Goal: Task Accomplishment & Management: Complete application form

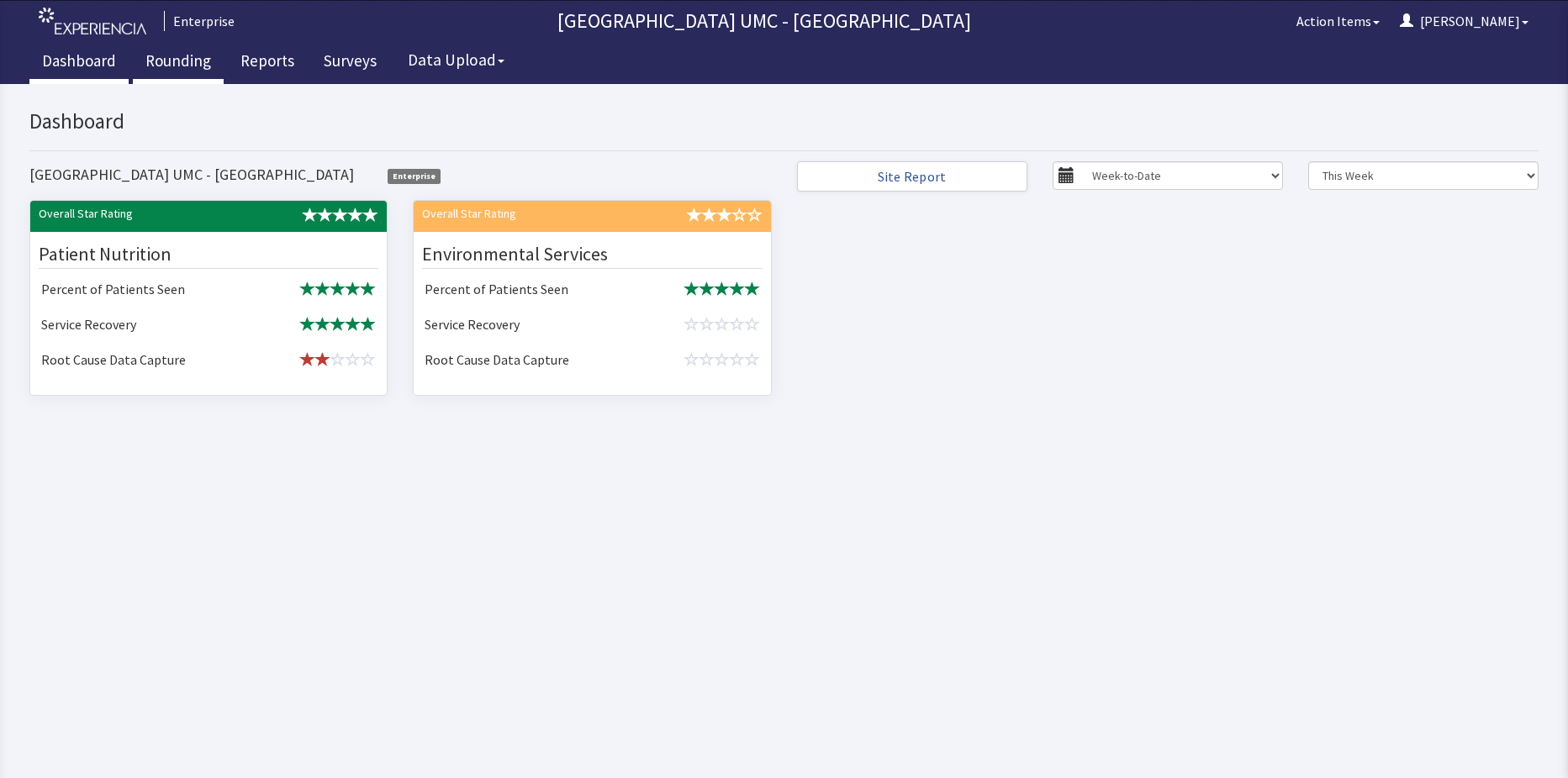
click at [156, 59] on link "Rounding" at bounding box center [179, 62] width 91 height 42
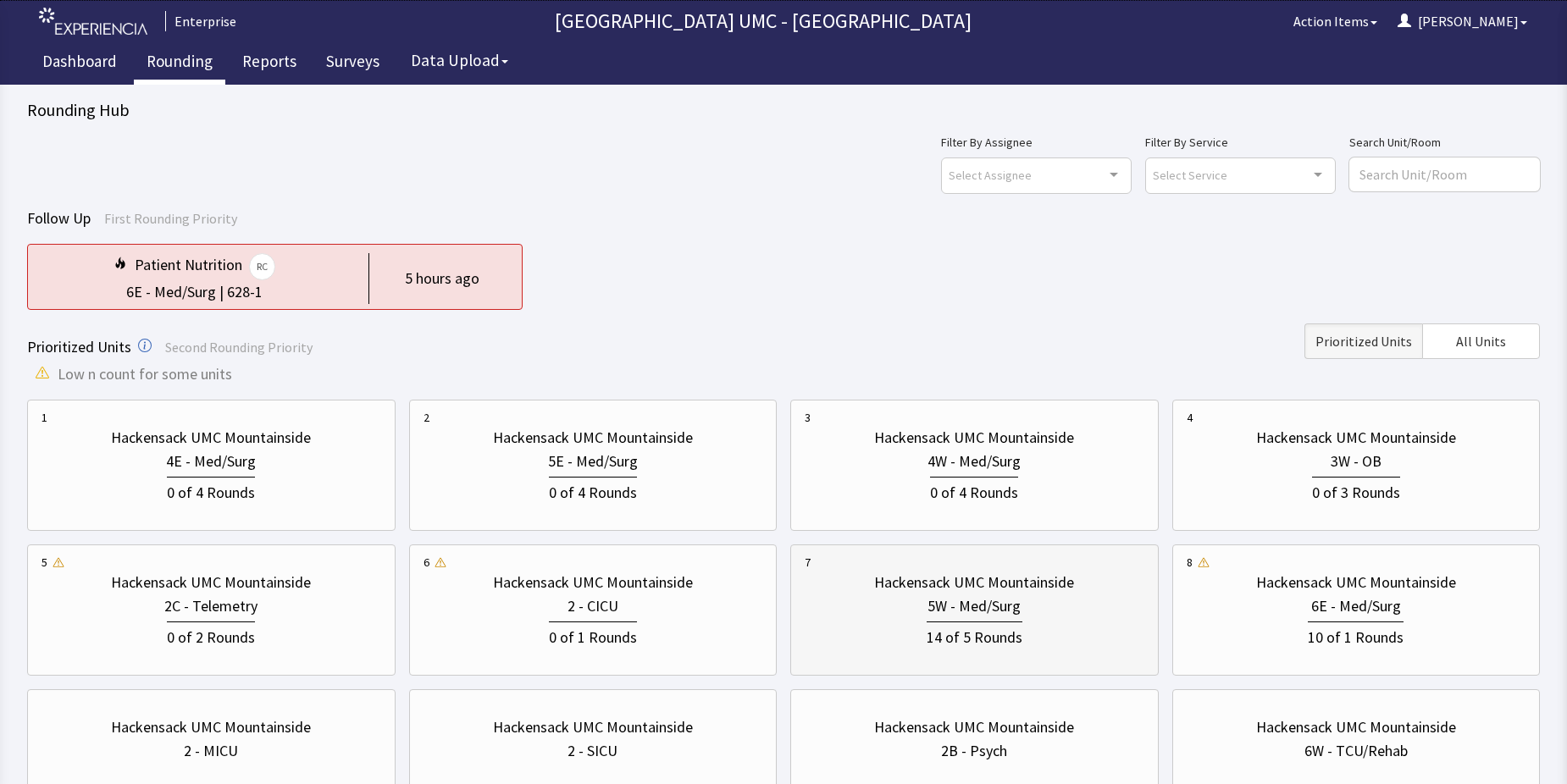
click at [928, 609] on div "5W - Med/Surg" at bounding box center [975, 606] width 93 height 23
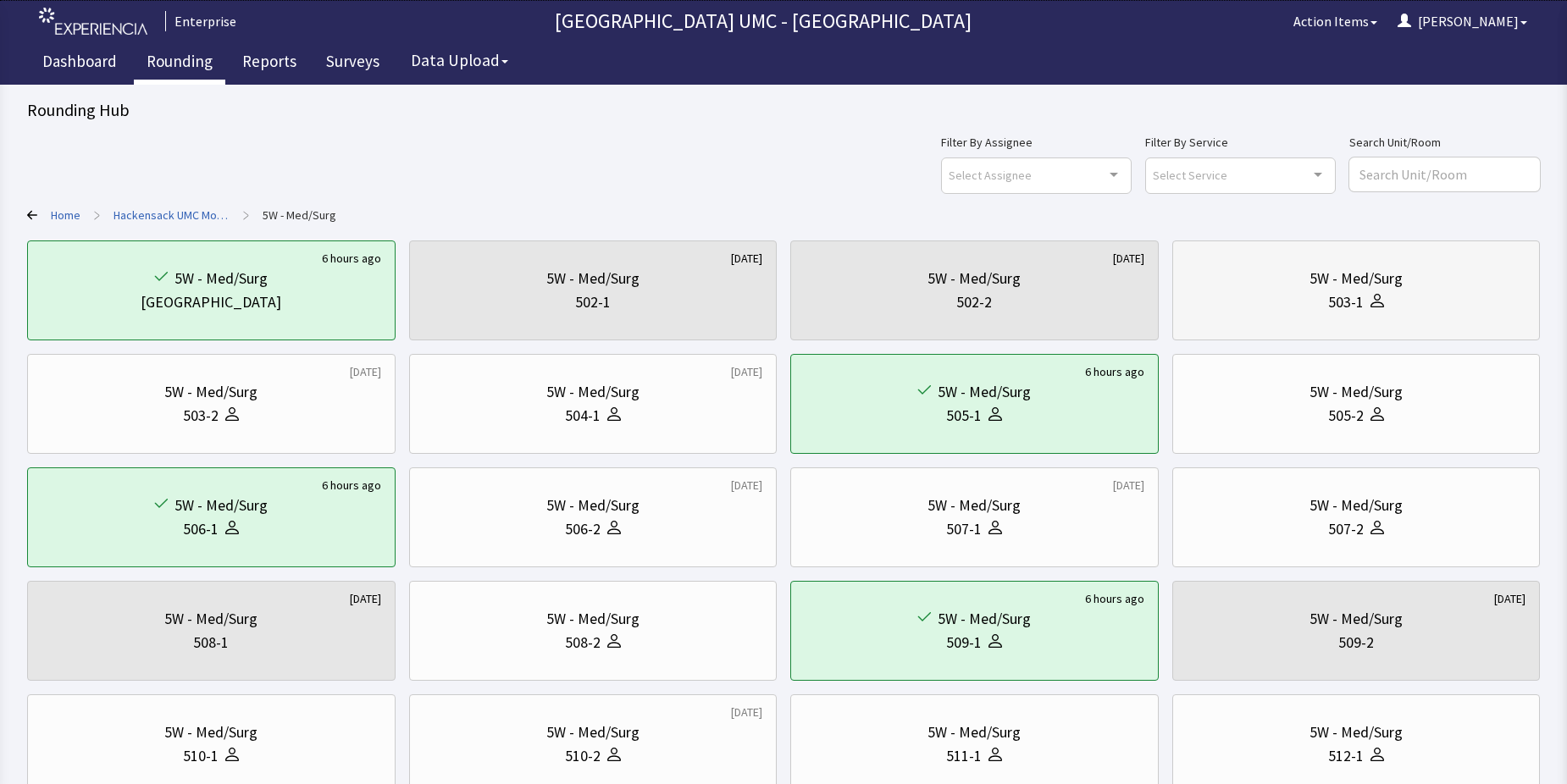
click at [1432, 281] on div "5W - Med/Surg" at bounding box center [1357, 278] width 340 height 23
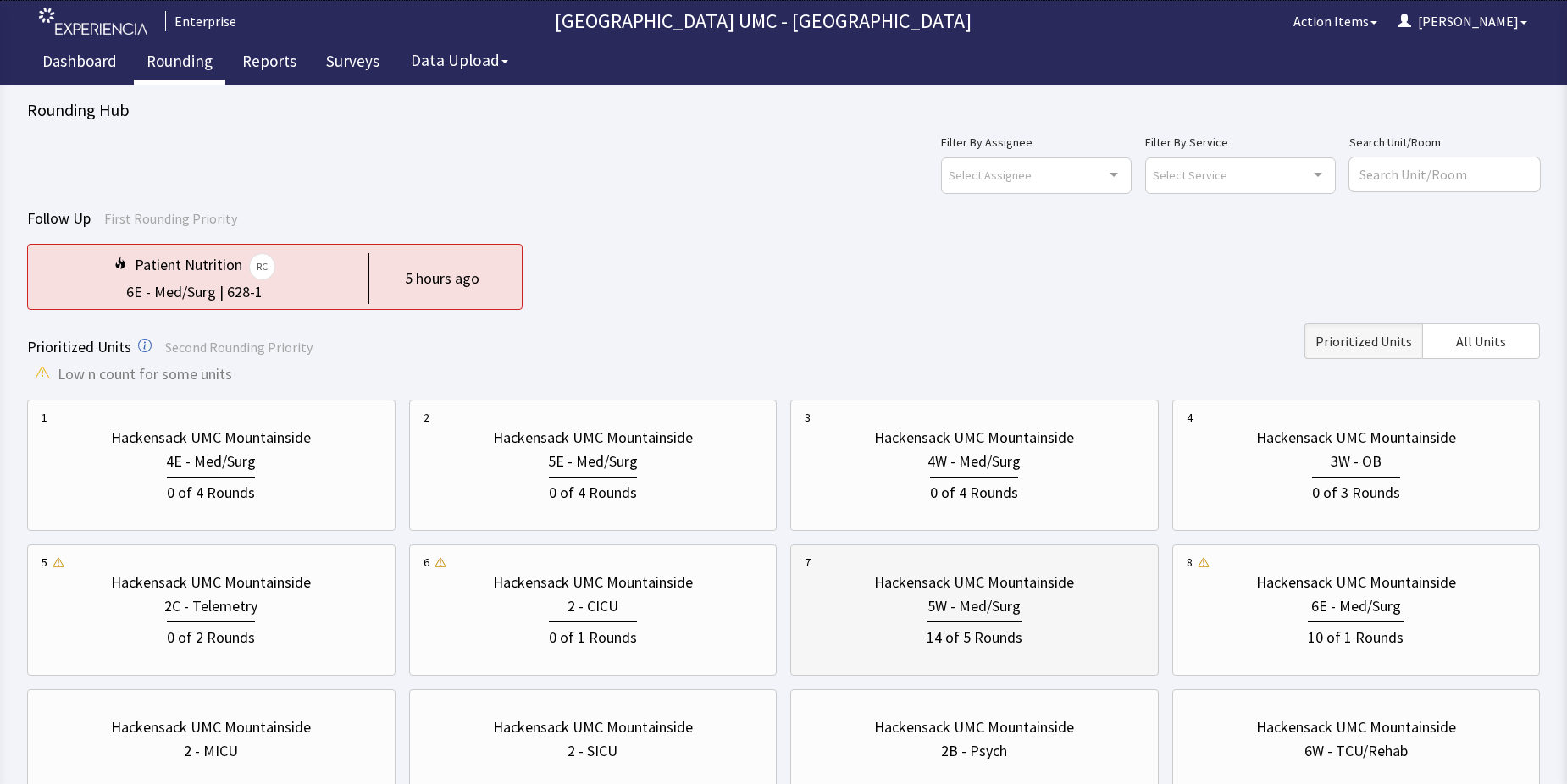
click at [1001, 605] on div "5W - Med/Surg" at bounding box center [975, 606] width 93 height 23
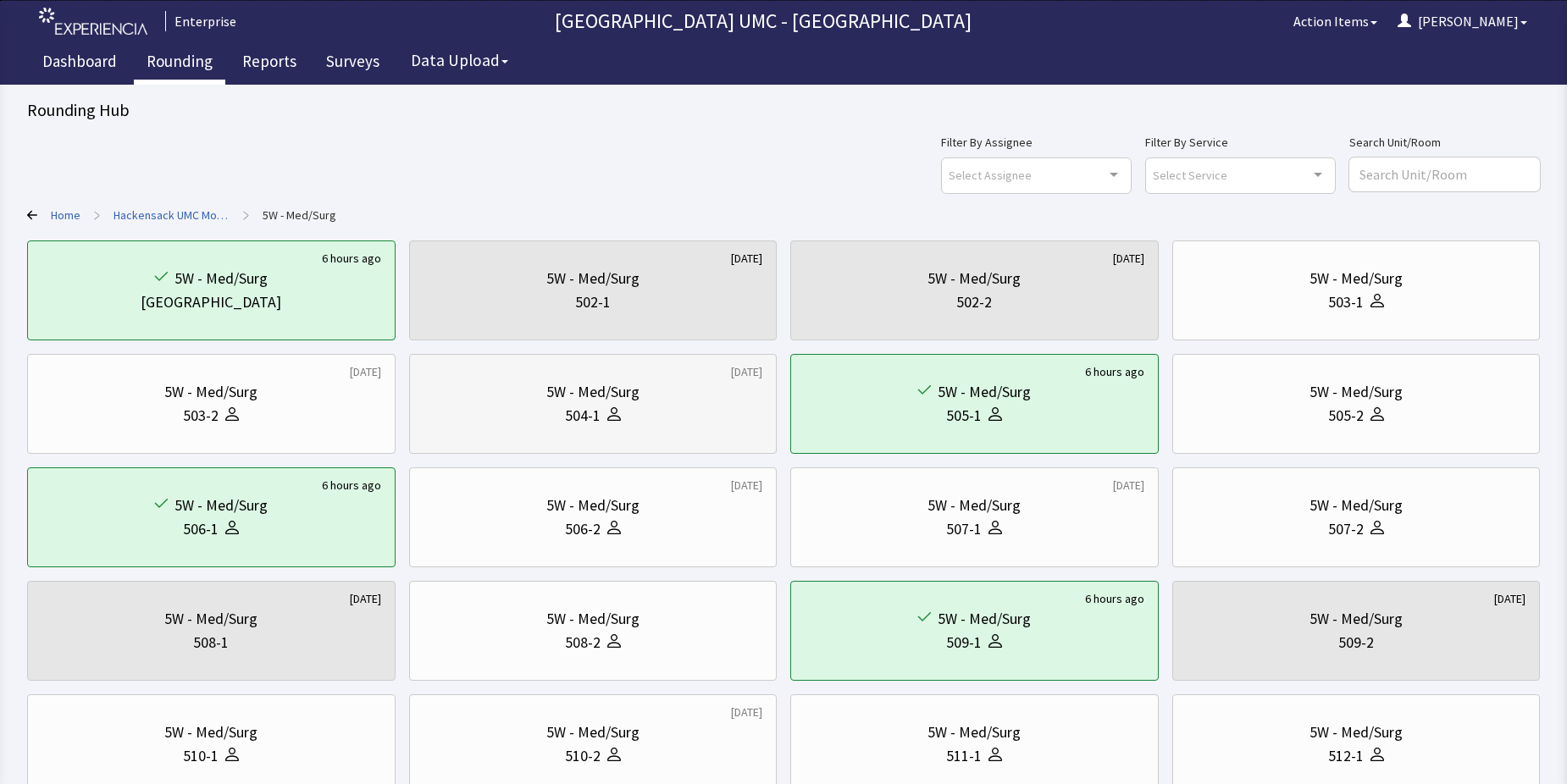
click at [692, 427] on div "504-1" at bounding box center [593, 415] width 340 height 23
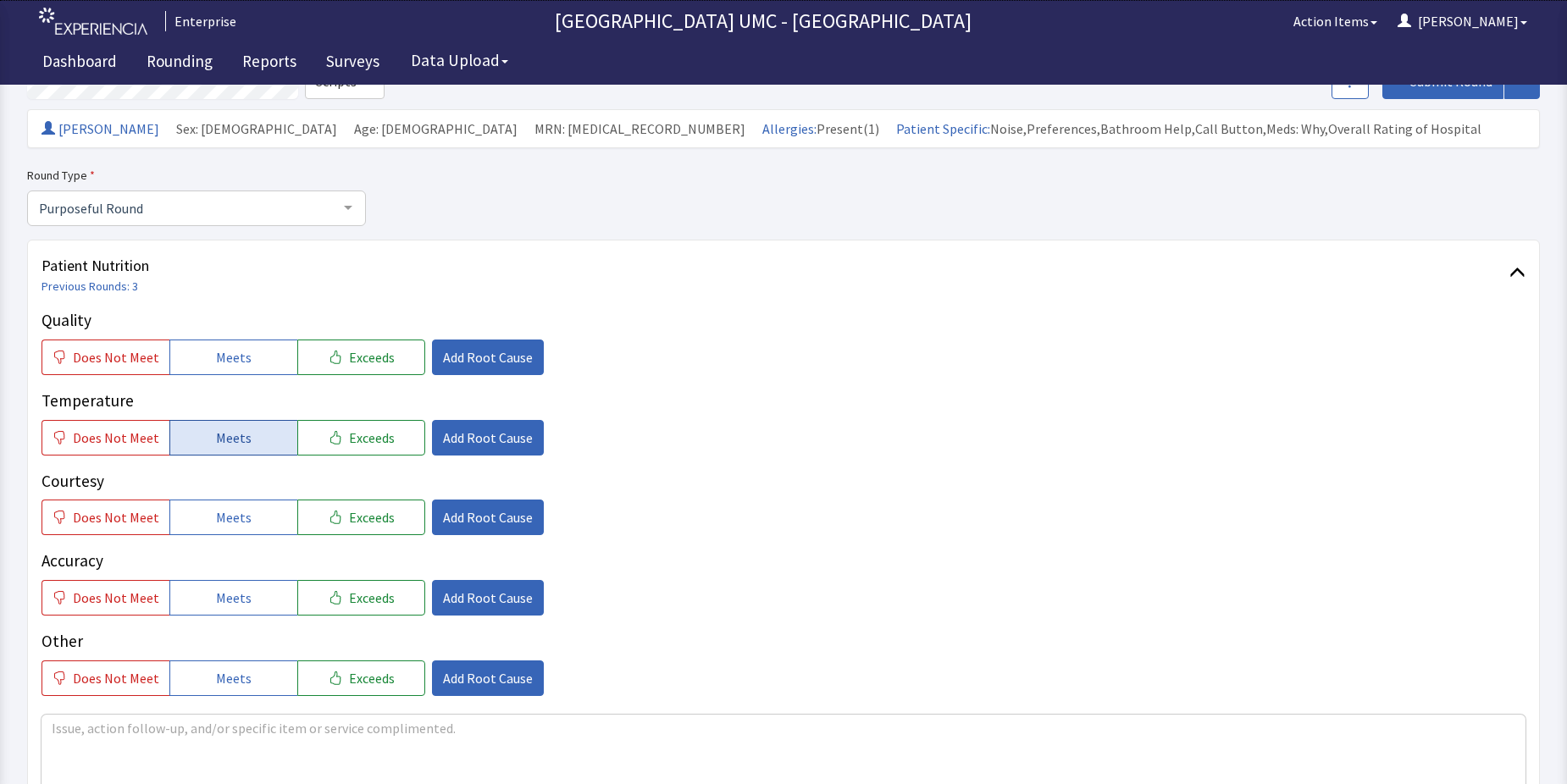
scroll to position [170, 0]
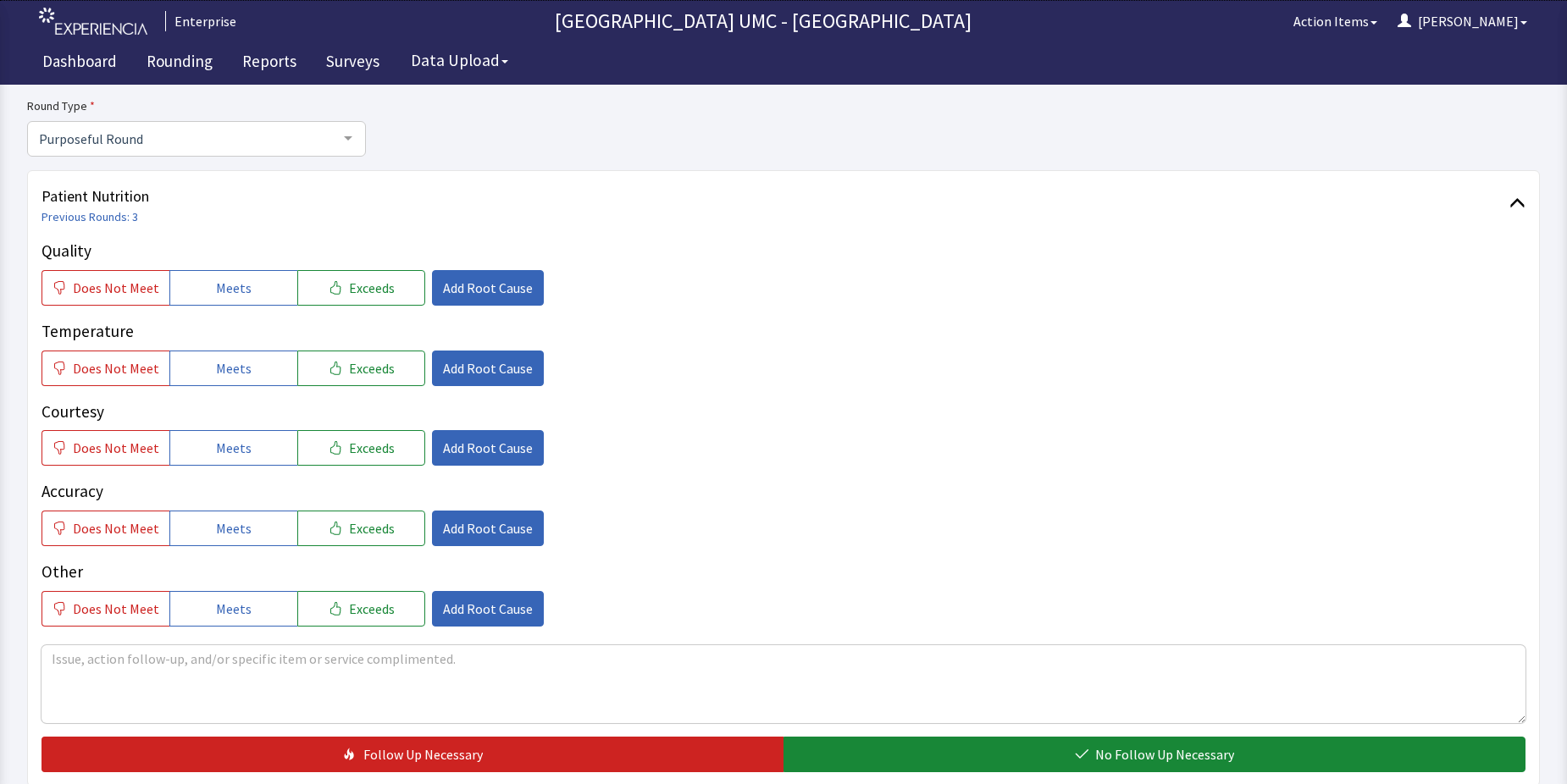
drag, startPoint x: 233, startPoint y: 274, endPoint x: 230, endPoint y: 333, distance: 59.1
click at [233, 275] on button "Meets" at bounding box center [233, 288] width 128 height 35
click at [230, 360] on span "Meets" at bounding box center [234, 368] width 35 height 21
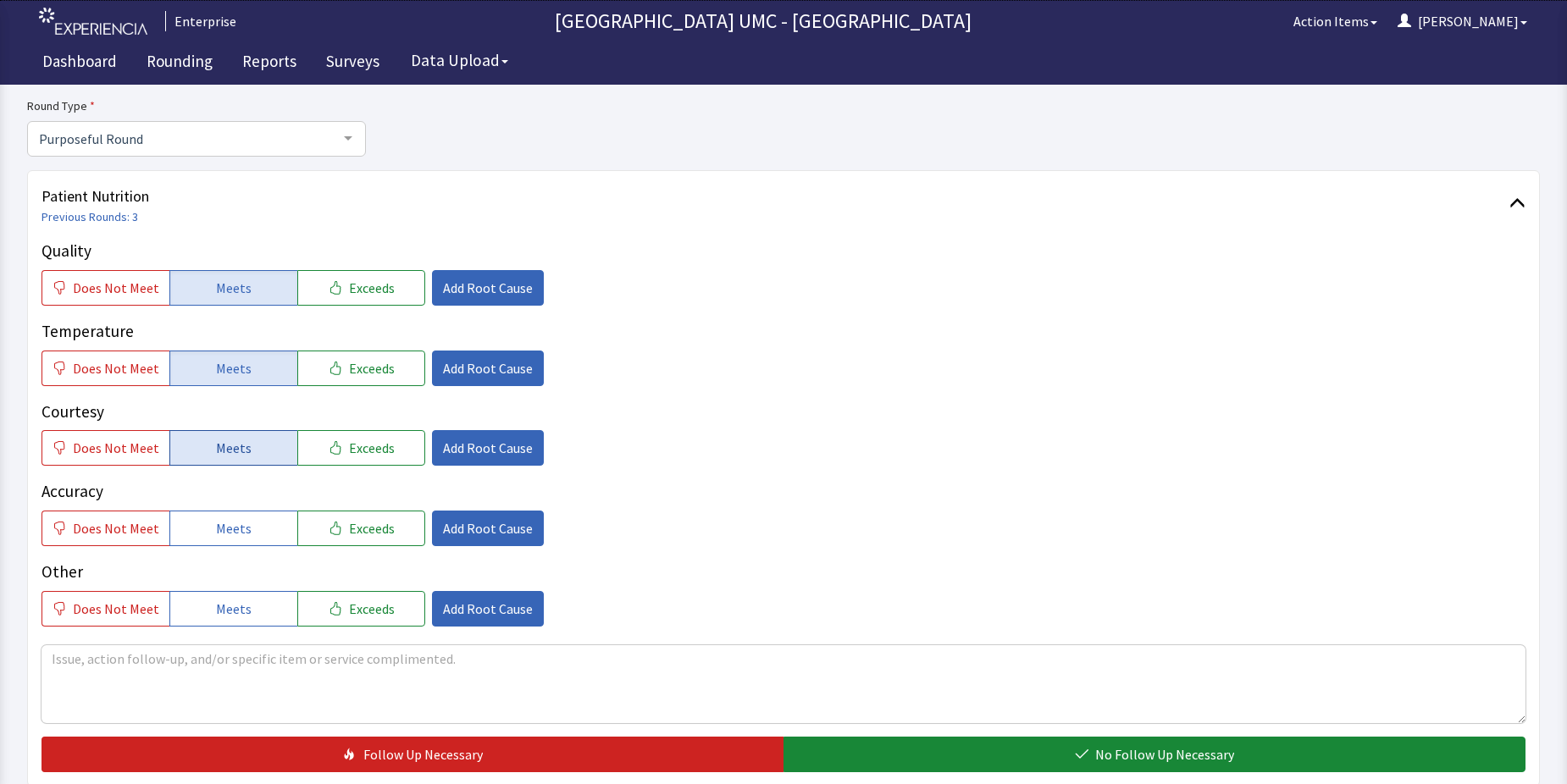
click at [221, 443] on span "Meets" at bounding box center [234, 448] width 35 height 21
drag, startPoint x: 201, startPoint y: 520, endPoint x: 219, endPoint y: 653, distance: 134.2
click at [201, 532] on button "Meets" at bounding box center [233, 529] width 128 height 35
click at [195, 602] on button "Meets" at bounding box center [233, 609] width 128 height 35
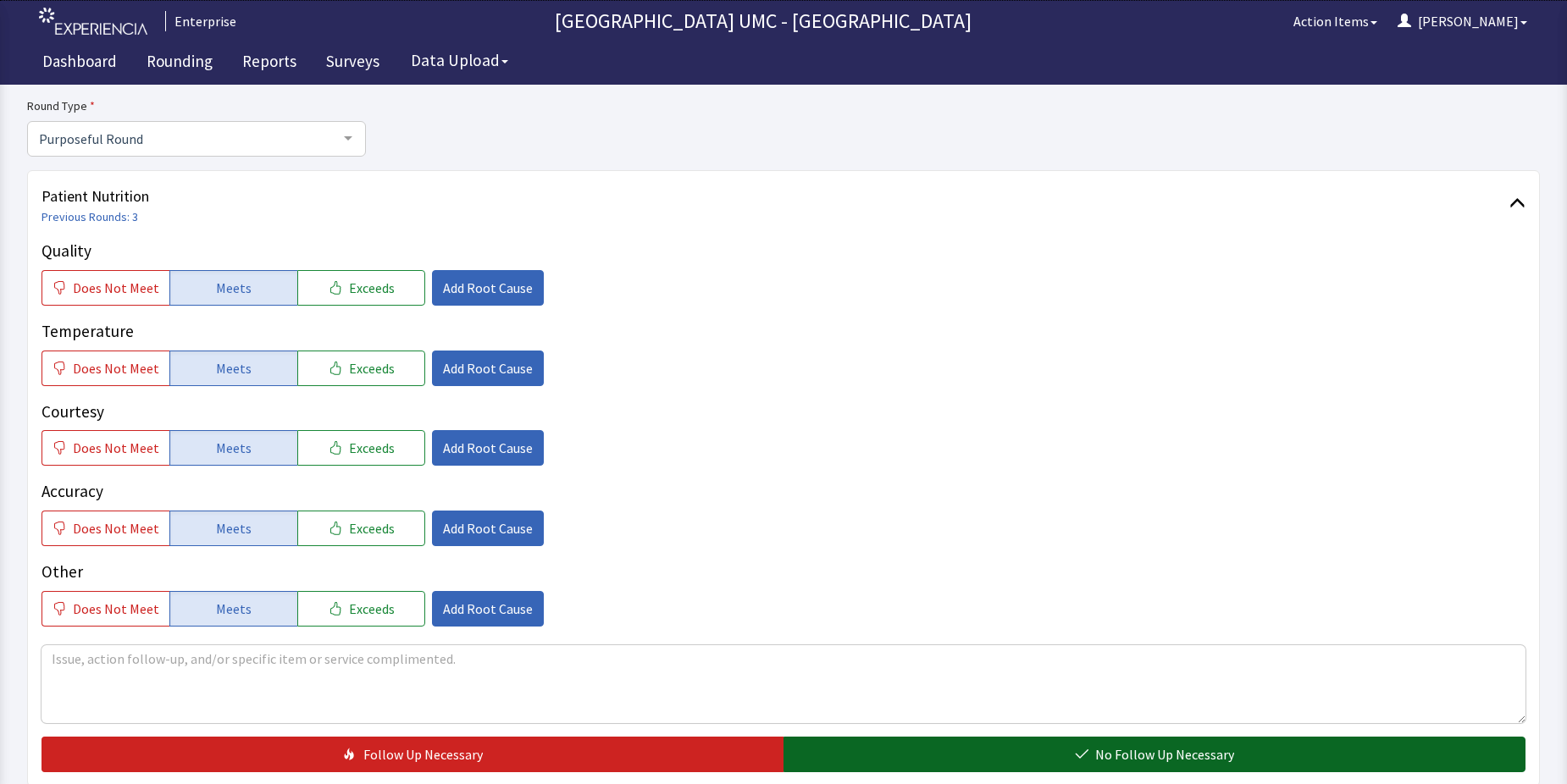
click at [1046, 765] on button "No Follow Up Necessary" at bounding box center [1155, 754] width 742 height 35
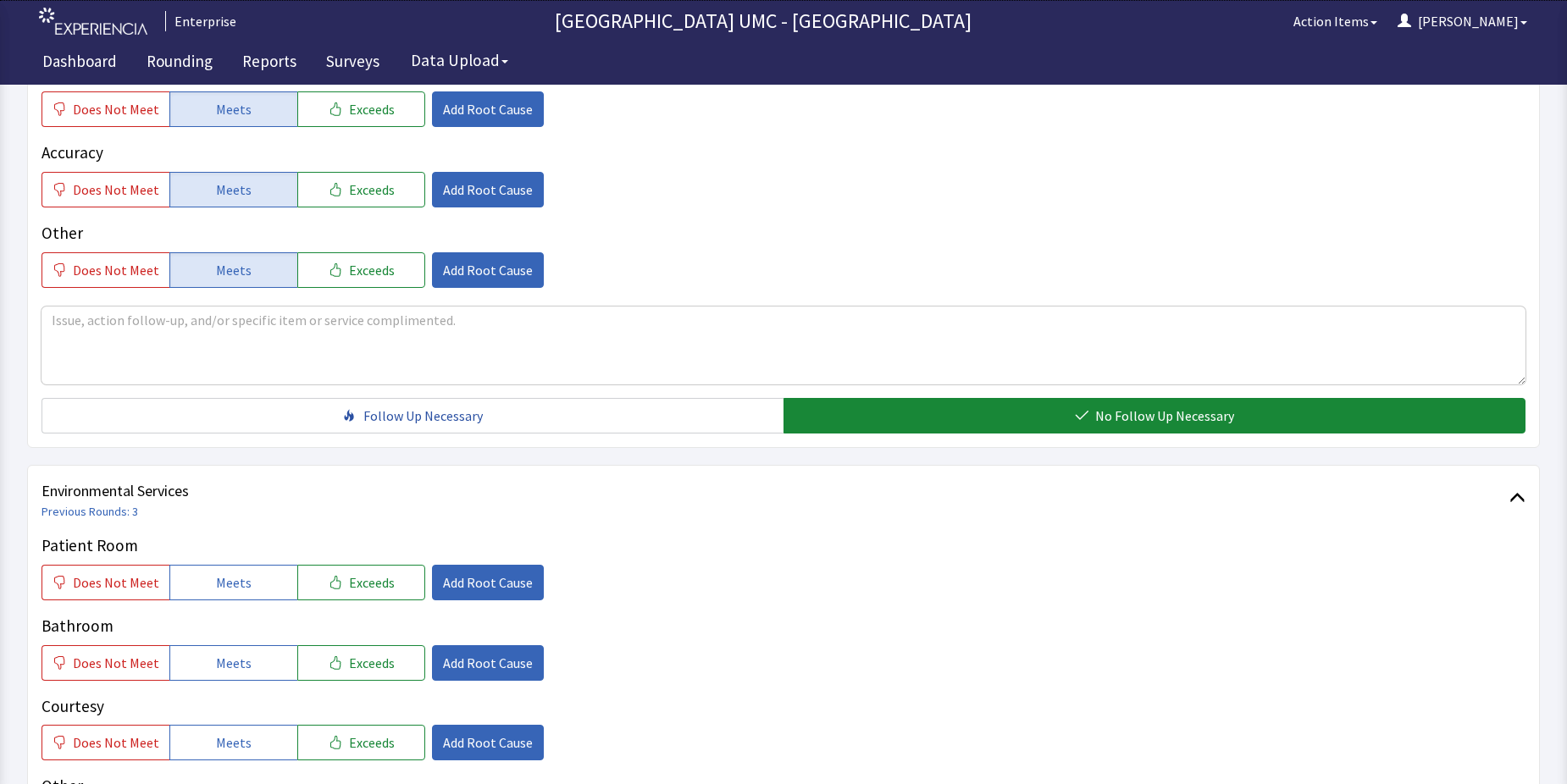
scroll to position [593, 0]
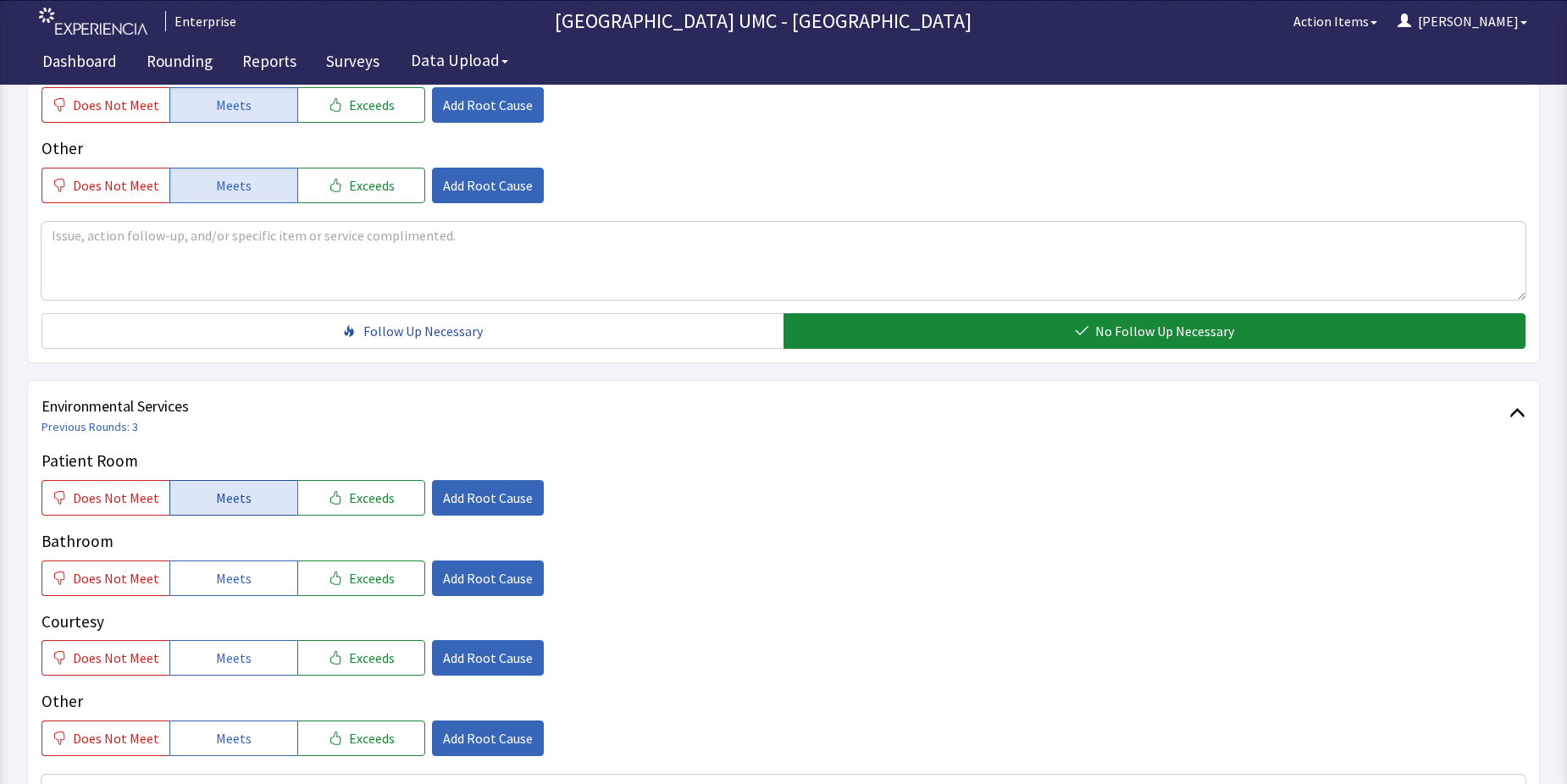
click at [236, 504] on span "Meets" at bounding box center [234, 498] width 35 height 21
click at [213, 566] on button "Meets" at bounding box center [233, 578] width 128 height 35
click at [204, 662] on button "Meets" at bounding box center [233, 658] width 128 height 35
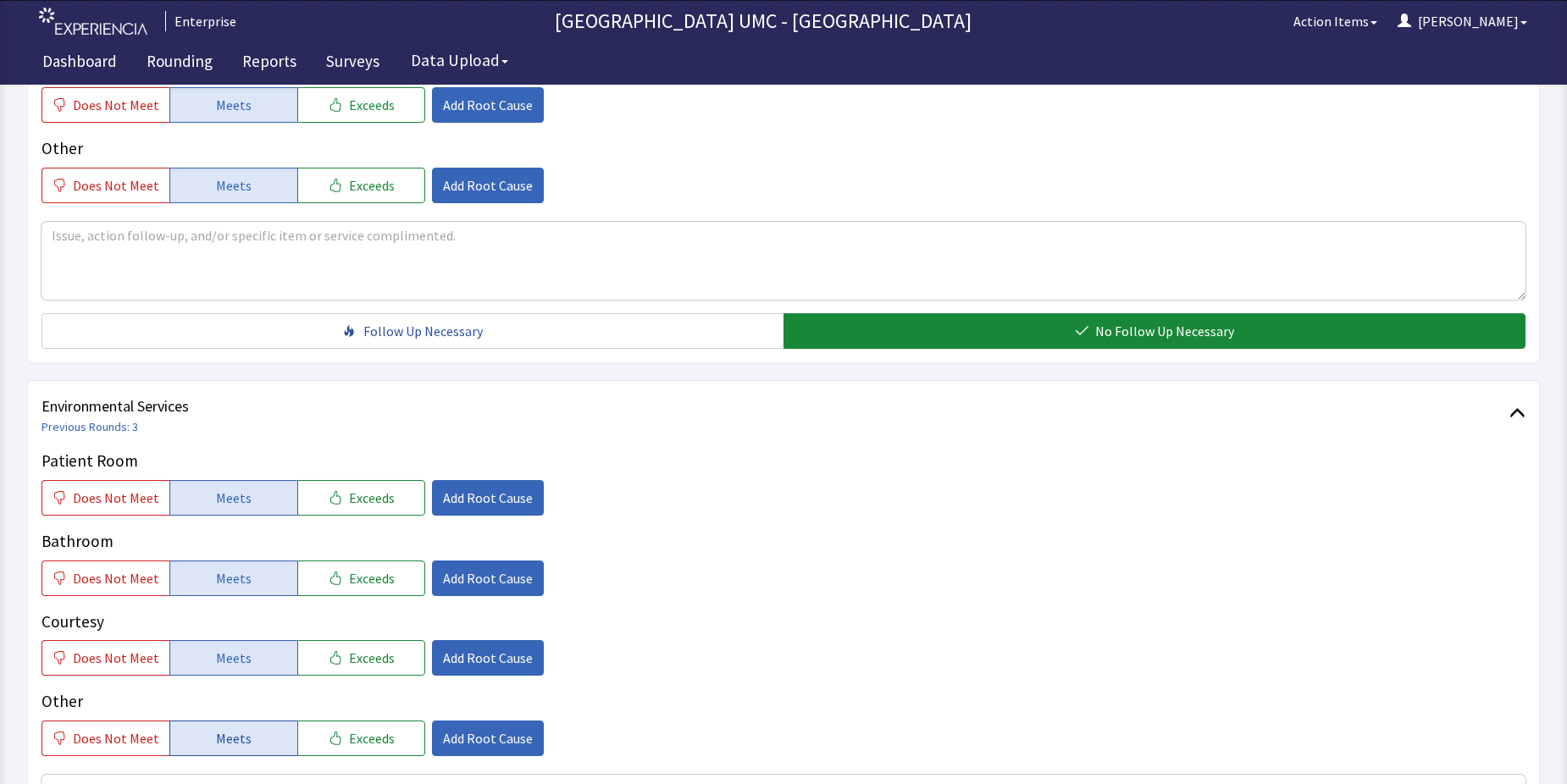
drag, startPoint x: 203, startPoint y: 728, endPoint x: 269, endPoint y: 728, distance: 66.0
click at [209, 729] on button "Meets" at bounding box center [233, 738] width 128 height 35
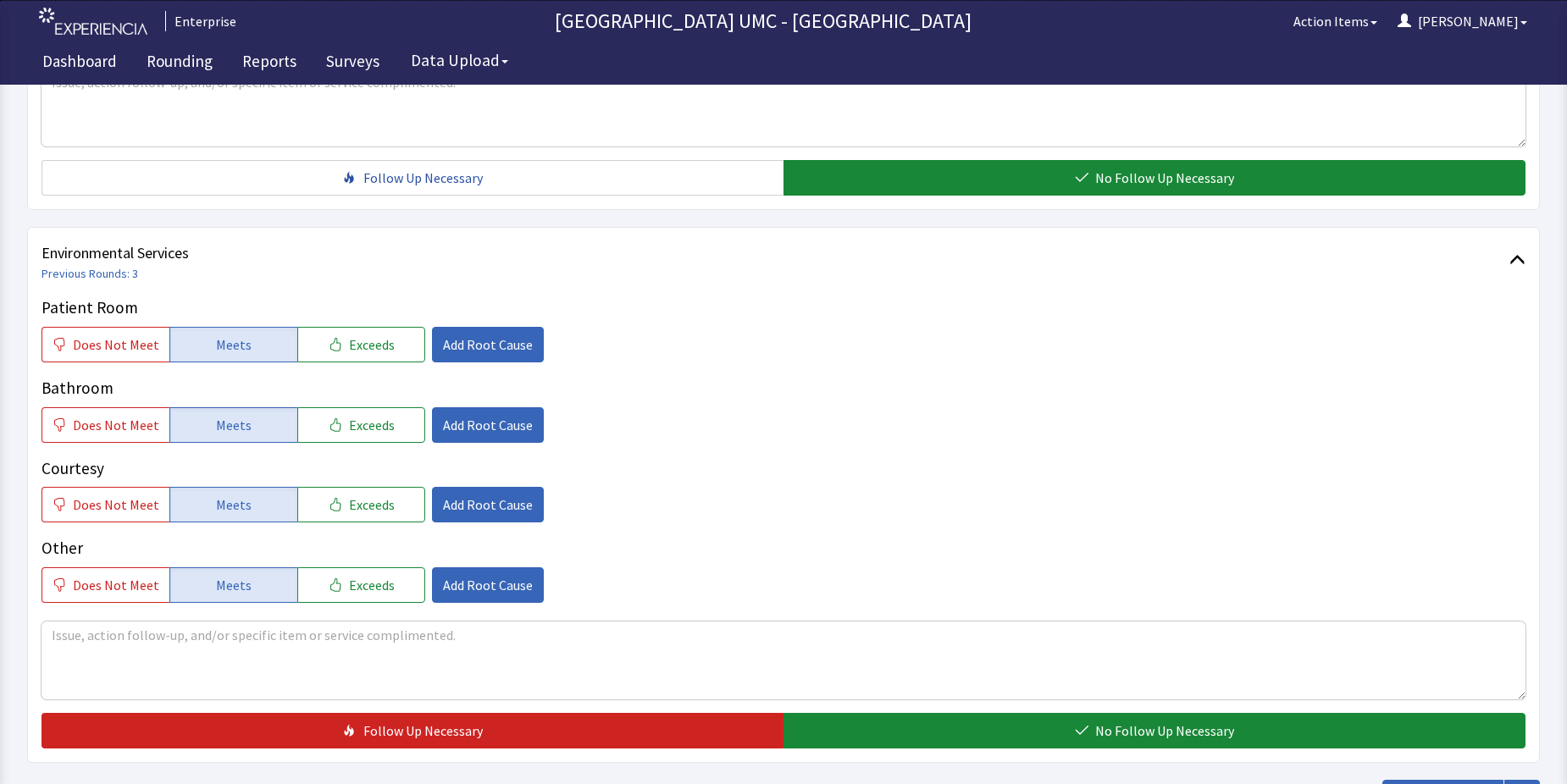
scroll to position [762, 0]
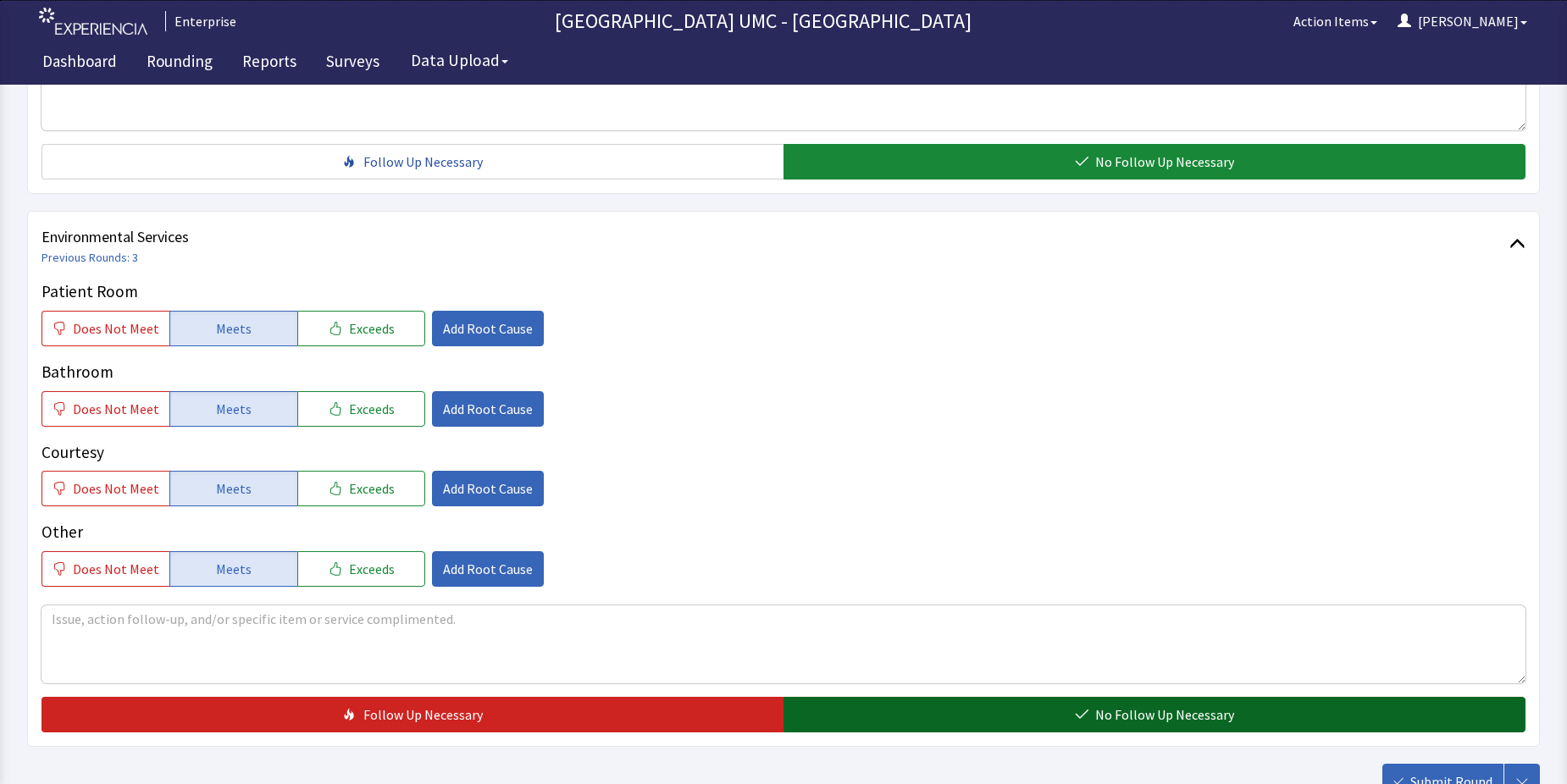
click at [978, 712] on button "No Follow Up Necessary" at bounding box center [1155, 715] width 742 height 35
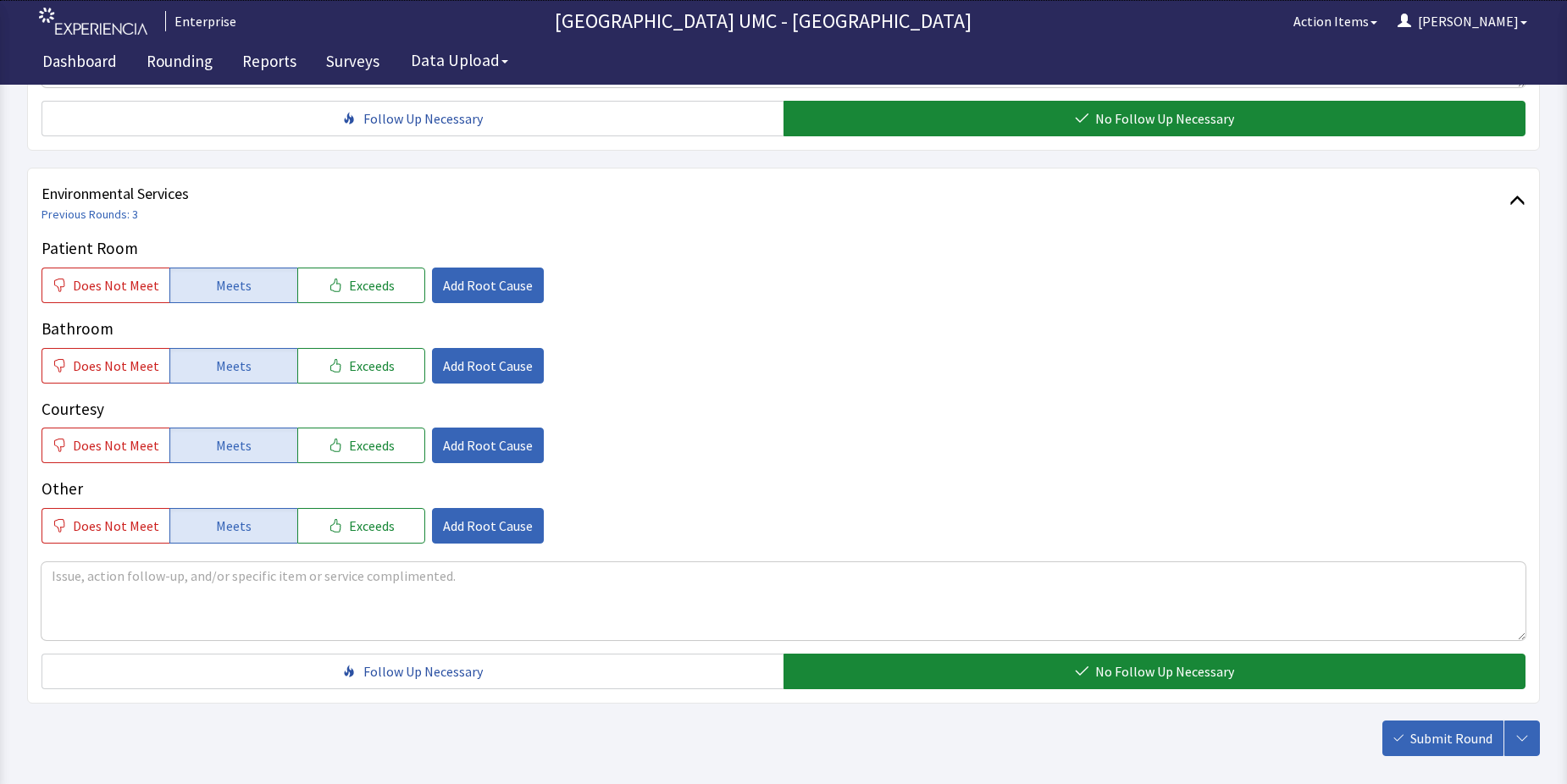
scroll to position [846, 0]
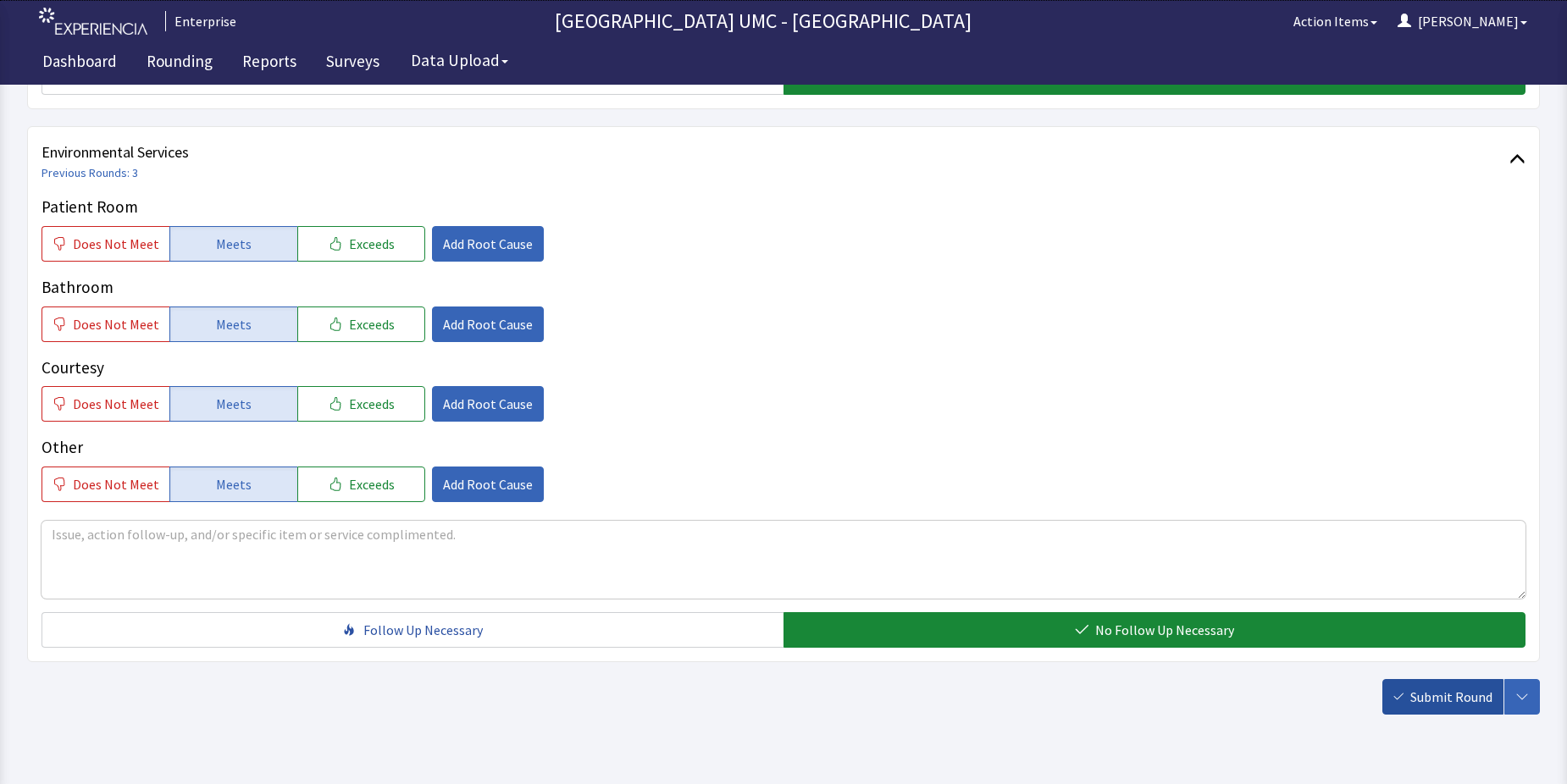
click at [1431, 697] on span "Submit Round" at bounding box center [1451, 697] width 82 height 21
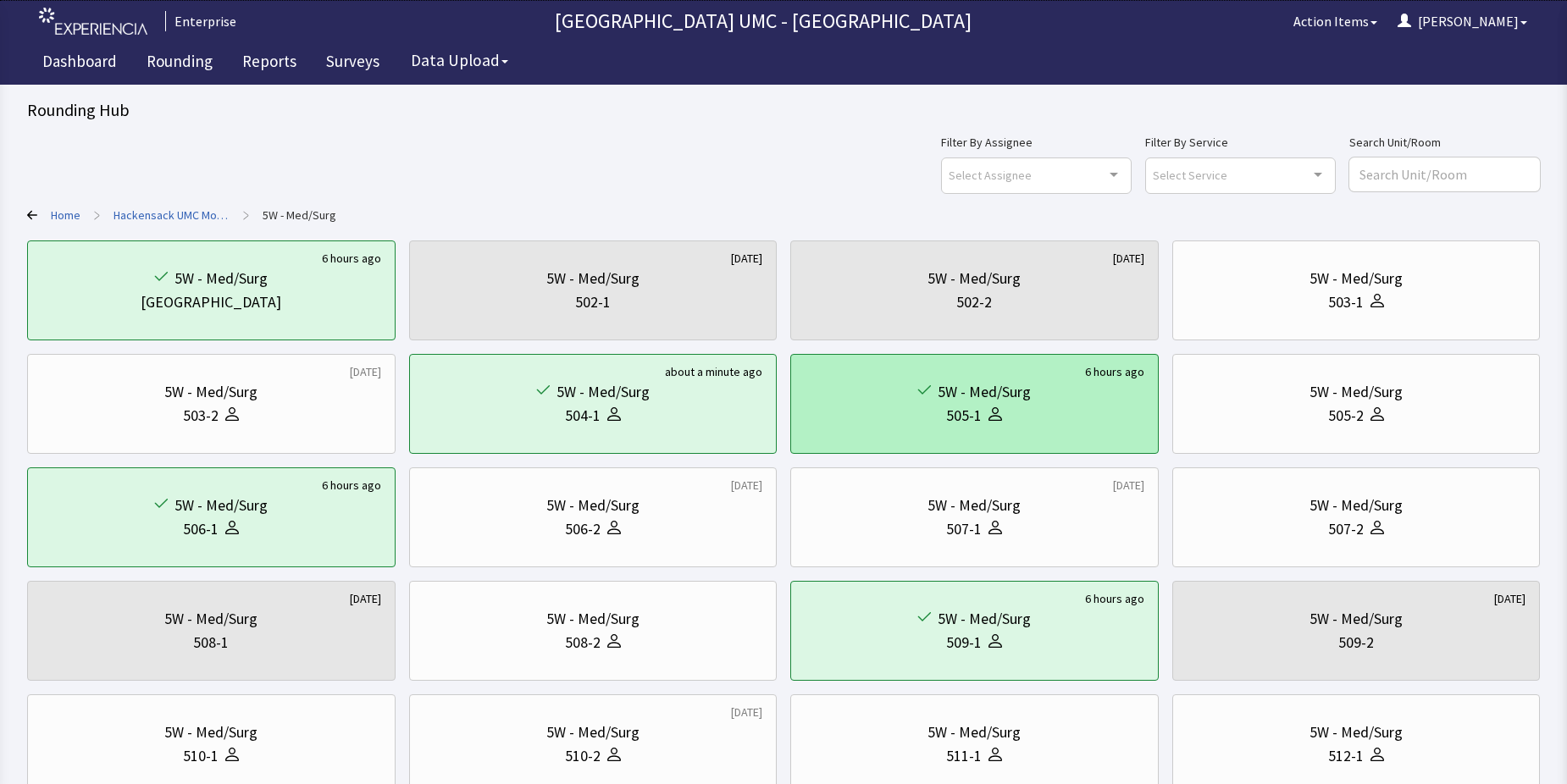
click at [1029, 422] on div "505-1" at bounding box center [975, 415] width 340 height 23
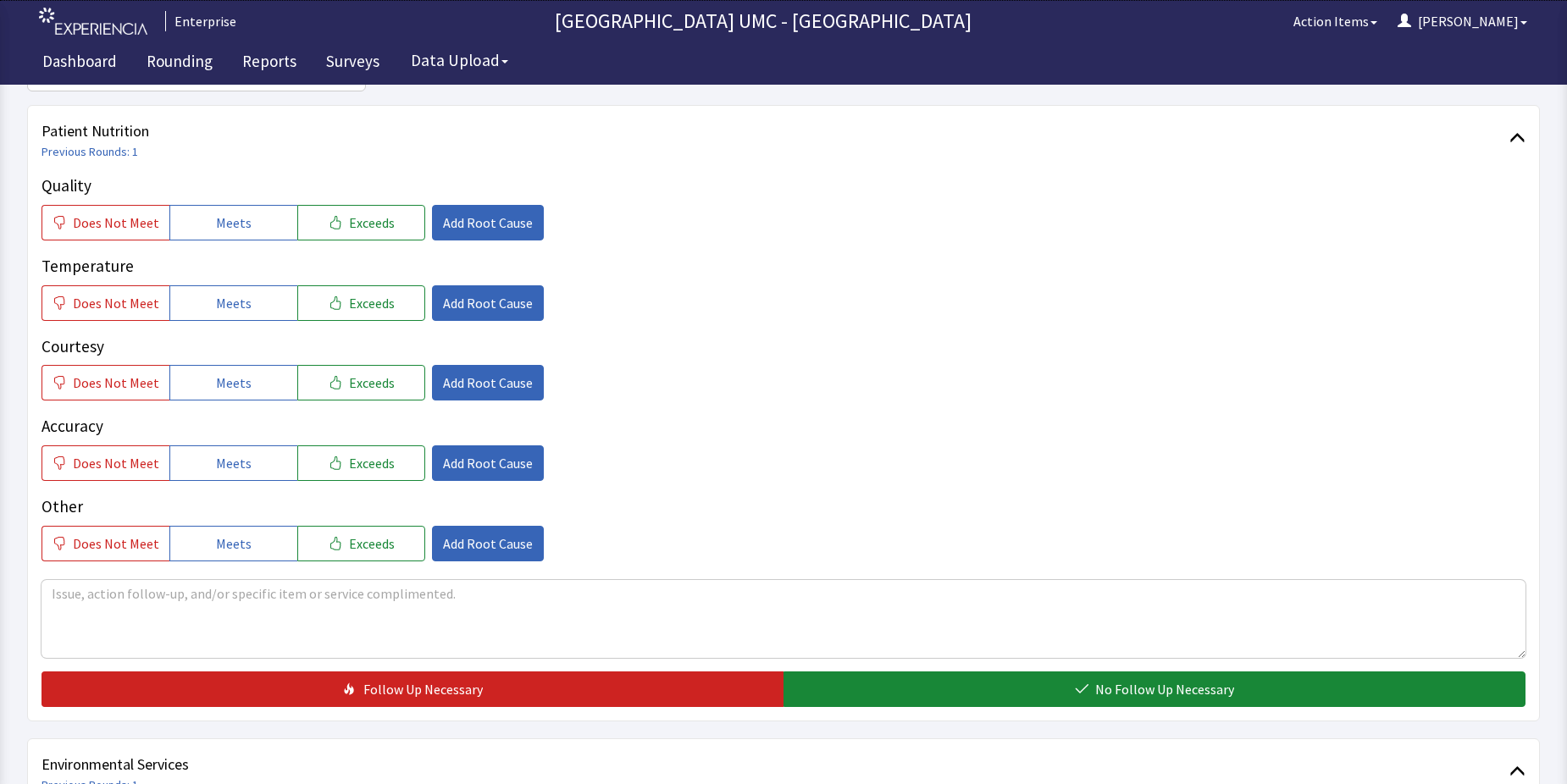
scroll to position [254, 0]
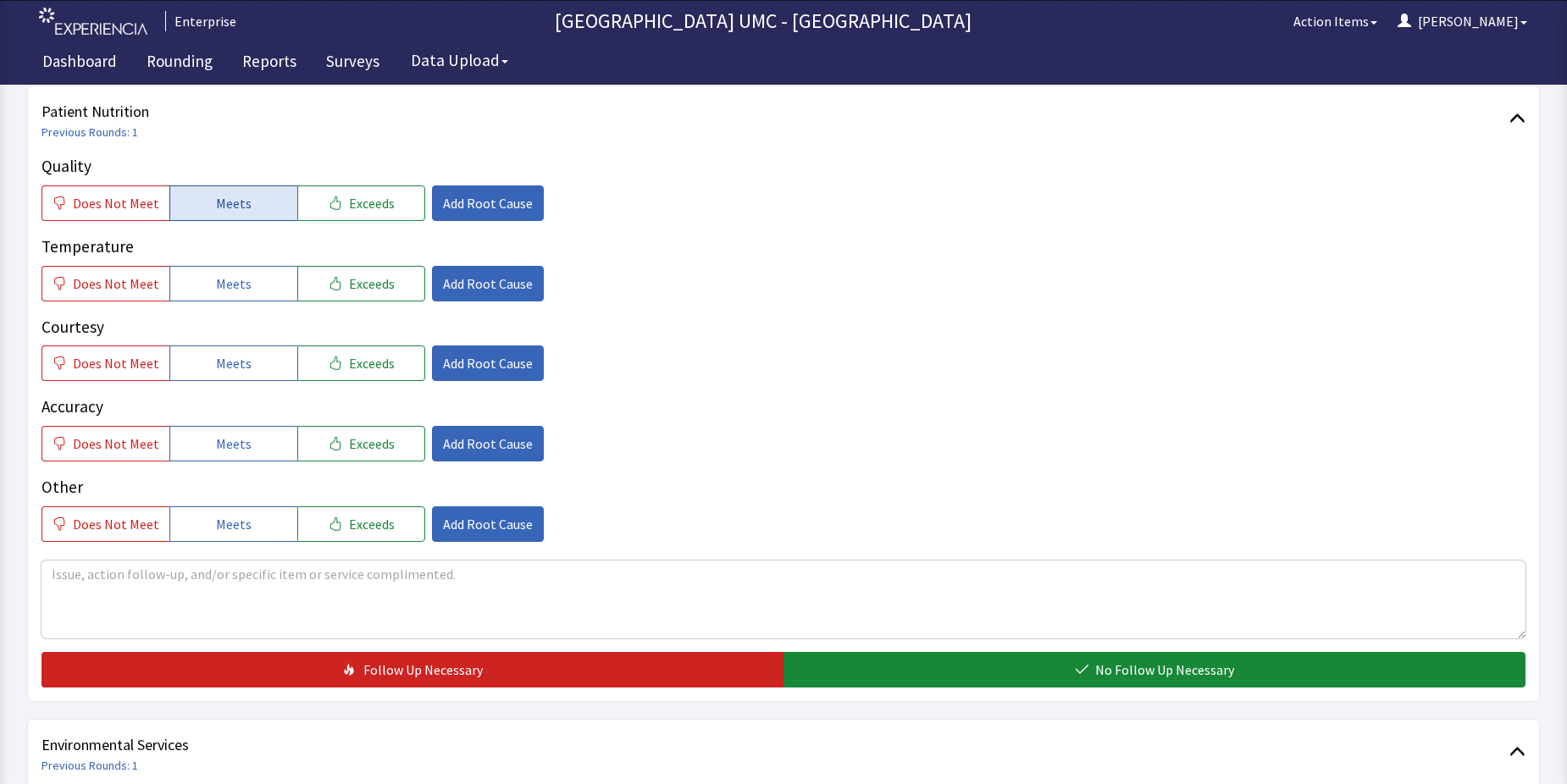
click at [216, 203] on span "Meets" at bounding box center [234, 203] width 35 height 21
drag, startPoint x: 201, startPoint y: 275, endPoint x: 199, endPoint y: 327, distance: 52.0
click at [199, 300] on button "Meets" at bounding box center [233, 283] width 128 height 35
click at [199, 372] on button "Meets" at bounding box center [233, 364] width 128 height 35
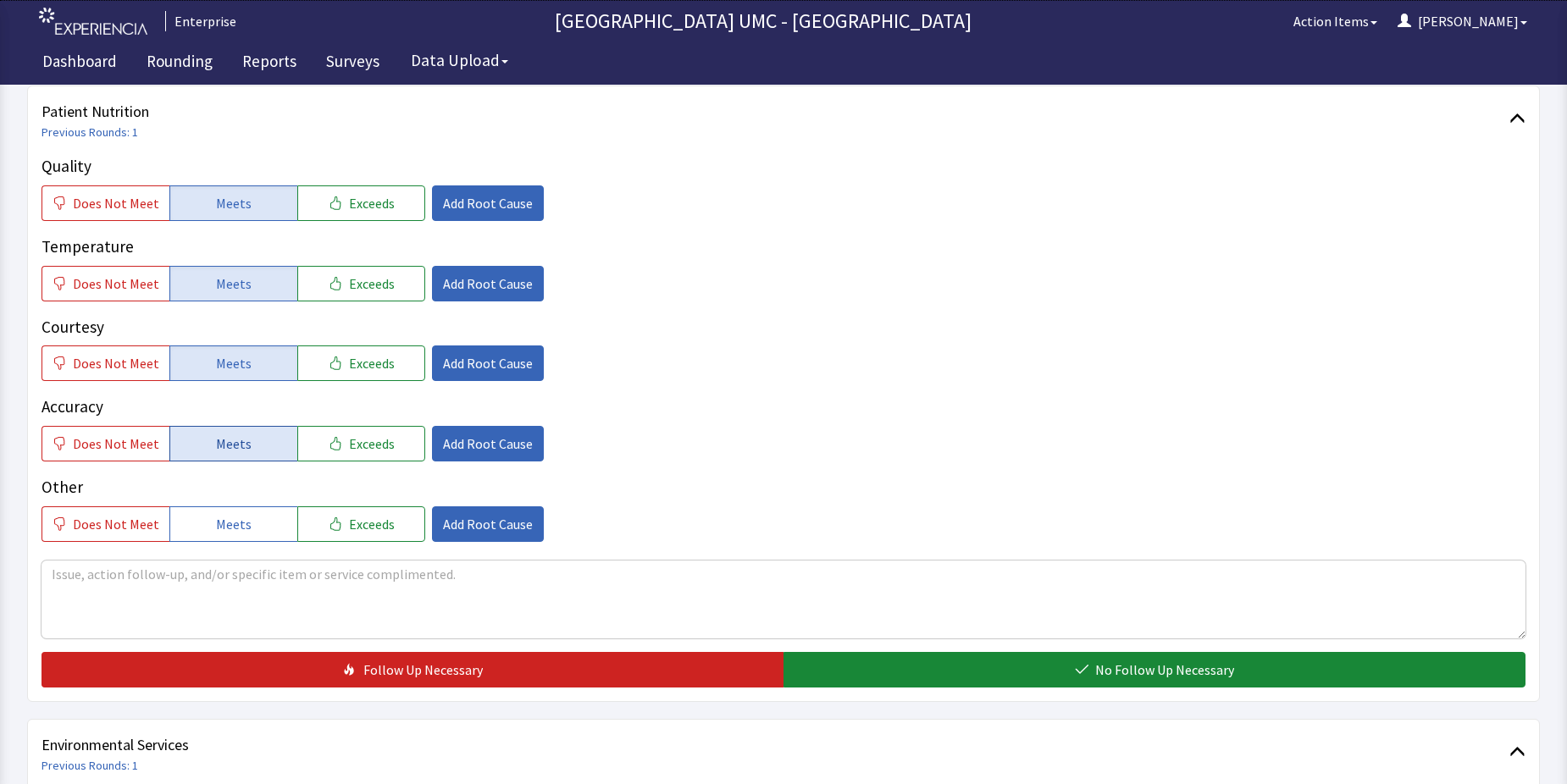
click at [208, 455] on button "Meets" at bounding box center [233, 444] width 128 height 35
drag, startPoint x: 223, startPoint y: 513, endPoint x: 613, endPoint y: 627, distance: 406.3
click at [244, 522] on button "Meets" at bounding box center [233, 524] width 128 height 35
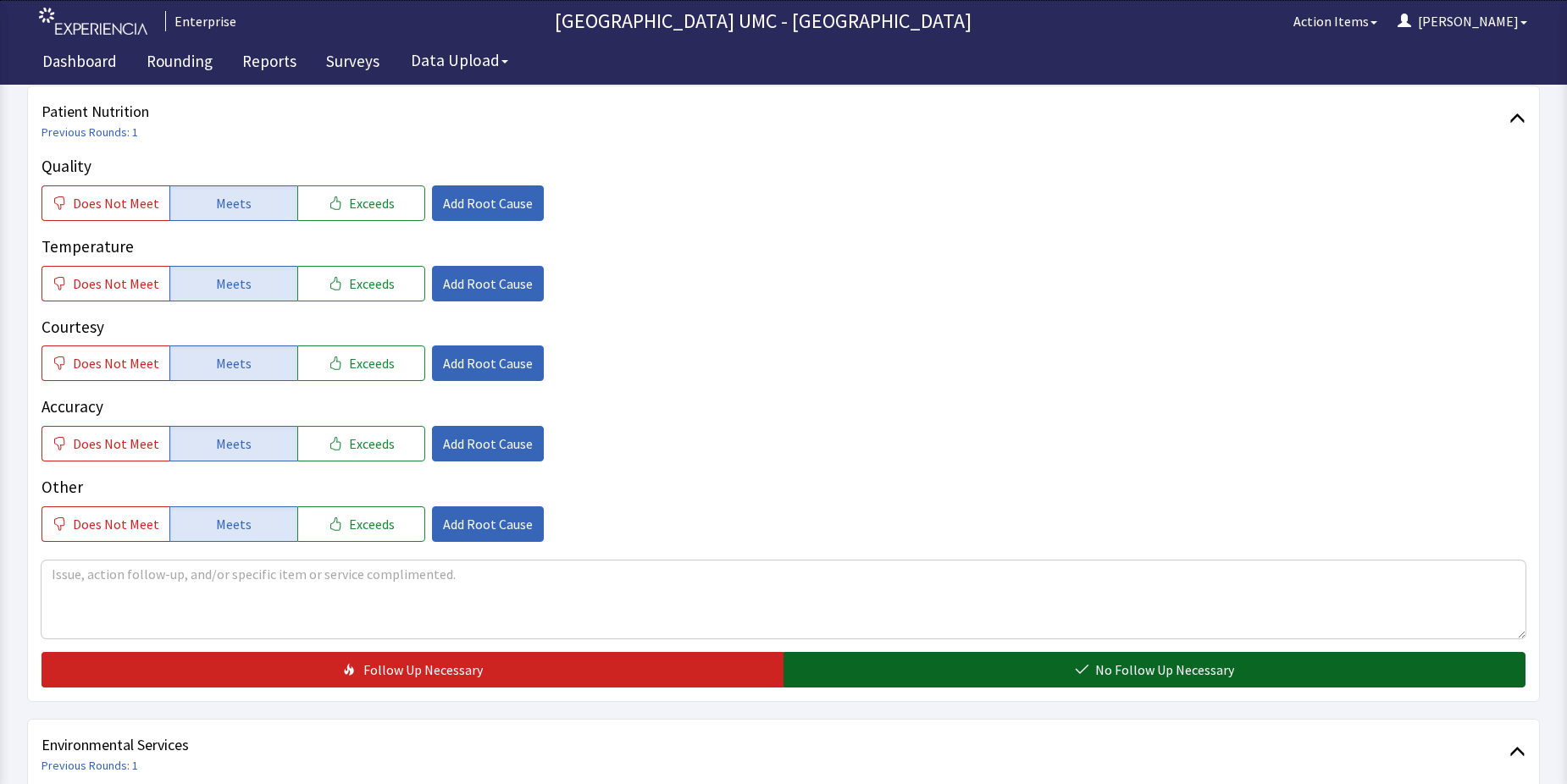
click at [1027, 674] on button "No Follow Up Necessary" at bounding box center [1155, 669] width 742 height 35
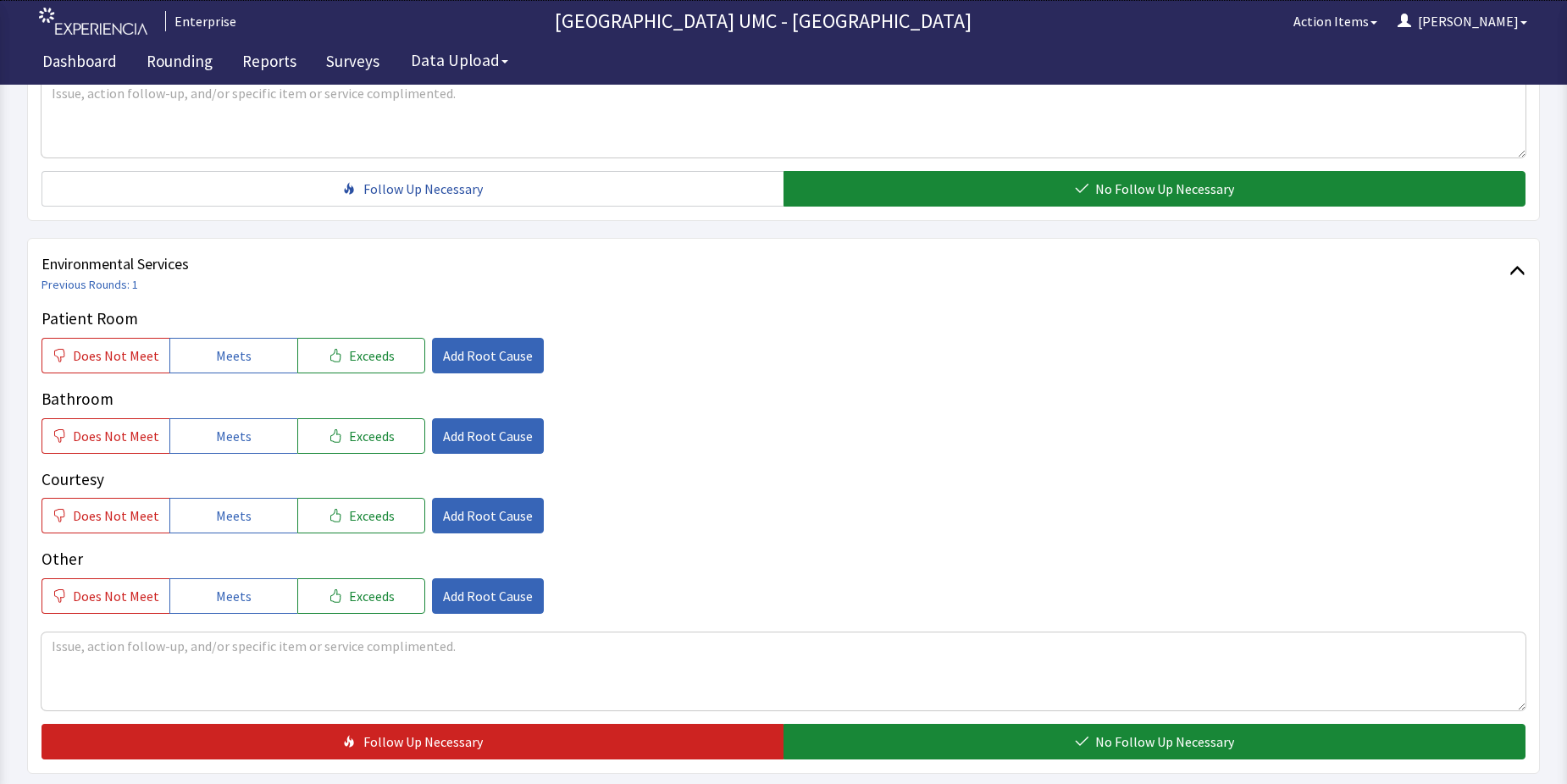
scroll to position [762, 0]
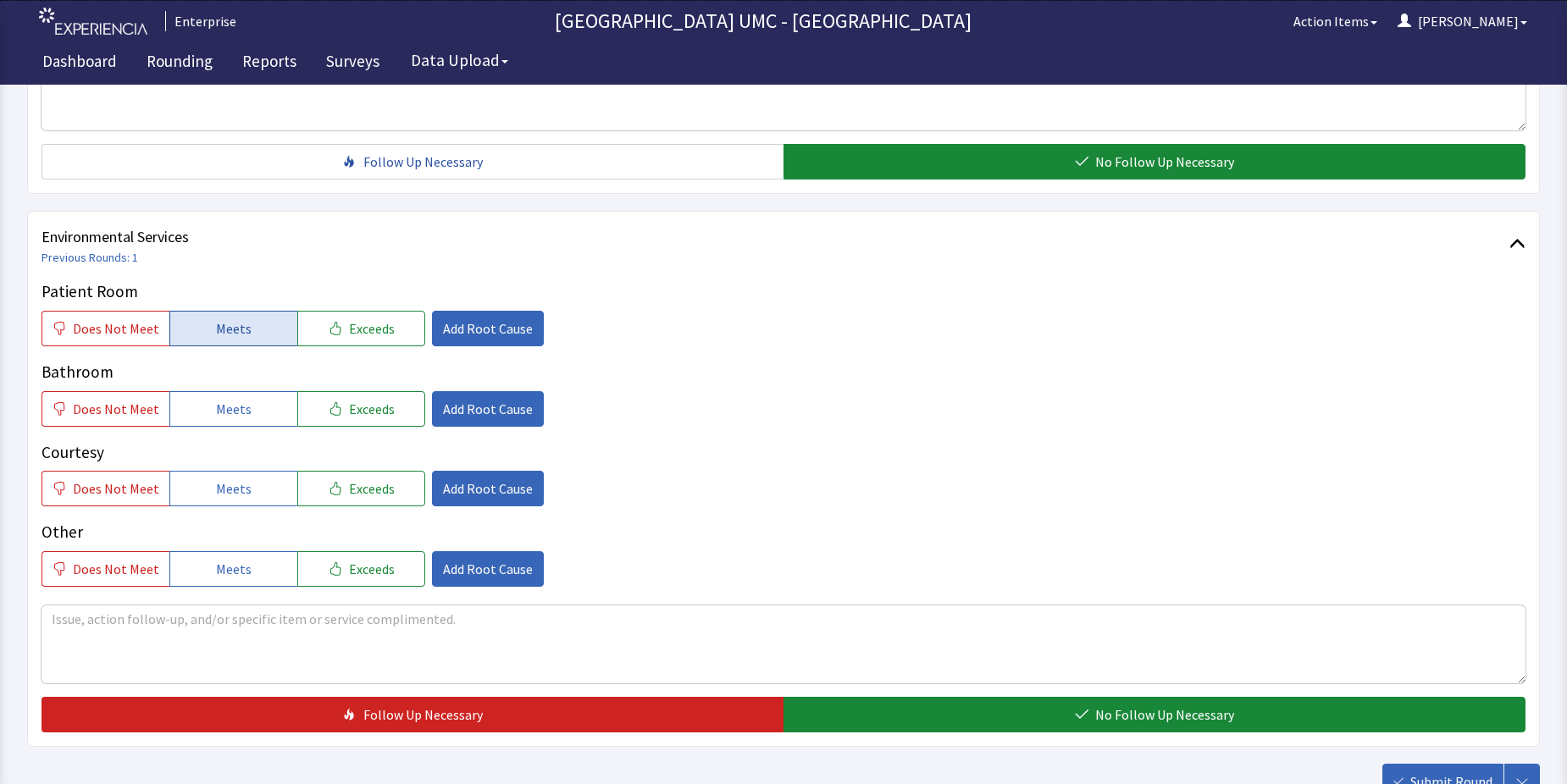
click at [200, 337] on button "Meets" at bounding box center [233, 328] width 128 height 35
click at [216, 407] on span "Meets" at bounding box center [234, 409] width 35 height 21
click at [218, 489] on span "Meets" at bounding box center [234, 488] width 35 height 21
drag, startPoint x: 210, startPoint y: 558, endPoint x: 306, endPoint y: 580, distance: 98.5
click at [238, 565] on button "Meets" at bounding box center [233, 569] width 128 height 35
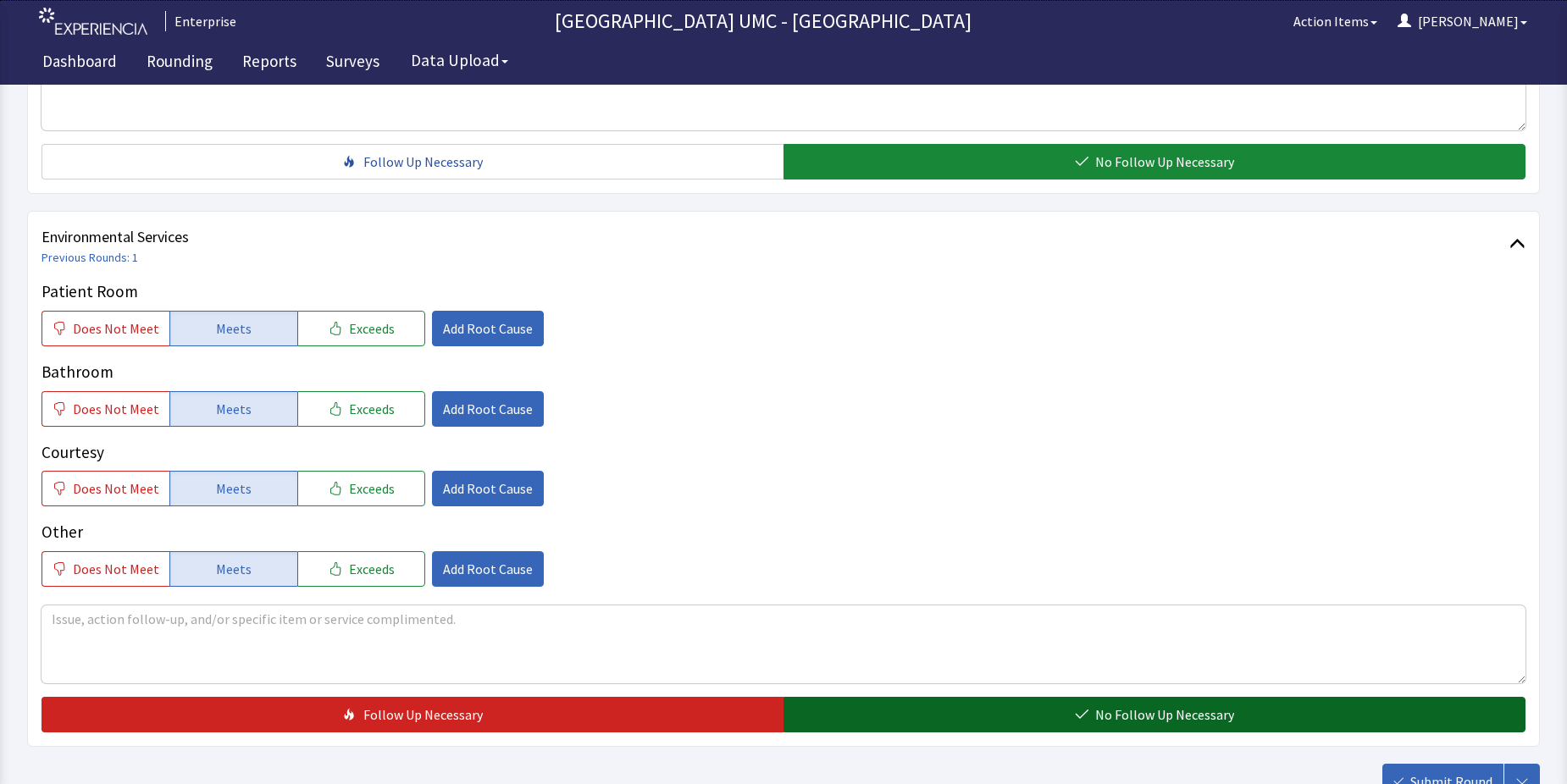
click at [910, 700] on button "No Follow Up Necessary" at bounding box center [1155, 715] width 742 height 35
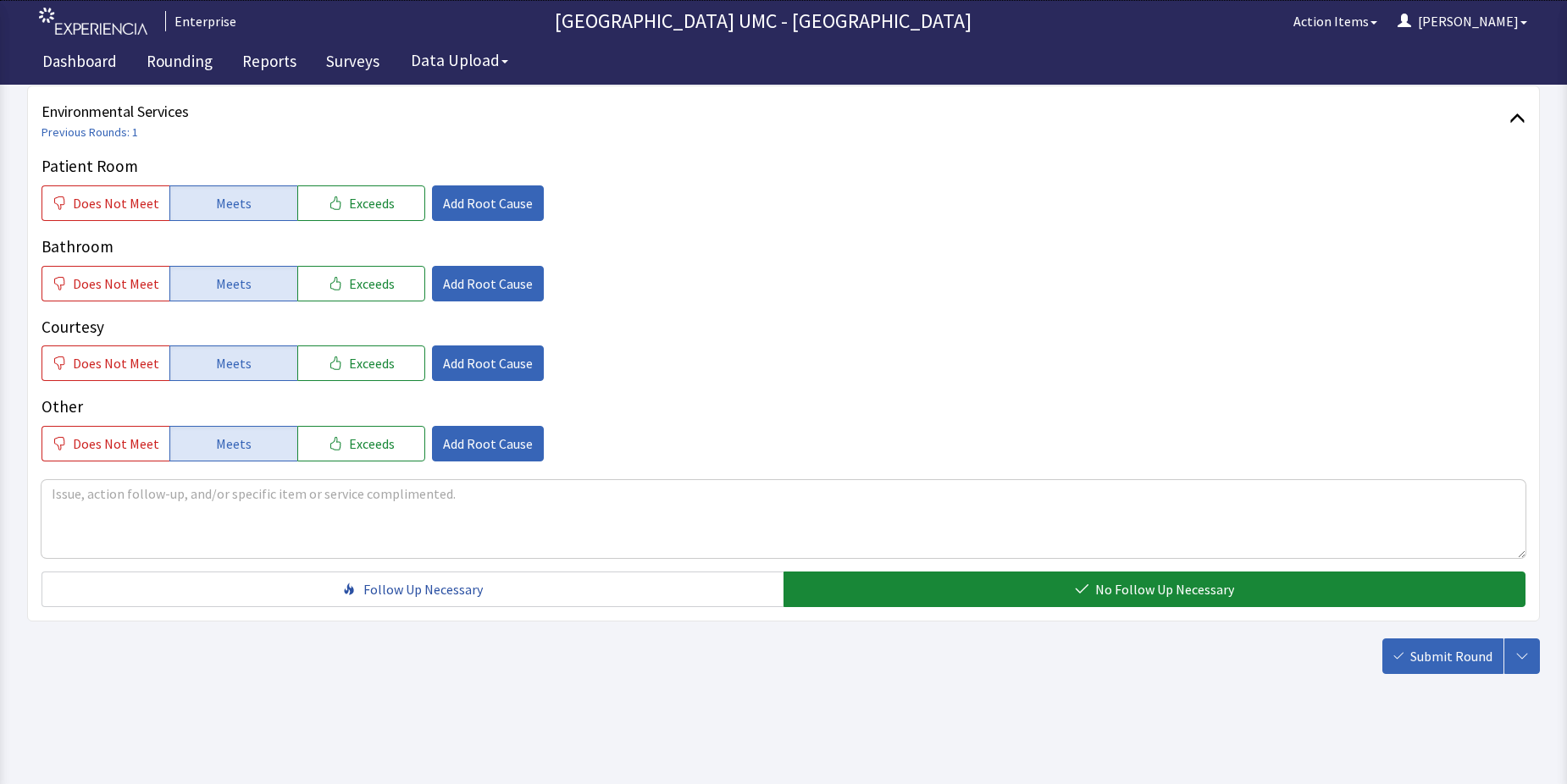
scroll to position [889, 0]
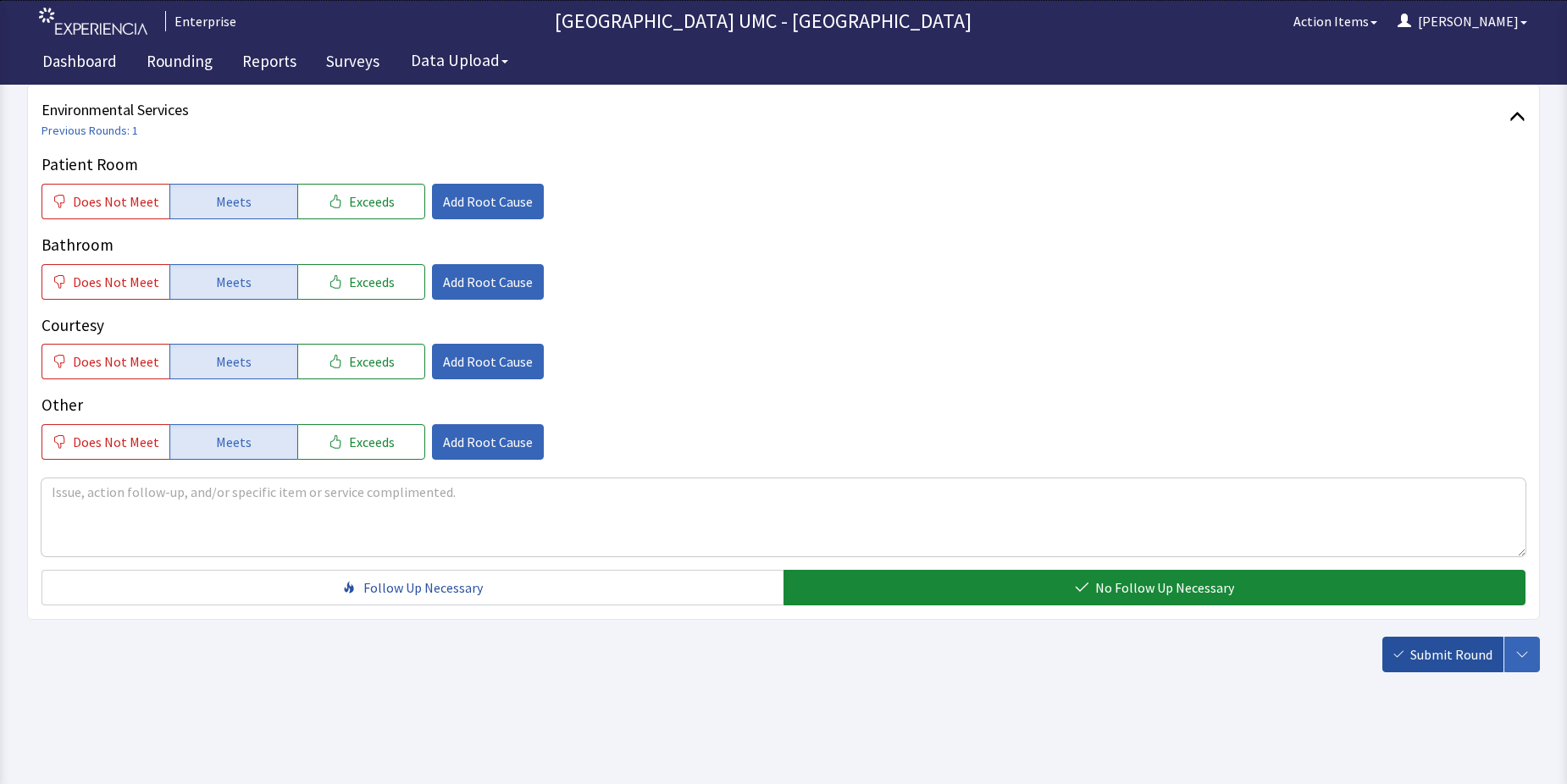
click at [1427, 657] on span "Submit Round" at bounding box center [1451, 654] width 82 height 21
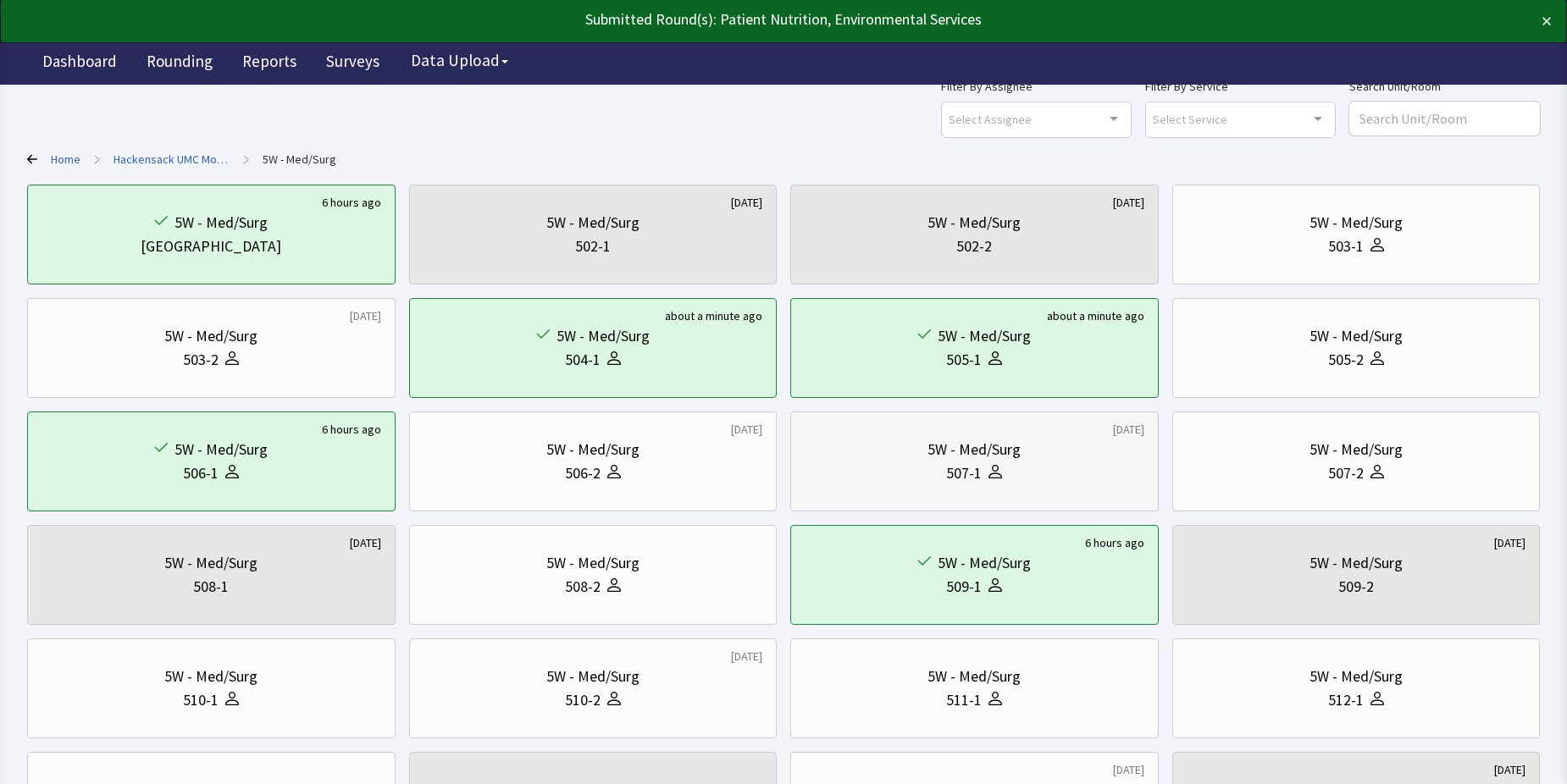
scroll to position [85, 0]
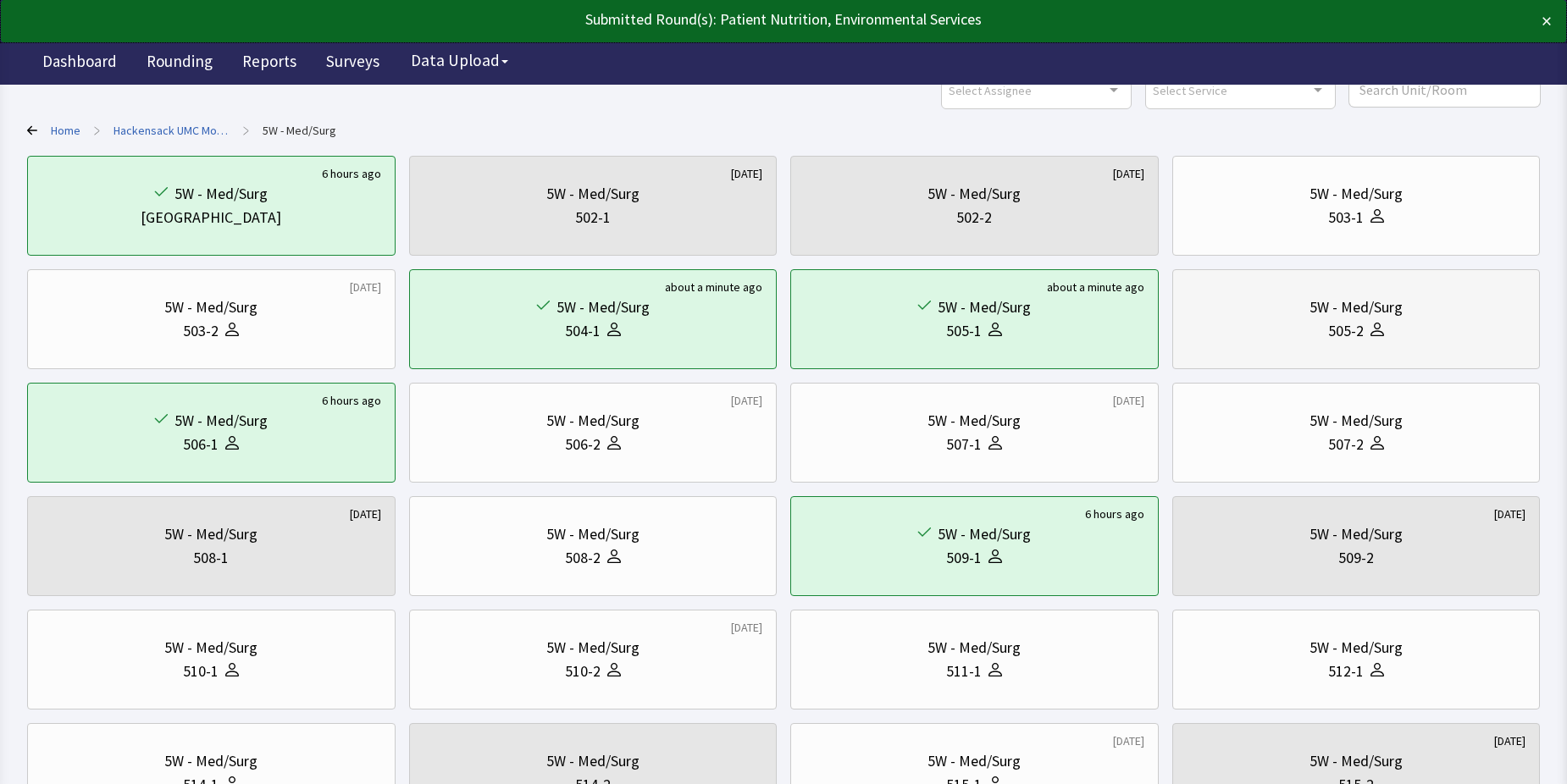
click at [1257, 327] on div "505-2" at bounding box center [1357, 330] width 340 height 23
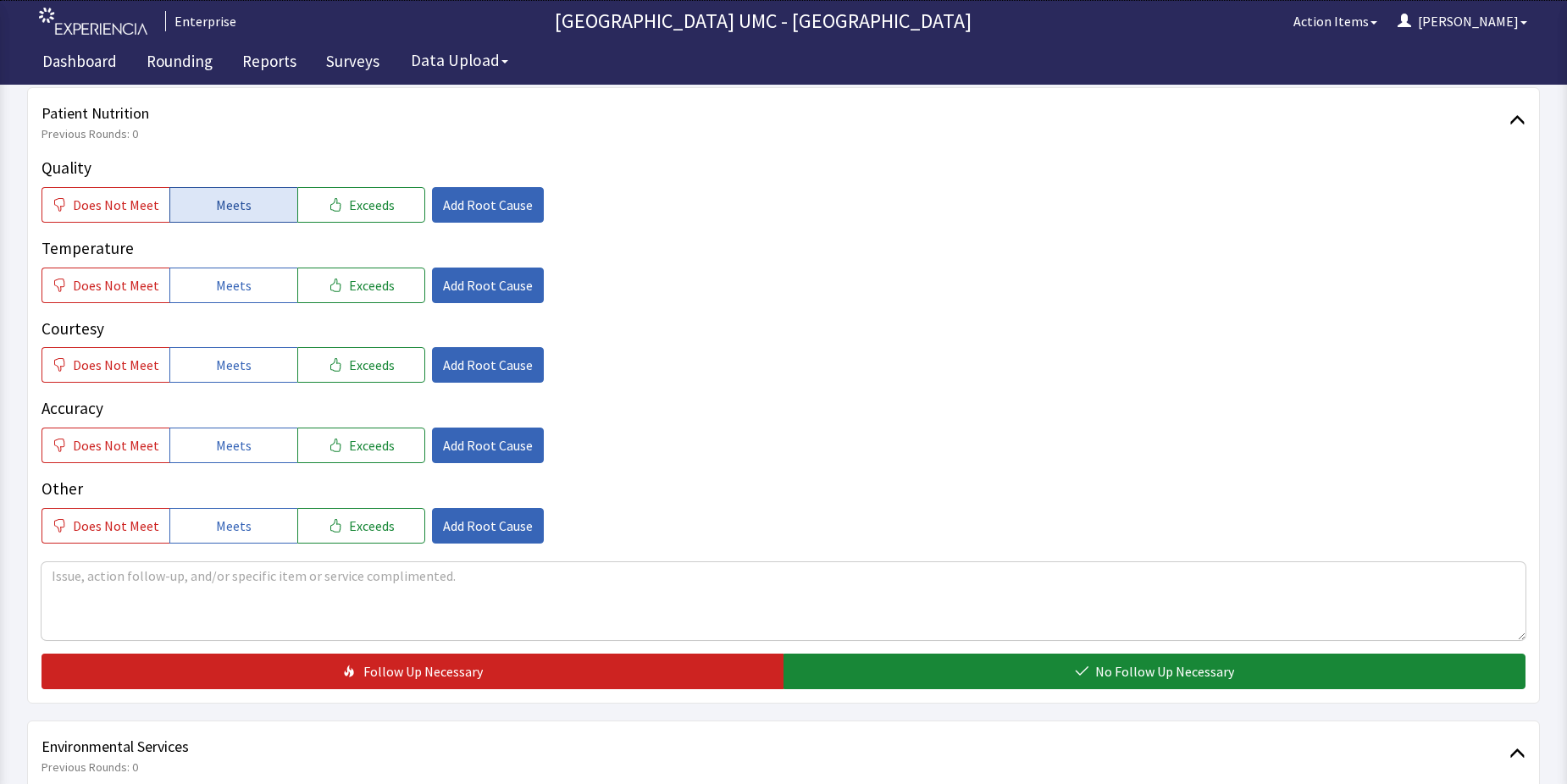
scroll to position [254, 0]
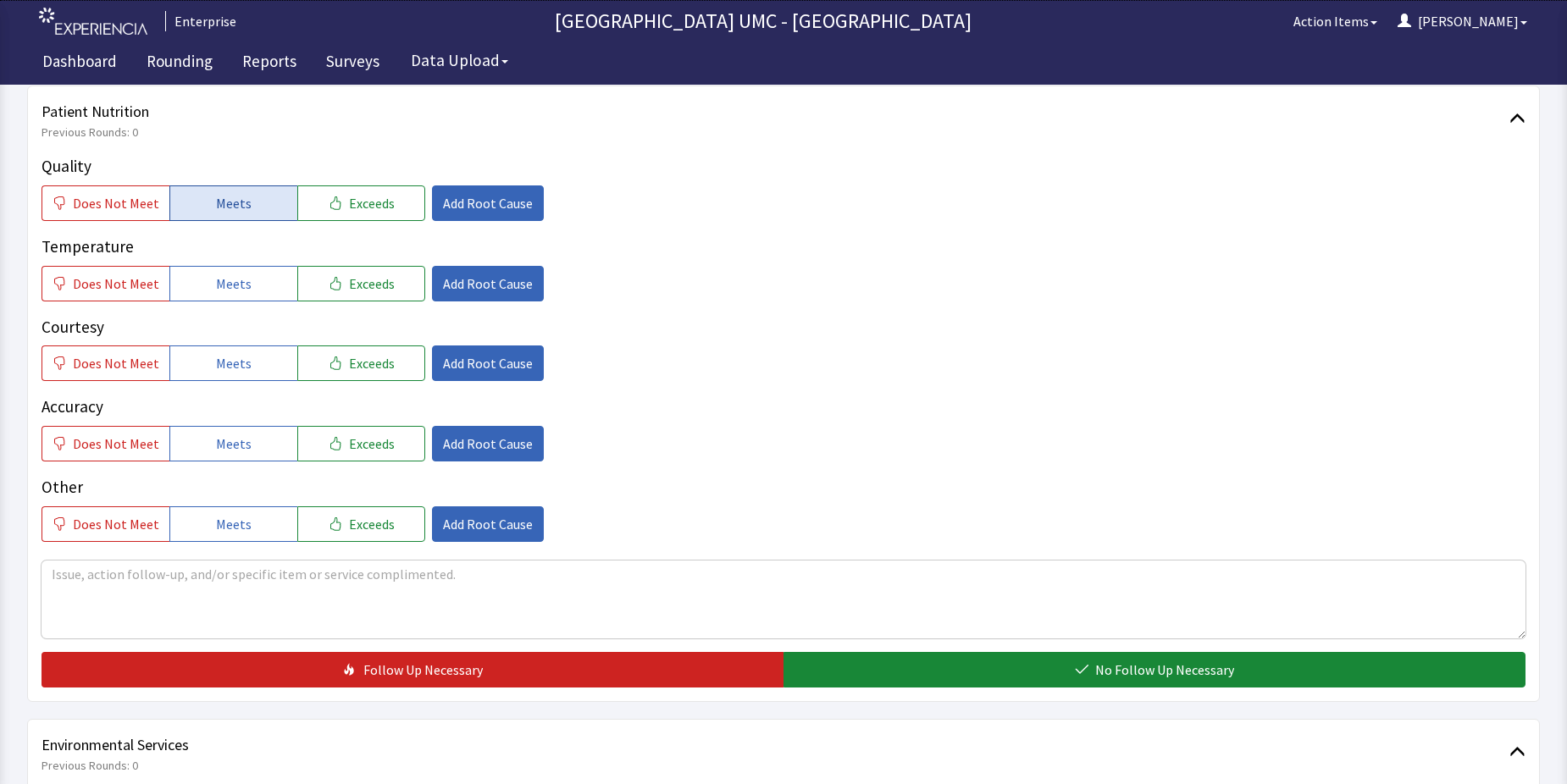
click at [204, 202] on button "Meets" at bounding box center [233, 203] width 128 height 35
click at [222, 286] on span "Meets" at bounding box center [234, 283] width 35 height 21
click at [234, 355] on span "Meets" at bounding box center [234, 364] width 35 height 21
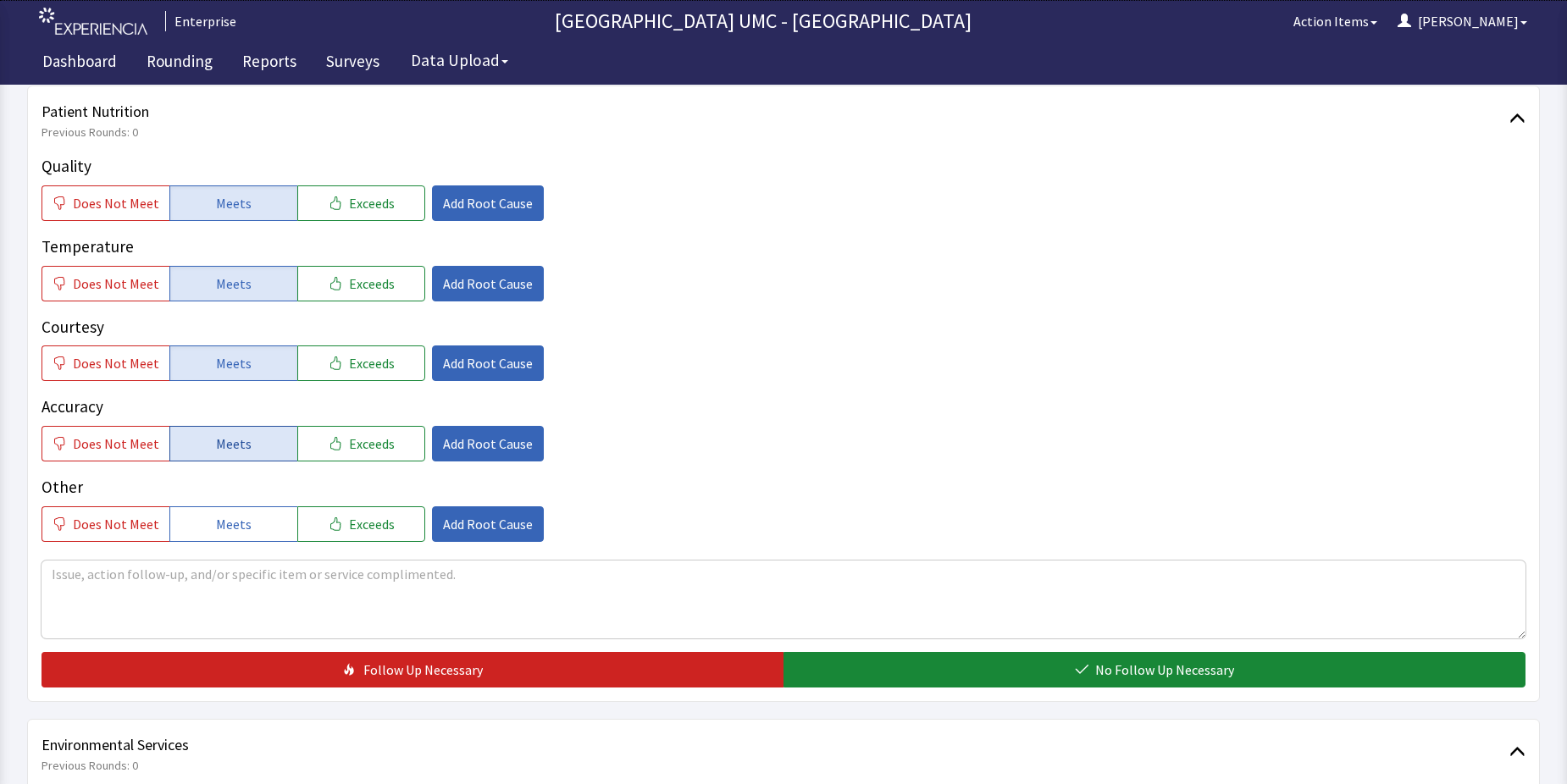
click at [241, 441] on span "Meets" at bounding box center [234, 444] width 35 height 21
drag, startPoint x: 236, startPoint y: 516, endPoint x: 411, endPoint y: 558, distance: 180.0
click at [257, 525] on button "Meets" at bounding box center [233, 524] width 128 height 35
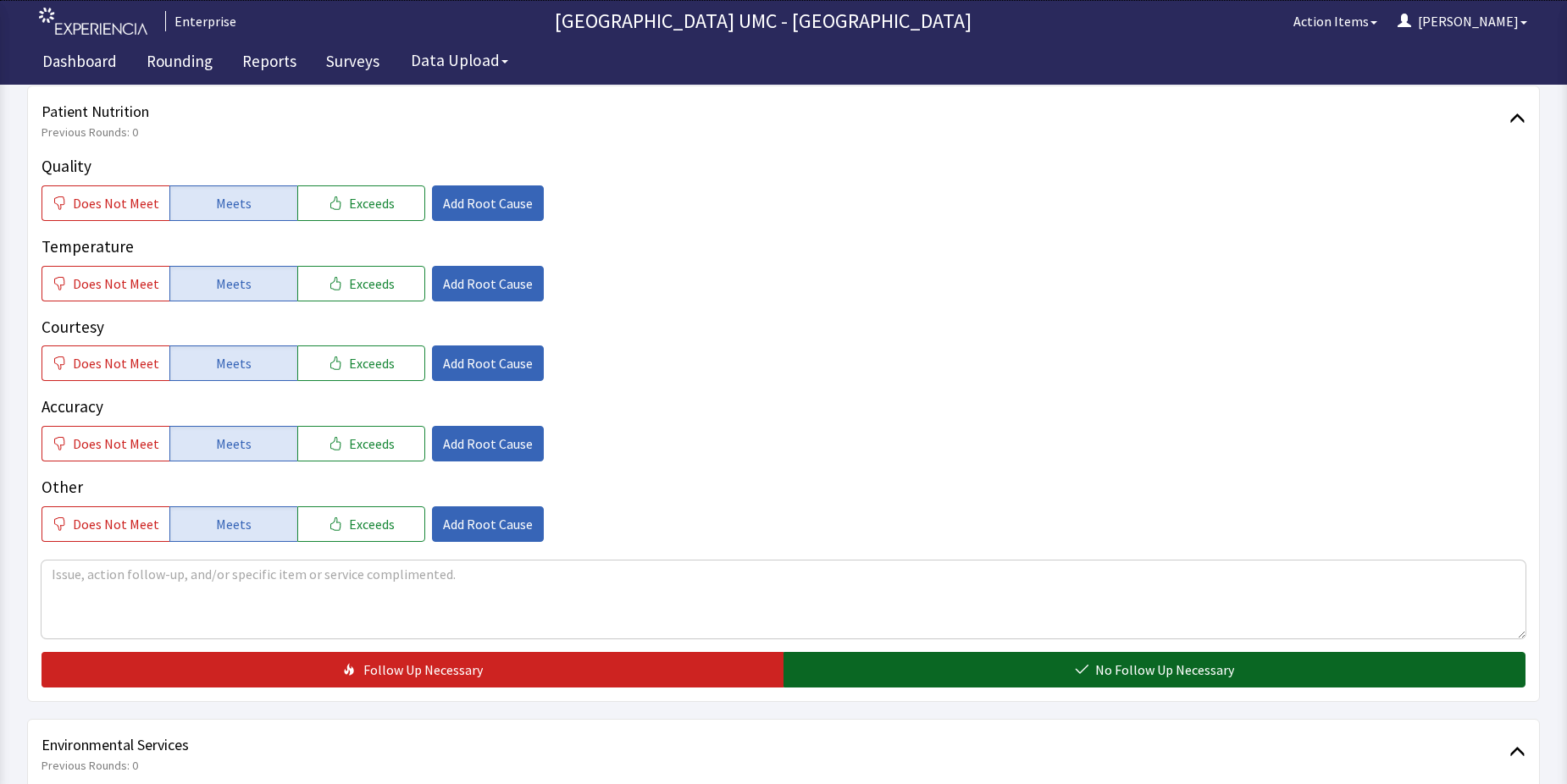
click at [903, 677] on button "No Follow Up Necessary" at bounding box center [1155, 669] width 742 height 35
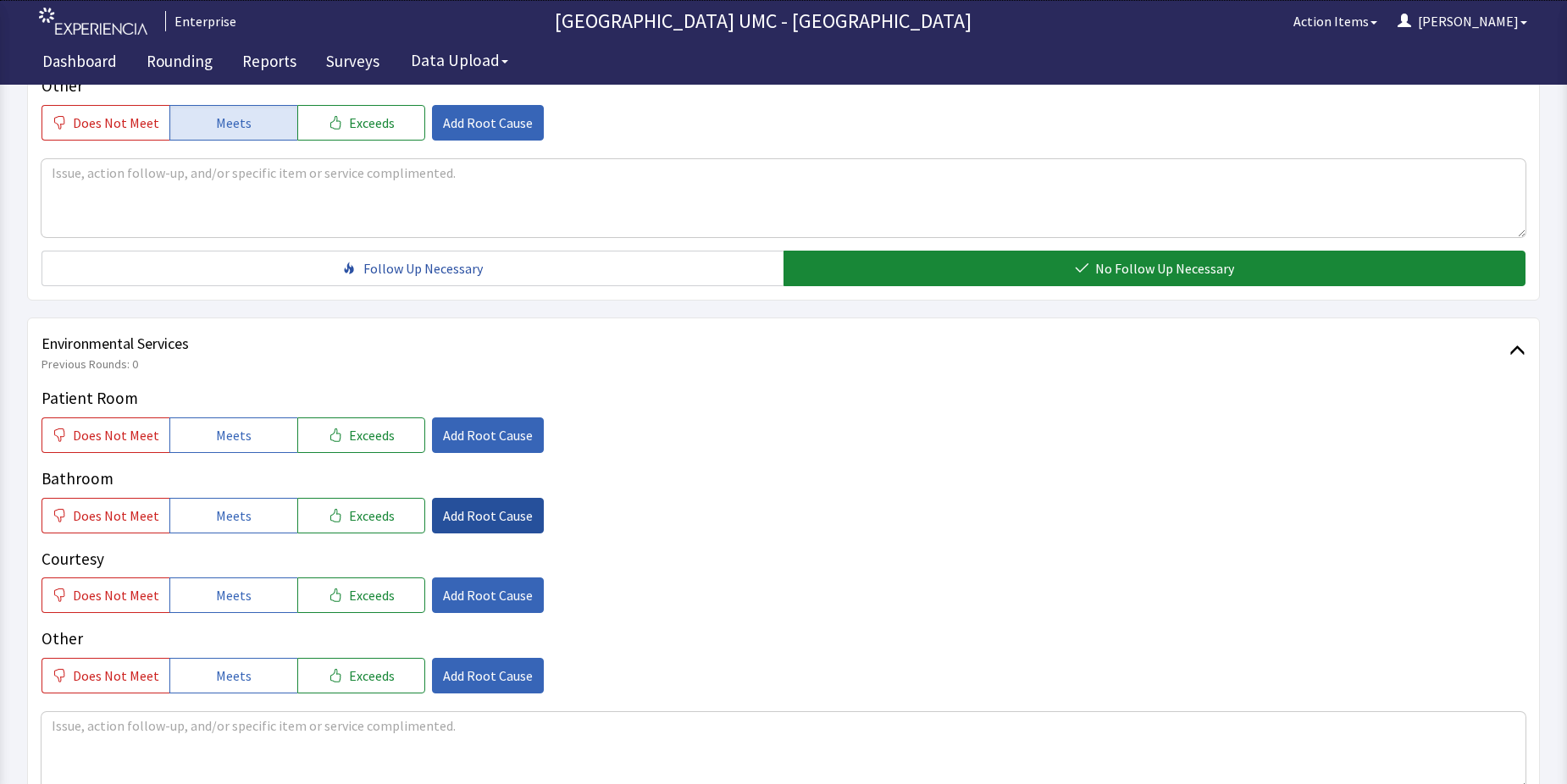
scroll to position [678, 0]
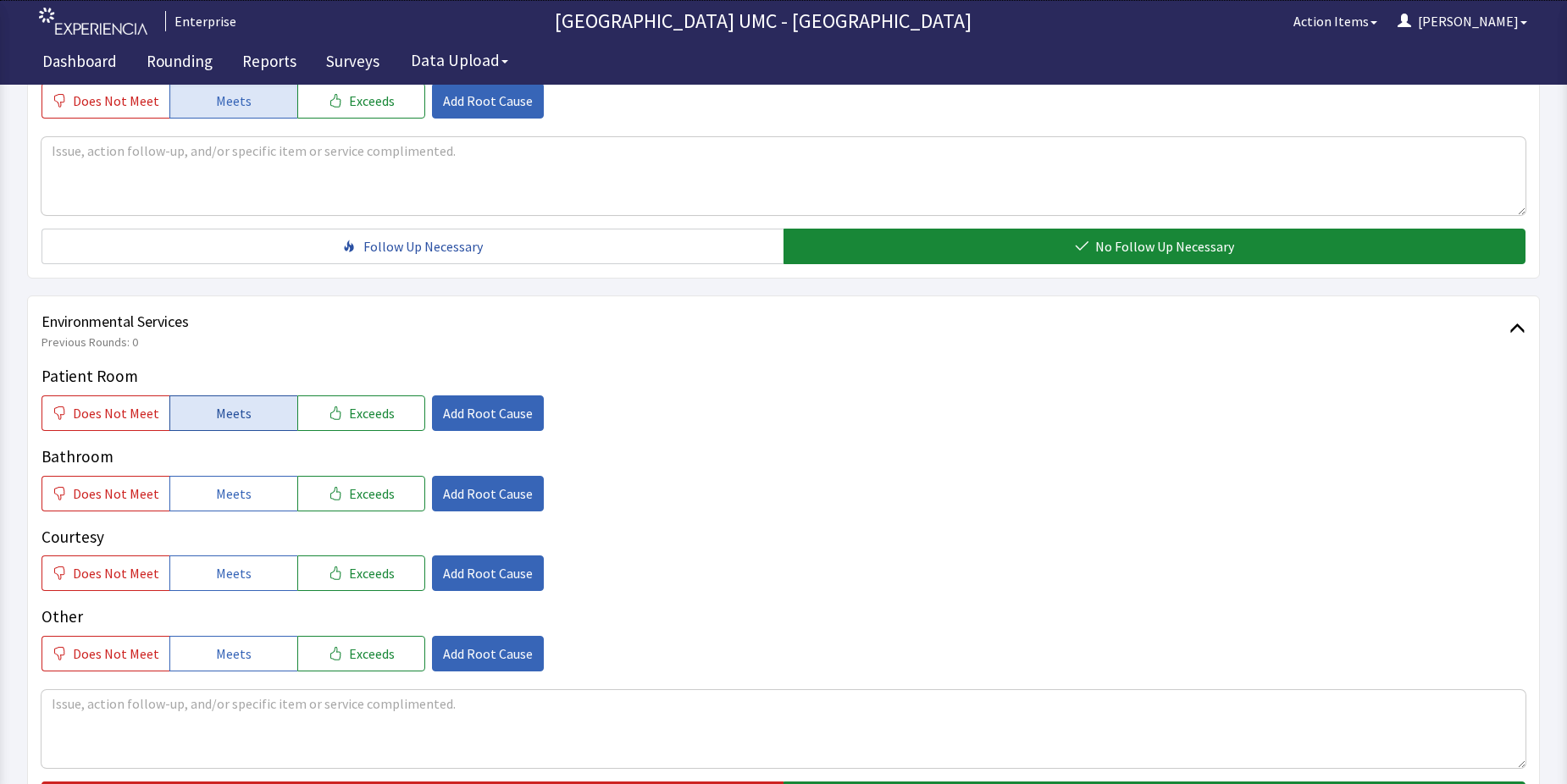
click at [204, 422] on button "Meets" at bounding box center [233, 413] width 128 height 35
drag, startPoint x: 203, startPoint y: 492, endPoint x: 225, endPoint y: 557, distance: 68.6
click at [203, 494] on button "Meets" at bounding box center [233, 493] width 128 height 35
drag, startPoint x: 219, startPoint y: 567, endPoint x: 212, endPoint y: 626, distance: 59.4
click at [219, 570] on span "Meets" at bounding box center [234, 573] width 35 height 21
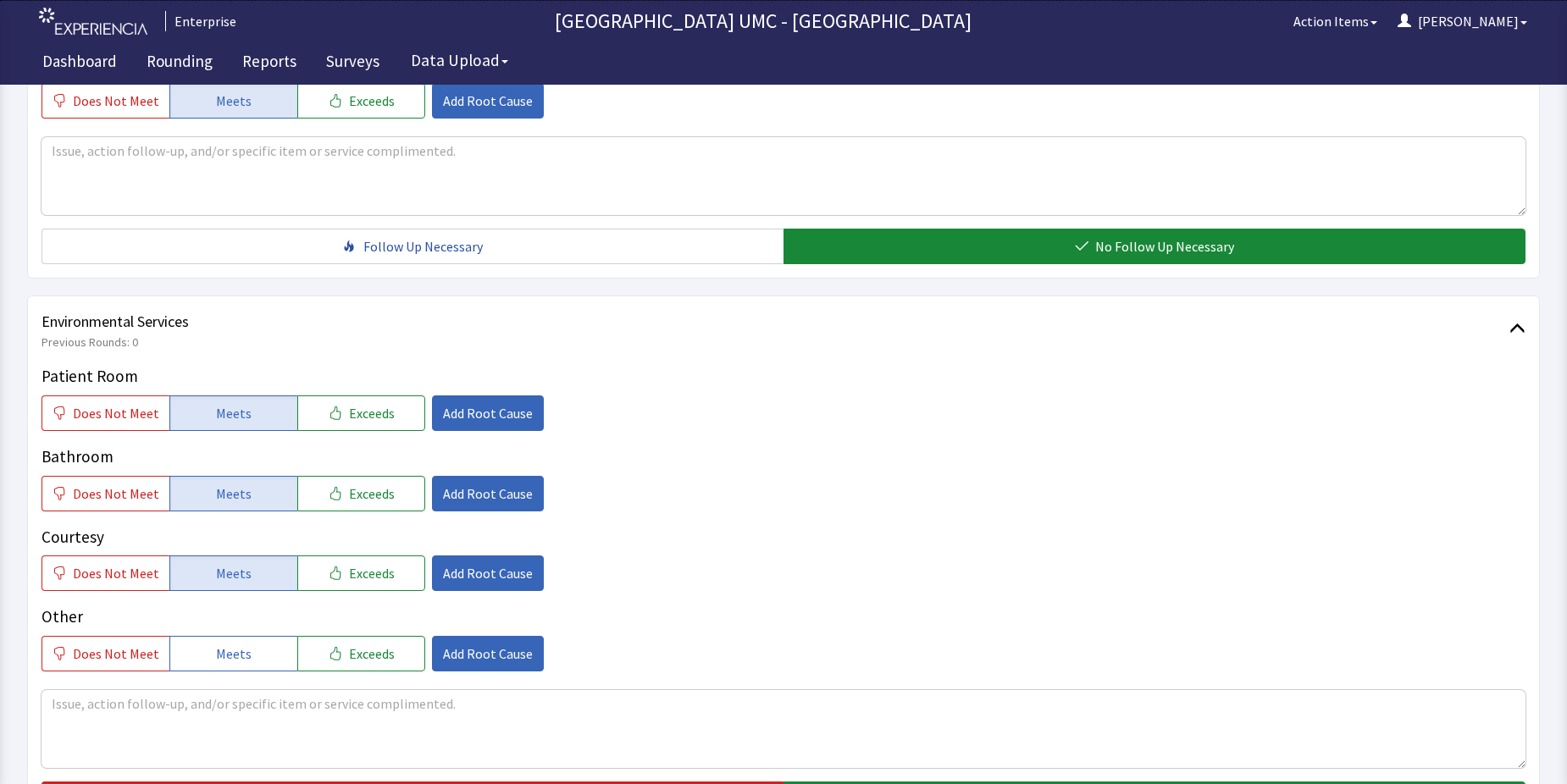
drag, startPoint x: 204, startPoint y: 653, endPoint x: 415, endPoint y: 657, distance: 211.0
click at [217, 655] on button "Meets" at bounding box center [233, 653] width 128 height 35
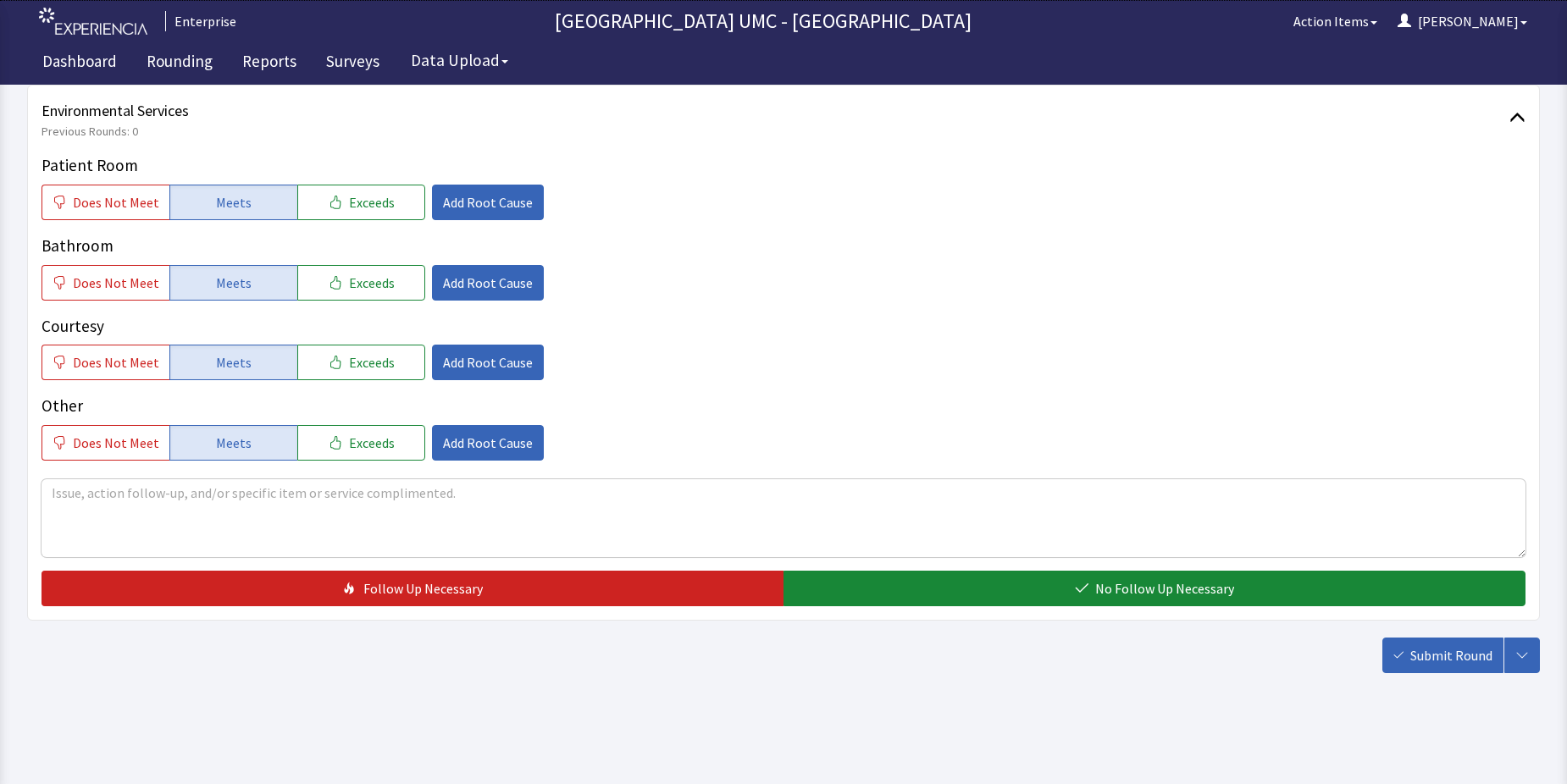
scroll to position [889, 0]
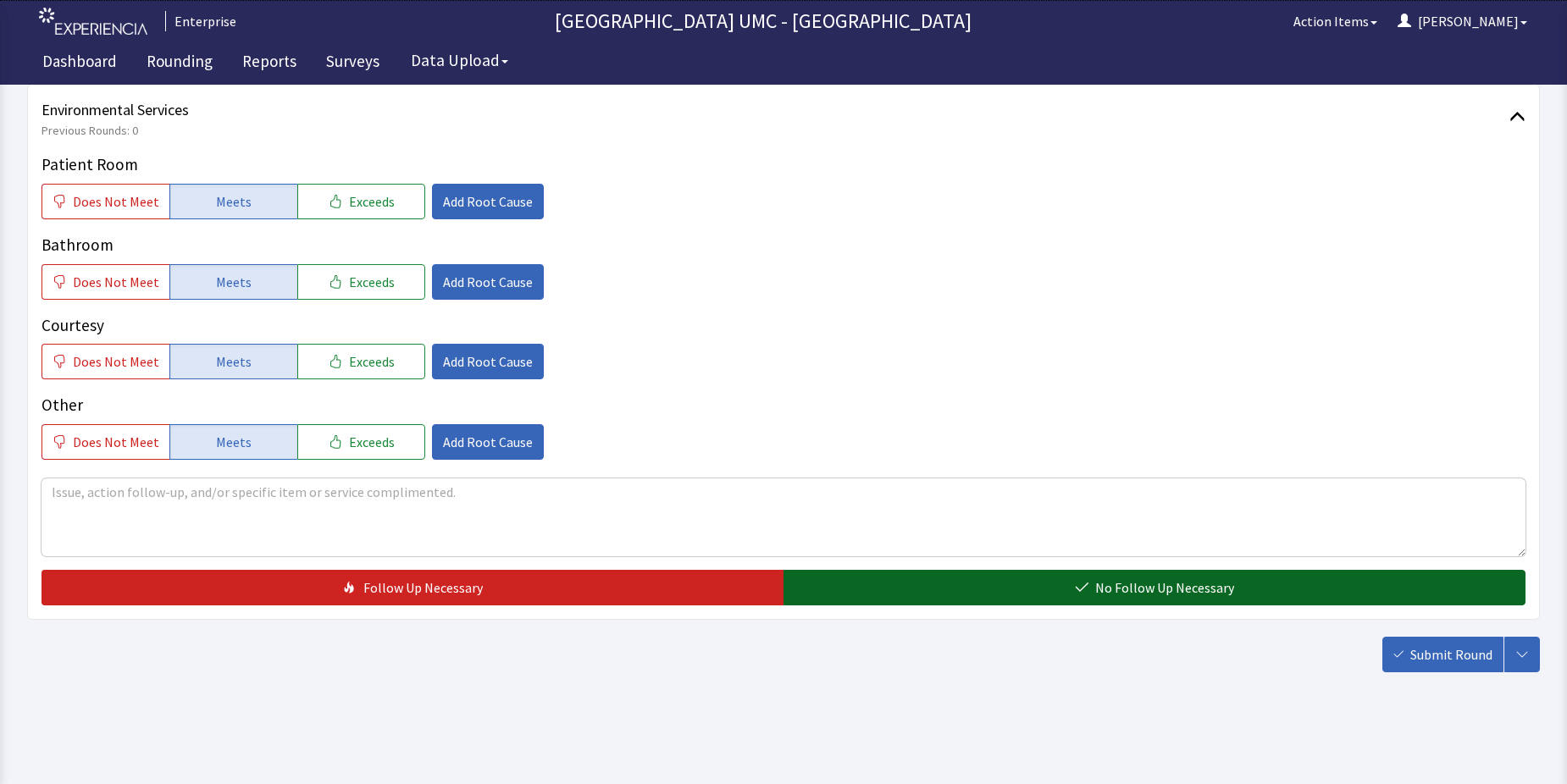
click at [1140, 587] on span "No Follow Up Necessary" at bounding box center [1164, 587] width 139 height 21
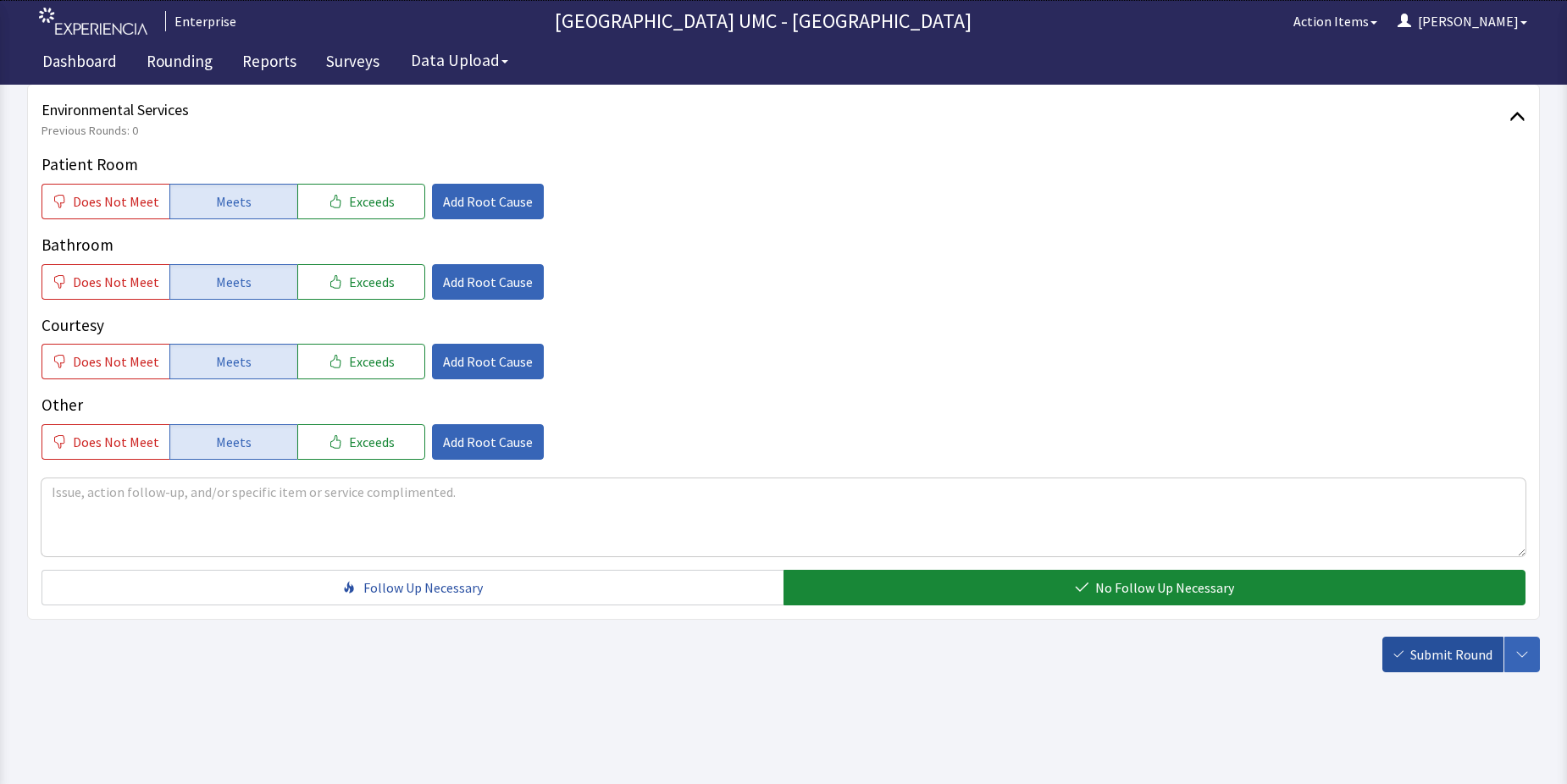
click at [1406, 649] on button "Submit Round" at bounding box center [1443, 654] width 121 height 35
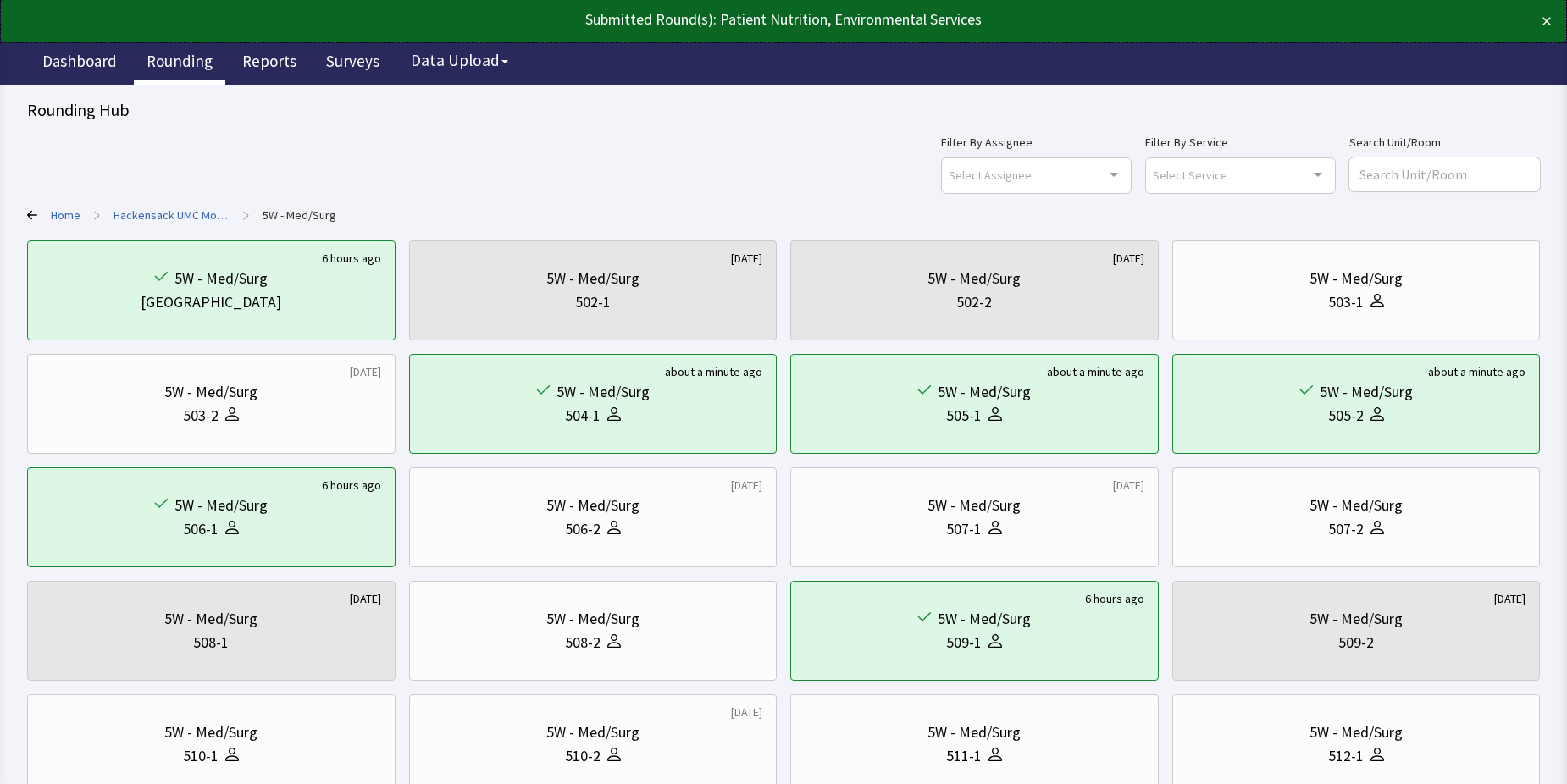
click at [192, 56] on link "Rounding" at bounding box center [180, 62] width 91 height 42
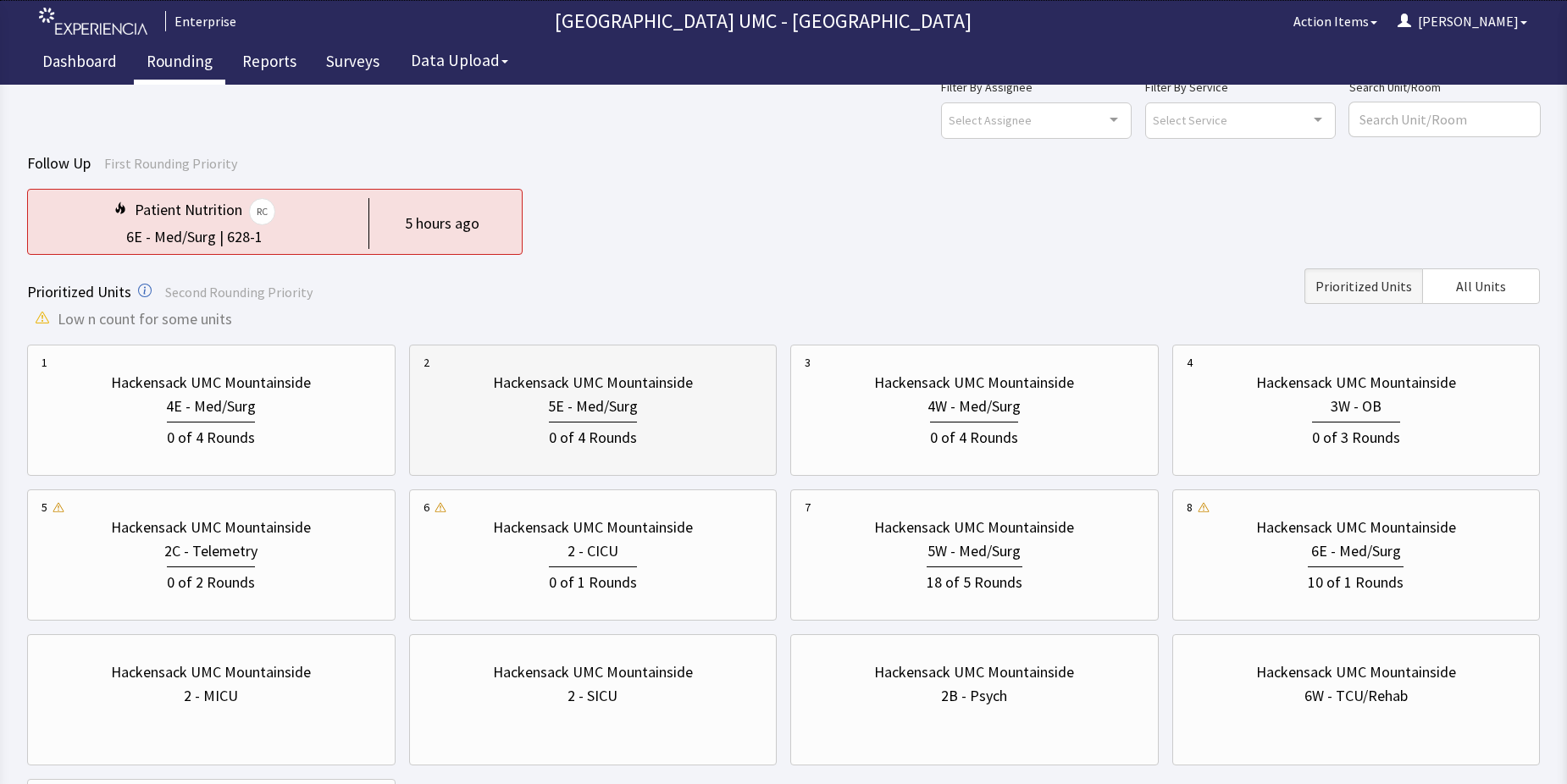
scroll to position [85, 0]
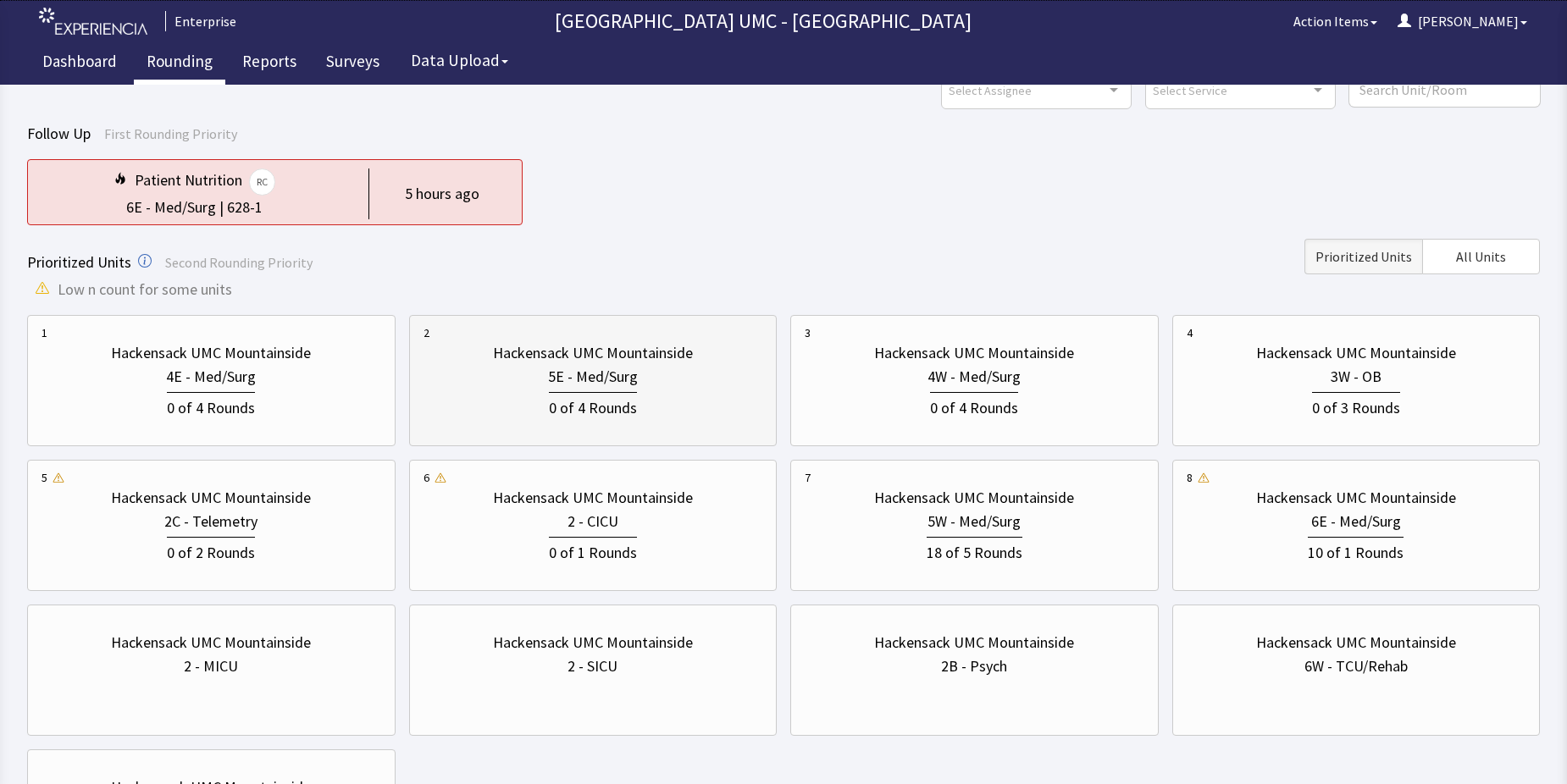
click at [596, 382] on div "5E - Med/Surg" at bounding box center [593, 376] width 90 height 23
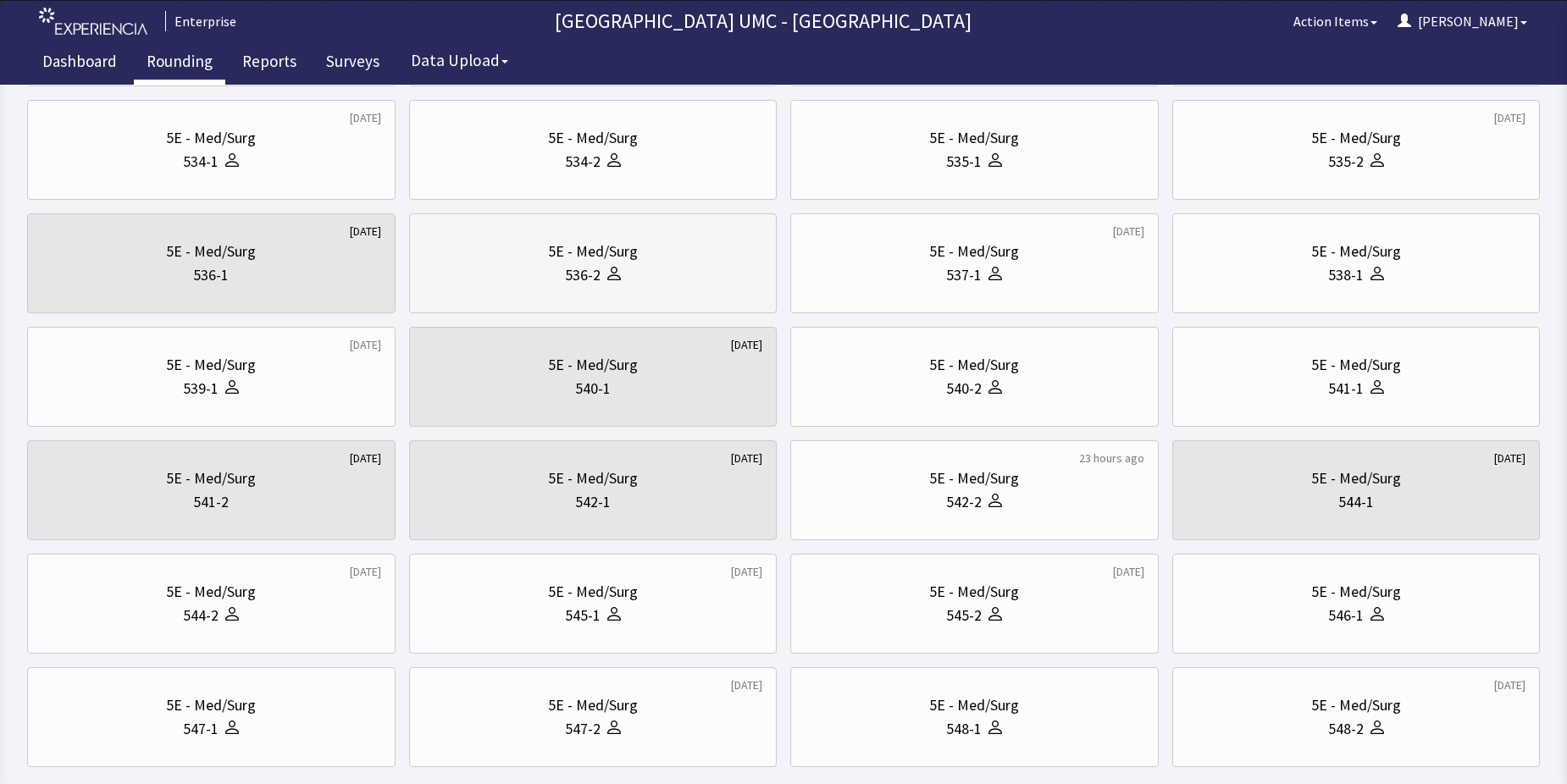
scroll to position [508, 0]
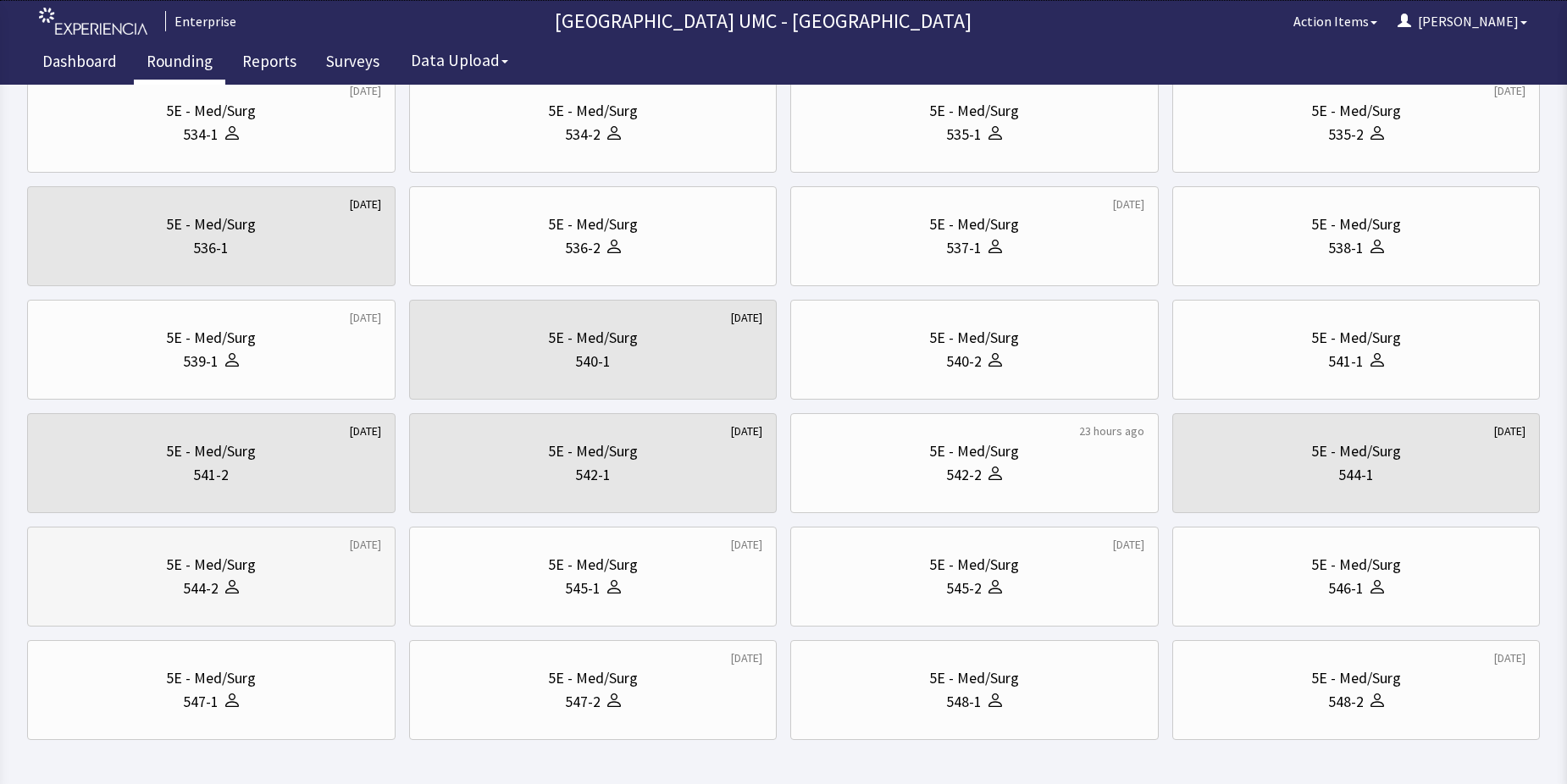
click at [289, 584] on div "544-2" at bounding box center [212, 588] width 340 height 23
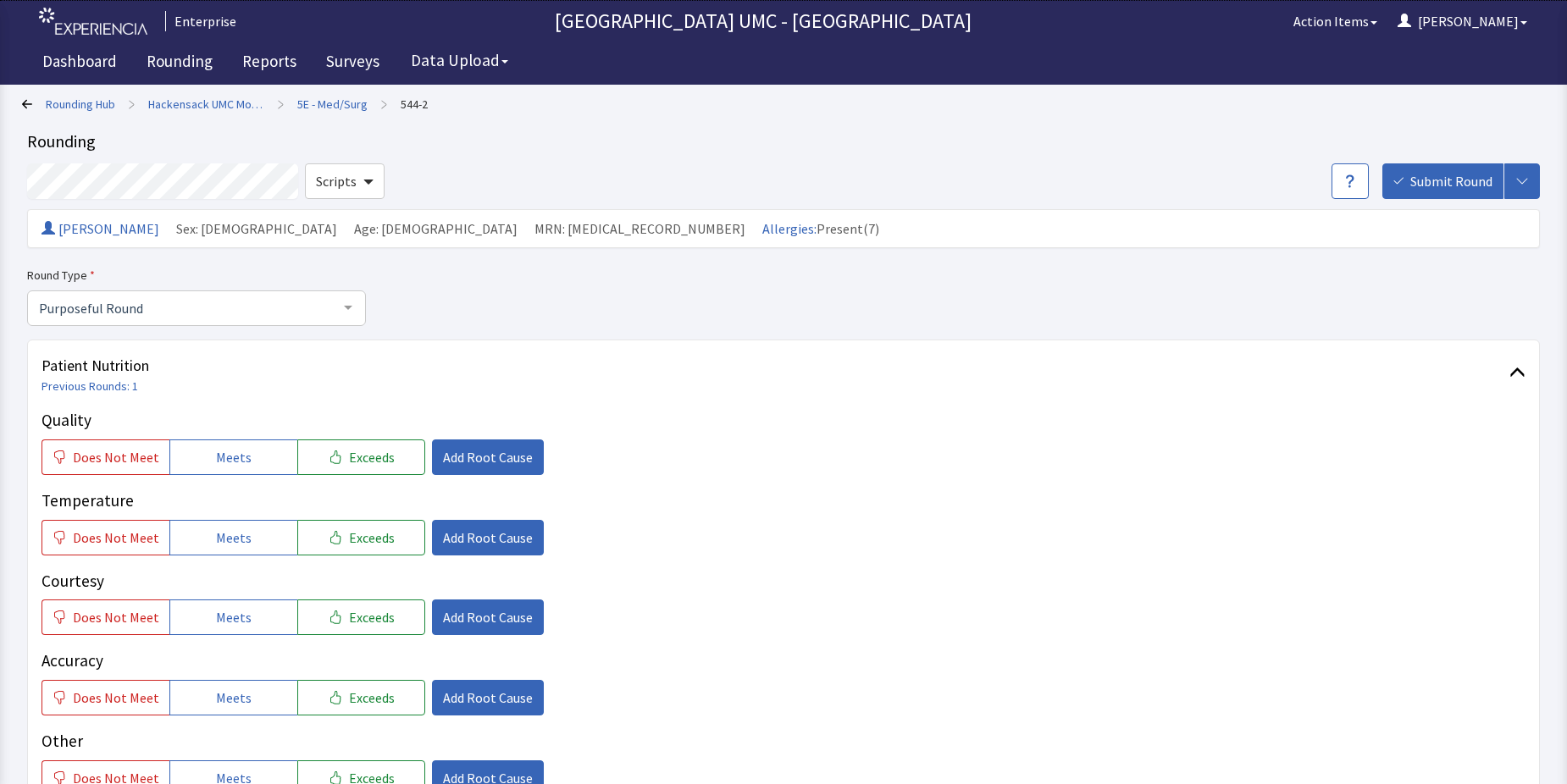
scroll to position [85, 0]
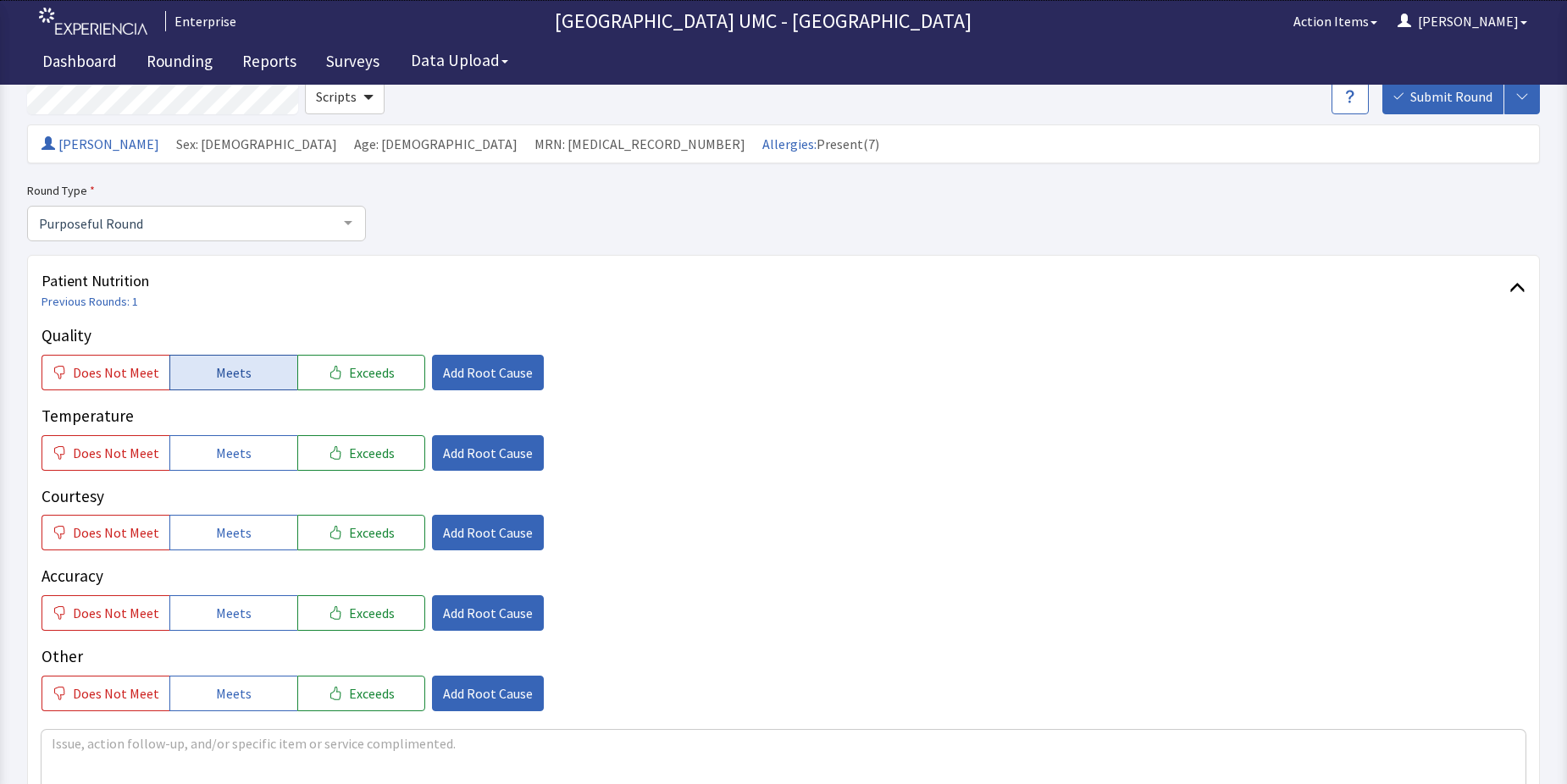
click at [232, 380] on span "Meets" at bounding box center [234, 373] width 35 height 21
click at [219, 452] on span "Meets" at bounding box center [234, 453] width 35 height 21
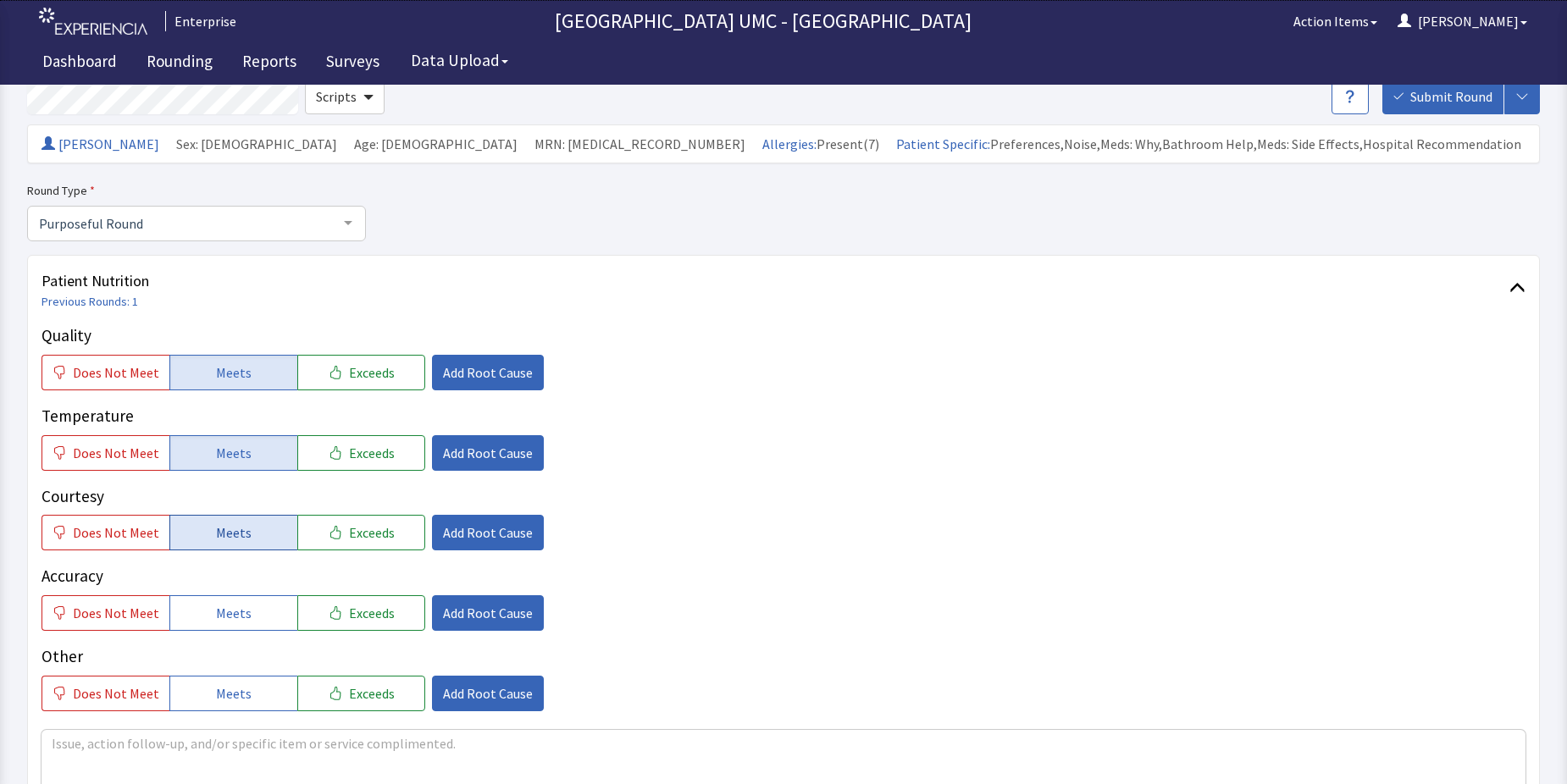
click at [212, 520] on button "Meets" at bounding box center [233, 532] width 128 height 35
drag, startPoint x: 219, startPoint y: 610, endPoint x: 230, endPoint y: 641, distance: 32.9
click at [220, 610] on span "Meets" at bounding box center [234, 613] width 35 height 21
drag, startPoint x: 229, startPoint y: 683, endPoint x: 237, endPoint y: 676, distance: 10.6
click at [237, 676] on button "Meets" at bounding box center [233, 694] width 128 height 35
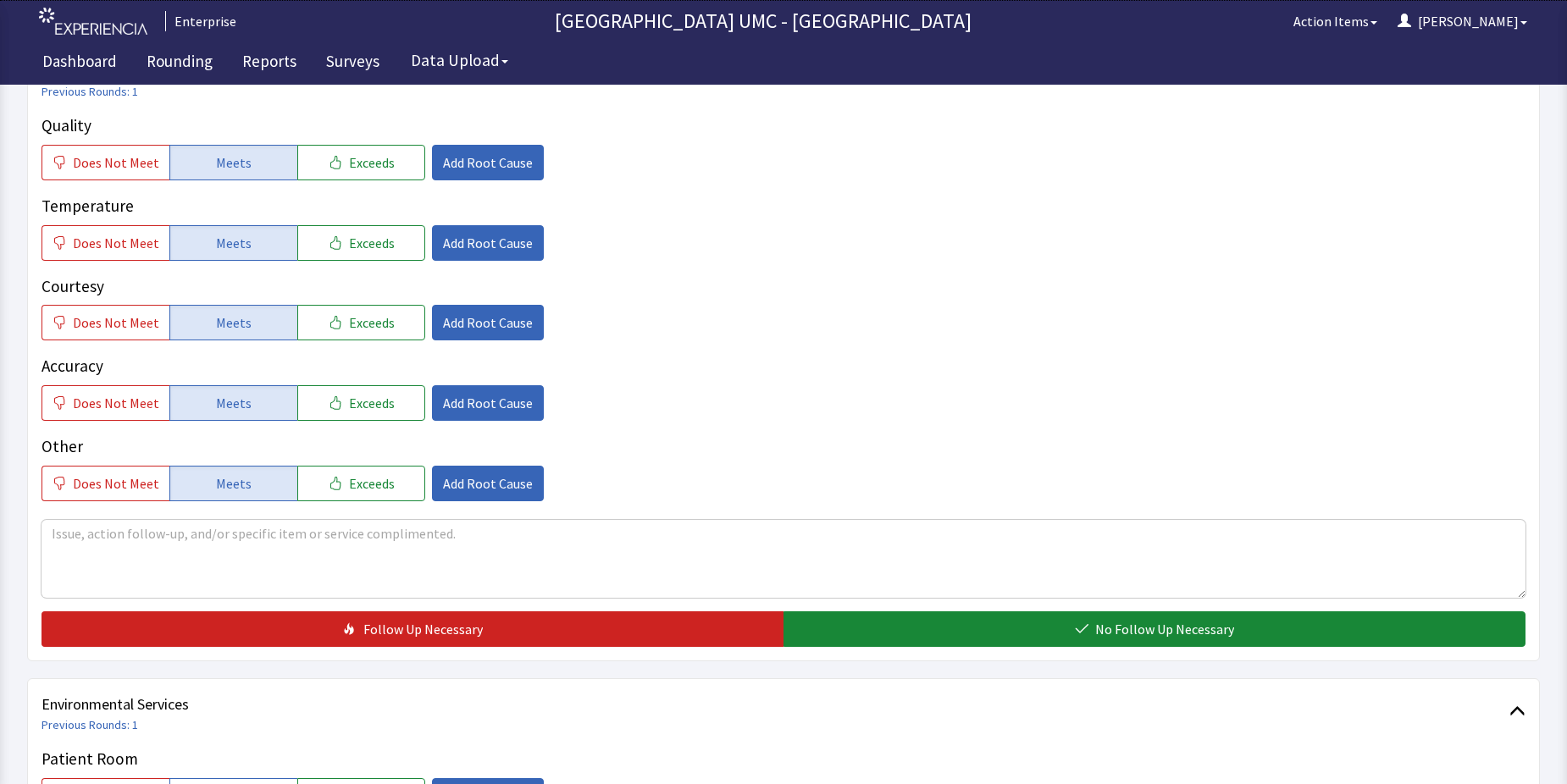
scroll to position [423, 0]
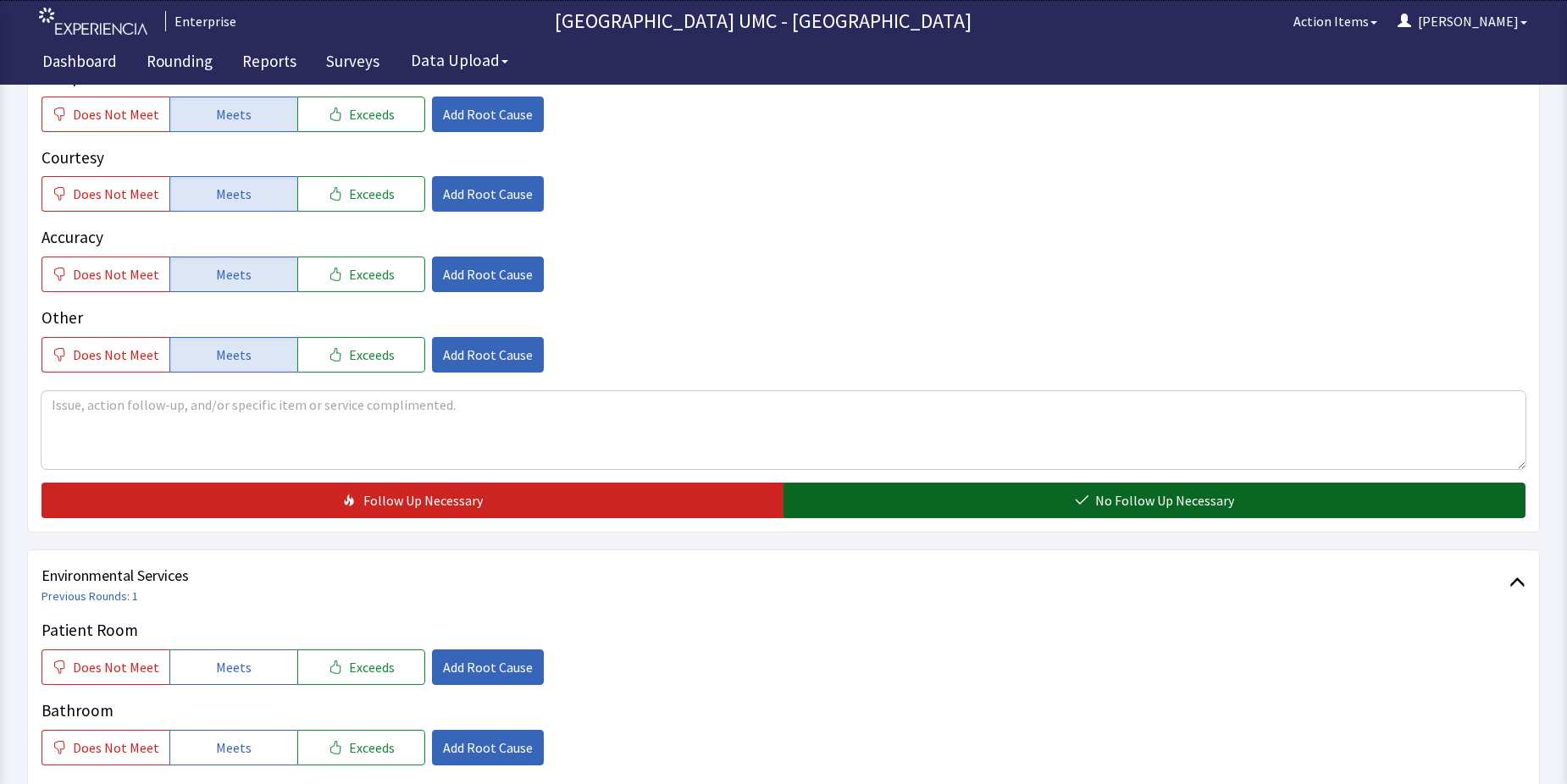
click at [1148, 511] on button "No Follow Up Necessary" at bounding box center [1155, 501] width 742 height 35
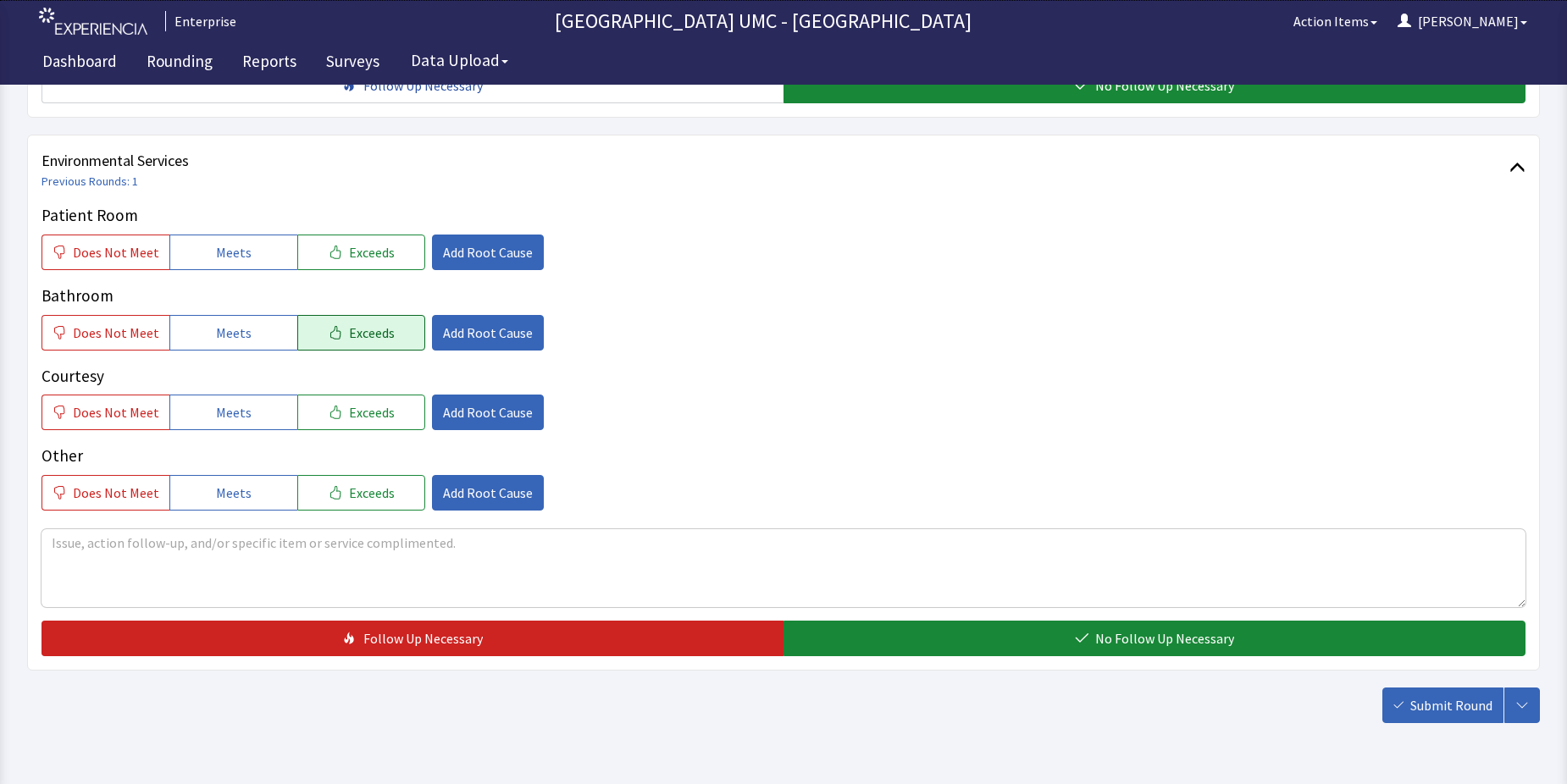
scroll to position [846, 0]
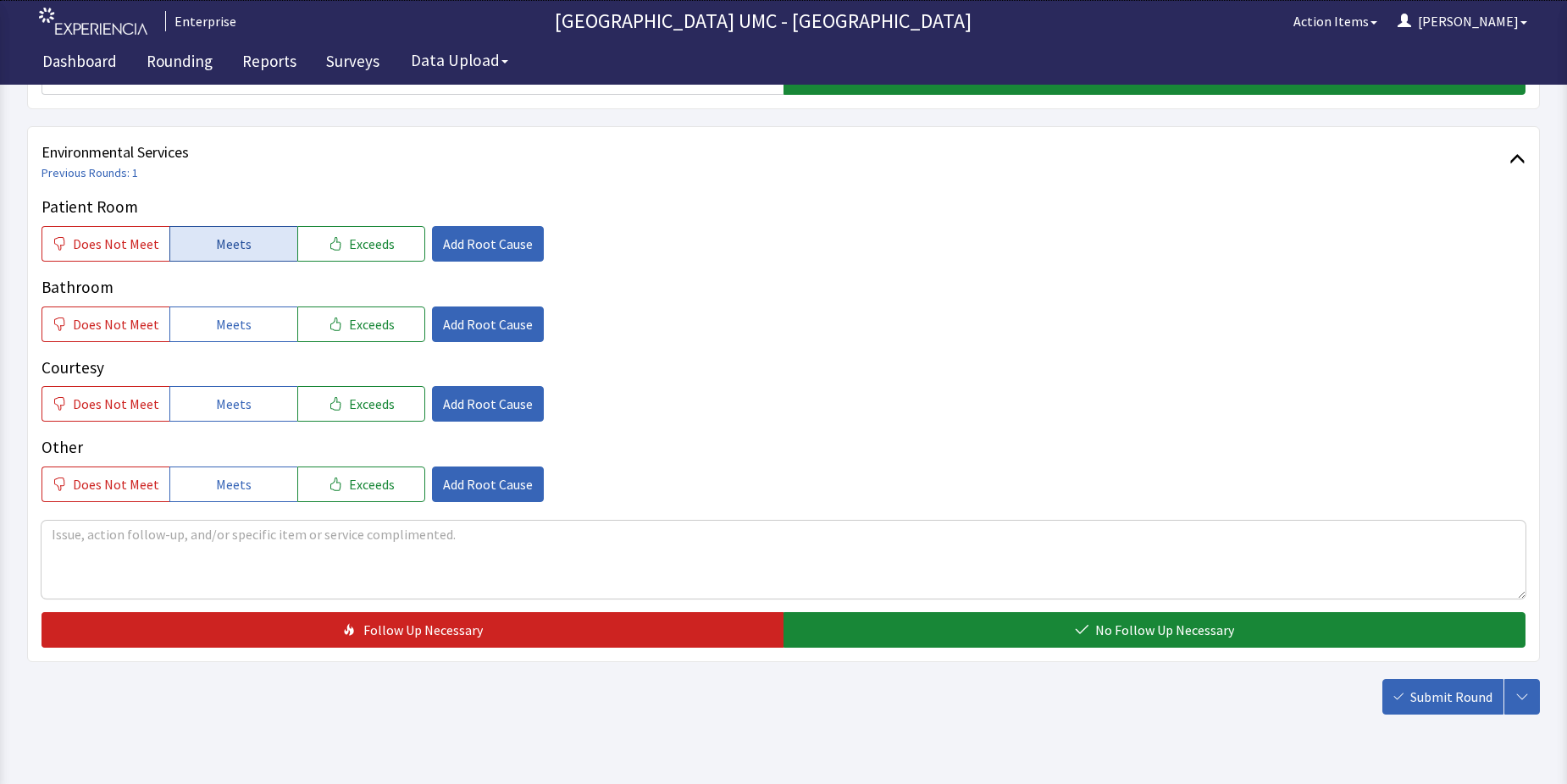
drag, startPoint x: 247, startPoint y: 241, endPoint x: 243, endPoint y: 303, distance: 62.1
click at [247, 243] on button "Meets" at bounding box center [233, 244] width 128 height 35
click at [236, 329] on span "Meets" at bounding box center [234, 324] width 35 height 21
drag, startPoint x: 228, startPoint y: 404, endPoint x: 230, endPoint y: 447, distance: 43.0
click at [228, 415] on button "Meets" at bounding box center [233, 404] width 128 height 35
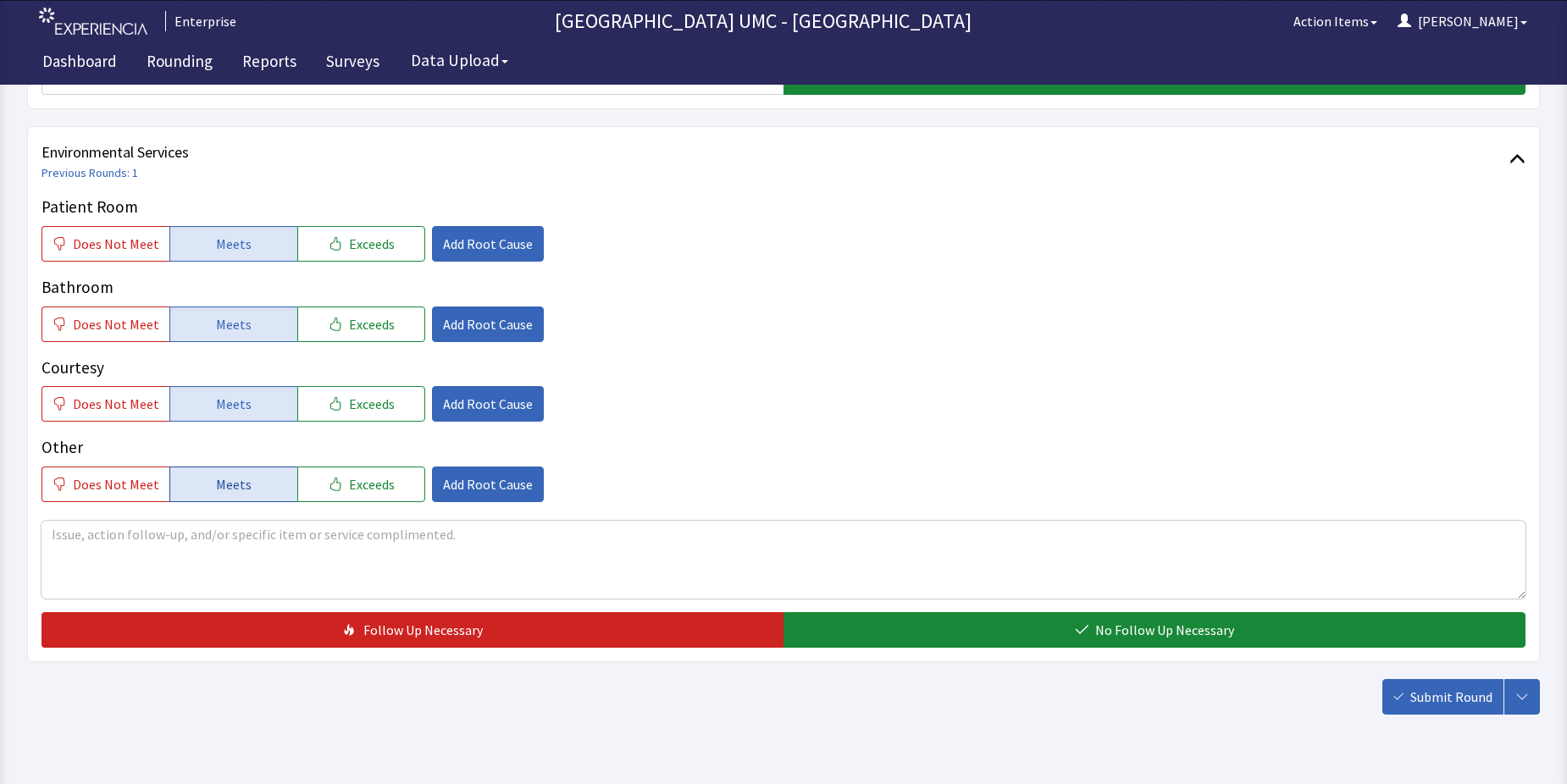
click at [231, 475] on span "Meets" at bounding box center [234, 485] width 35 height 21
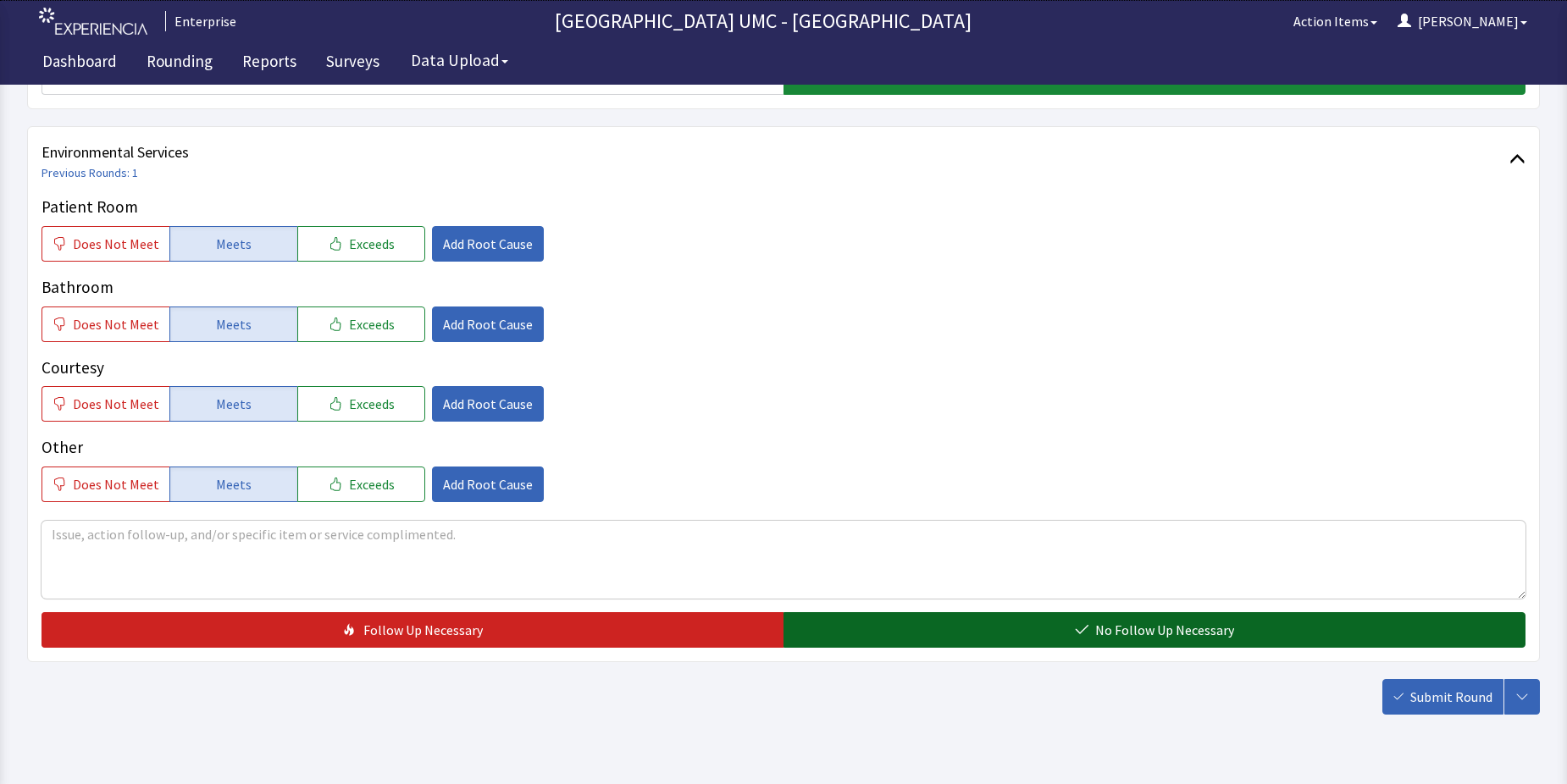
click at [1051, 621] on button "No Follow Up Necessary" at bounding box center [1155, 630] width 742 height 35
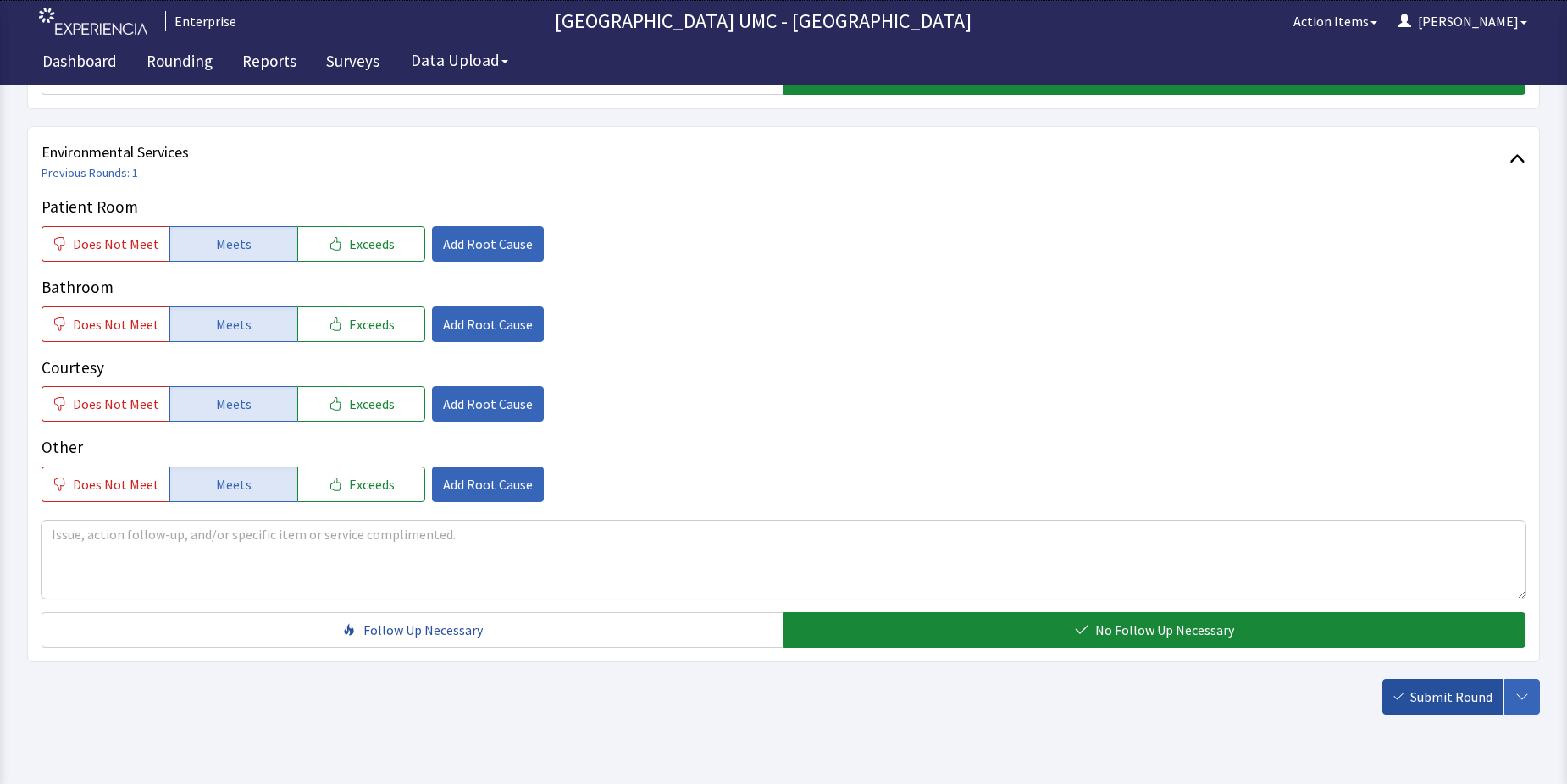
click at [1420, 694] on span "Submit Round" at bounding box center [1451, 697] width 82 height 21
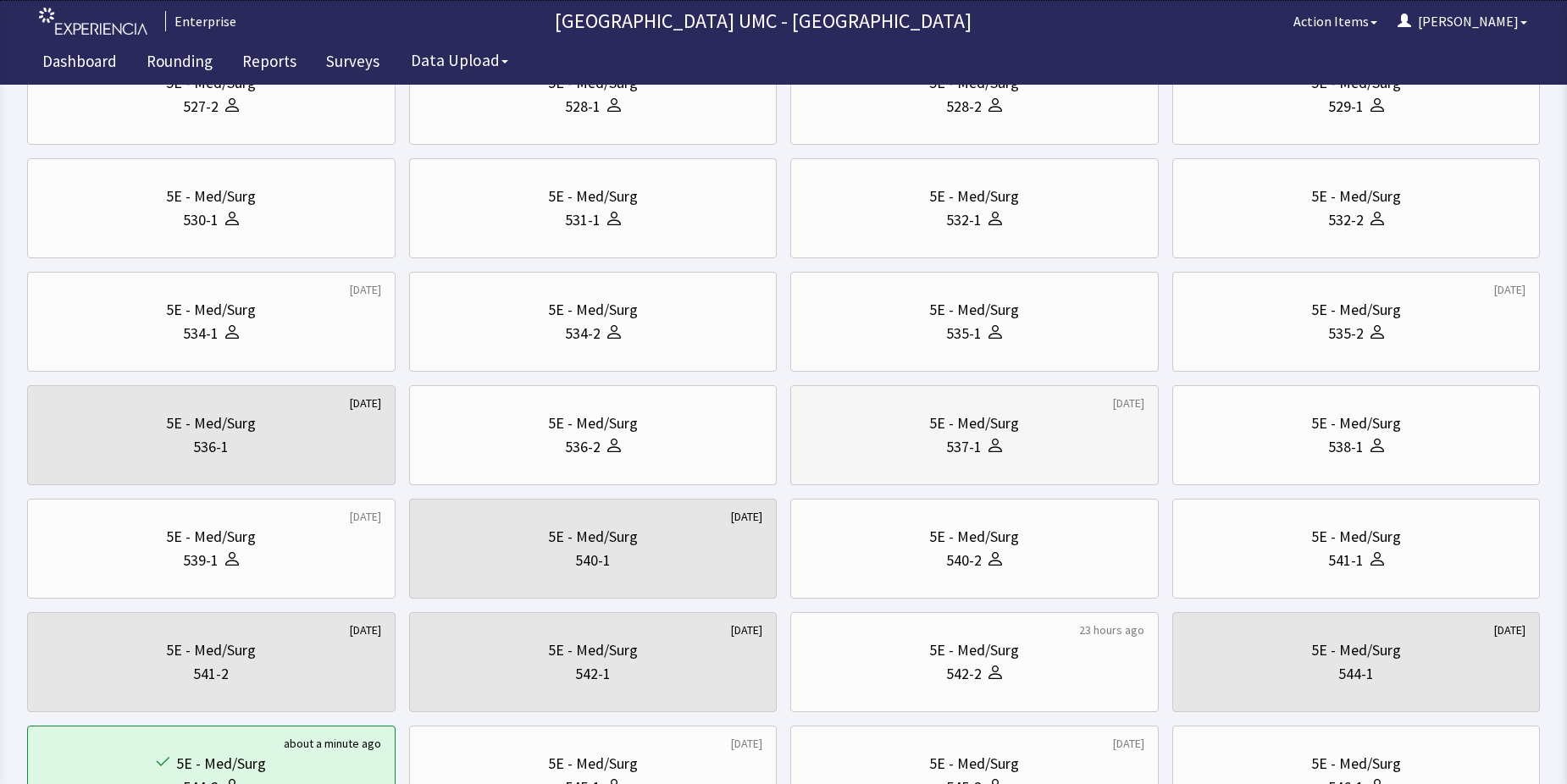
scroll to position [338, 0]
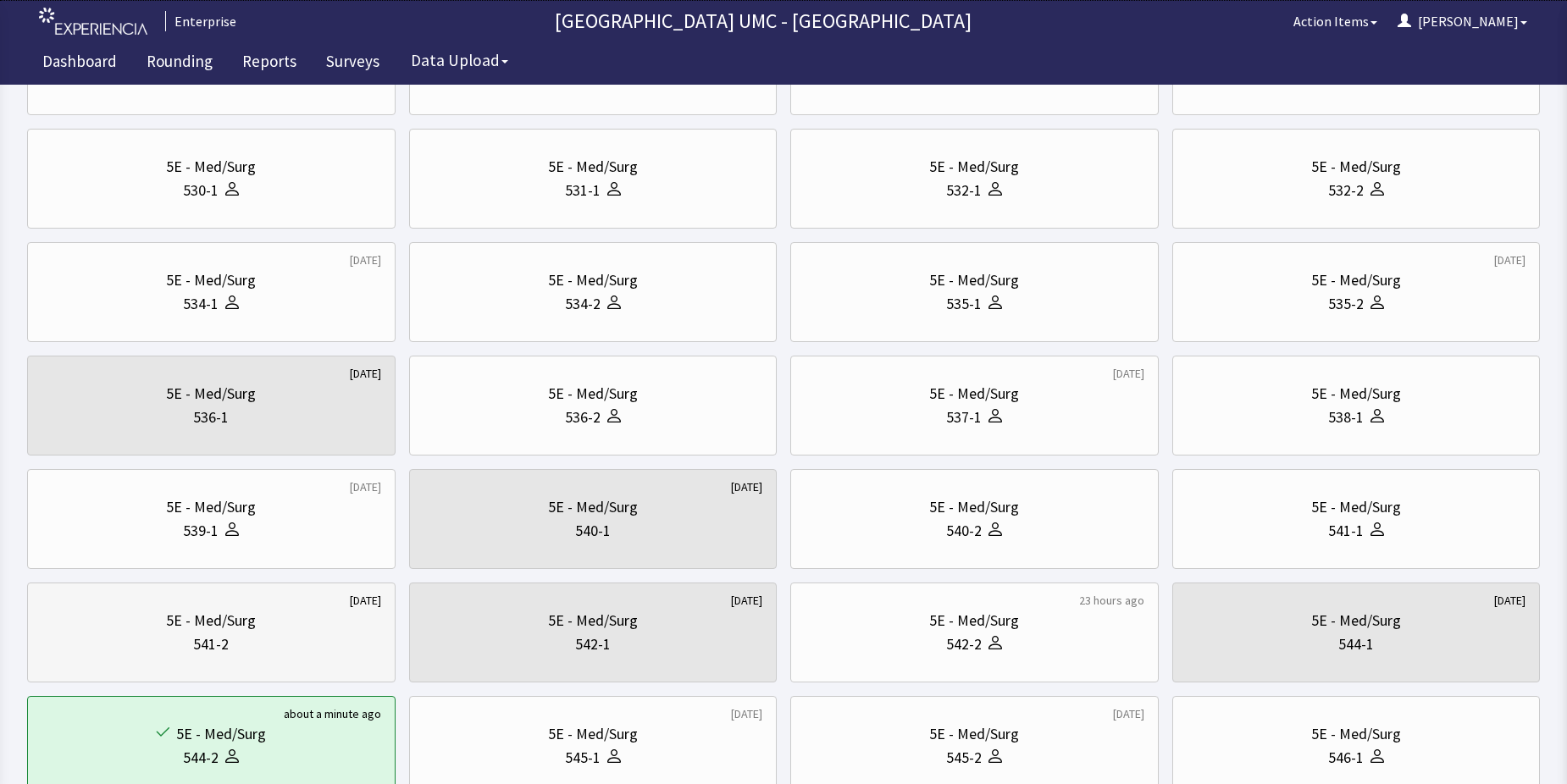
click at [246, 622] on div "5E - Med/Surg" at bounding box center [211, 620] width 90 height 23
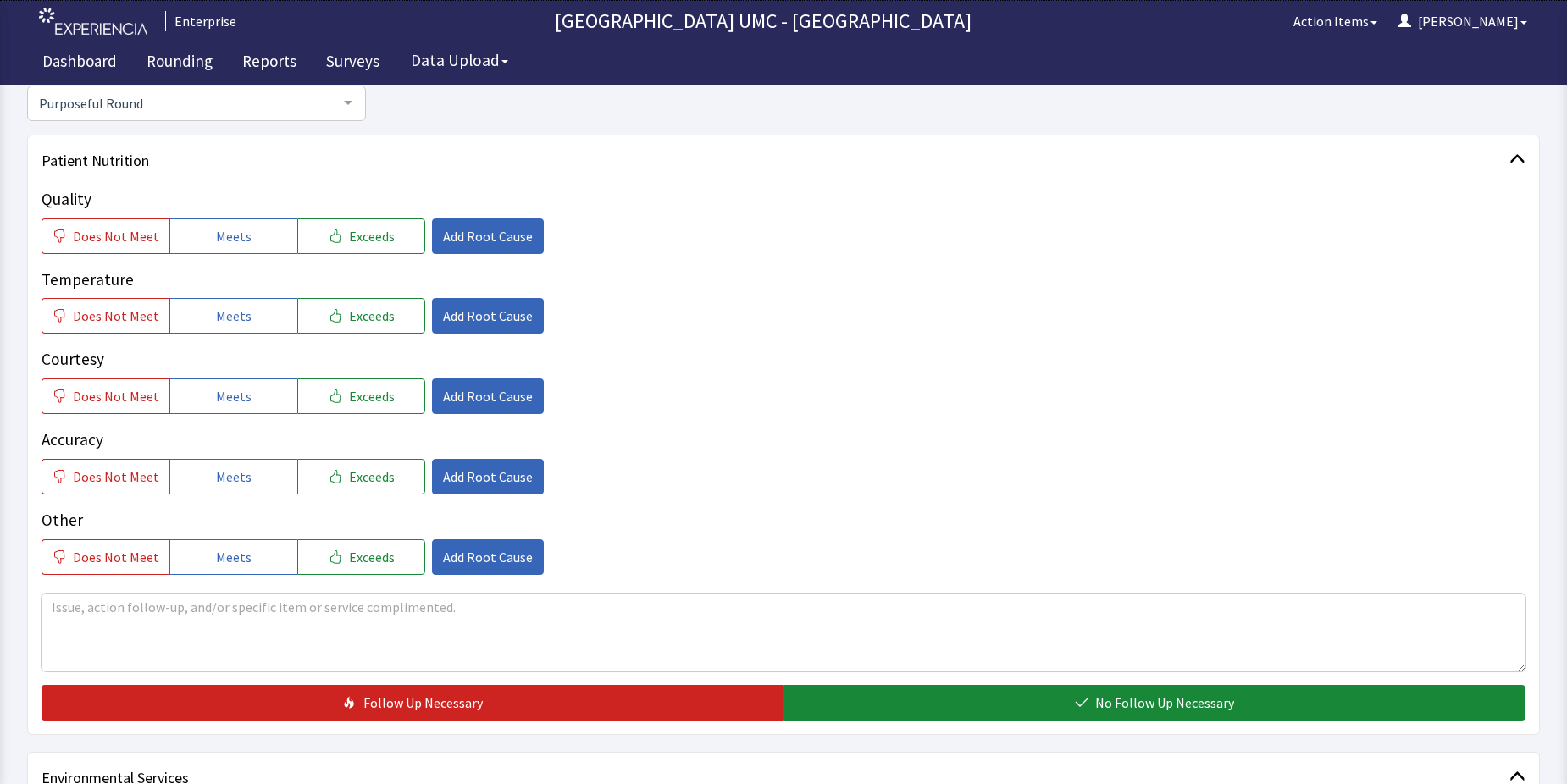
scroll to position [170, 0]
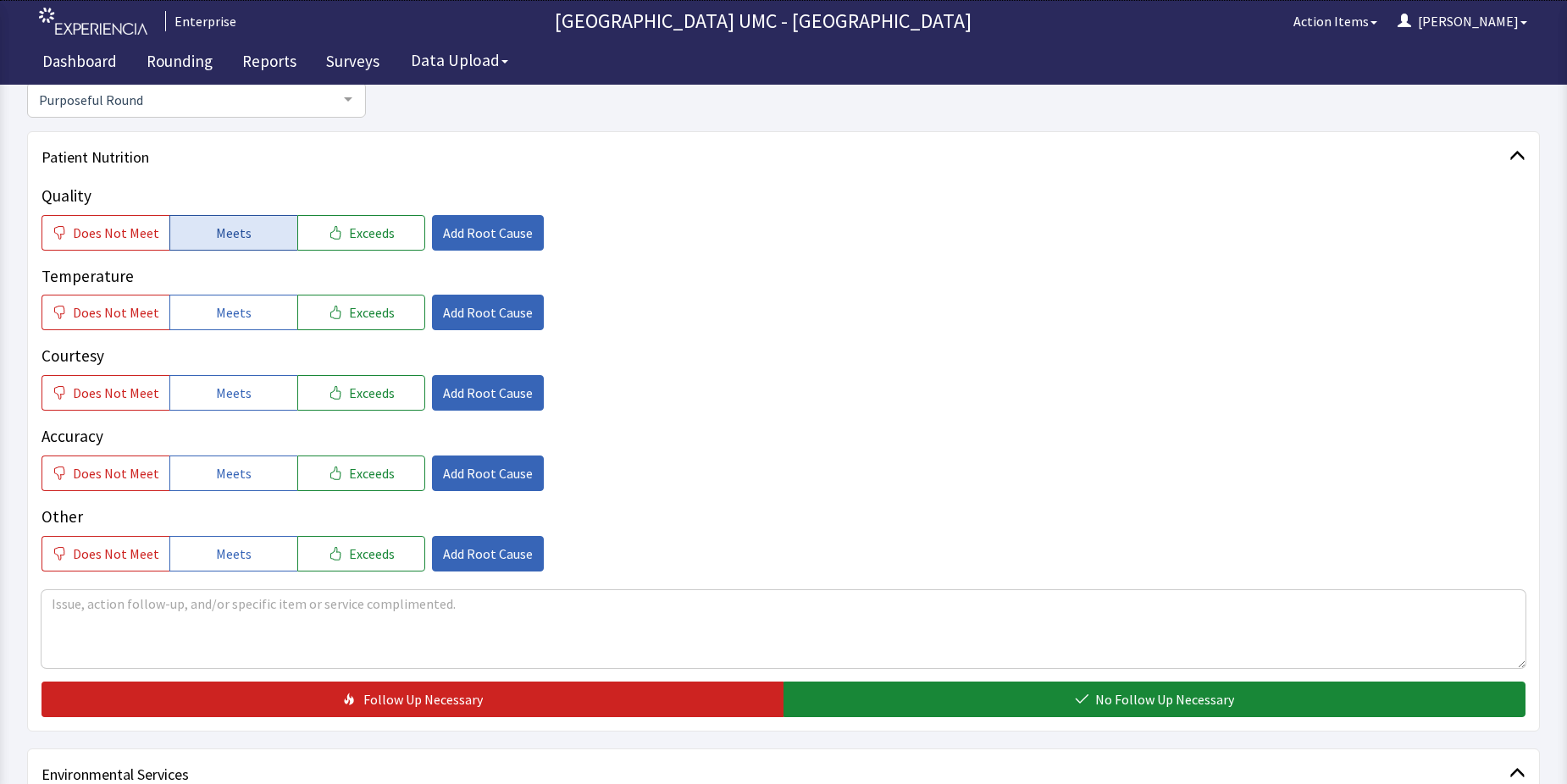
click at [222, 227] on span "Meets" at bounding box center [234, 233] width 35 height 21
click at [244, 304] on button "Meets" at bounding box center [233, 312] width 128 height 35
click at [236, 383] on span "Meets" at bounding box center [234, 393] width 35 height 21
click at [217, 476] on span "Meets" at bounding box center [234, 474] width 35 height 21
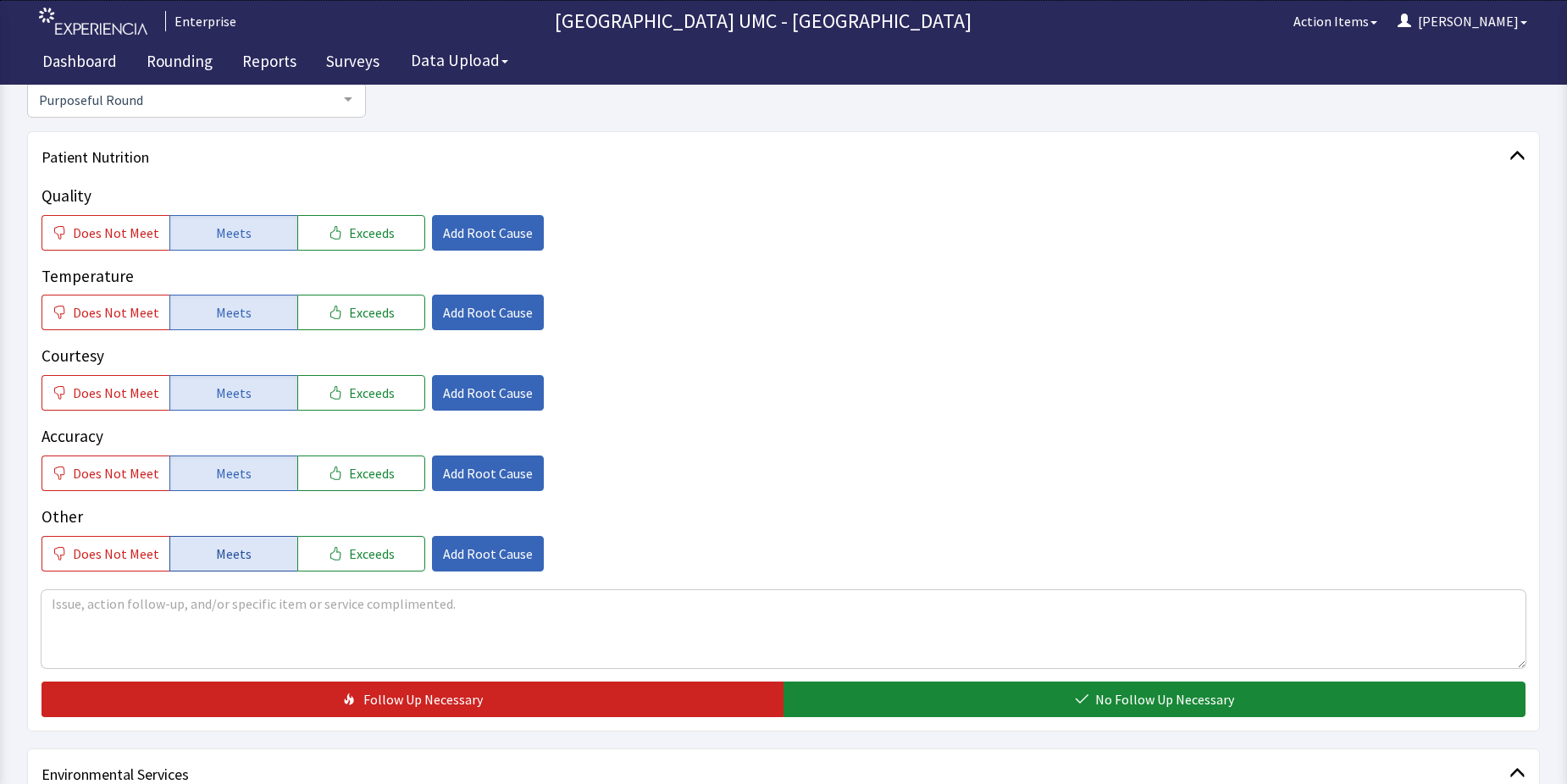
click at [200, 555] on button "Meets" at bounding box center [233, 554] width 128 height 35
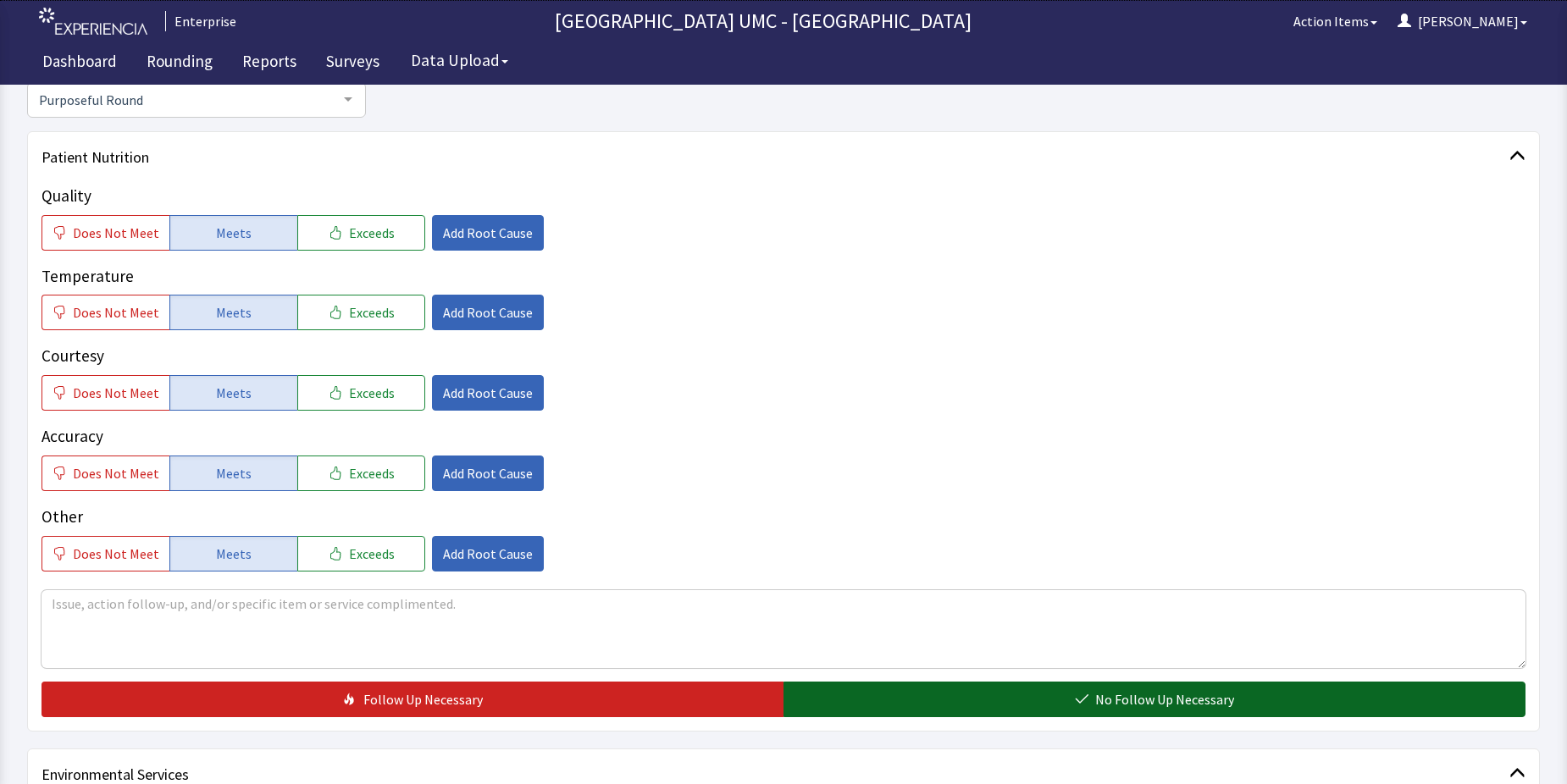
click at [1078, 707] on button "No Follow Up Necessary" at bounding box center [1155, 699] width 742 height 35
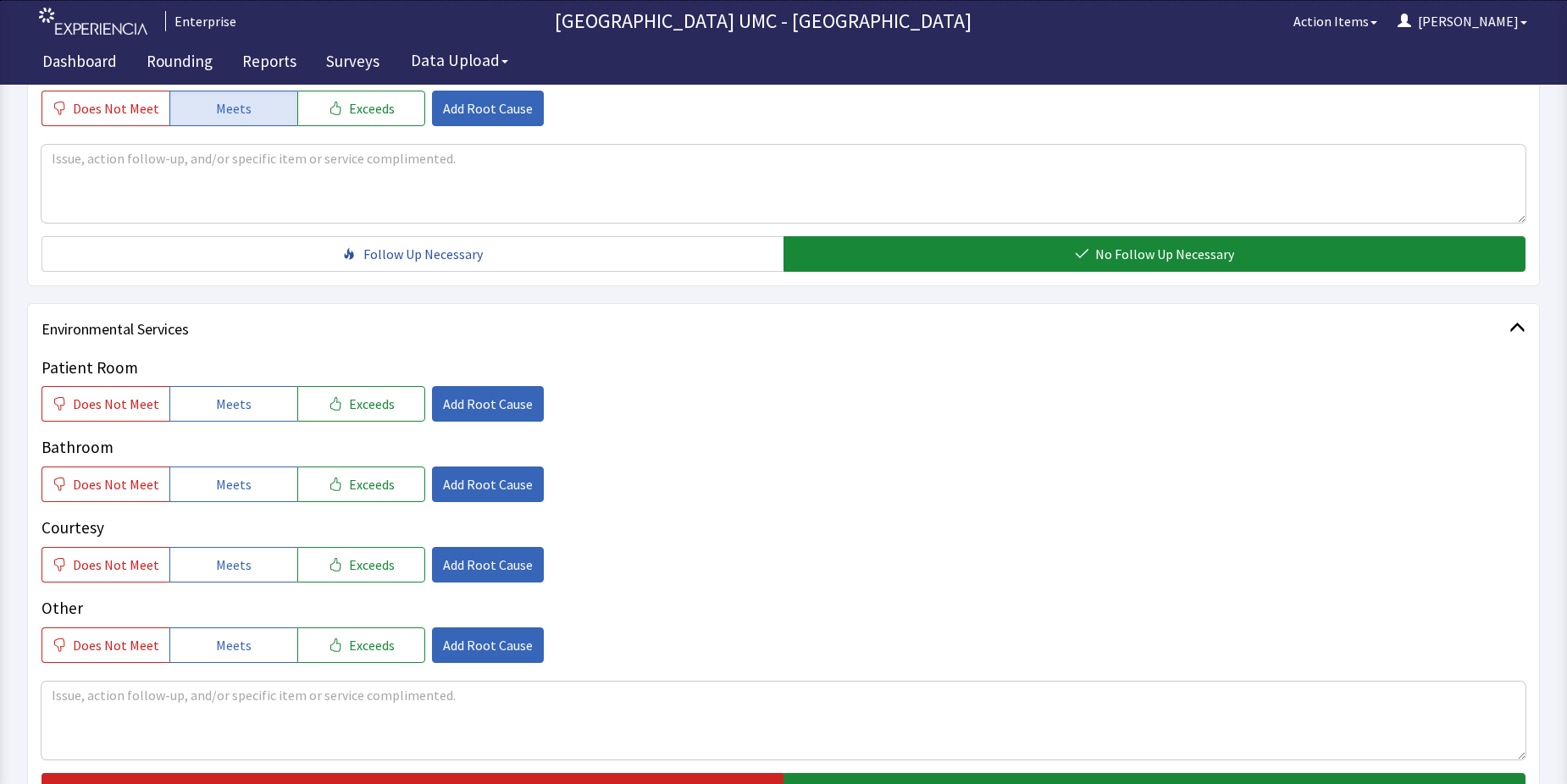
scroll to position [678, 0]
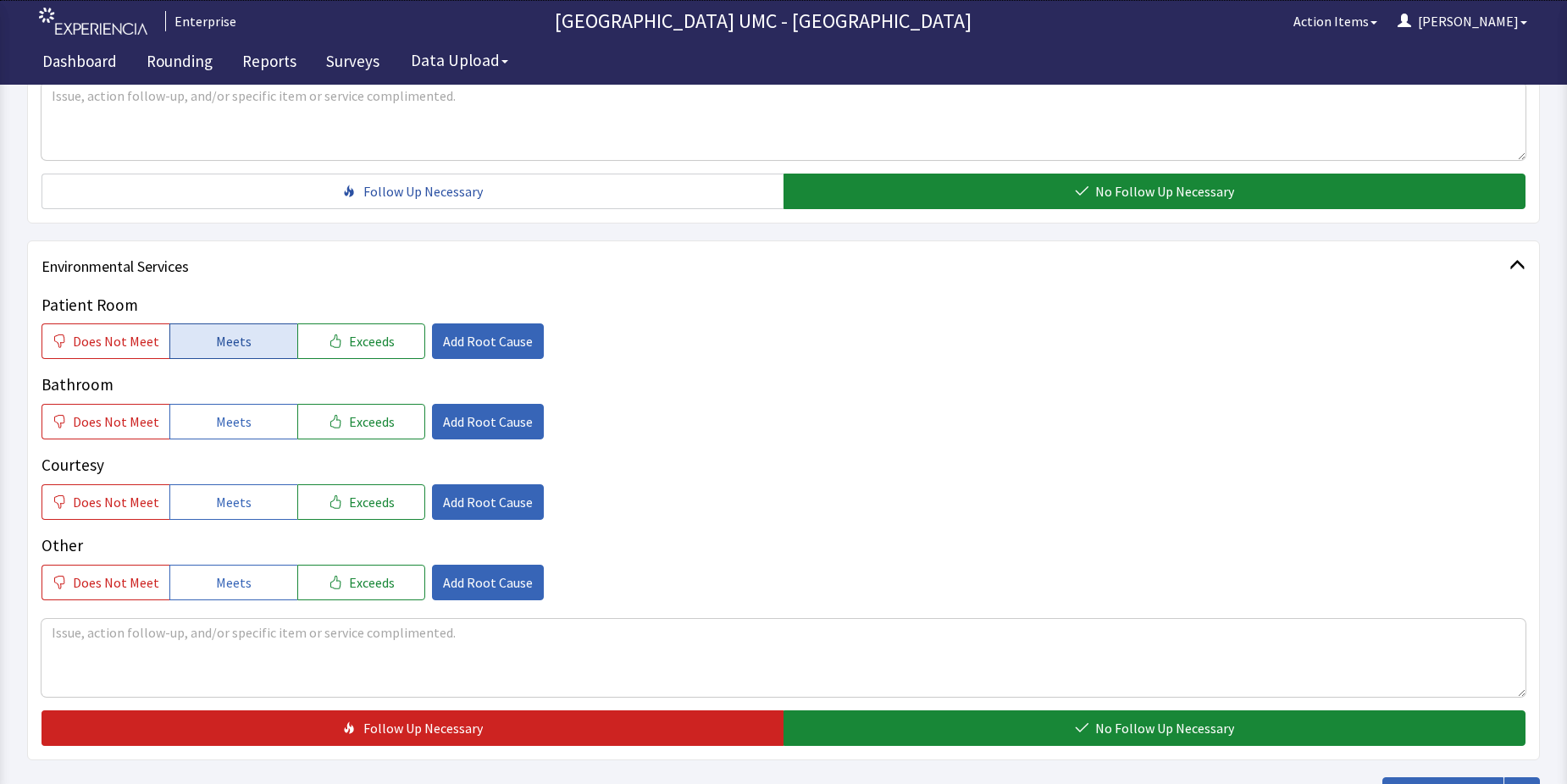
click at [217, 347] on span "Meets" at bounding box center [234, 341] width 35 height 21
click at [216, 422] on span "Meets" at bounding box center [234, 421] width 35 height 21
drag, startPoint x: 233, startPoint y: 506, endPoint x: 233, endPoint y: 590, distance: 84.0
click at [233, 518] on button "Meets" at bounding box center [233, 502] width 128 height 35
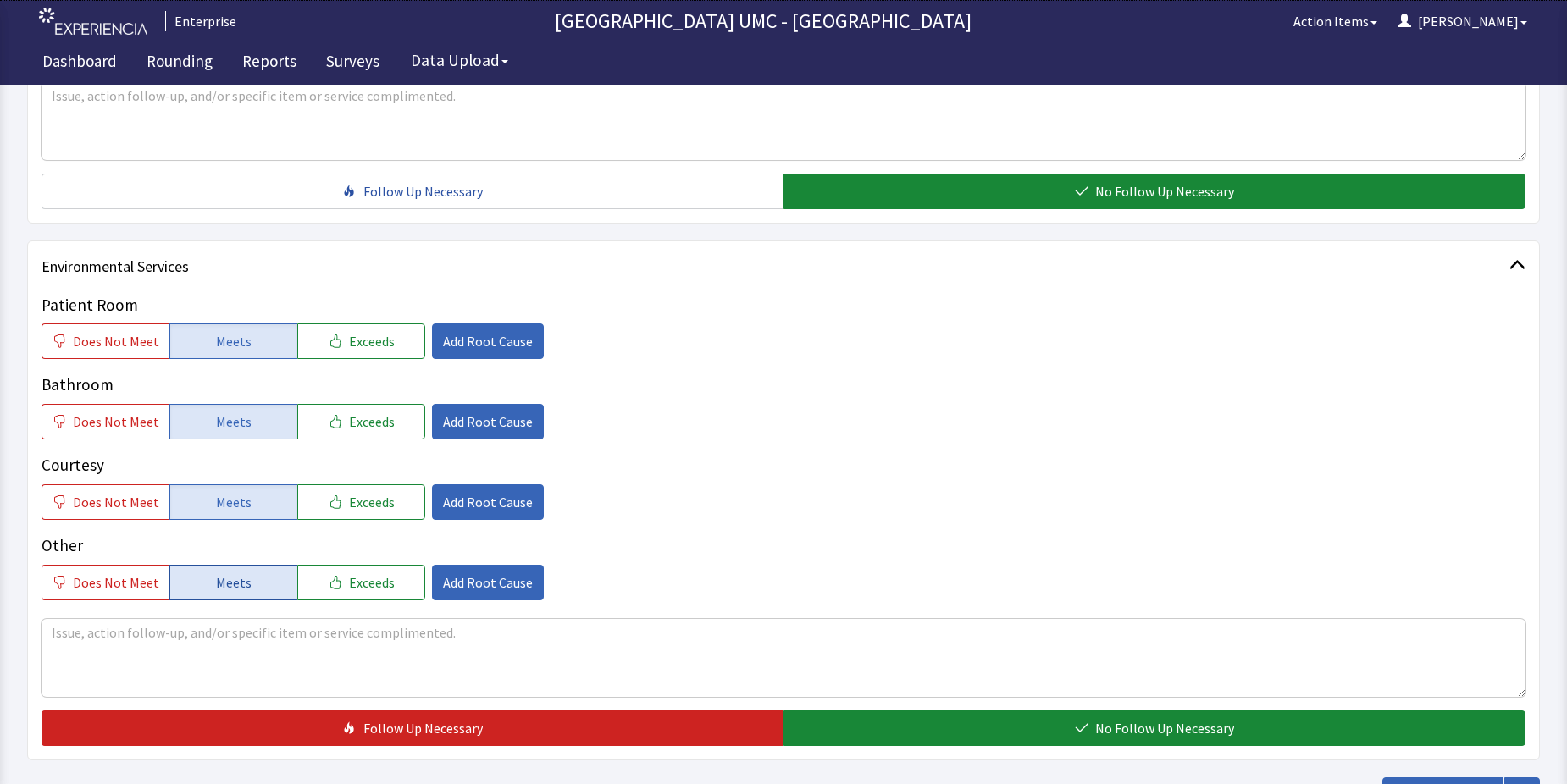
click at [239, 573] on span "Meets" at bounding box center [234, 583] width 35 height 21
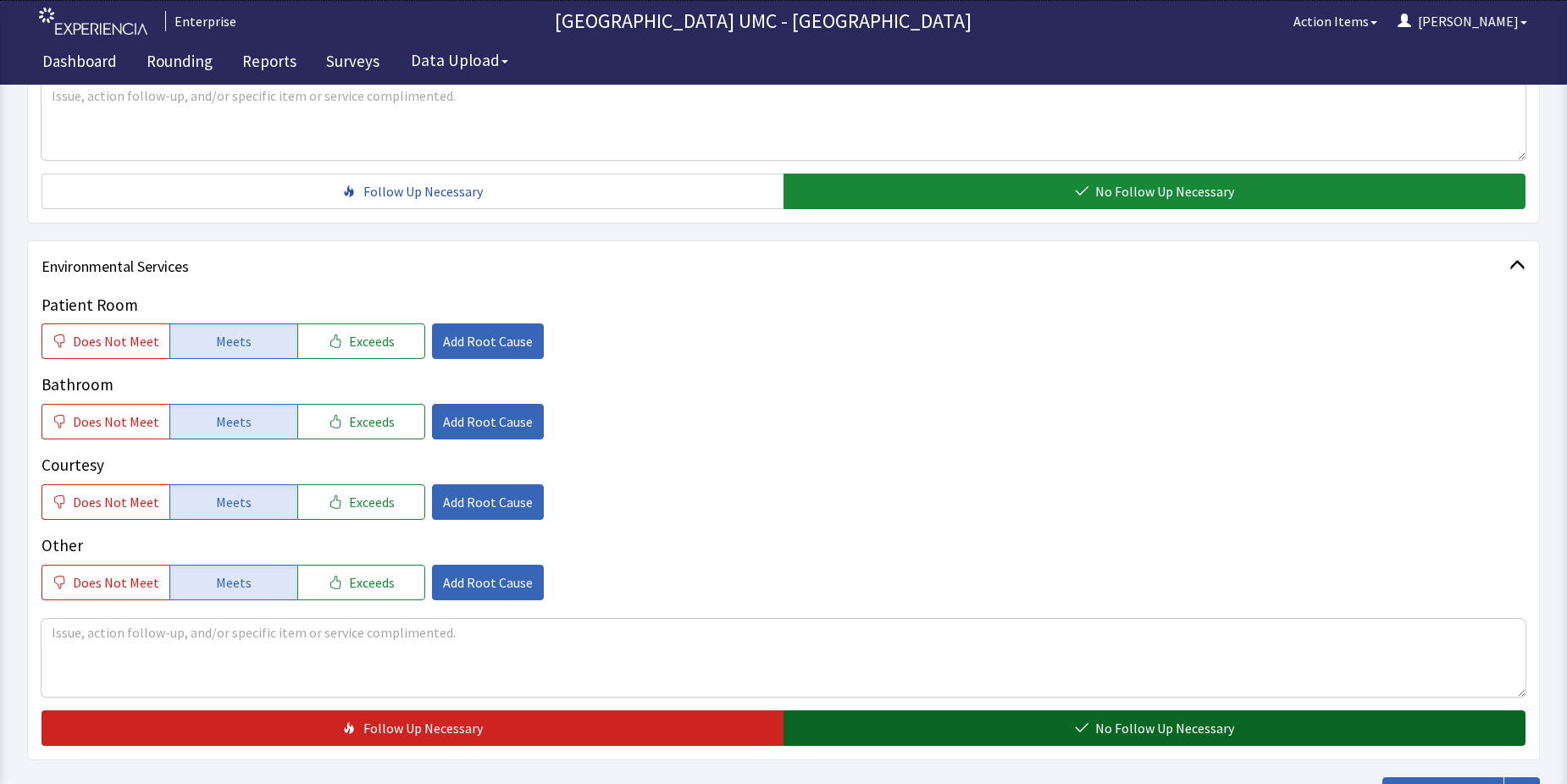
click at [1117, 730] on span "No Follow Up Necessary" at bounding box center [1164, 728] width 139 height 21
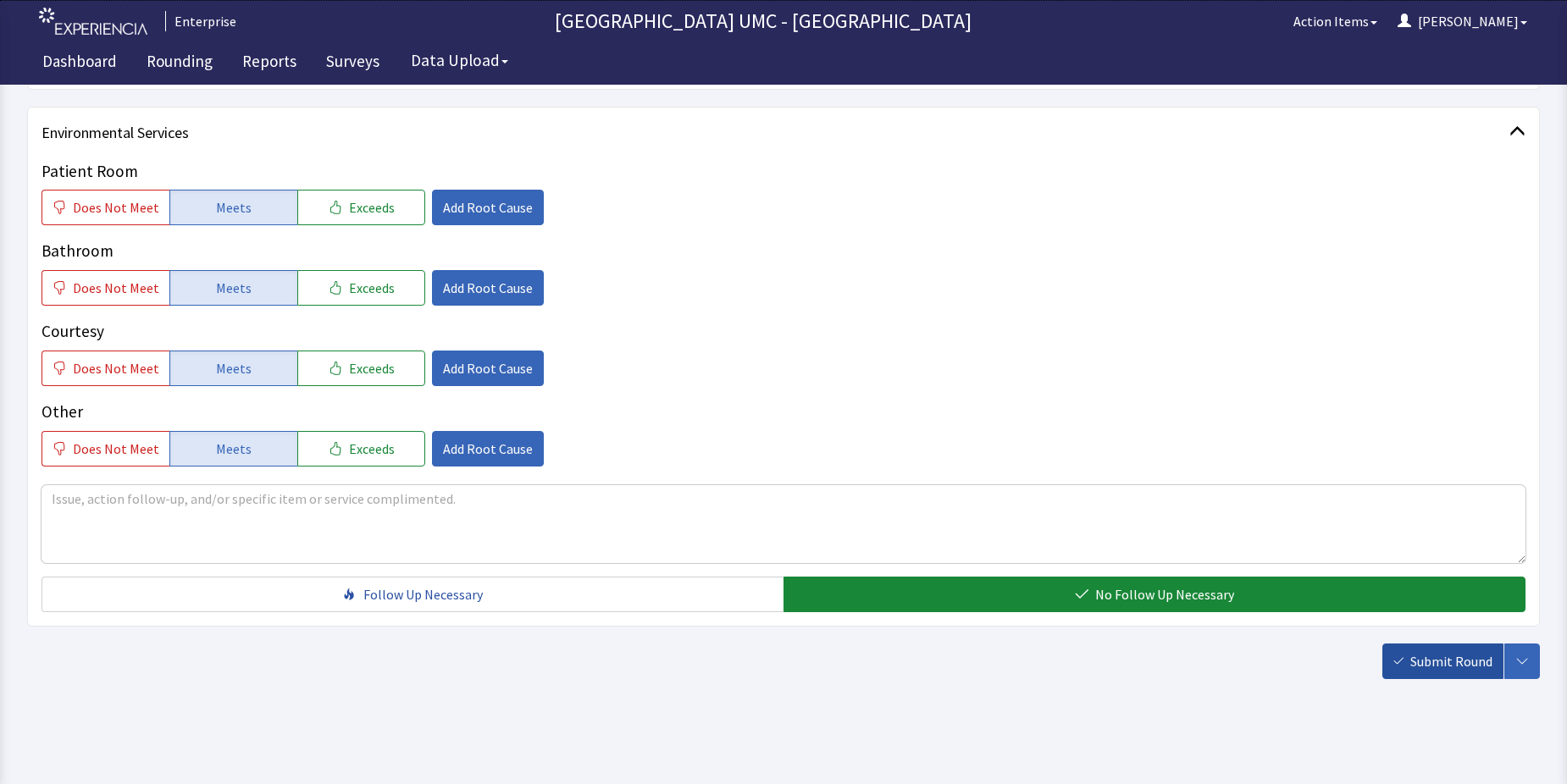
scroll to position [818, 0]
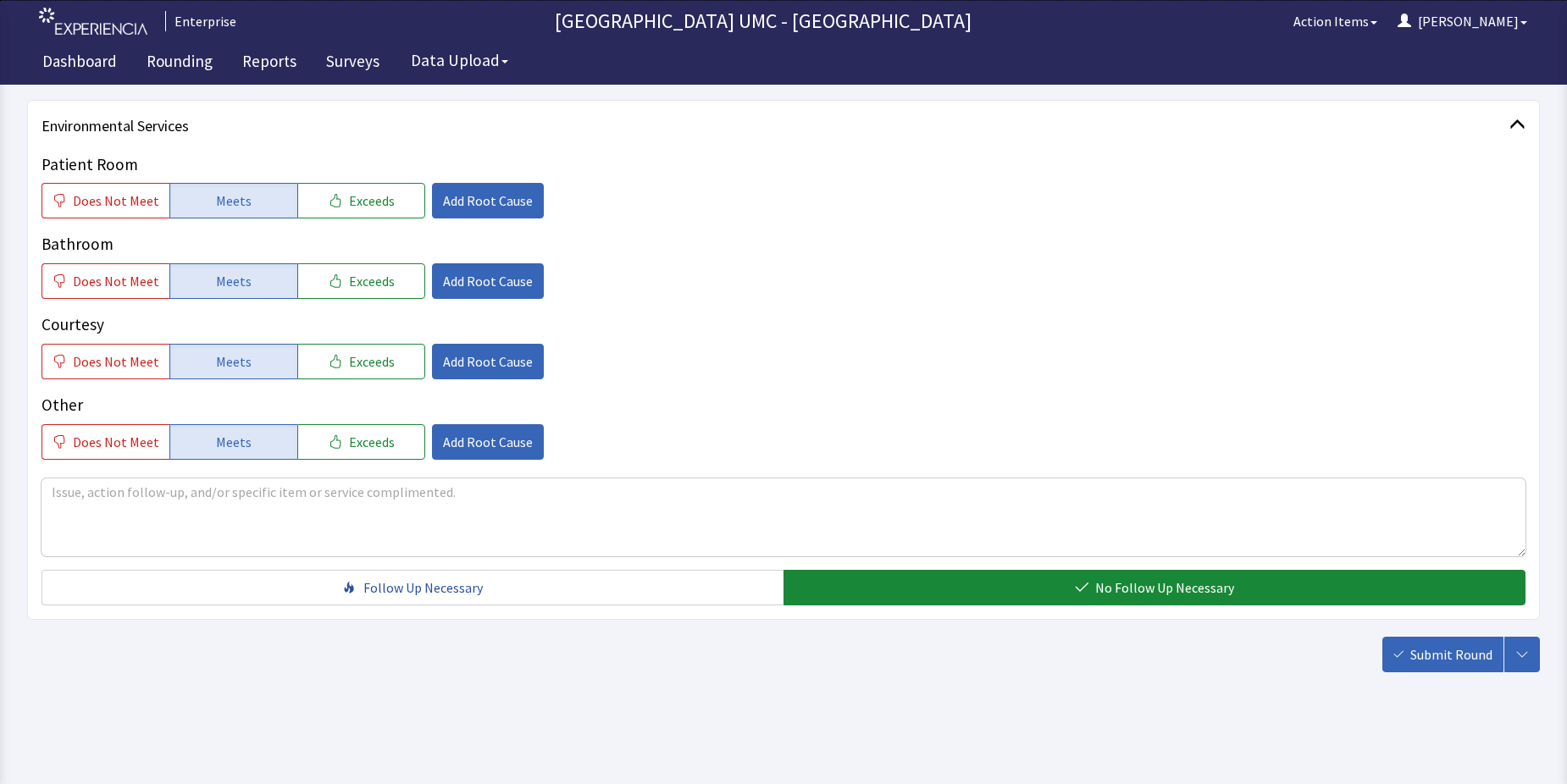
click at [1421, 653] on span "Submit Round" at bounding box center [1451, 654] width 82 height 21
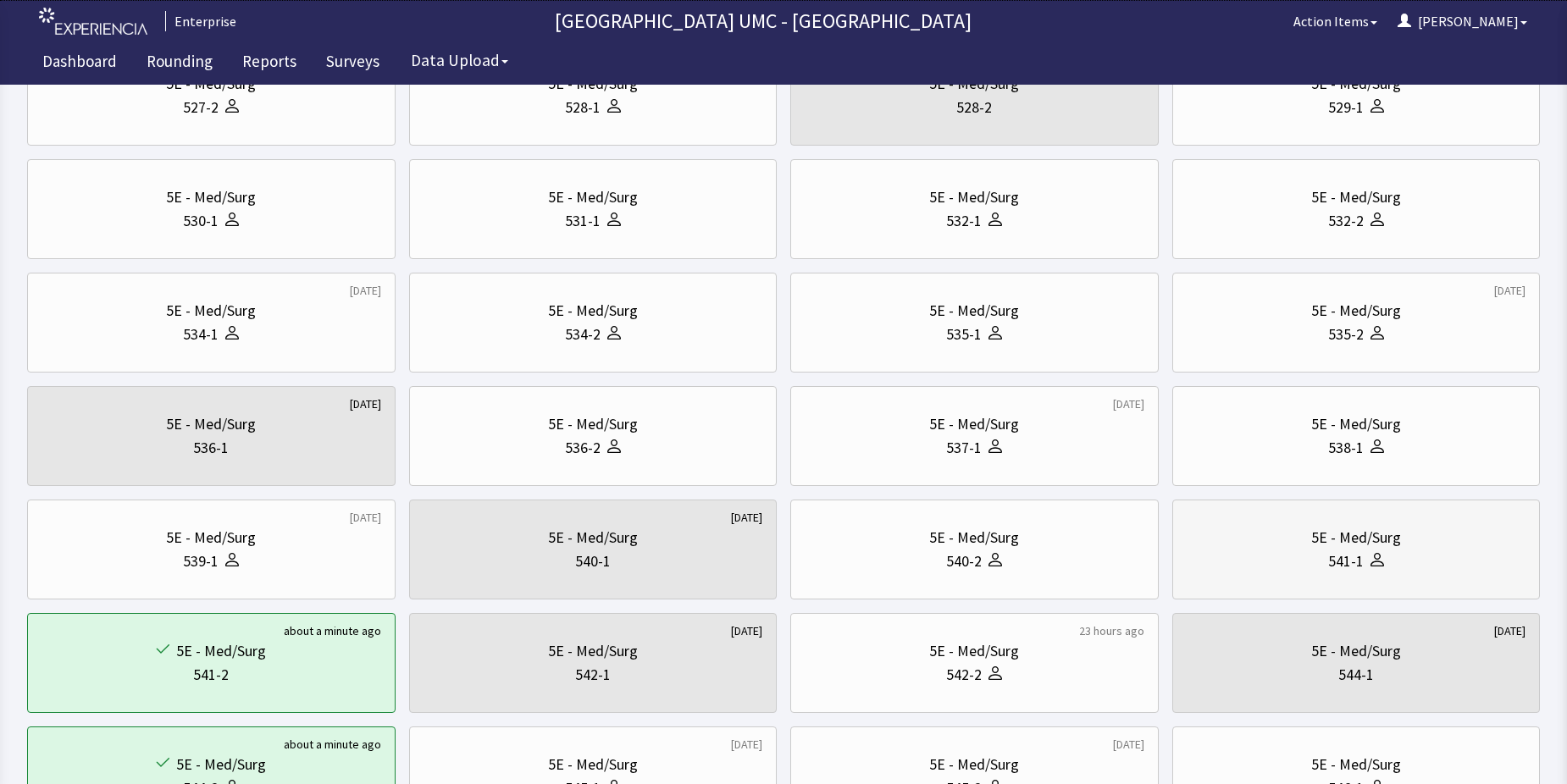
scroll to position [338, 0]
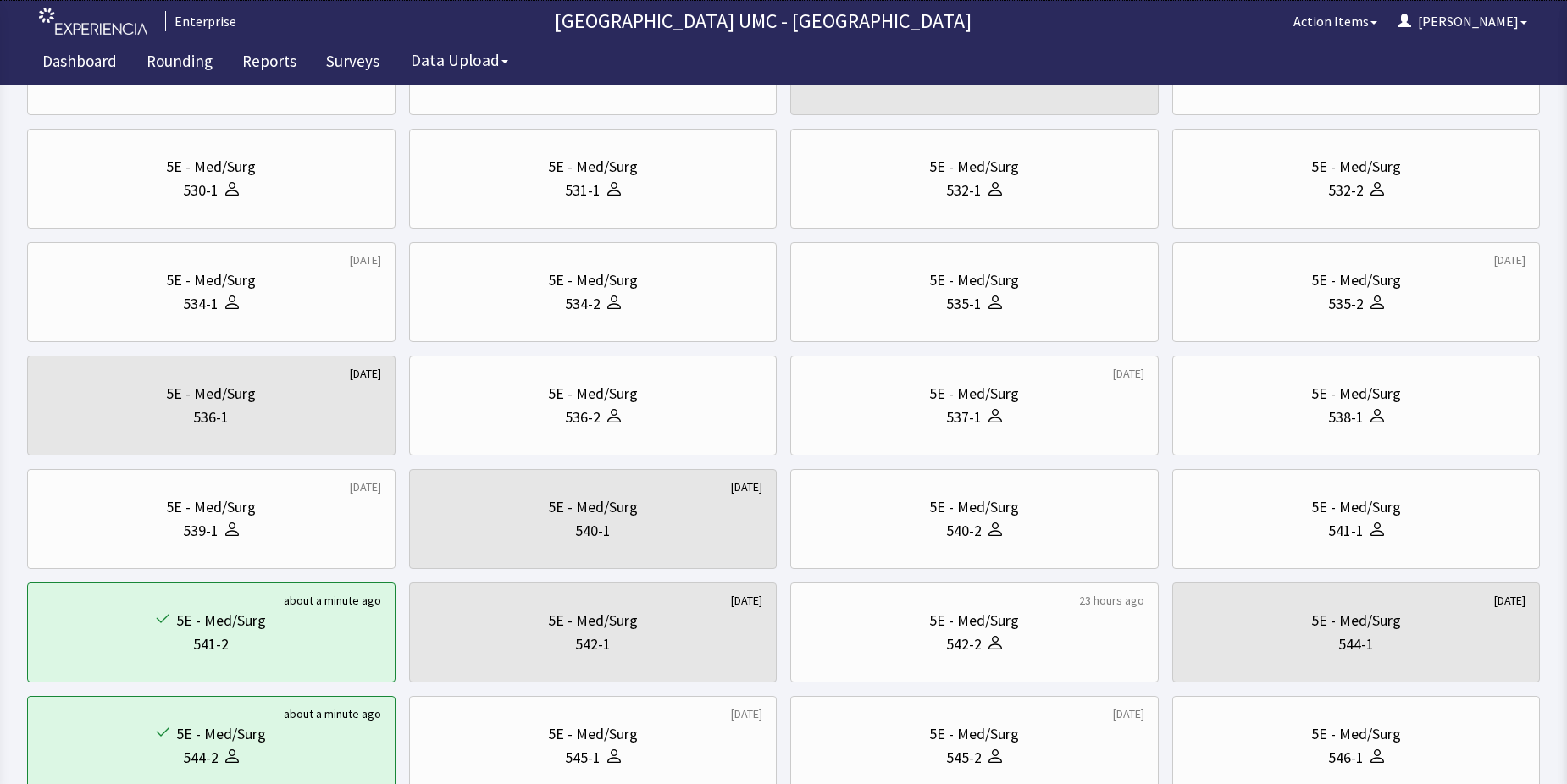
click at [1283, 571] on div "[DATE] 5E - Med/Surg Nurse Station 5E - Med/Surg 526-1 5E - Med/Surg 526-2 [DAT…" at bounding box center [784, 406] width 1513 height 1008
click at [1285, 527] on div "541-1" at bounding box center [1357, 530] width 340 height 23
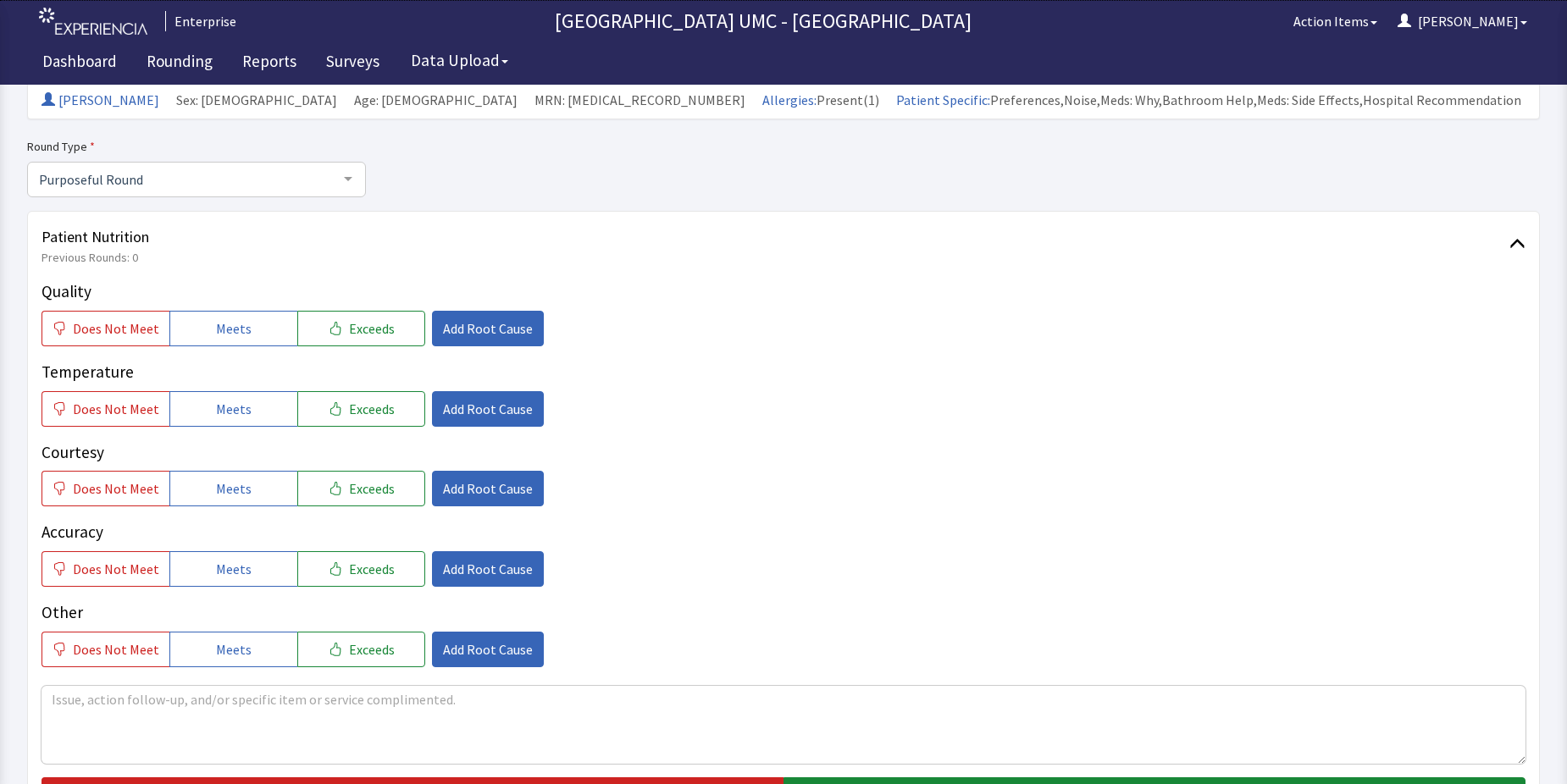
scroll to position [170, 0]
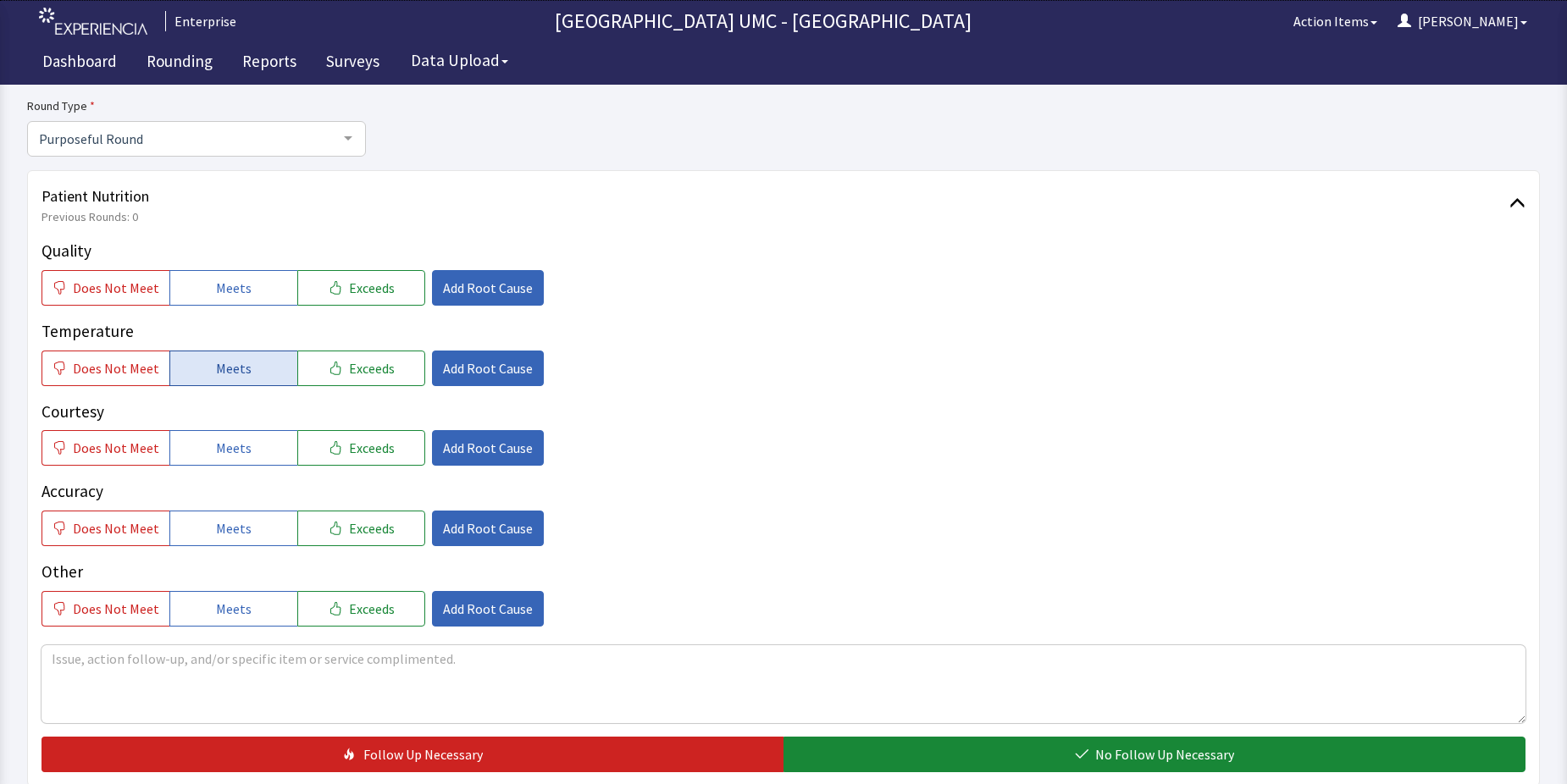
drag, startPoint x: 244, startPoint y: 282, endPoint x: 232, endPoint y: 364, distance: 82.9
click at [245, 287] on button "Meets" at bounding box center [233, 288] width 128 height 35
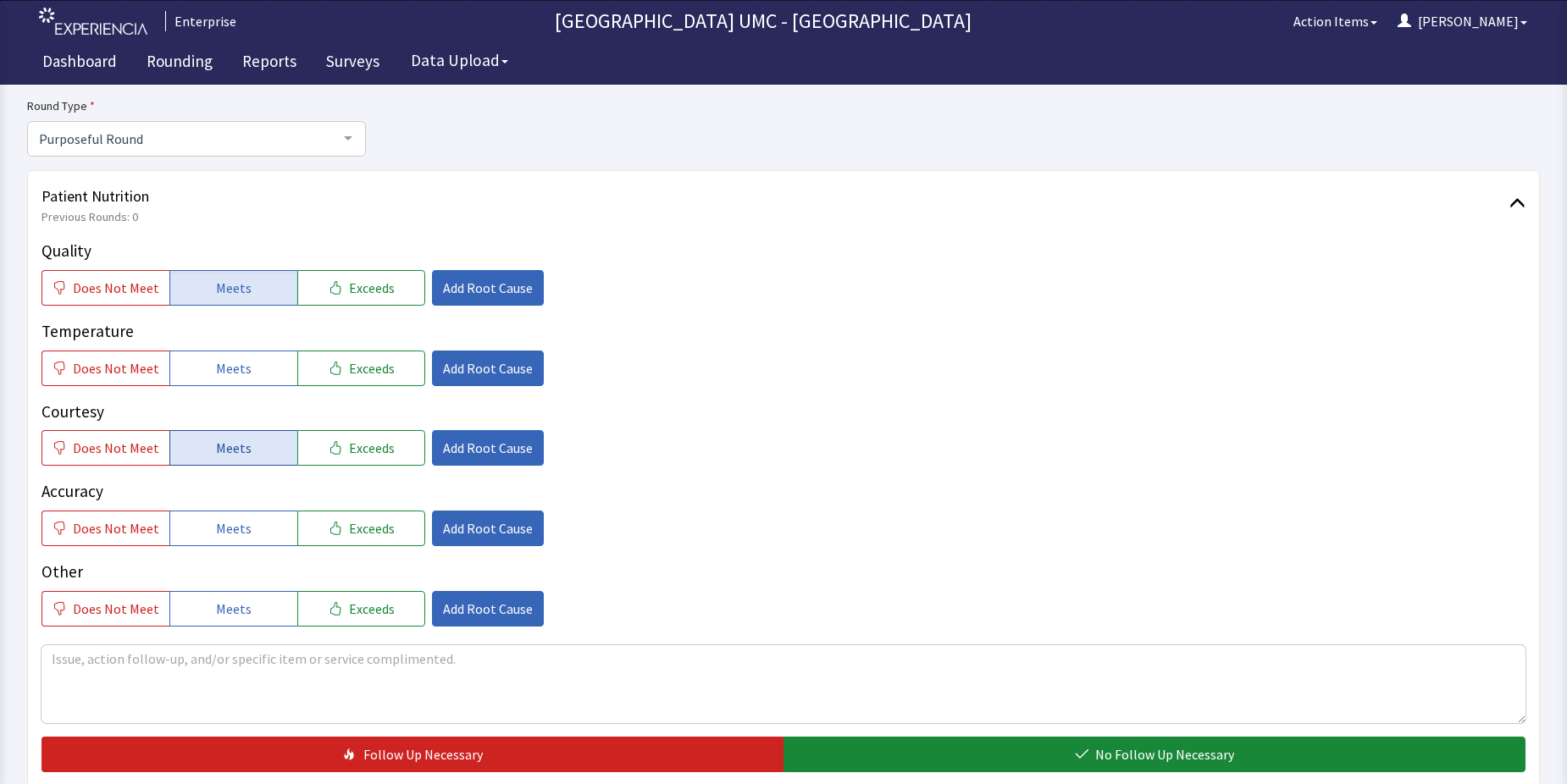
drag, startPoint x: 232, startPoint y: 364, endPoint x: 232, endPoint y: 447, distance: 83.0
click at [232, 366] on span "Meets" at bounding box center [234, 368] width 35 height 21
click at [232, 448] on span "Meets" at bounding box center [234, 448] width 35 height 21
click at [228, 539] on span "Meets" at bounding box center [234, 529] width 35 height 21
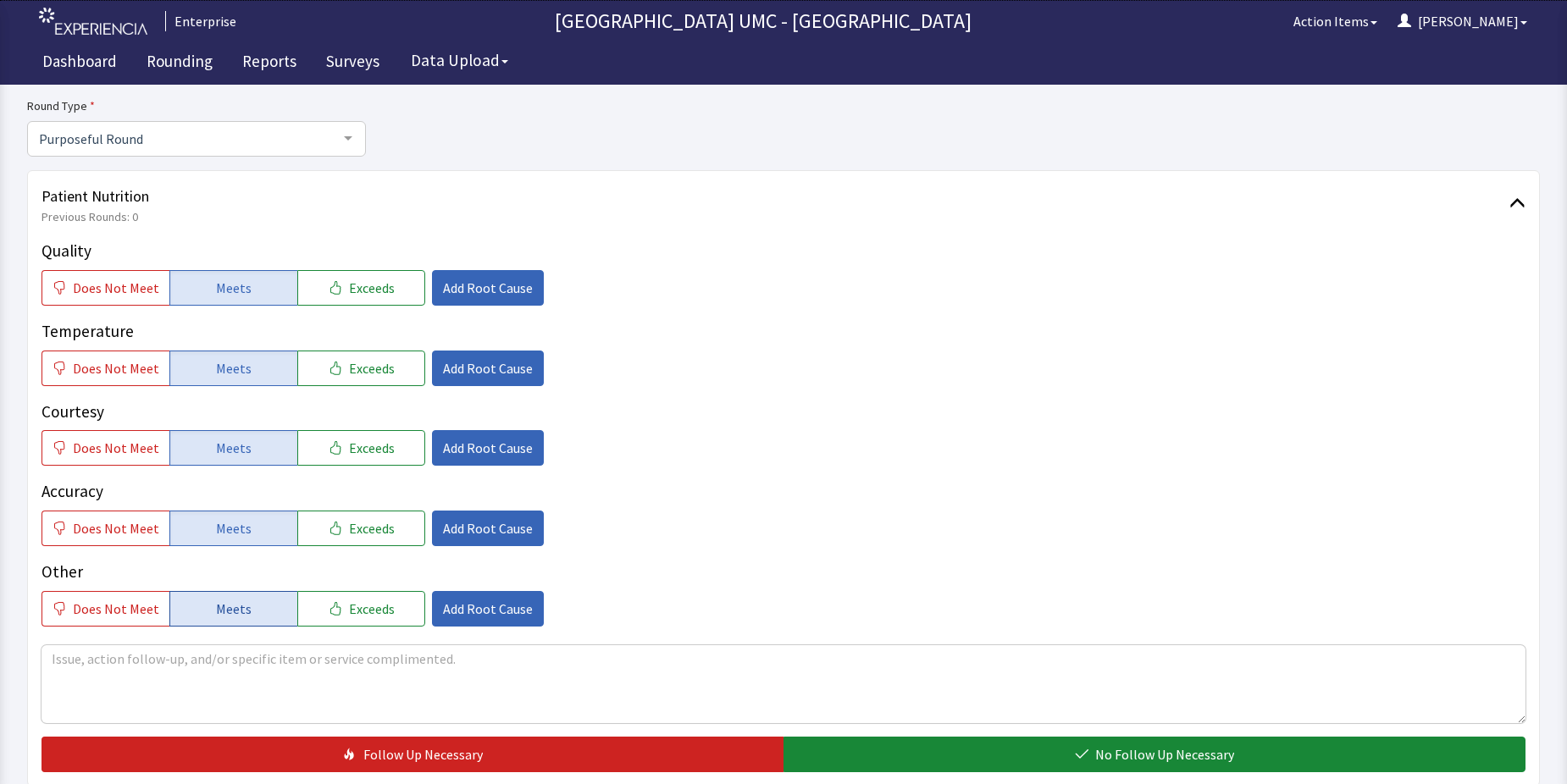
click at [234, 604] on span "Meets" at bounding box center [234, 609] width 35 height 21
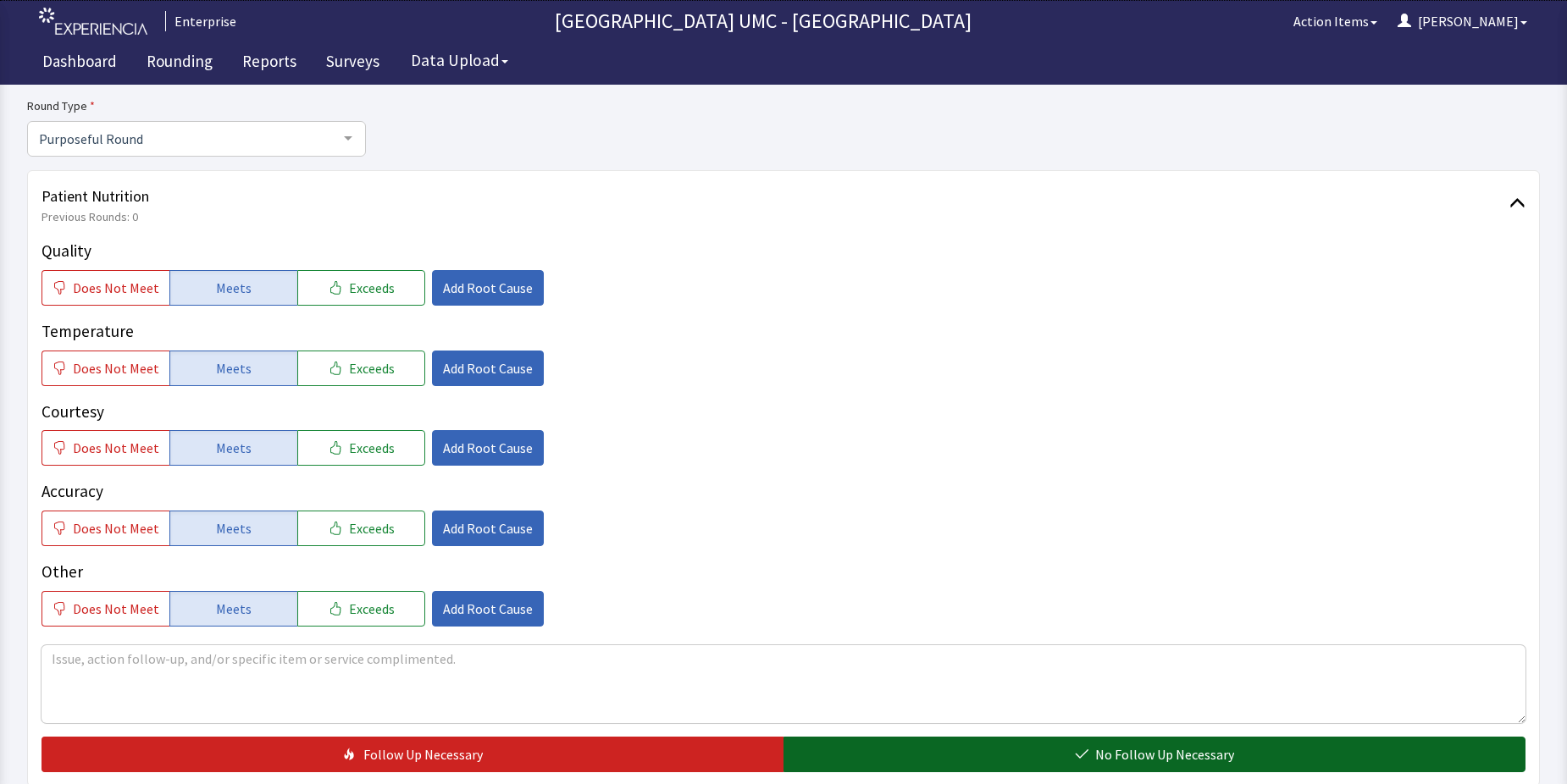
click at [1184, 741] on button "No Follow Up Necessary" at bounding box center [1155, 754] width 742 height 35
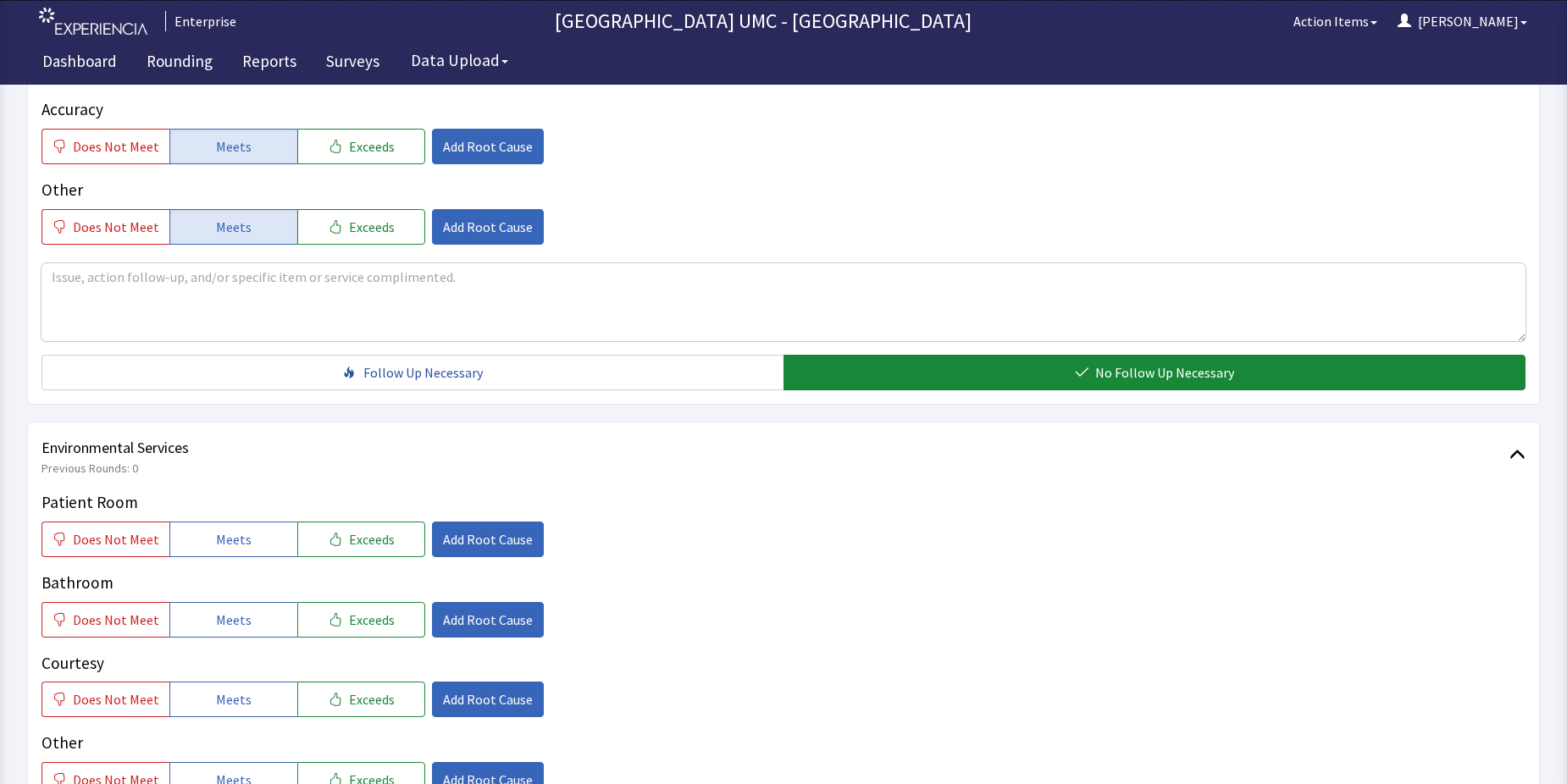
scroll to position [678, 0]
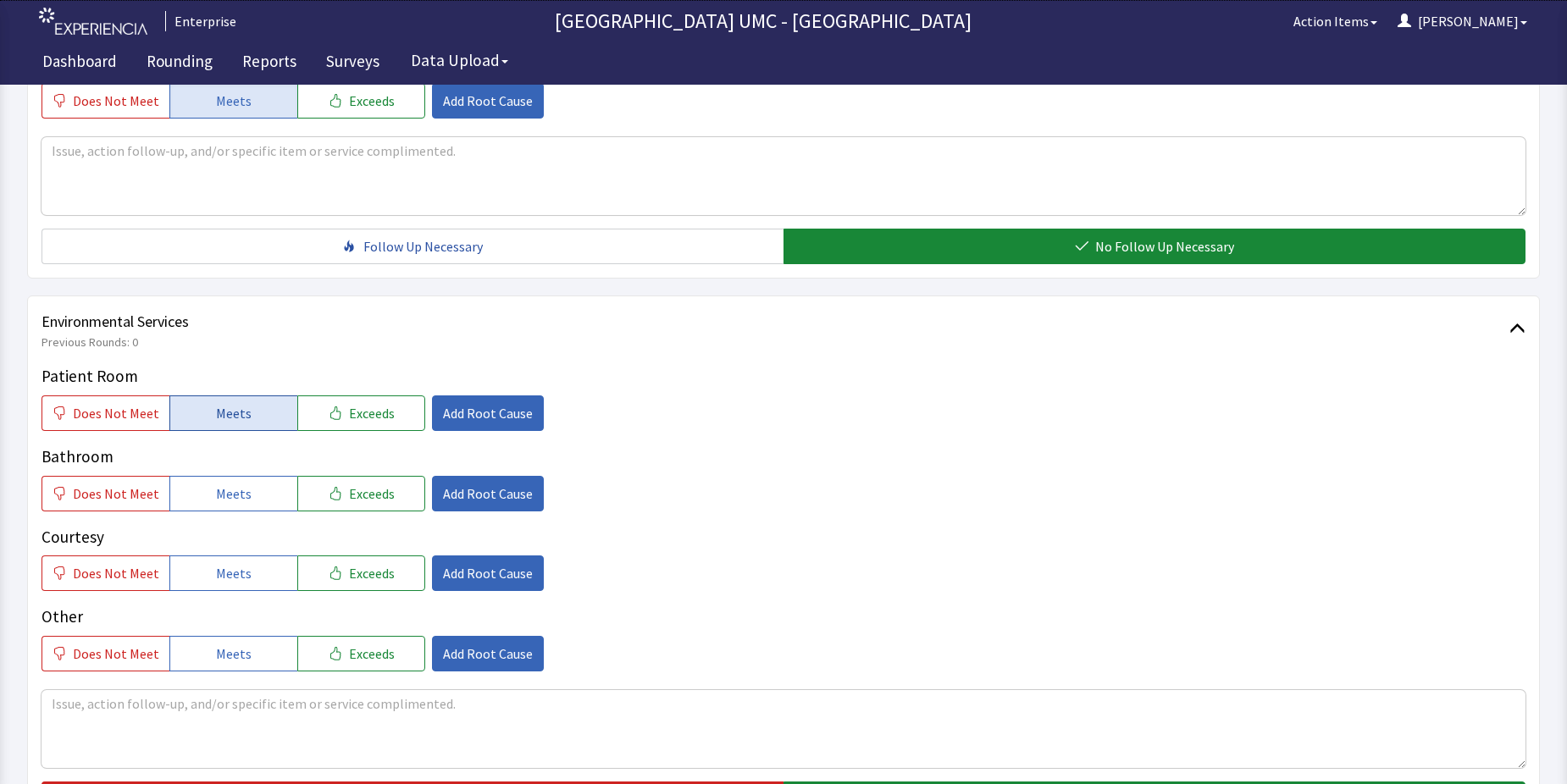
click at [247, 415] on button "Meets" at bounding box center [233, 413] width 128 height 35
click at [242, 498] on span "Meets" at bounding box center [234, 494] width 35 height 21
click at [242, 573] on span "Meets" at bounding box center [234, 573] width 35 height 21
click at [228, 662] on span "Meets" at bounding box center [234, 653] width 35 height 21
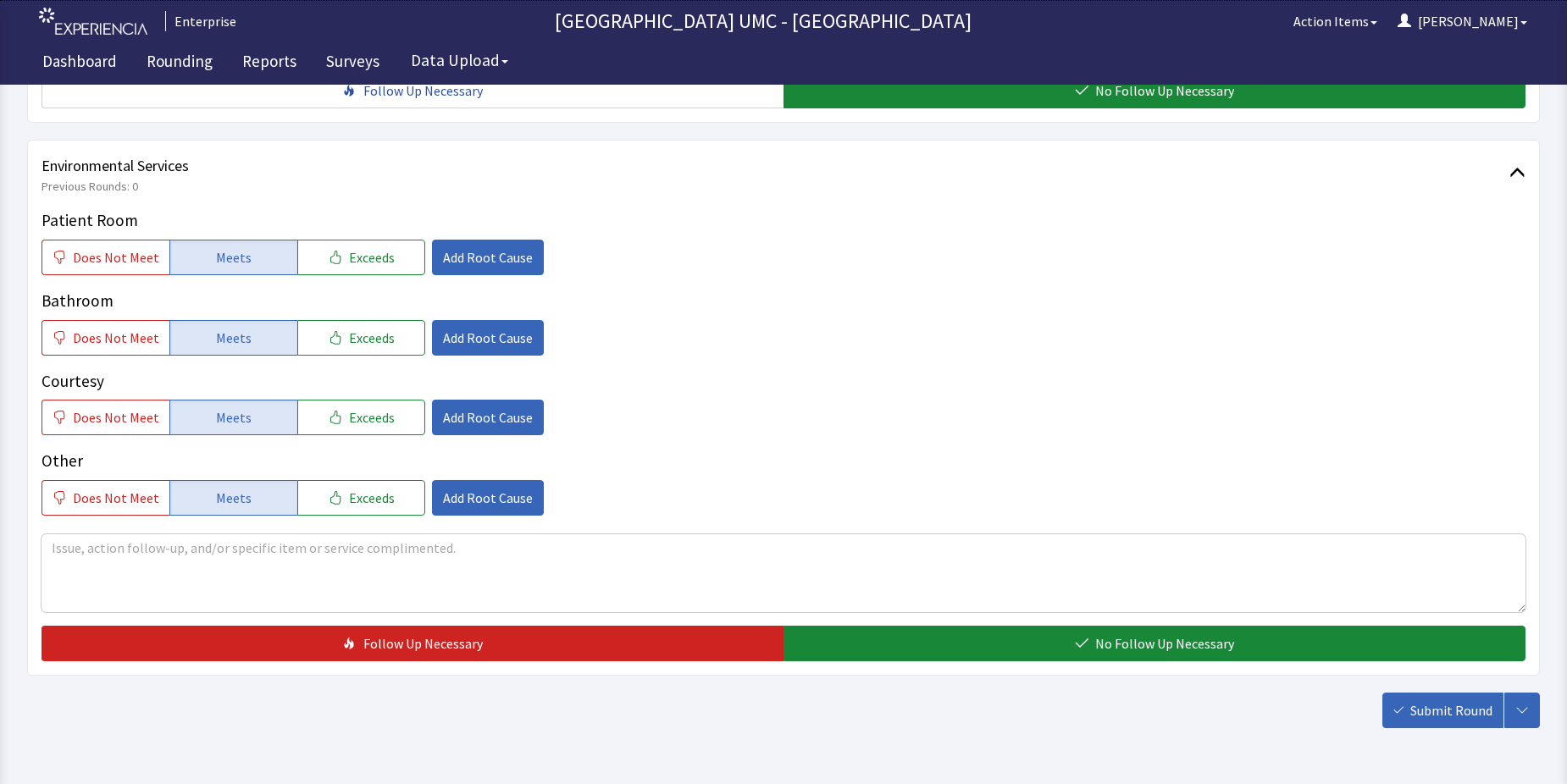
scroll to position [846, 0]
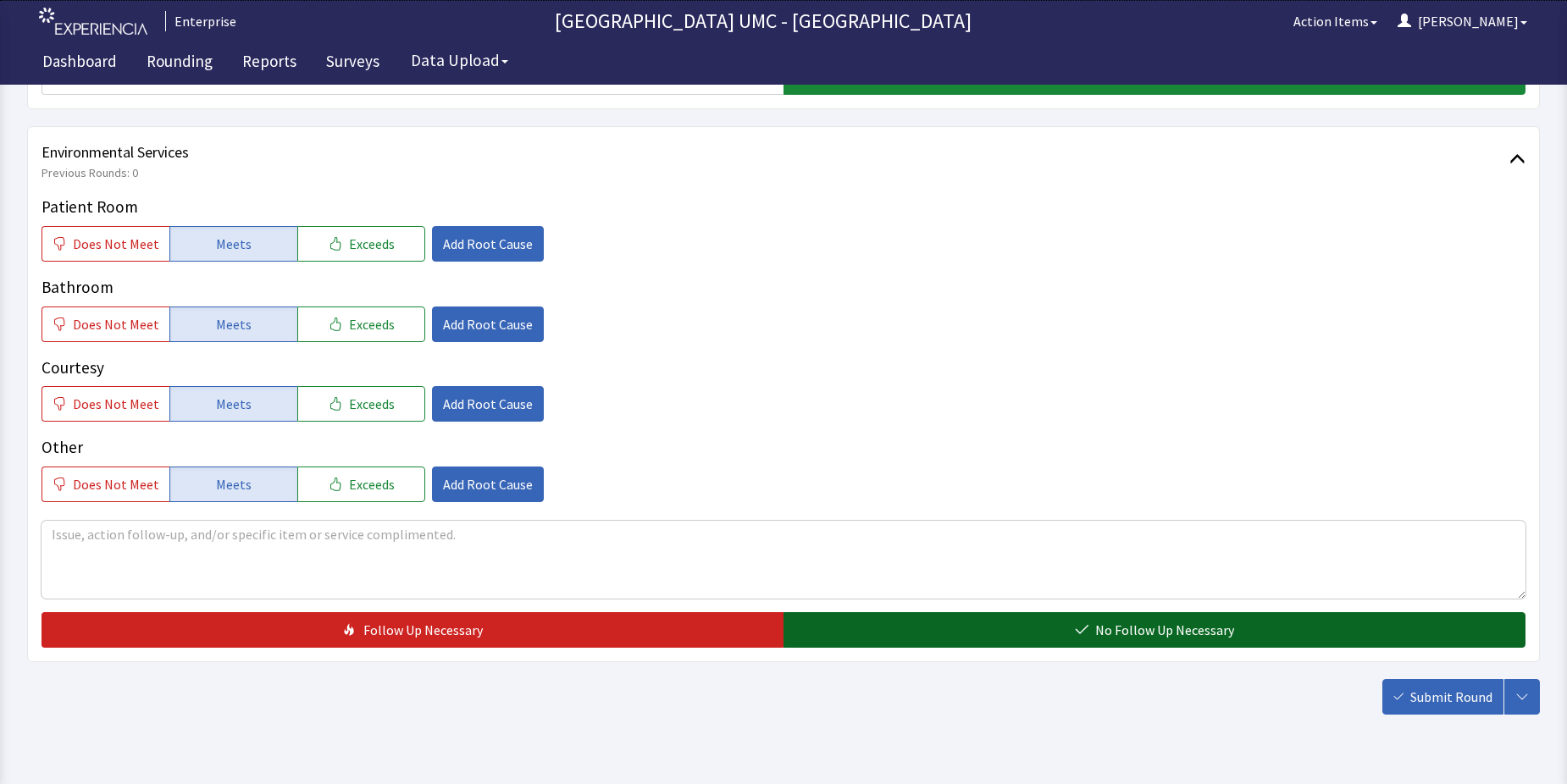
click at [1146, 636] on span "No Follow Up Necessary" at bounding box center [1164, 630] width 139 height 21
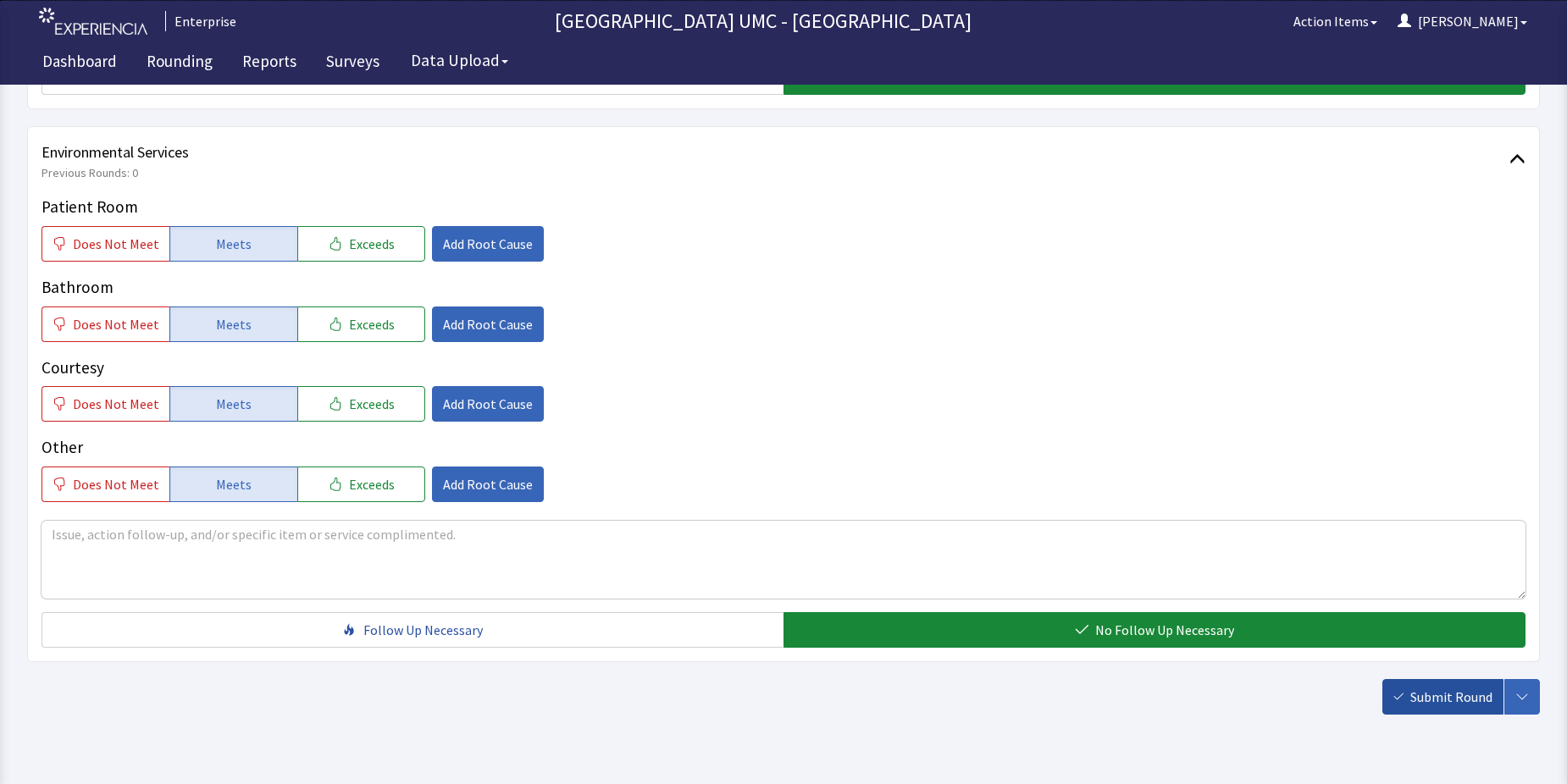
click at [1404, 701] on icon "button" at bounding box center [1398, 696] width 10 height 10
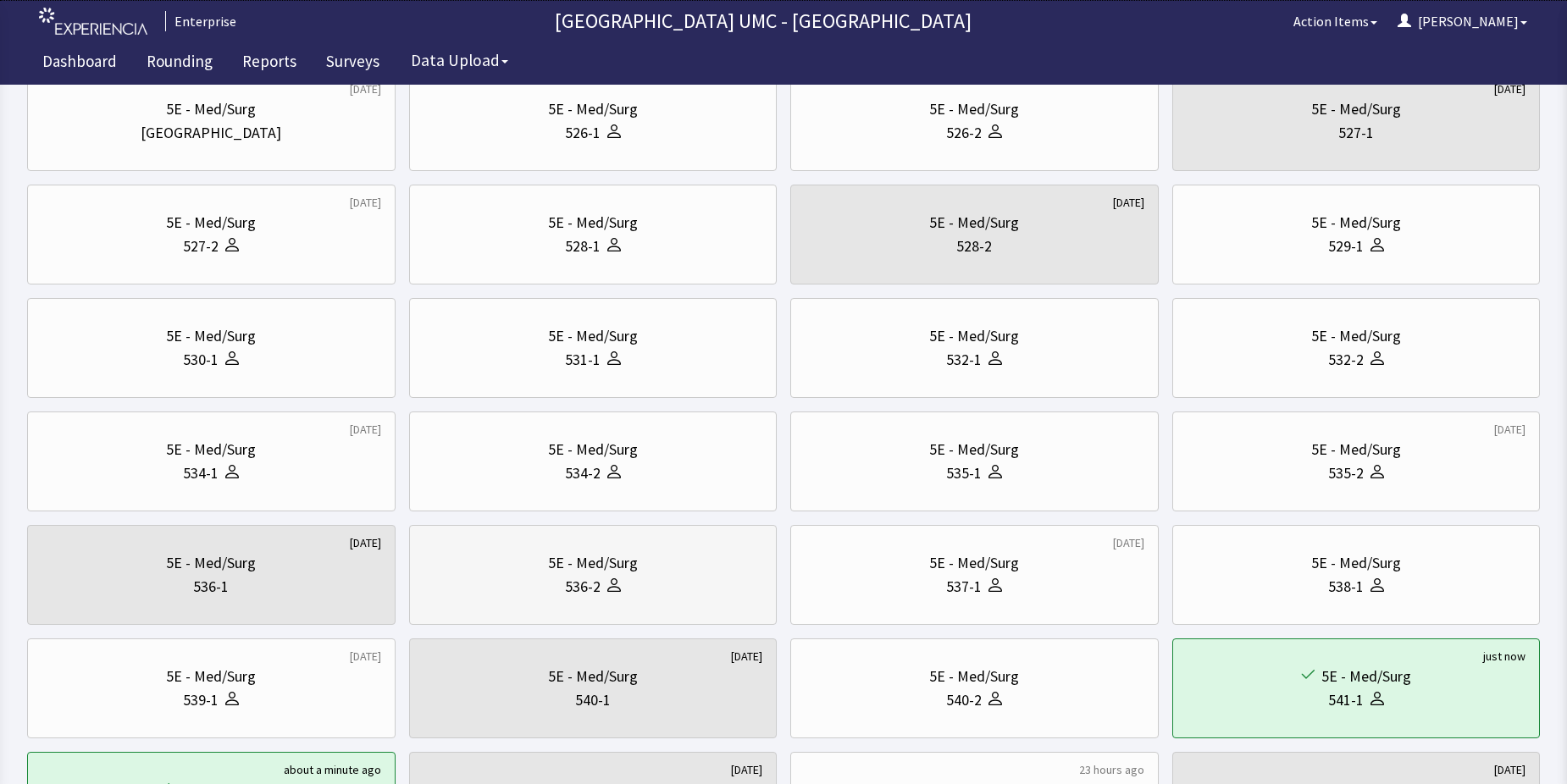
scroll to position [254, 0]
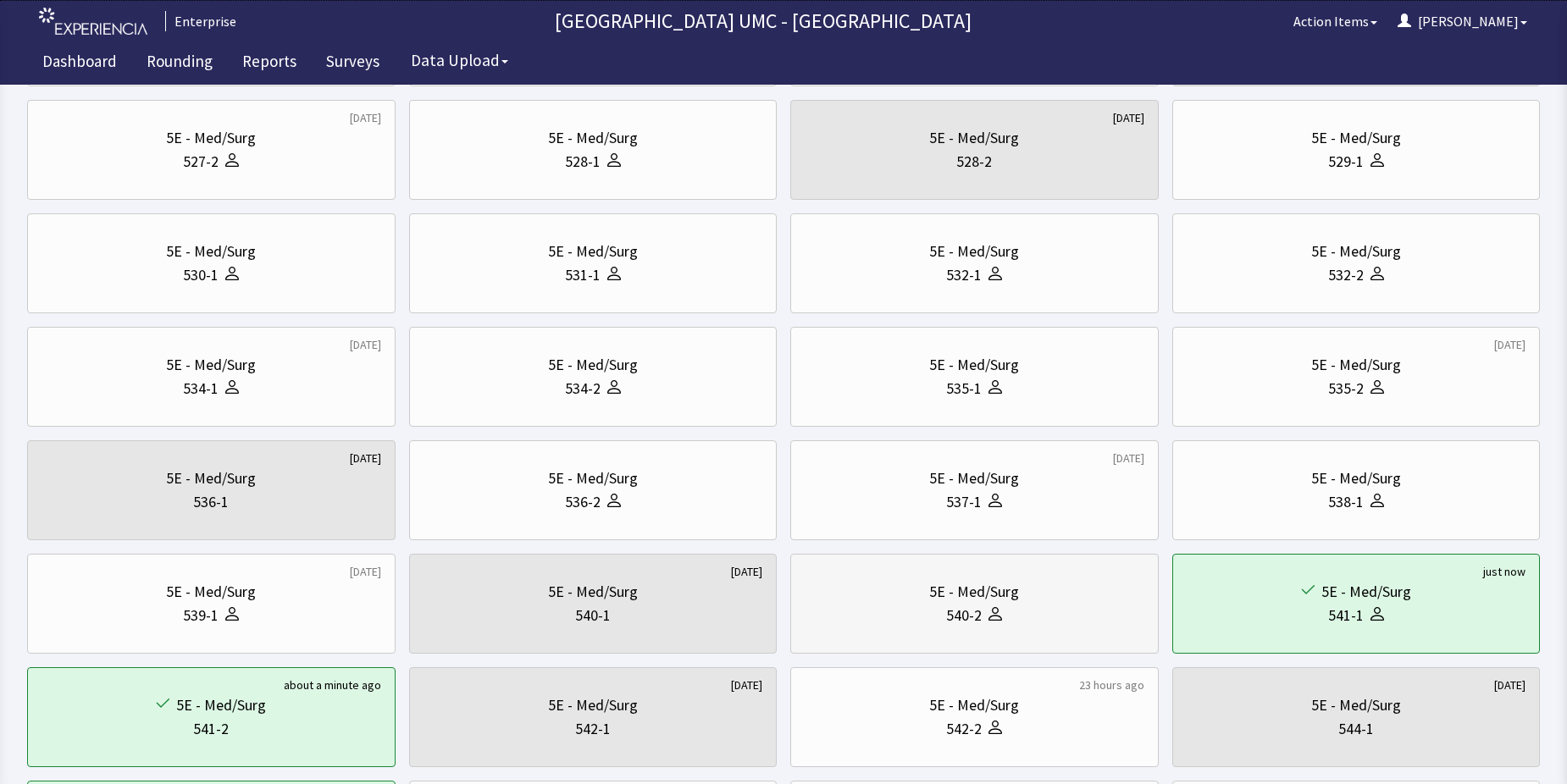
click at [1014, 610] on div "540-2" at bounding box center [975, 615] width 340 height 23
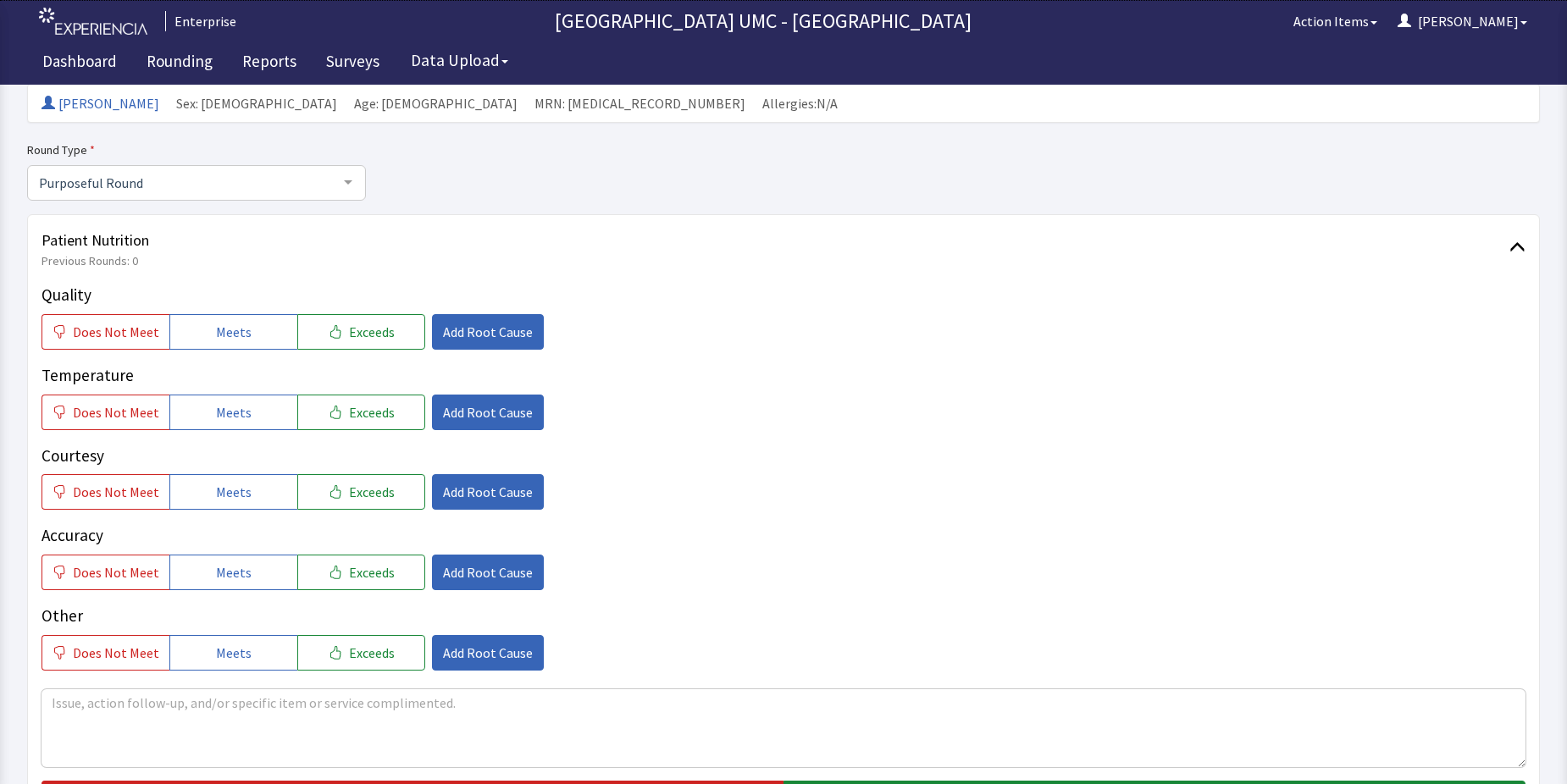
scroll to position [170, 0]
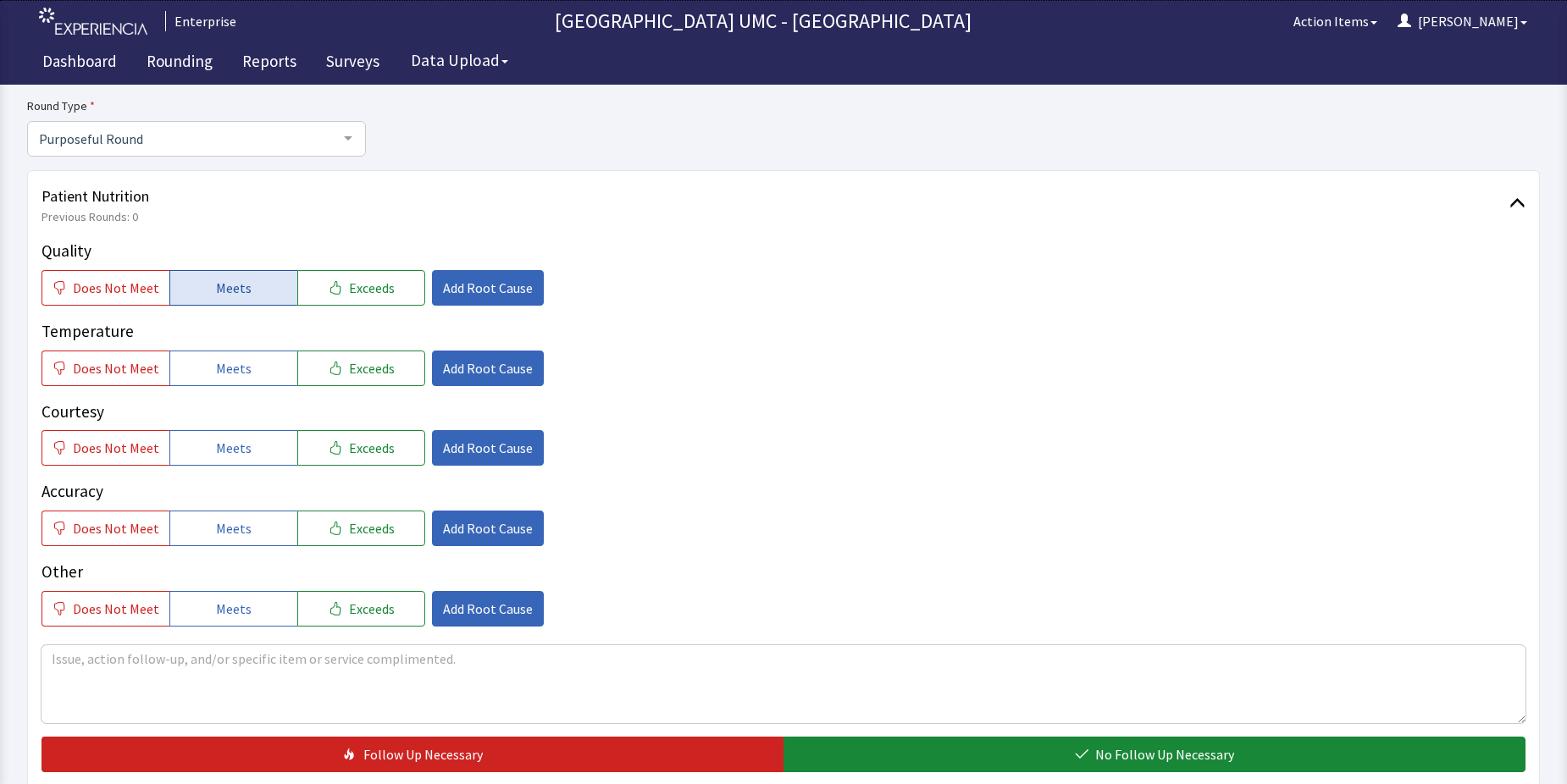
click at [225, 301] on button "Meets" at bounding box center [233, 288] width 128 height 35
click at [257, 369] on button "Meets" at bounding box center [233, 368] width 128 height 35
click at [223, 448] on span "Meets" at bounding box center [234, 448] width 35 height 21
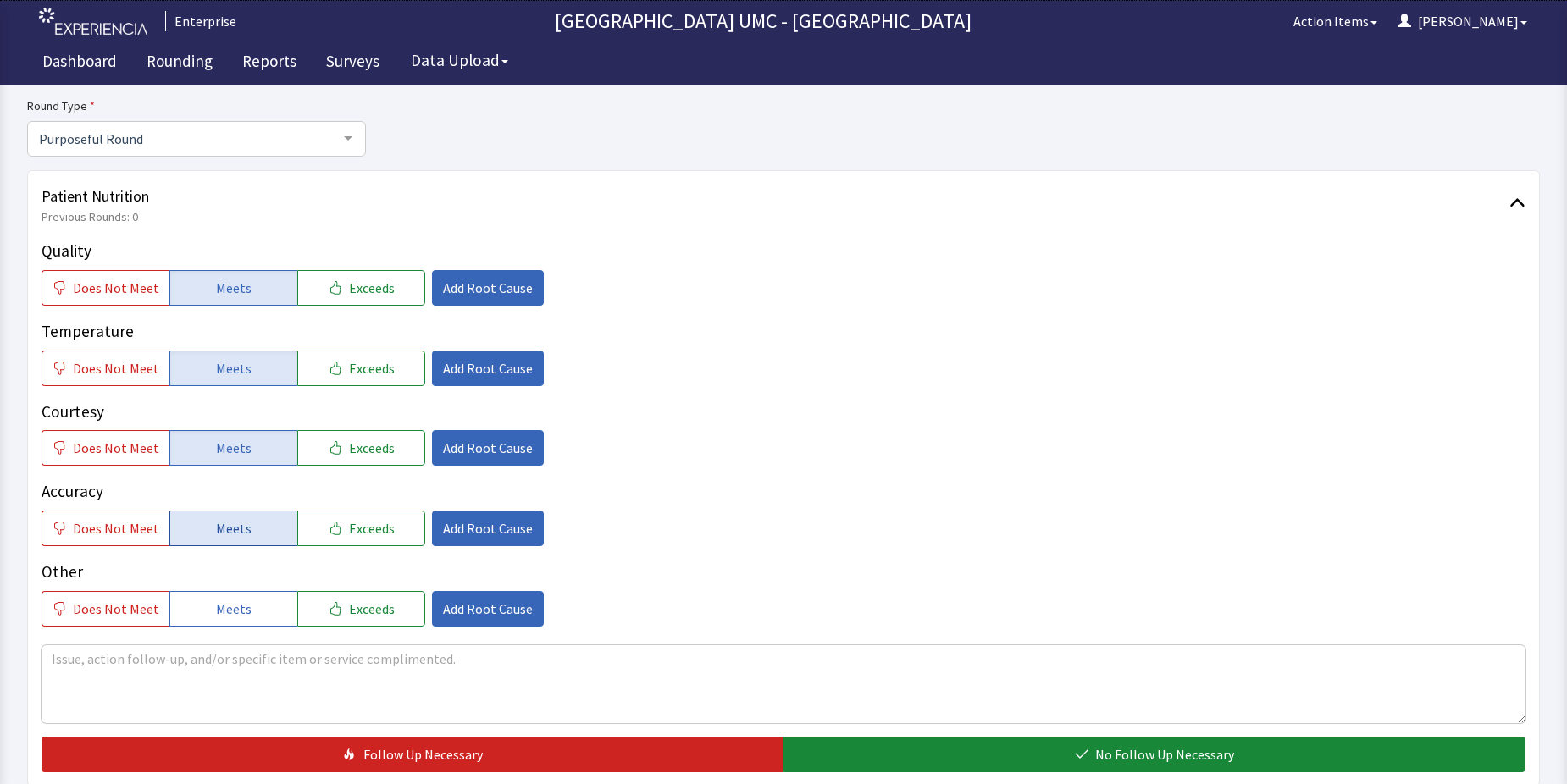
click at [201, 527] on button "Meets" at bounding box center [233, 529] width 128 height 35
click at [222, 609] on span "Meets" at bounding box center [234, 609] width 35 height 21
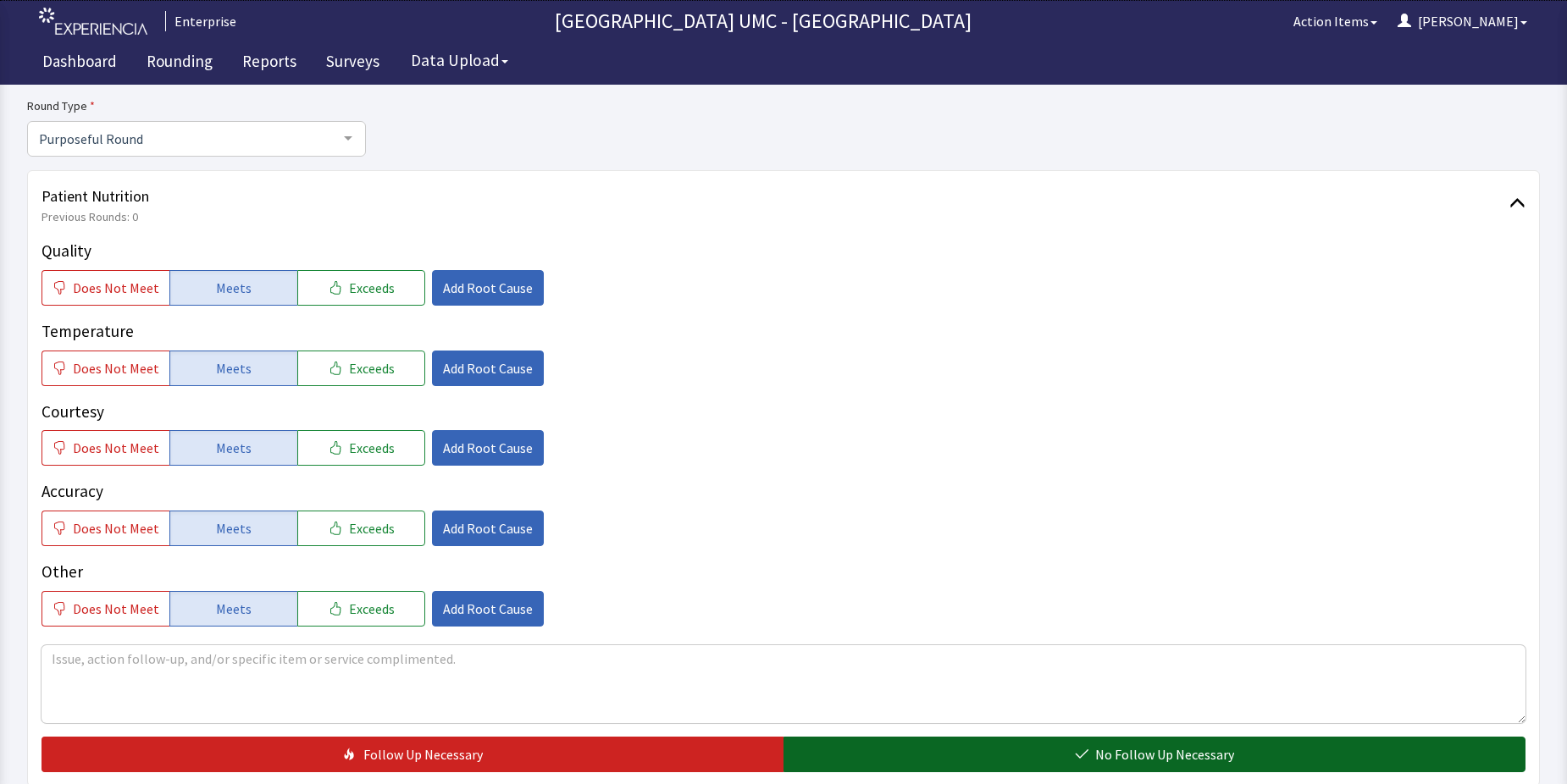
click at [1116, 761] on span "No Follow Up Necessary" at bounding box center [1164, 754] width 139 height 21
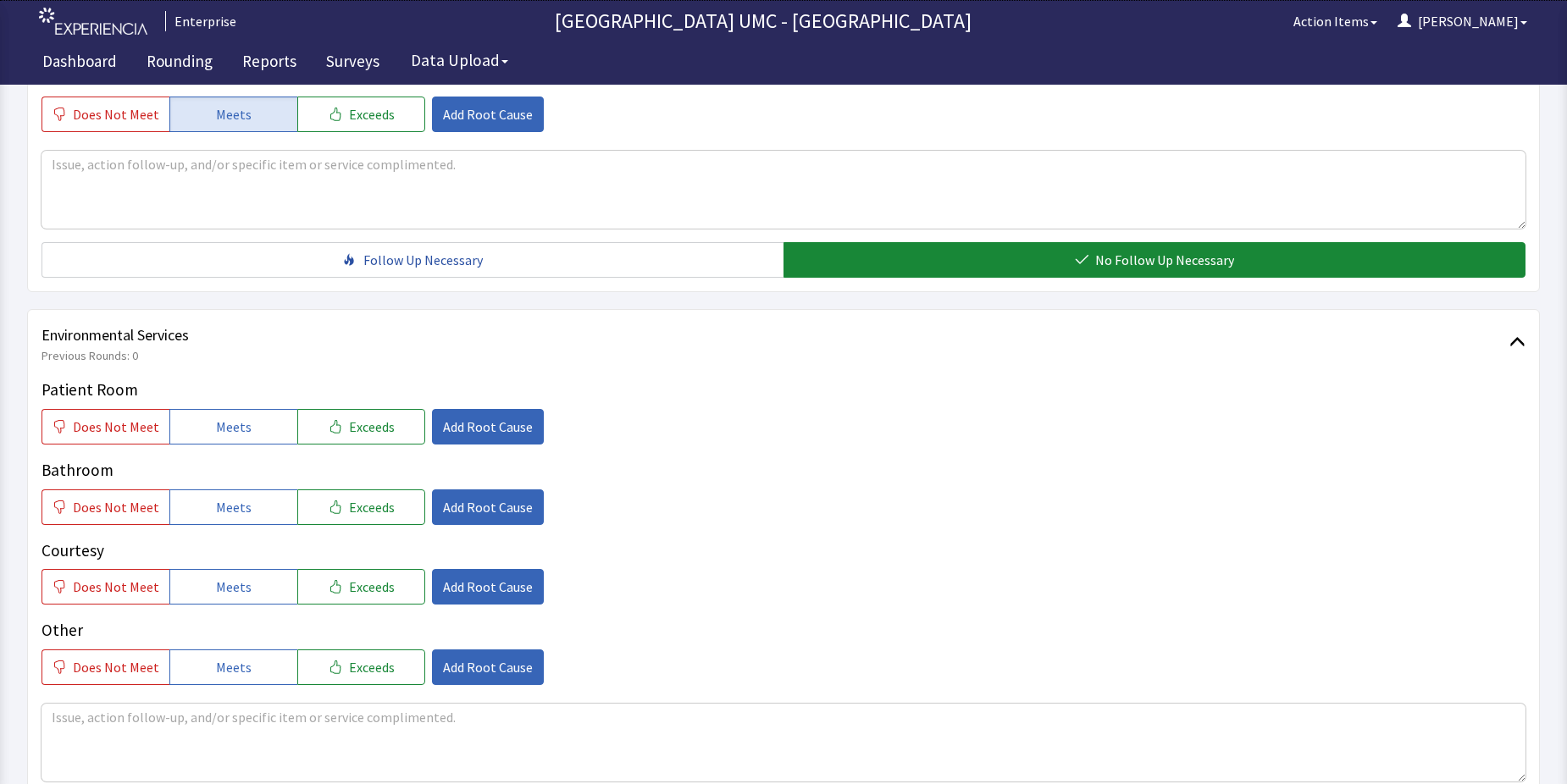
scroll to position [678, 0]
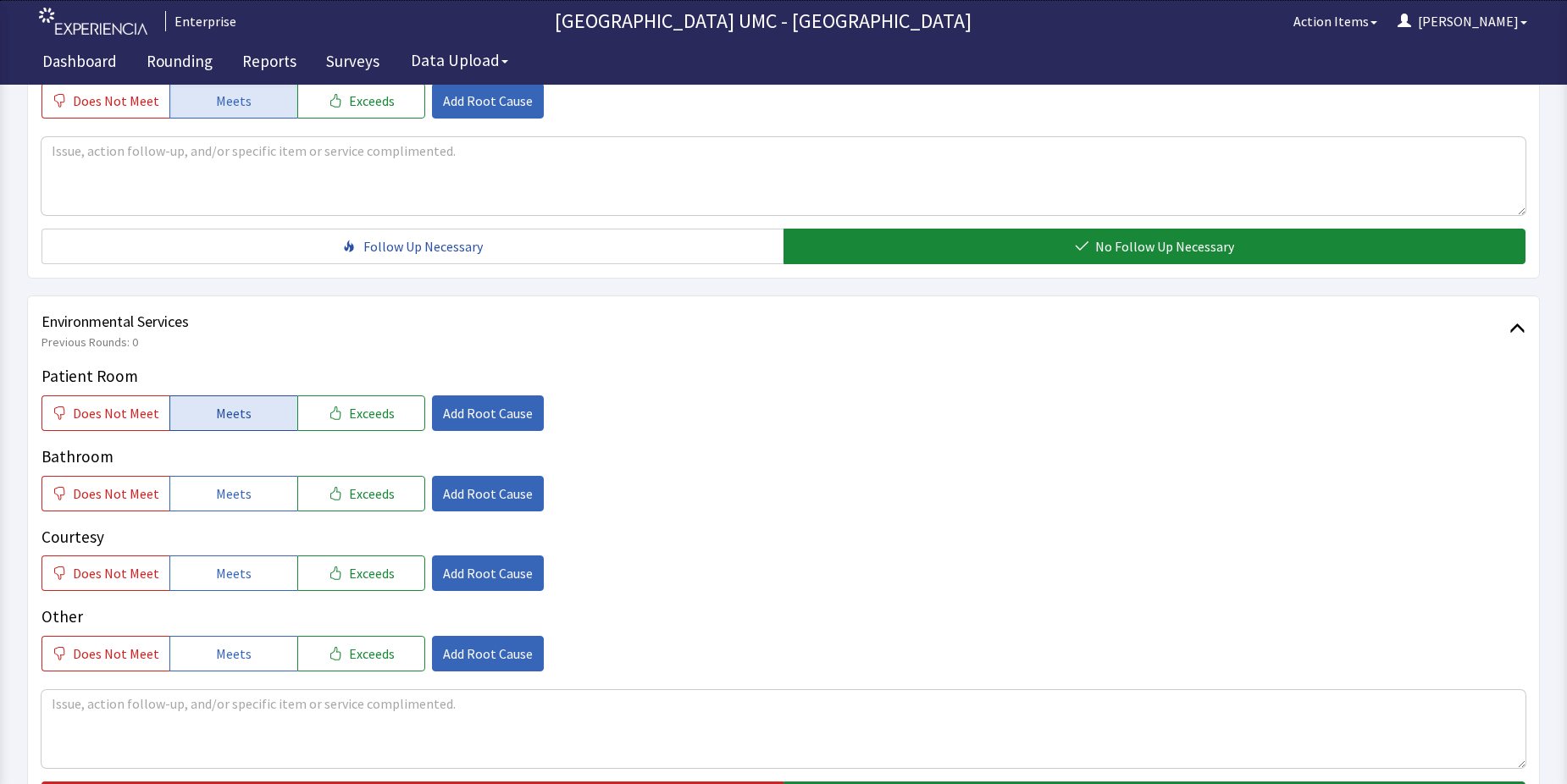
click at [216, 415] on span "Meets" at bounding box center [234, 413] width 35 height 21
click at [216, 501] on span "Meets" at bounding box center [234, 494] width 35 height 21
click at [220, 574] on span "Meets" at bounding box center [234, 573] width 35 height 21
drag, startPoint x: 235, startPoint y: 650, endPoint x: 487, endPoint y: 648, distance: 252.0
click at [236, 651] on span "Meets" at bounding box center [234, 653] width 35 height 21
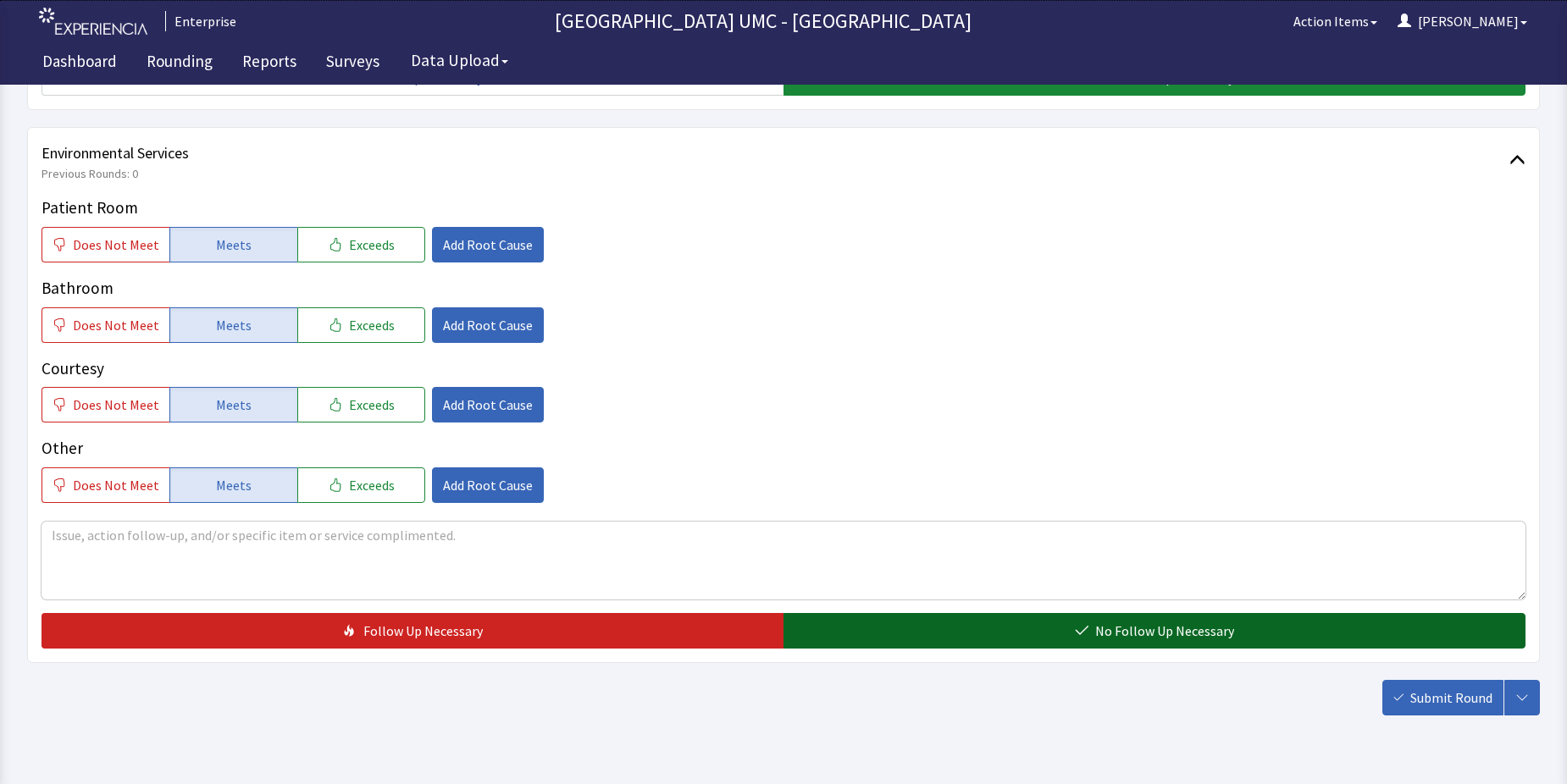
scroll to position [846, 0]
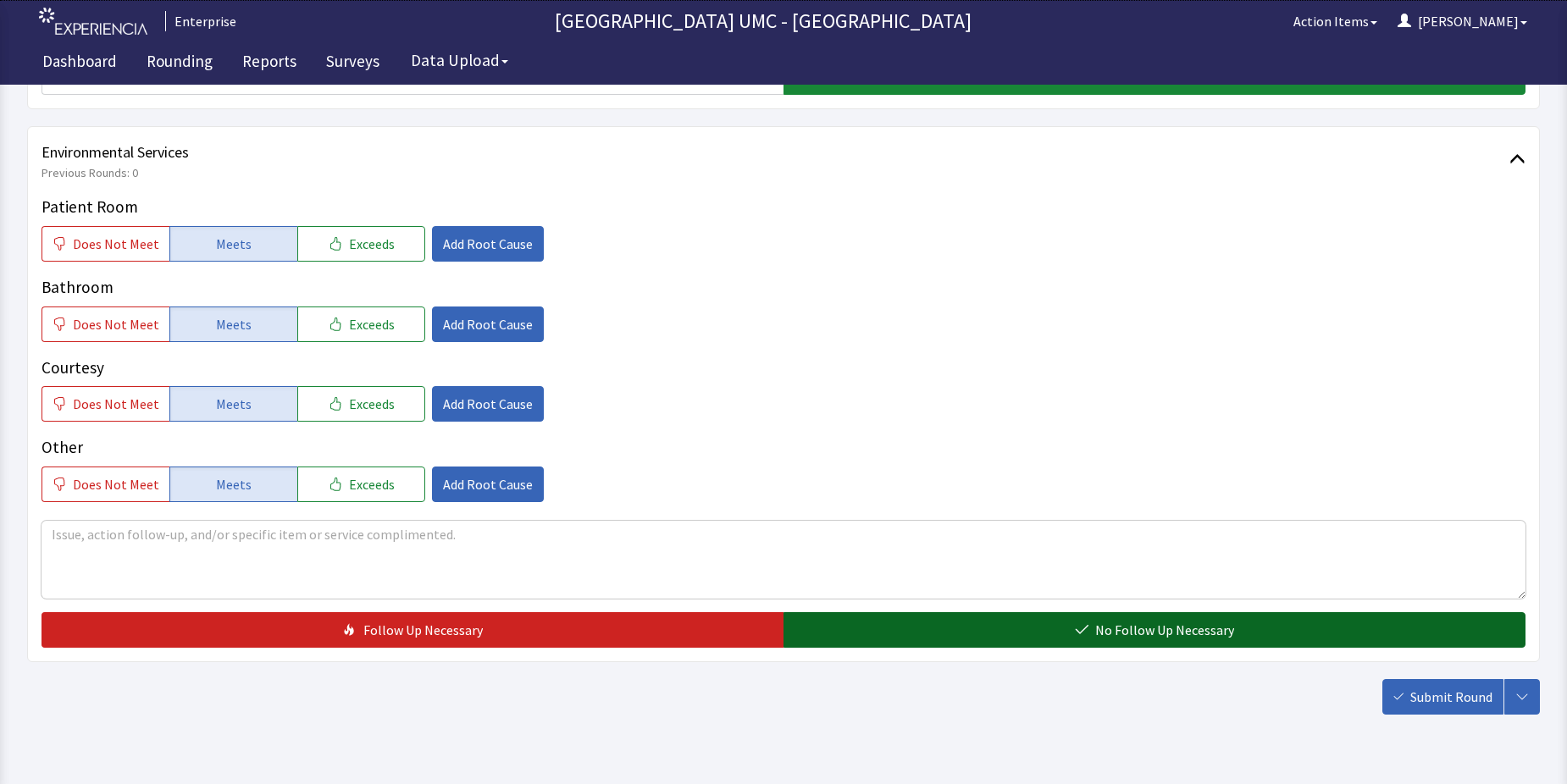
click at [1031, 631] on button "No Follow Up Necessary" at bounding box center [1155, 630] width 742 height 35
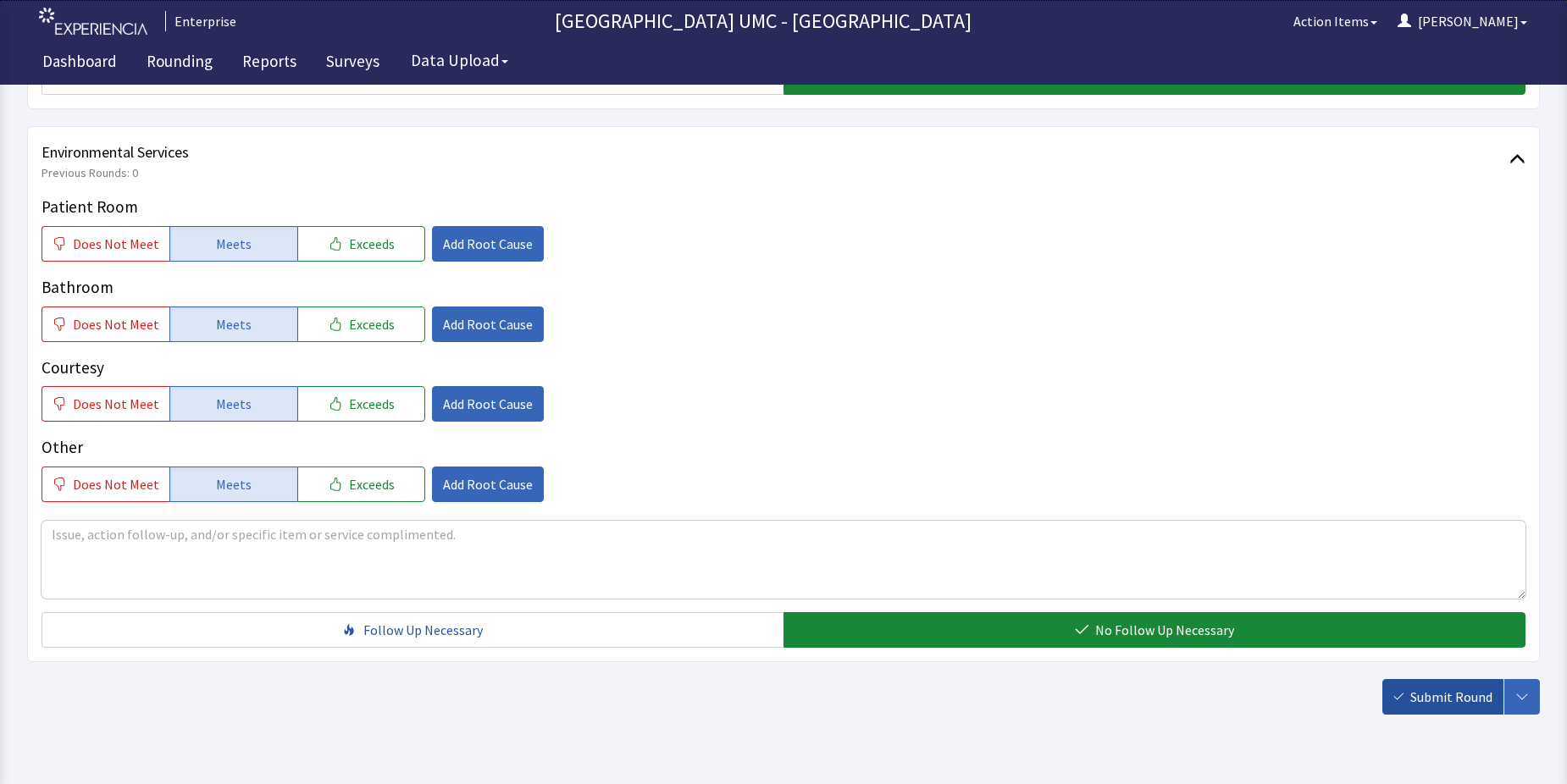
click at [1434, 701] on span "Submit Round" at bounding box center [1451, 697] width 82 height 21
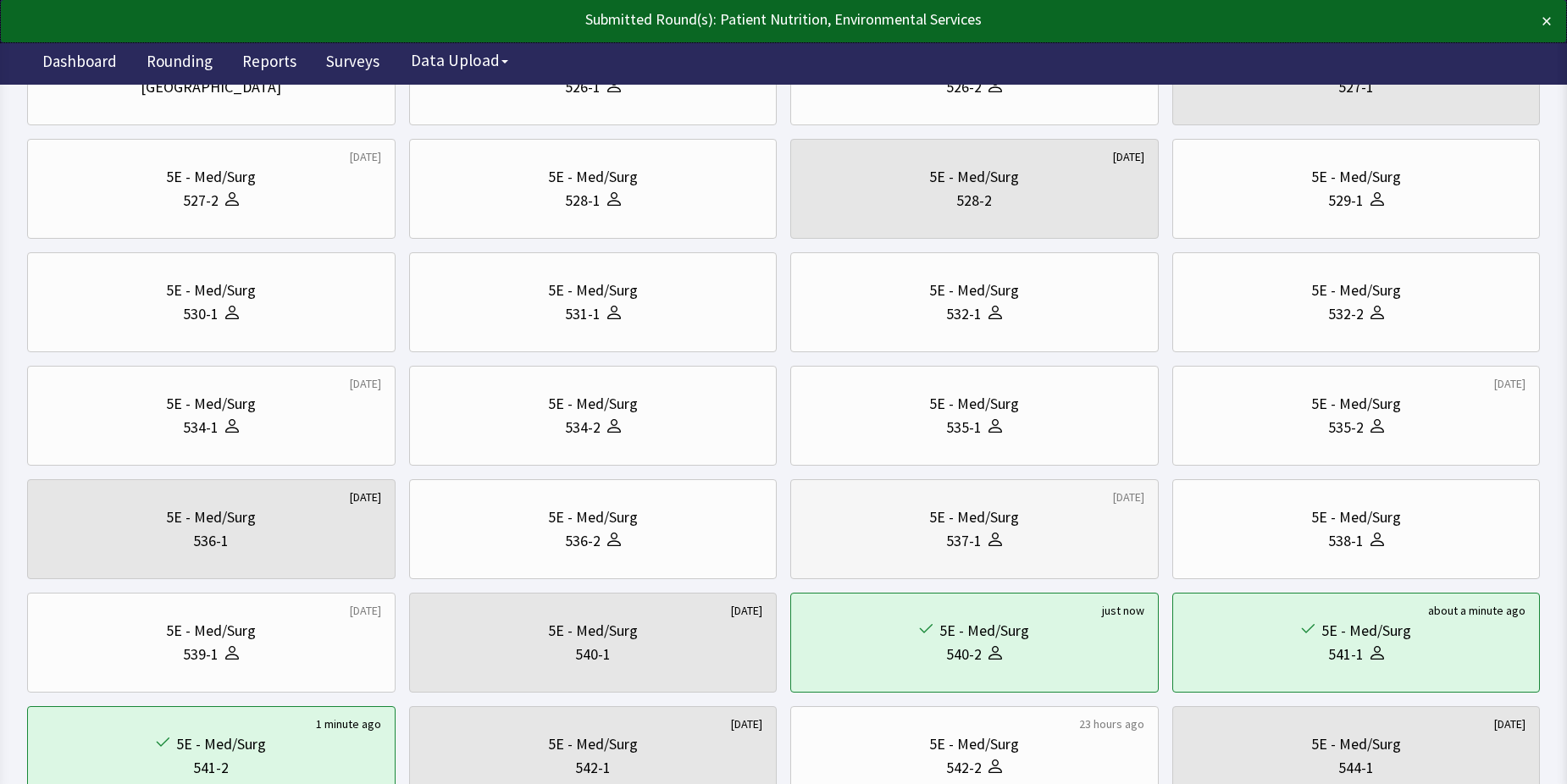
scroll to position [254, 0]
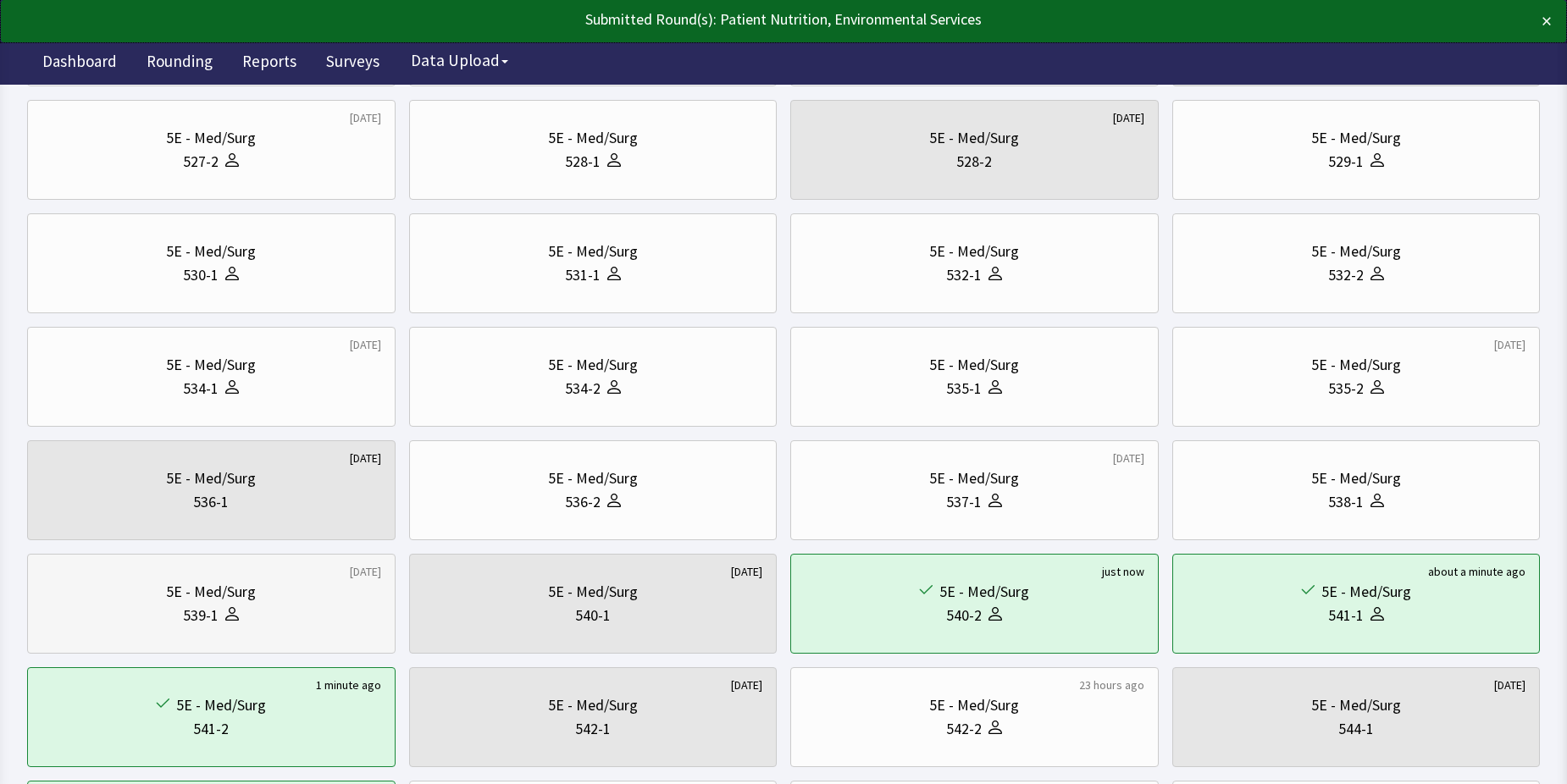
click at [240, 591] on div "5E - Med/Surg" at bounding box center [211, 591] width 90 height 23
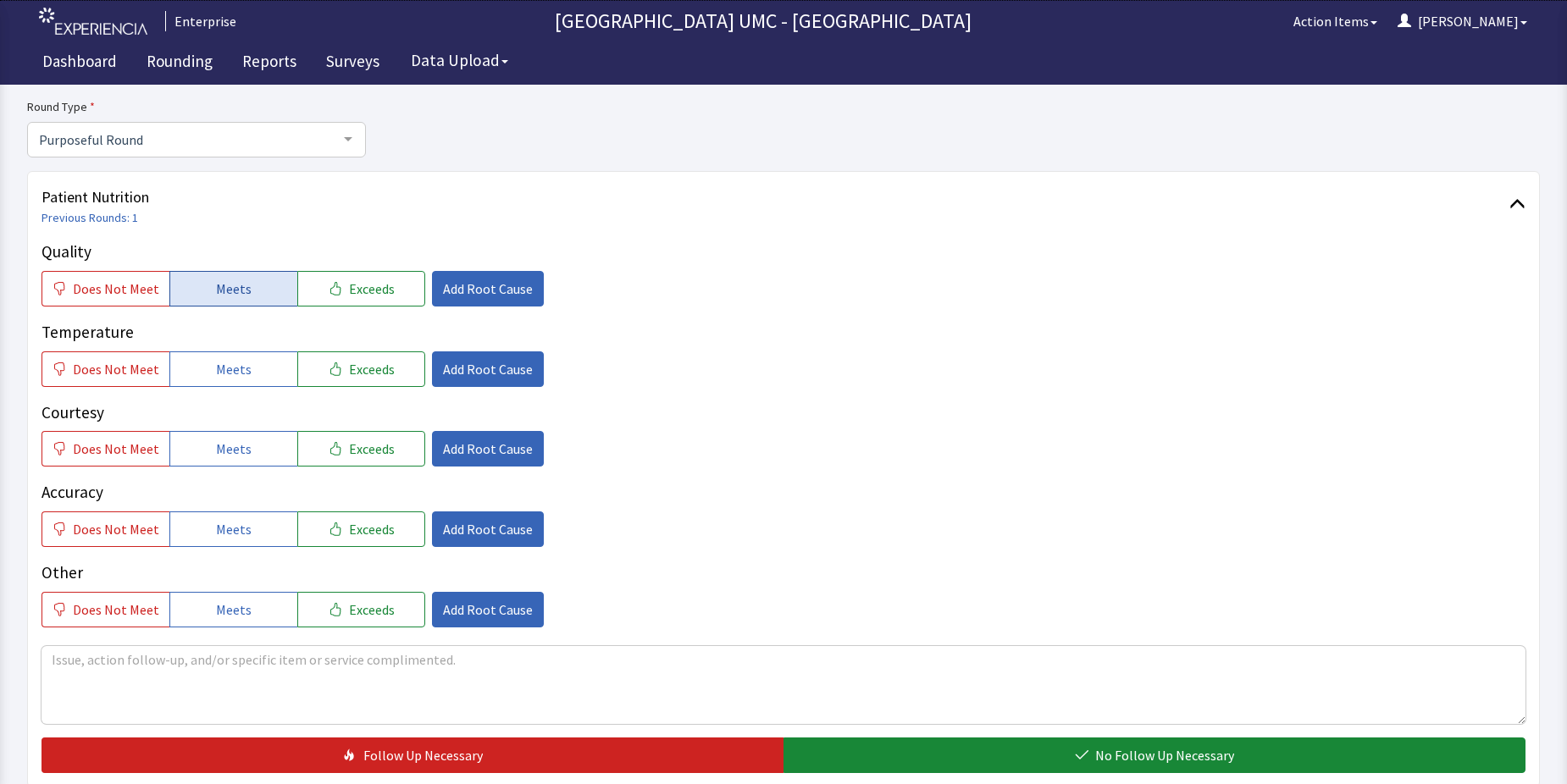
scroll to position [170, 0]
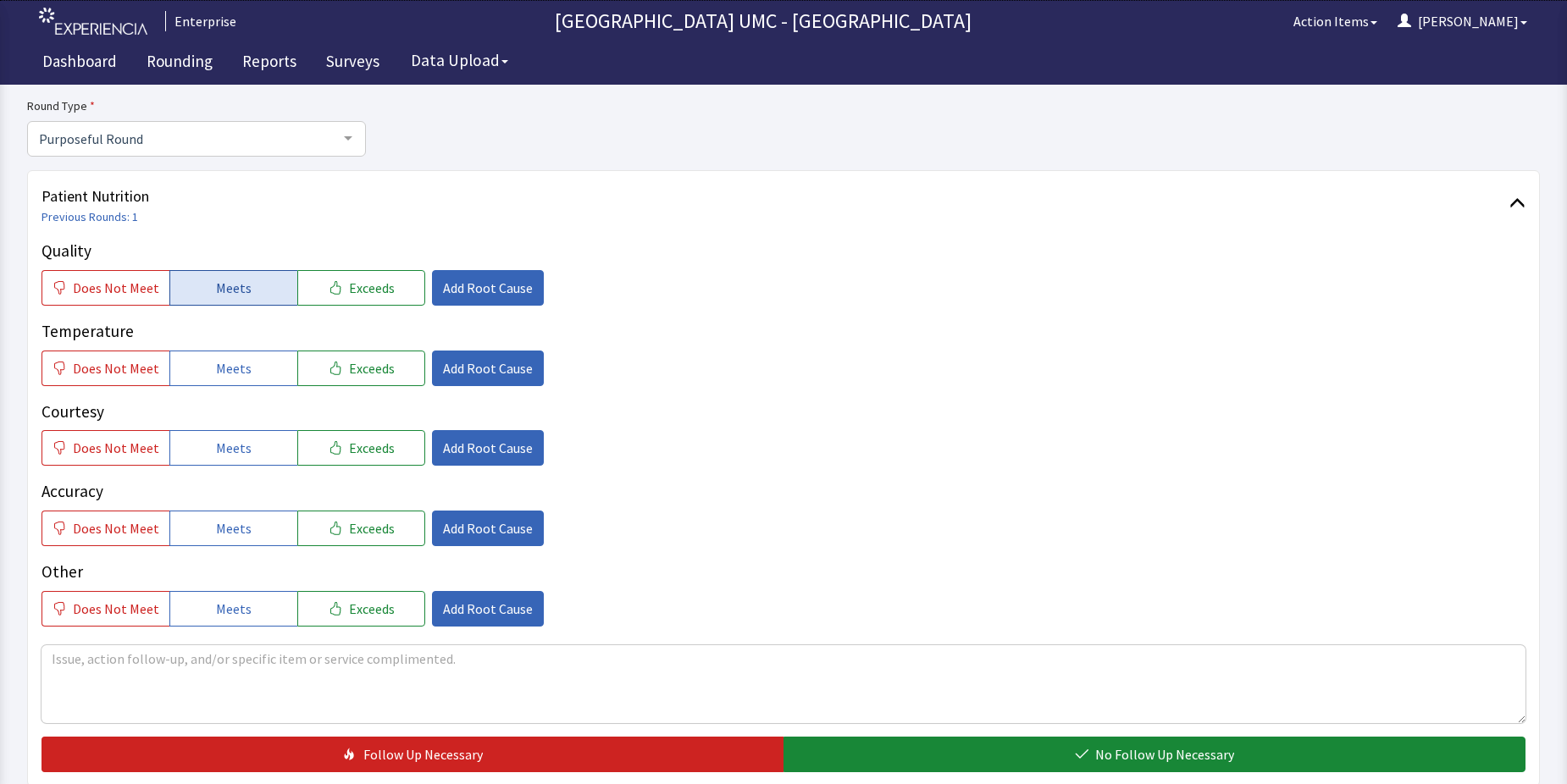
click at [216, 291] on span "Meets" at bounding box center [234, 288] width 35 height 21
click at [219, 368] on span "Meets" at bounding box center [234, 368] width 35 height 21
click at [217, 452] on span "Meets" at bounding box center [234, 448] width 35 height 21
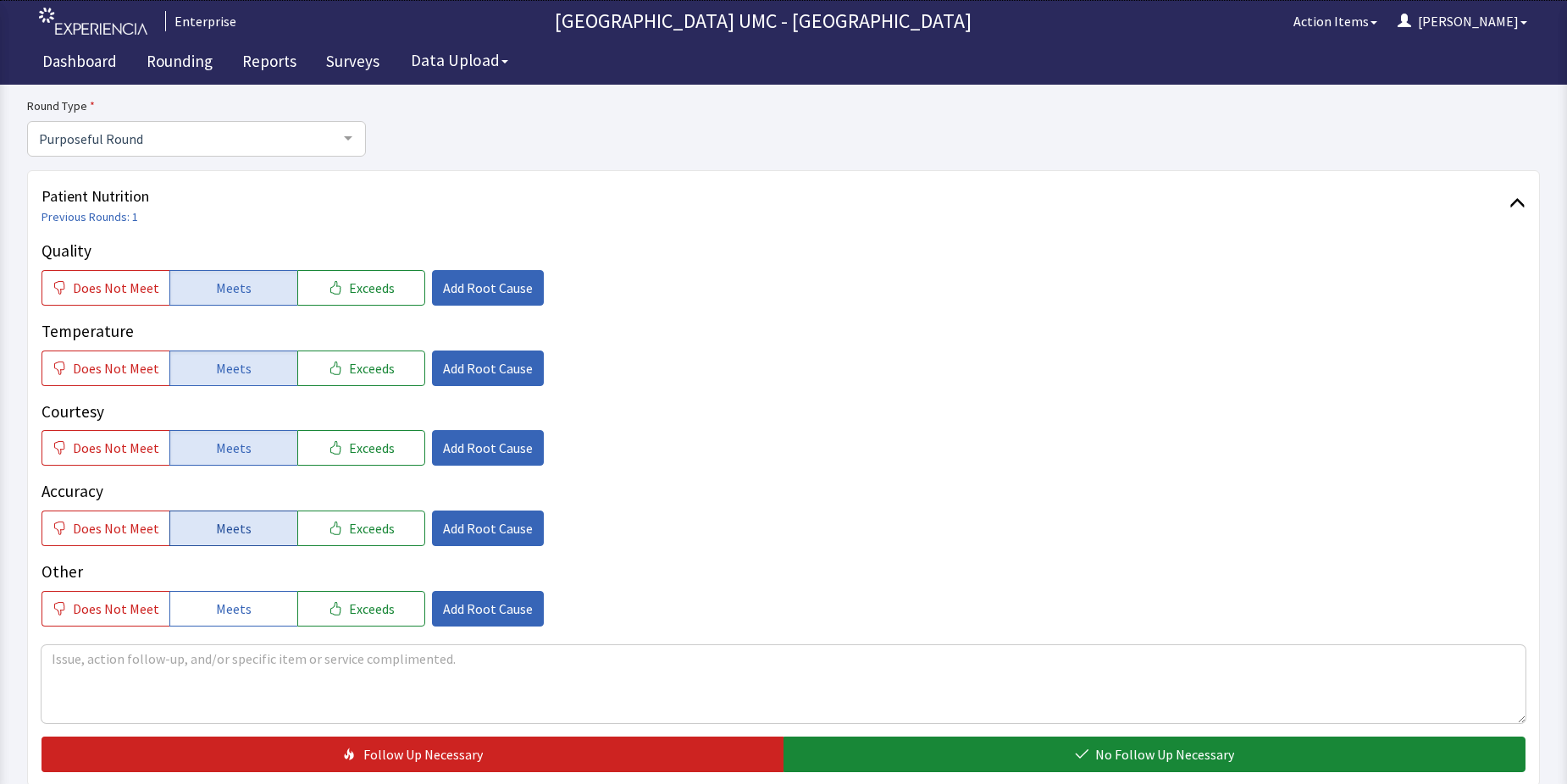
click at [217, 540] on button "Meets" at bounding box center [233, 529] width 128 height 35
click at [246, 612] on button "Meets" at bounding box center [233, 609] width 128 height 35
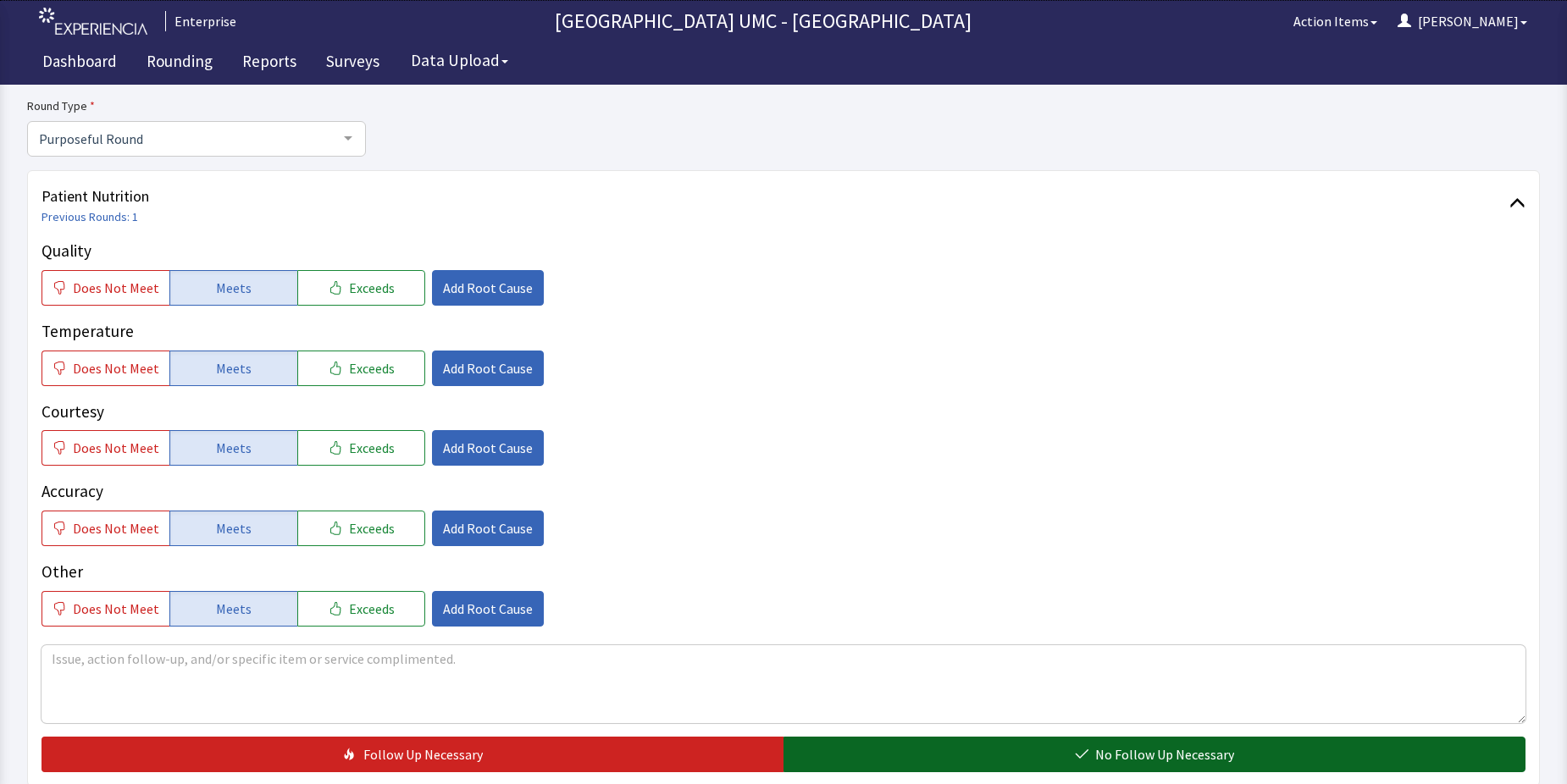
click at [981, 763] on button "No Follow Up Necessary" at bounding box center [1155, 754] width 742 height 35
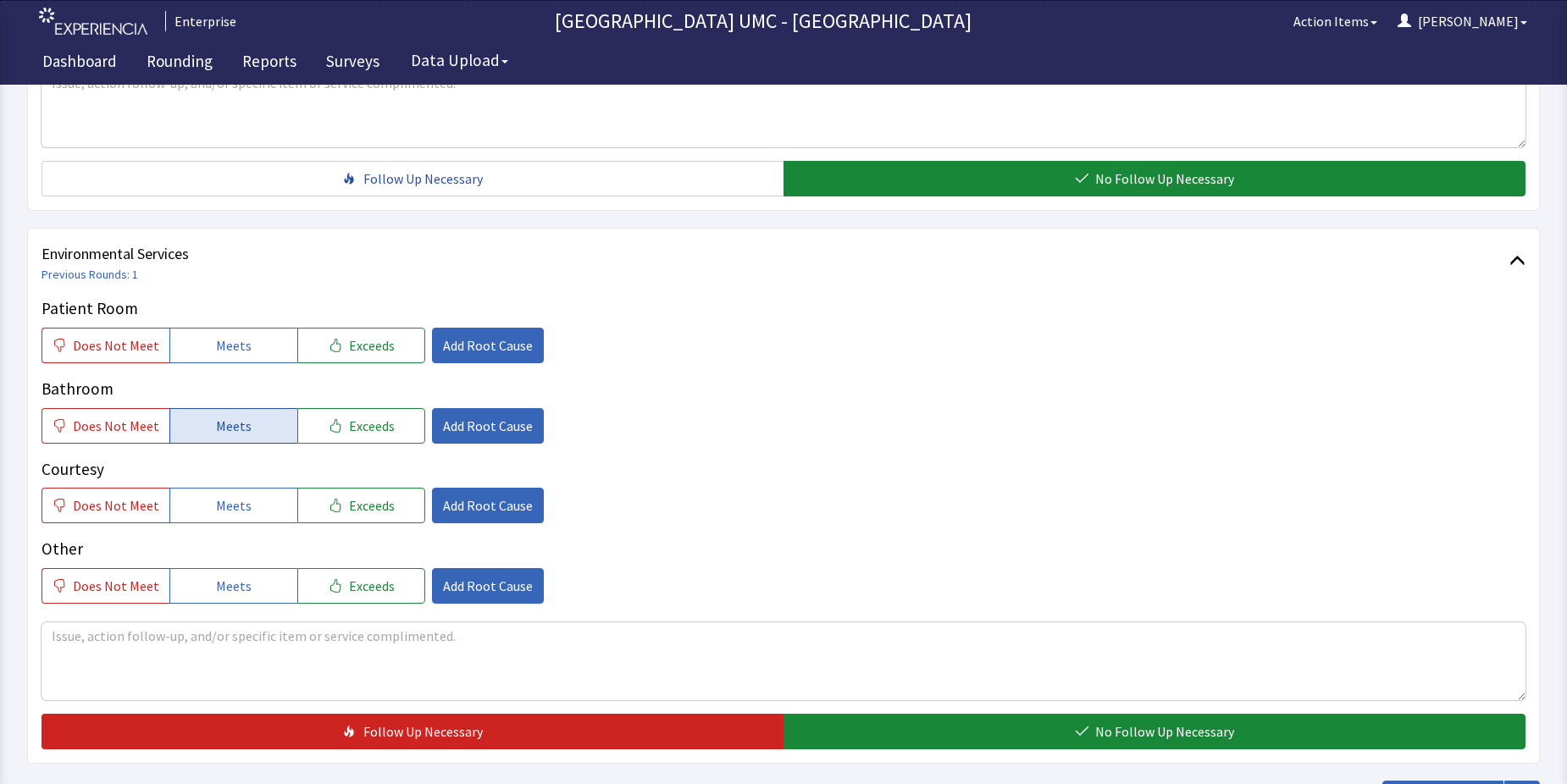
scroll to position [762, 0]
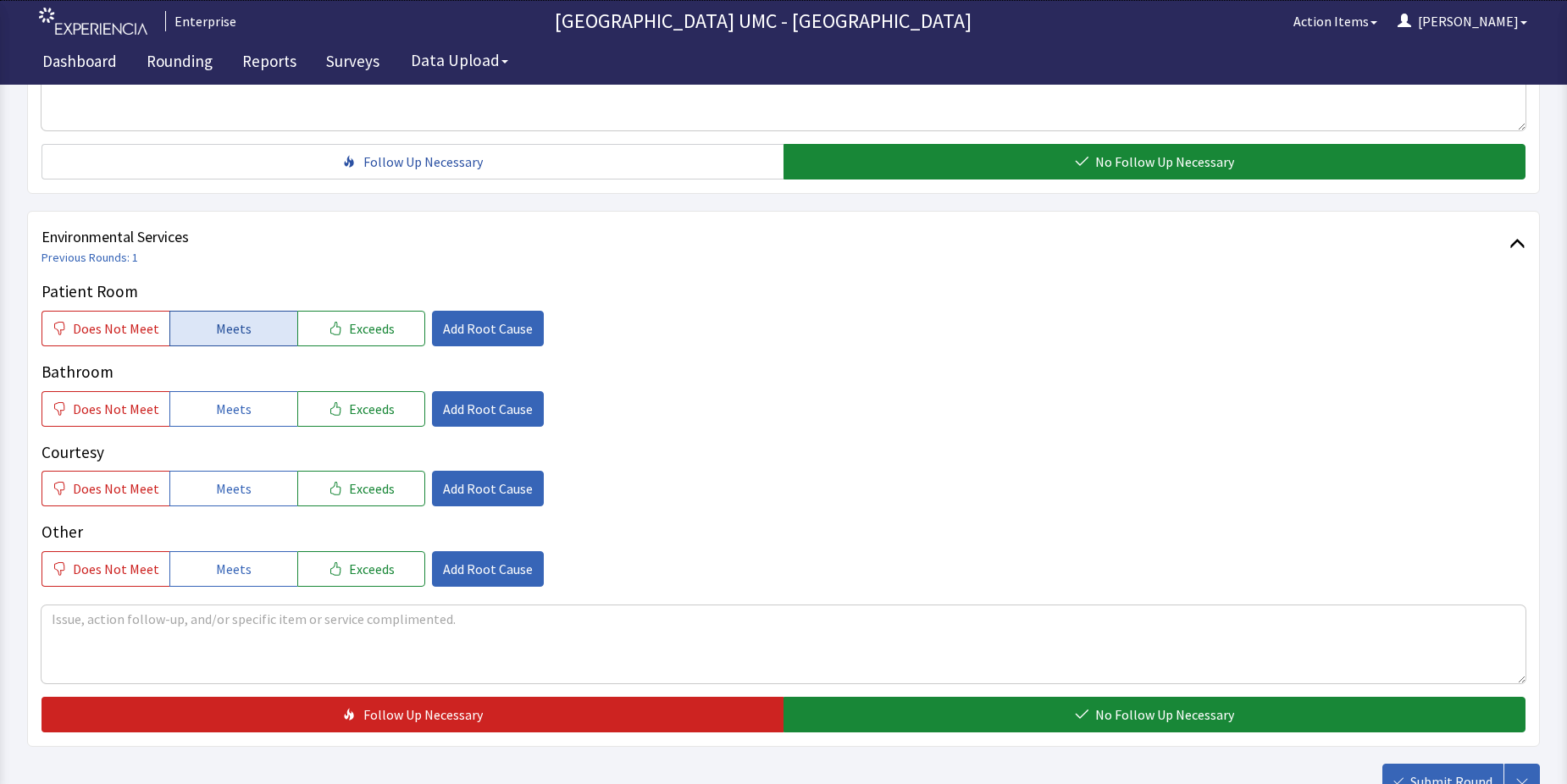
click at [223, 326] on span "Meets" at bounding box center [234, 329] width 35 height 21
click at [232, 410] on span "Meets" at bounding box center [234, 409] width 35 height 21
click at [230, 480] on span "Meets" at bounding box center [234, 488] width 35 height 21
click at [220, 568] on span "Meets" at bounding box center [234, 569] width 35 height 21
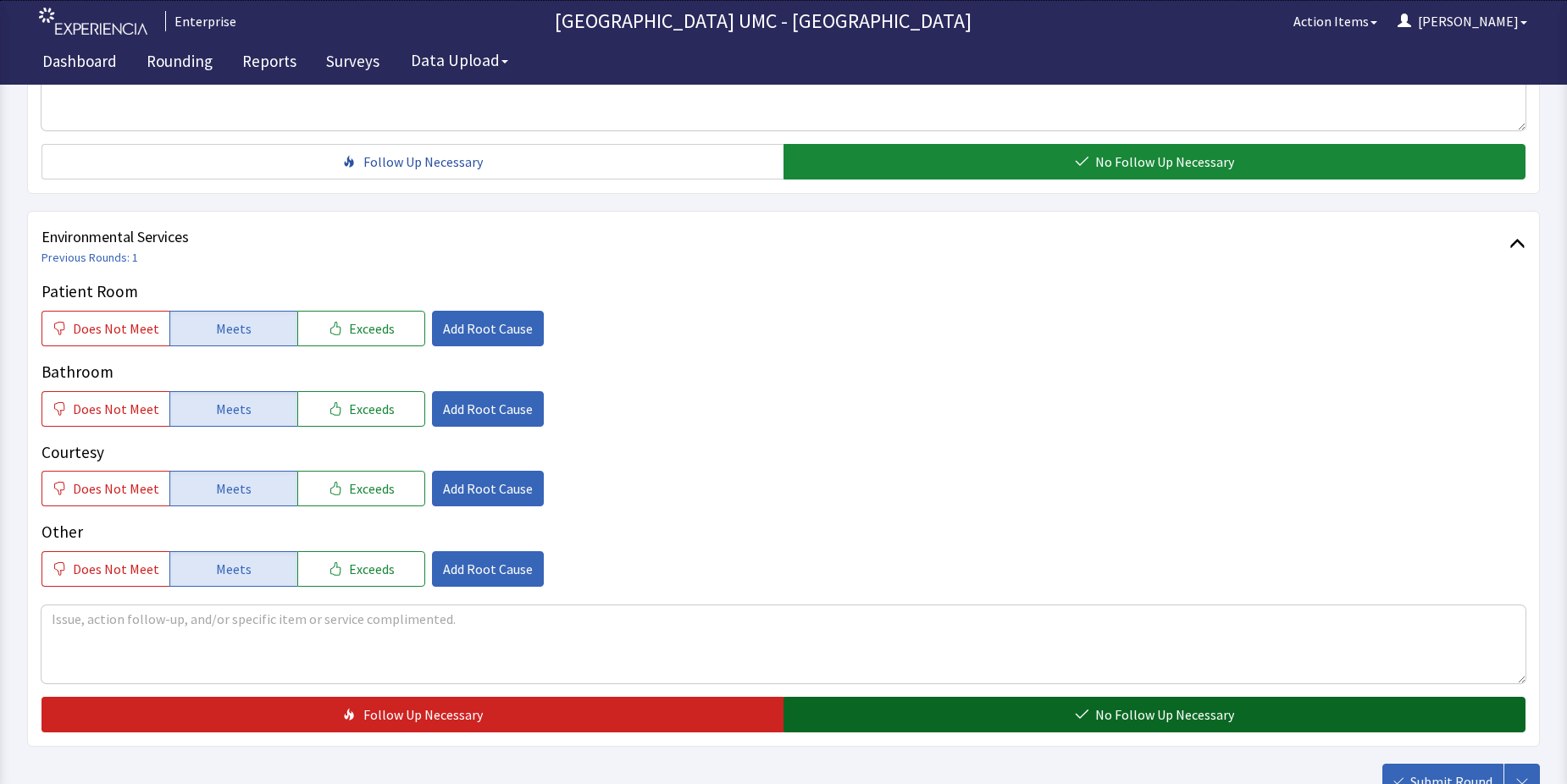
click at [1121, 720] on span "No Follow Up Necessary" at bounding box center [1164, 715] width 139 height 21
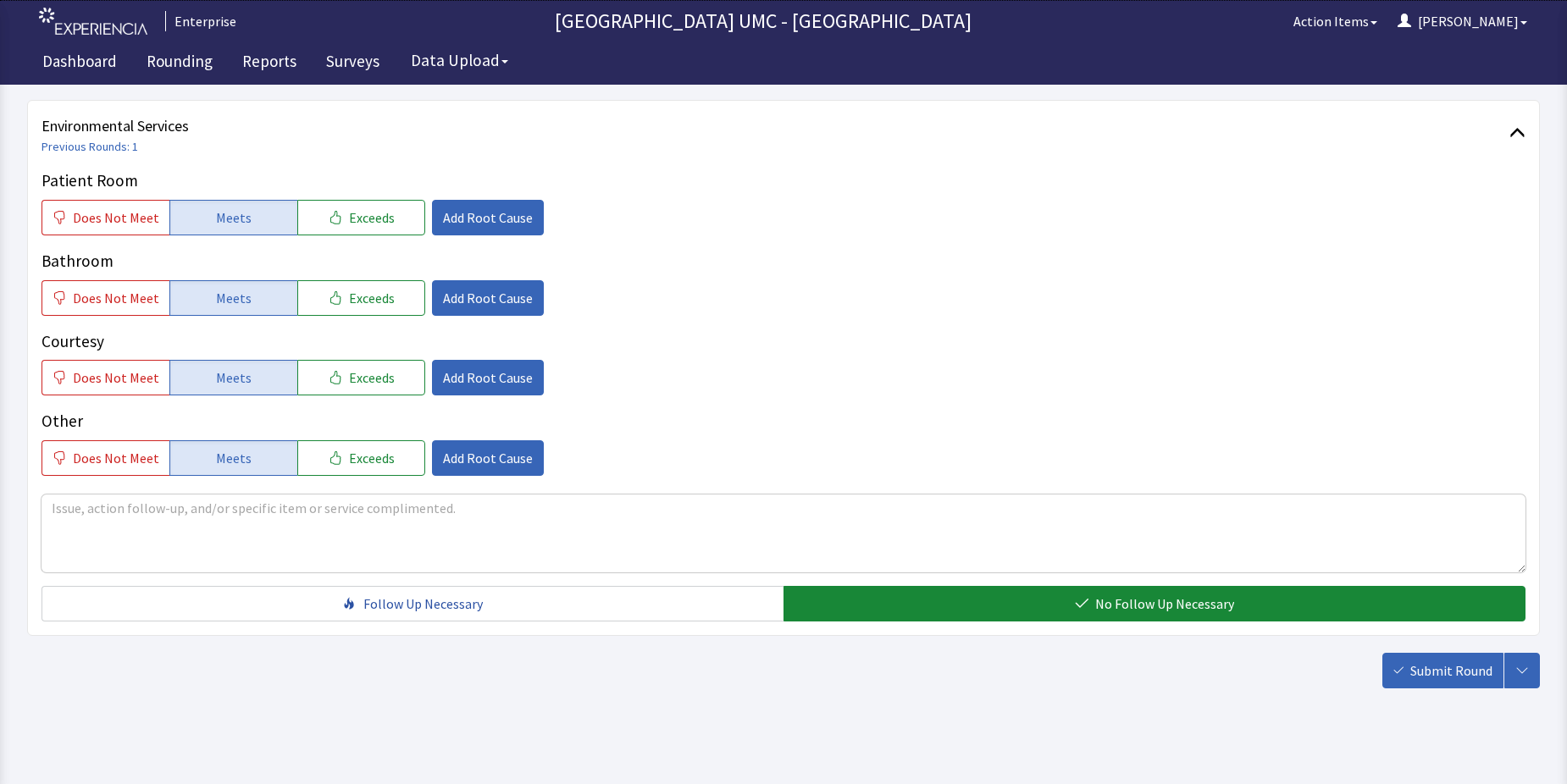
scroll to position [889, 0]
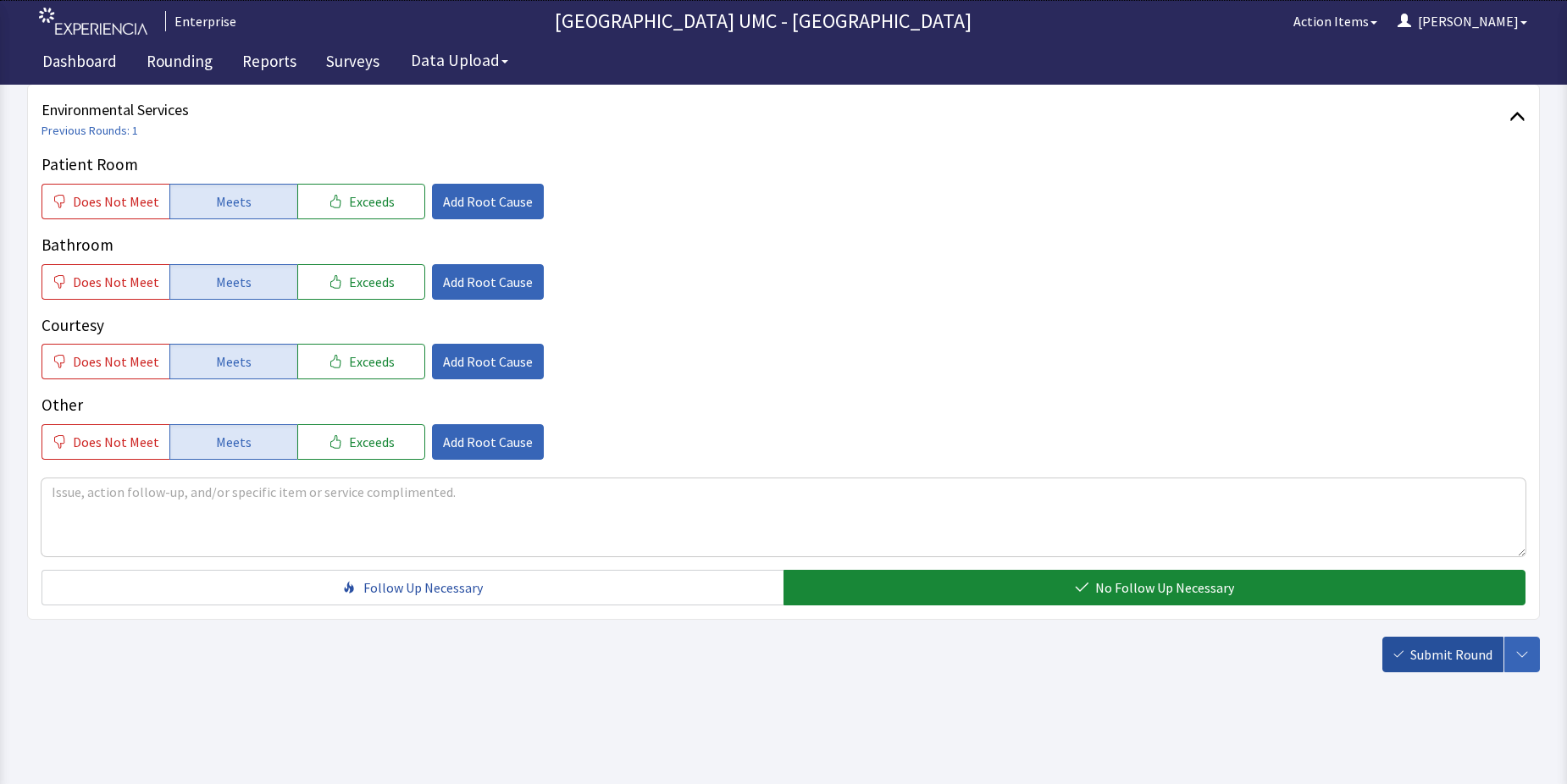
click at [1435, 665] on span "Submit Round" at bounding box center [1451, 654] width 82 height 21
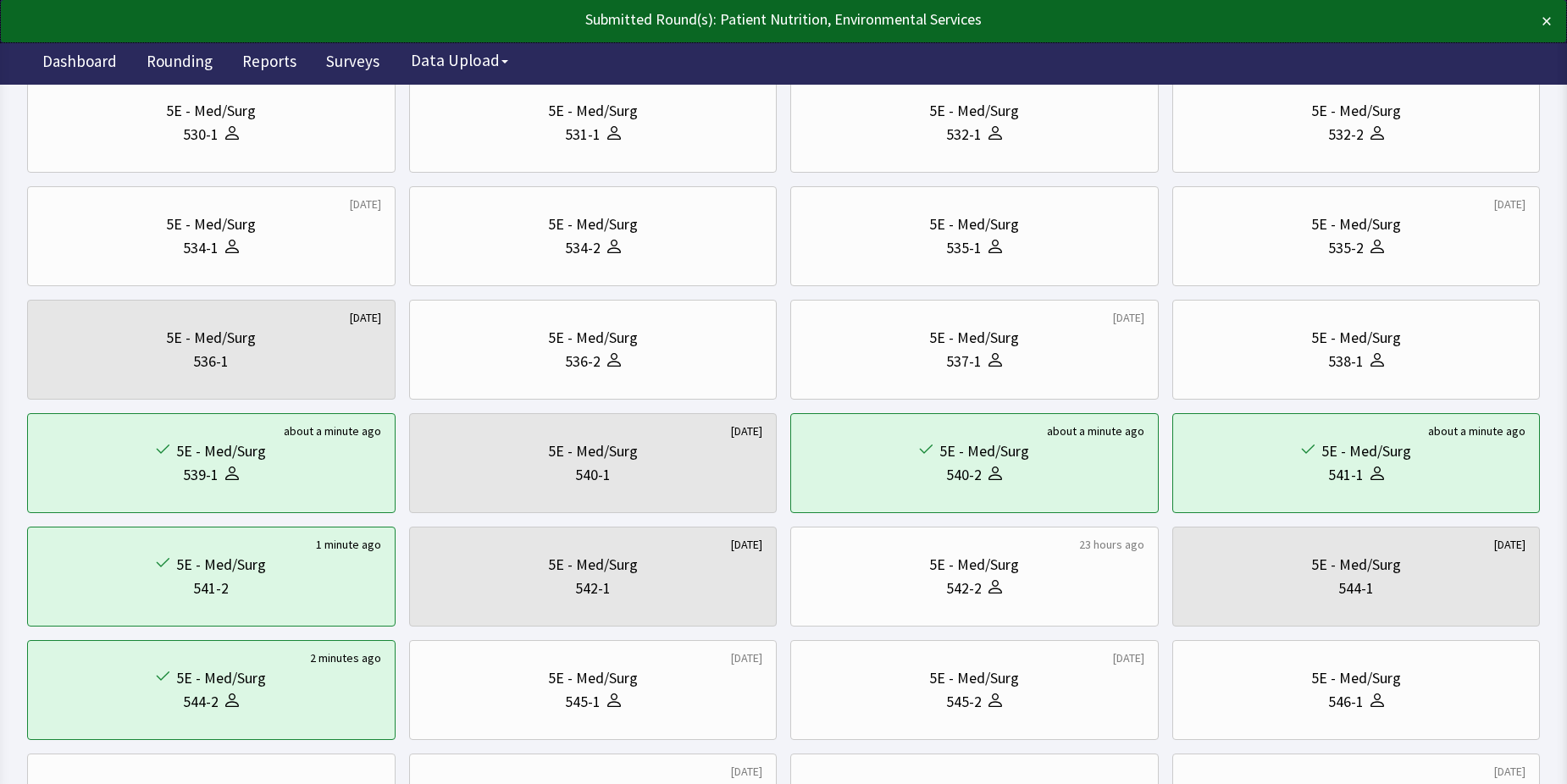
scroll to position [423, 0]
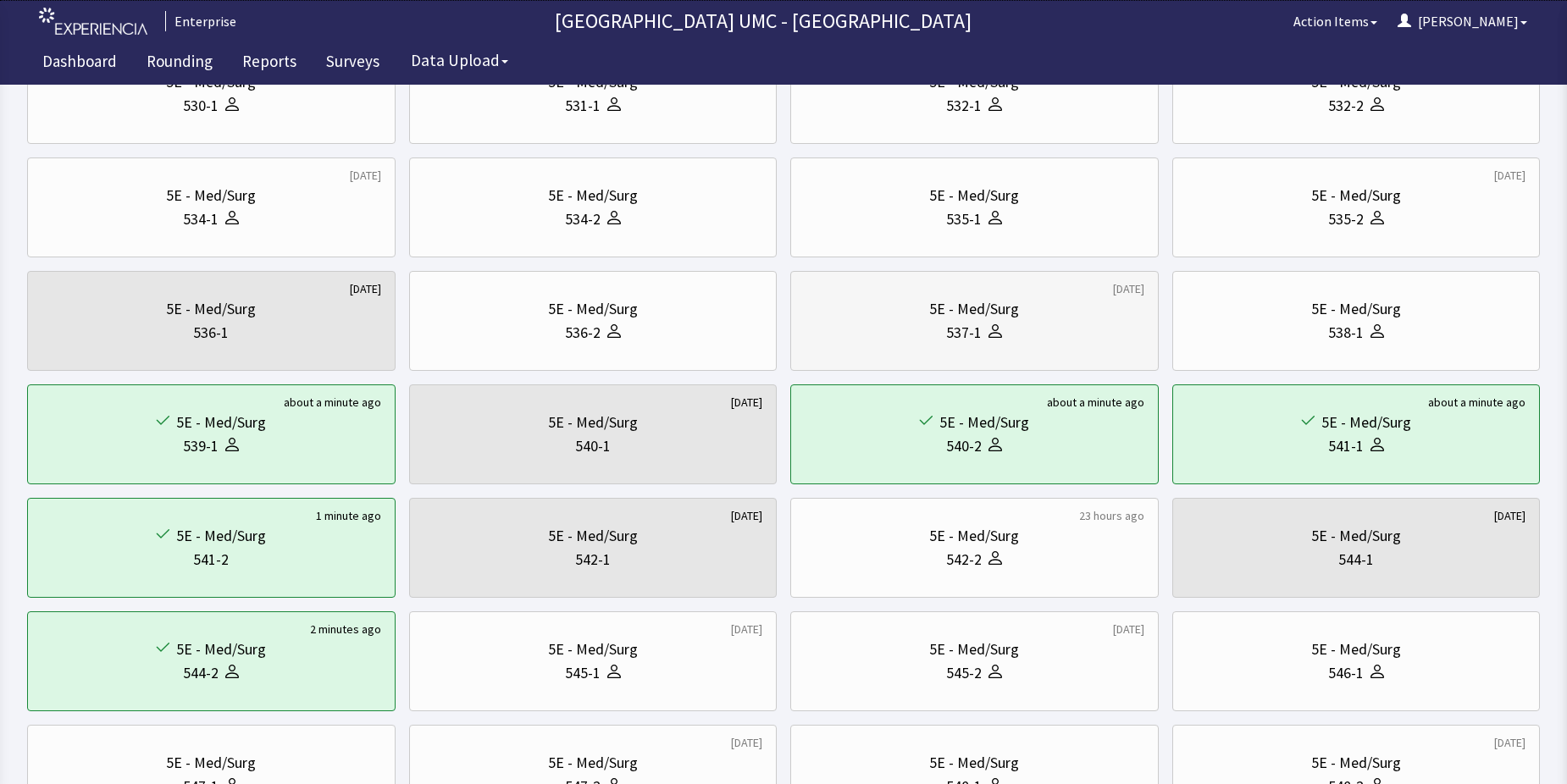
click at [1003, 337] on div "537-1" at bounding box center [975, 332] width 340 height 23
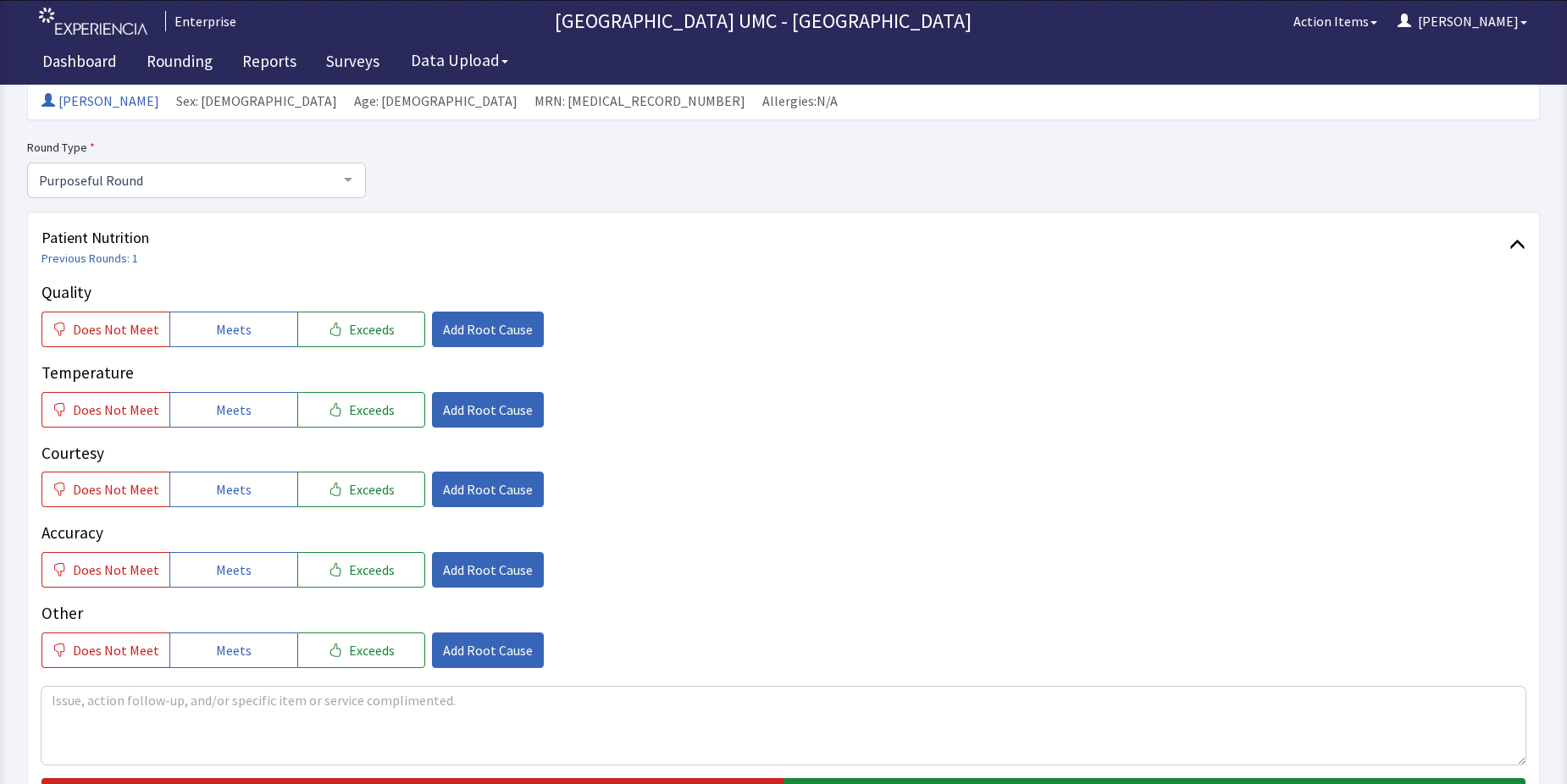
scroll to position [170, 0]
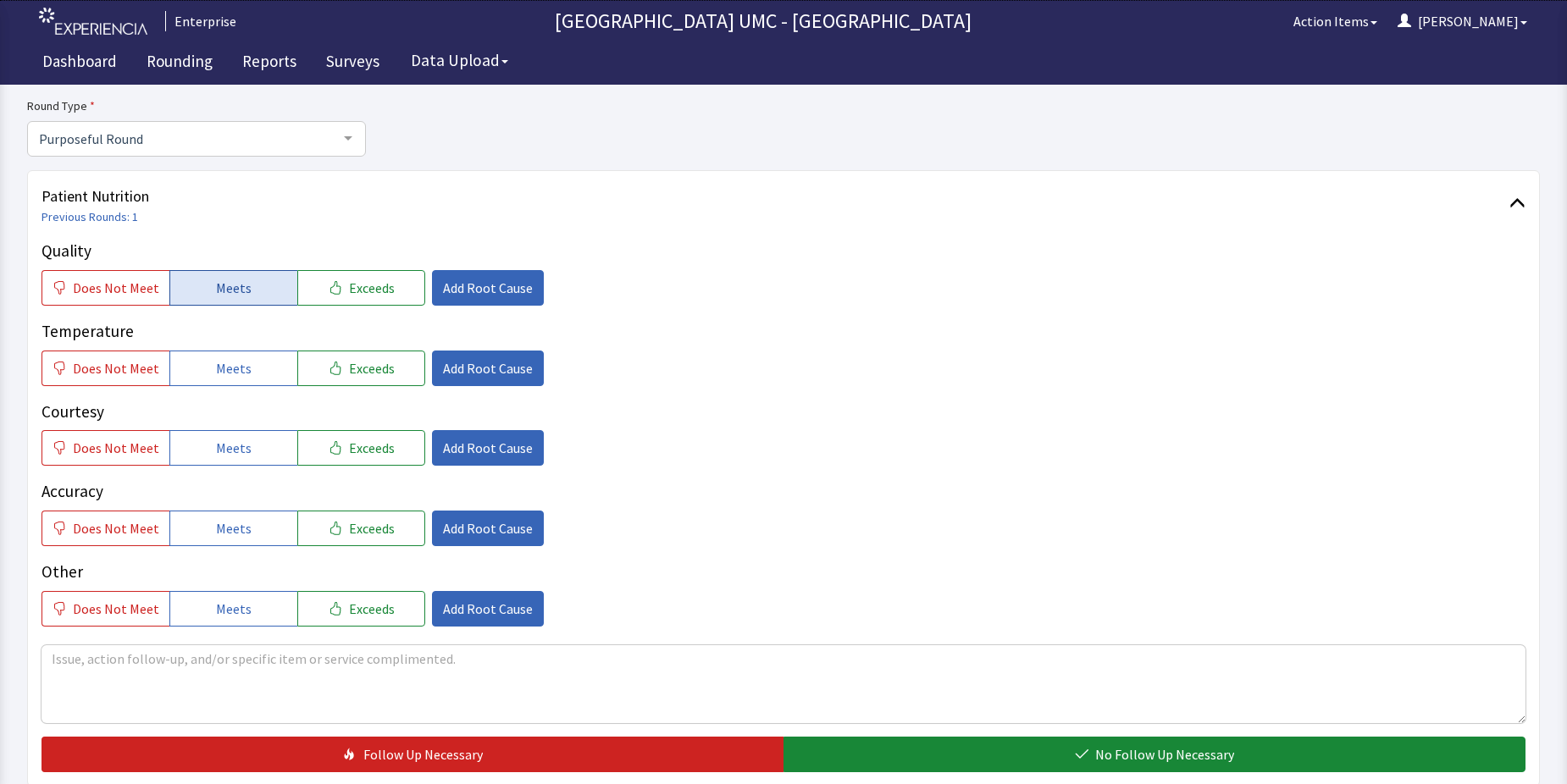
click at [228, 296] on span "Meets" at bounding box center [234, 288] width 35 height 21
click at [257, 374] on button "Meets" at bounding box center [233, 368] width 128 height 35
click at [246, 447] on button "Meets" at bounding box center [233, 447] width 128 height 35
drag, startPoint x: 217, startPoint y: 520, endPoint x: 217, endPoint y: 589, distance: 69.0
click at [217, 540] on button "Meets" at bounding box center [233, 529] width 128 height 35
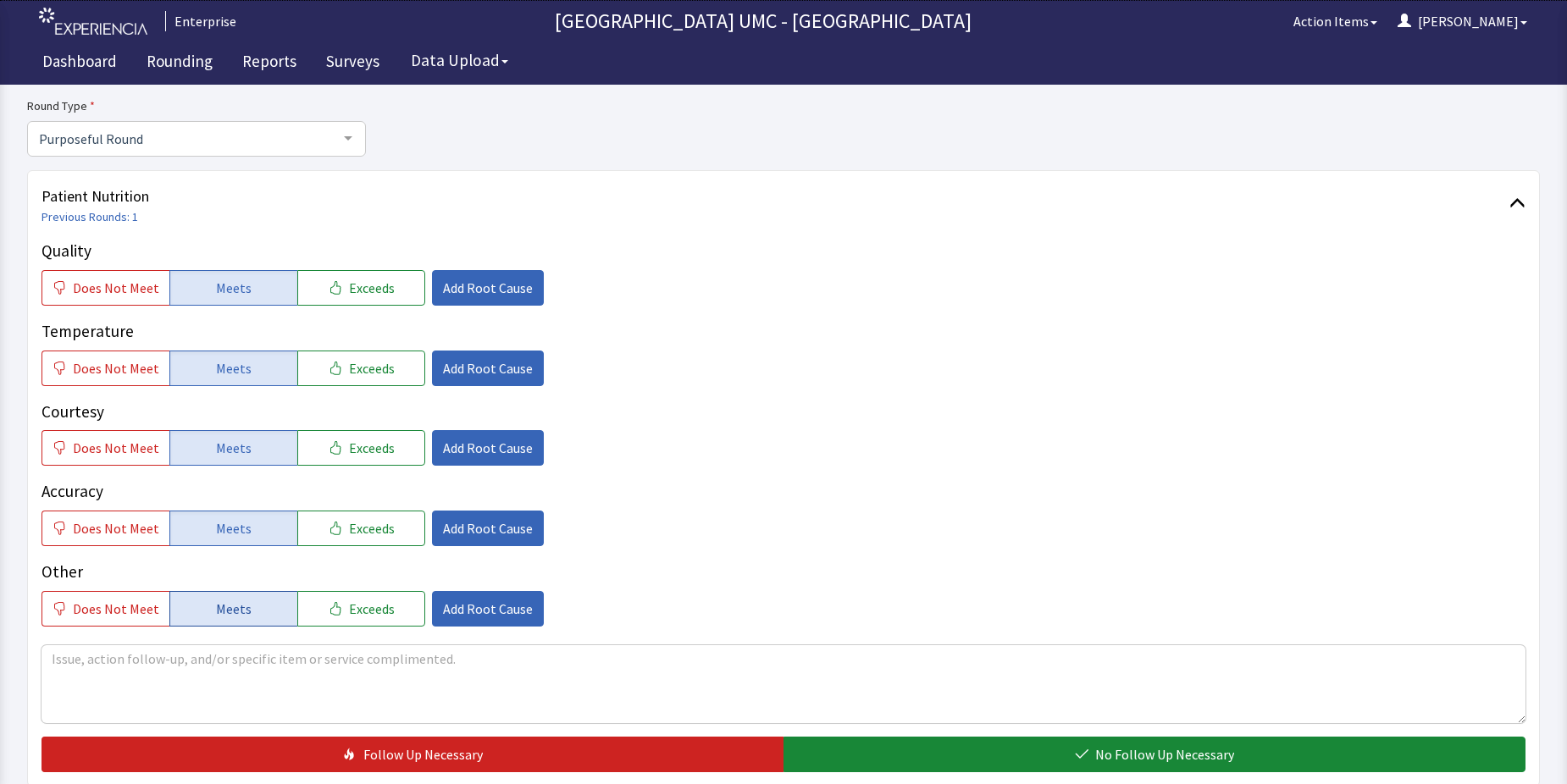
click at [219, 615] on span "Meets" at bounding box center [234, 609] width 35 height 21
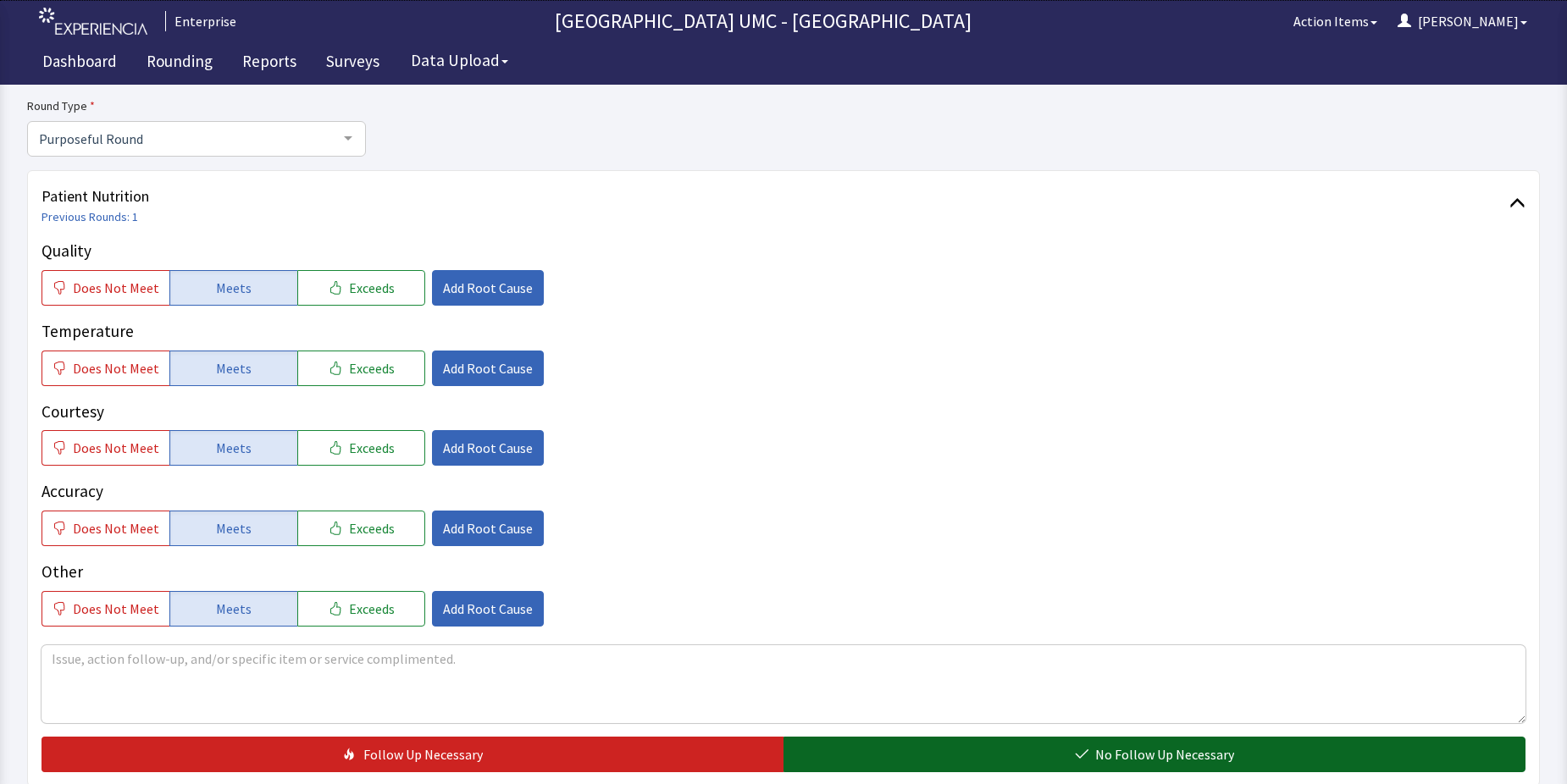
click at [1114, 758] on span "No Follow Up Necessary" at bounding box center [1164, 754] width 139 height 21
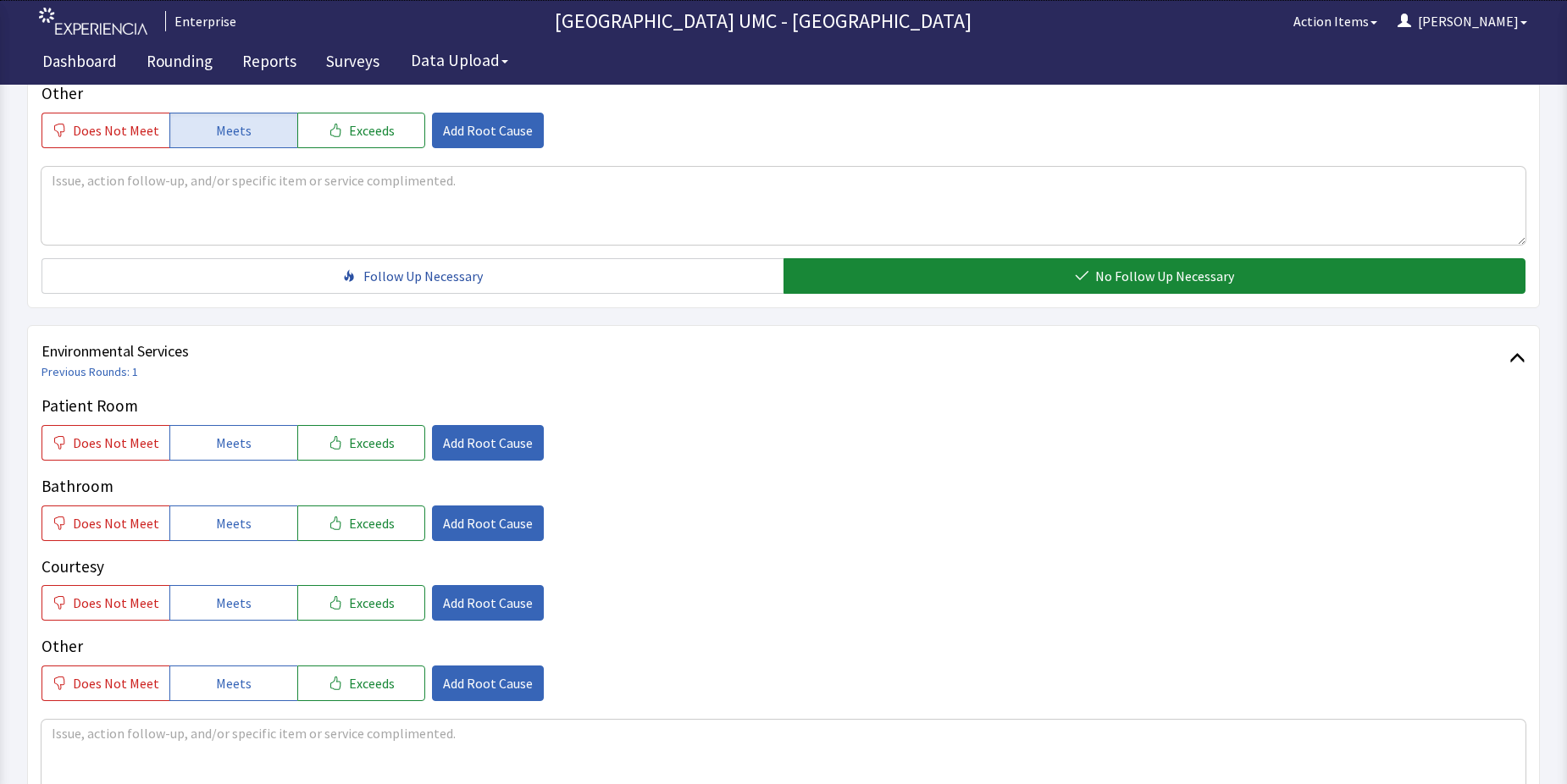
scroll to position [678, 0]
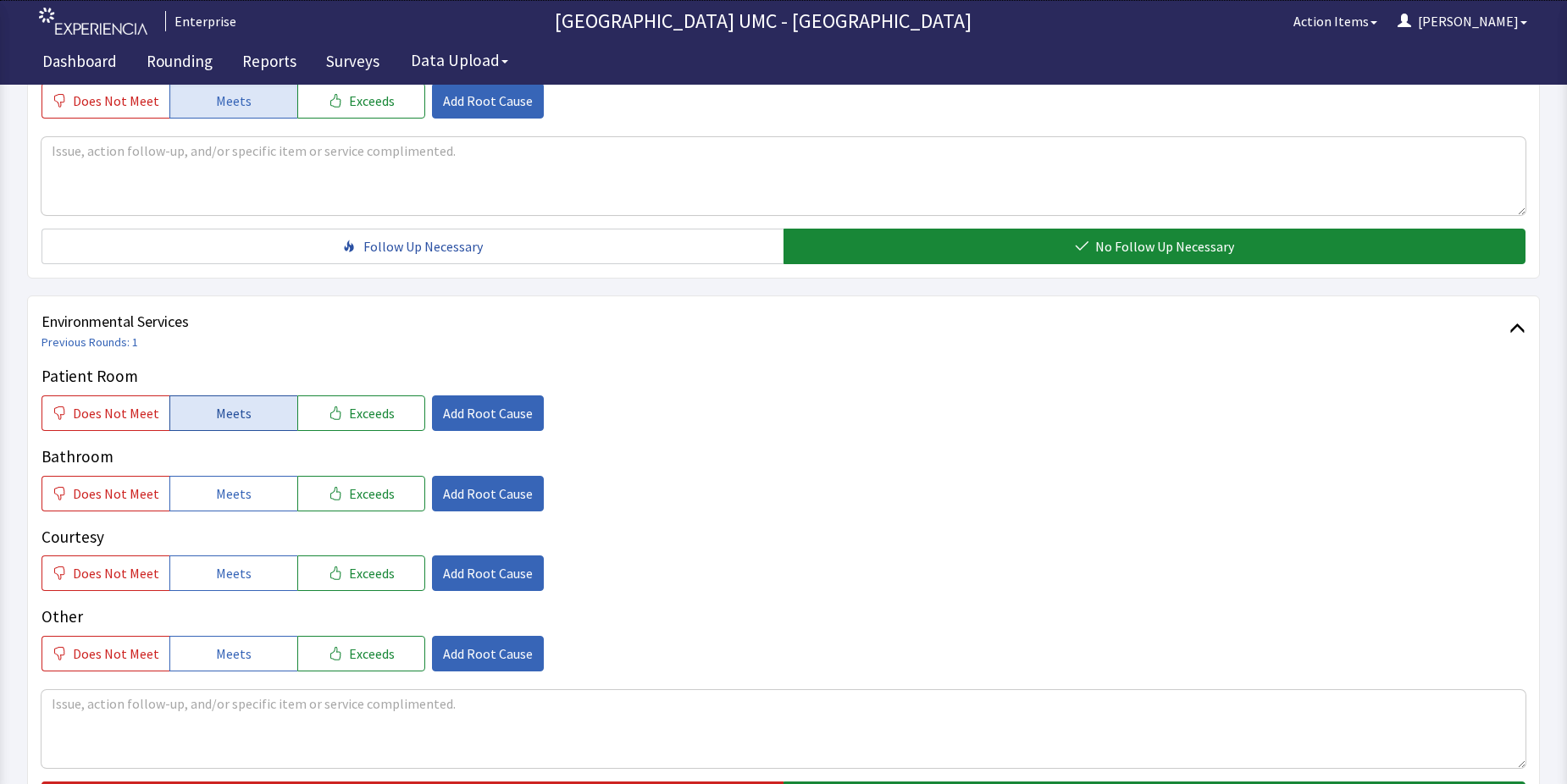
click at [244, 412] on button "Meets" at bounding box center [233, 413] width 128 height 35
click at [238, 490] on span "Meets" at bounding box center [234, 494] width 35 height 21
drag, startPoint x: 222, startPoint y: 562, endPoint x: 221, endPoint y: 625, distance: 63.0
click at [221, 569] on button "Meets" at bounding box center [233, 573] width 128 height 35
click at [221, 642] on button "Meets" at bounding box center [233, 653] width 128 height 35
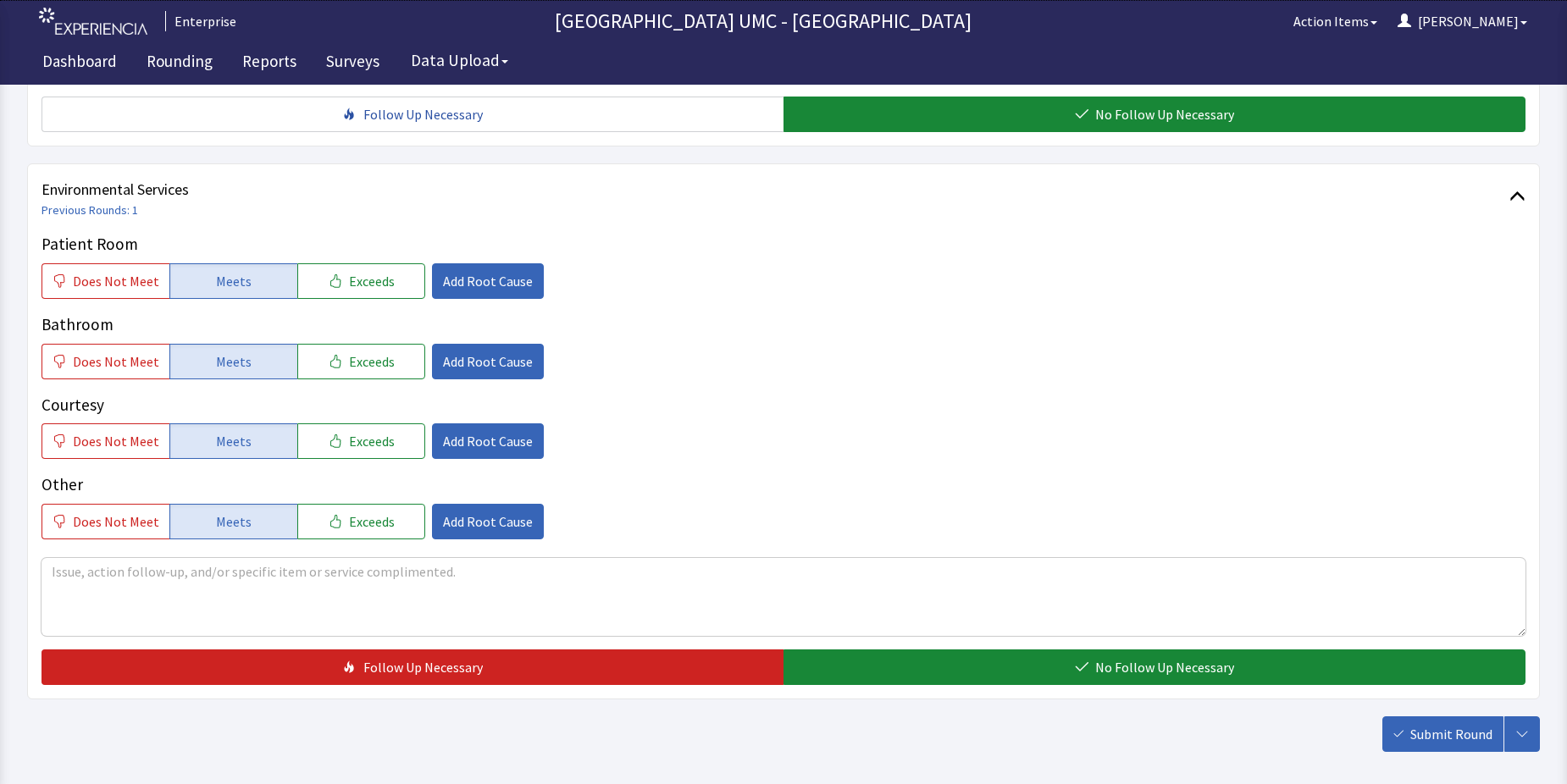
scroll to position [846, 0]
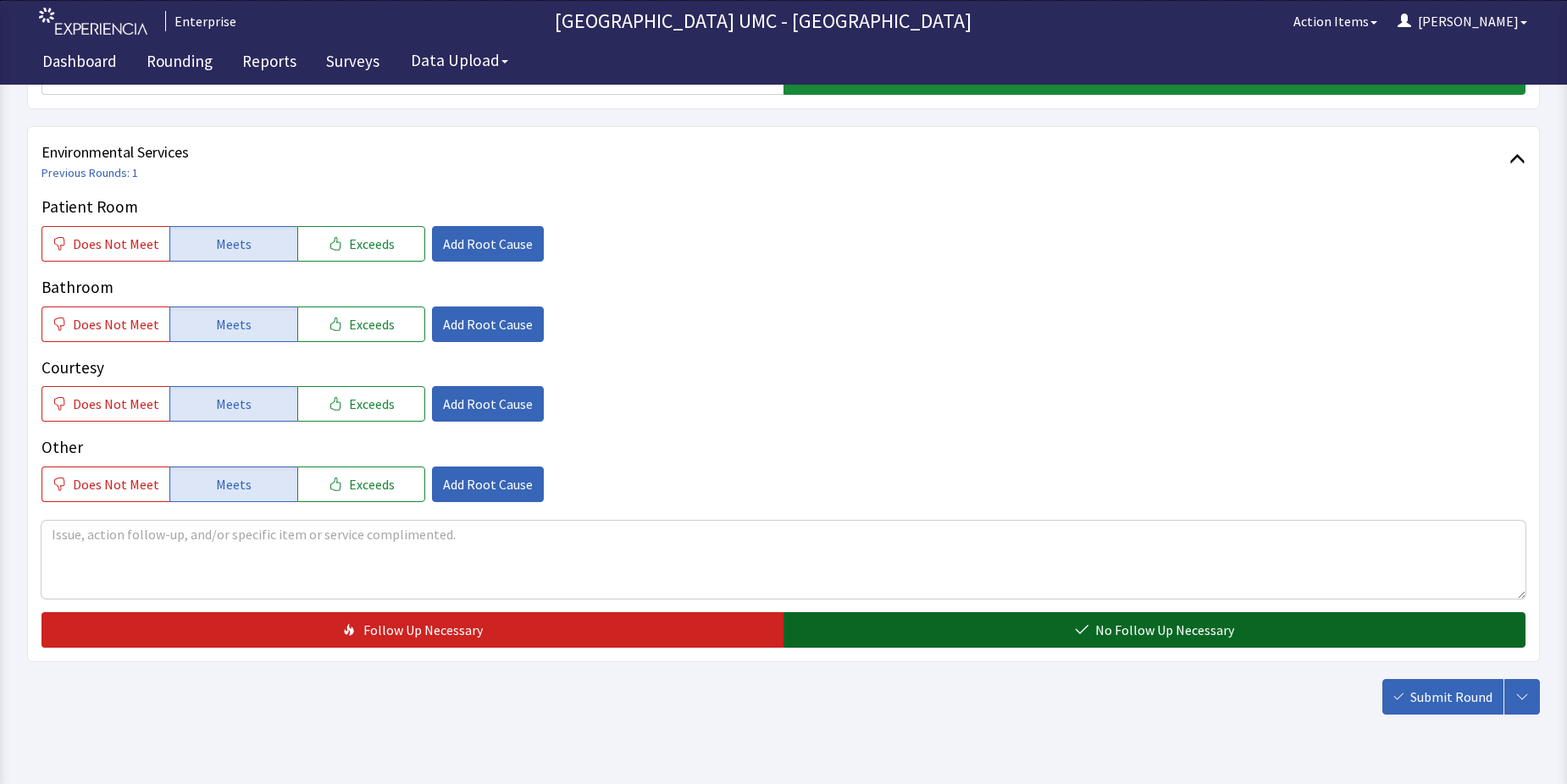
click at [1202, 627] on span "No Follow Up Necessary" at bounding box center [1164, 630] width 139 height 21
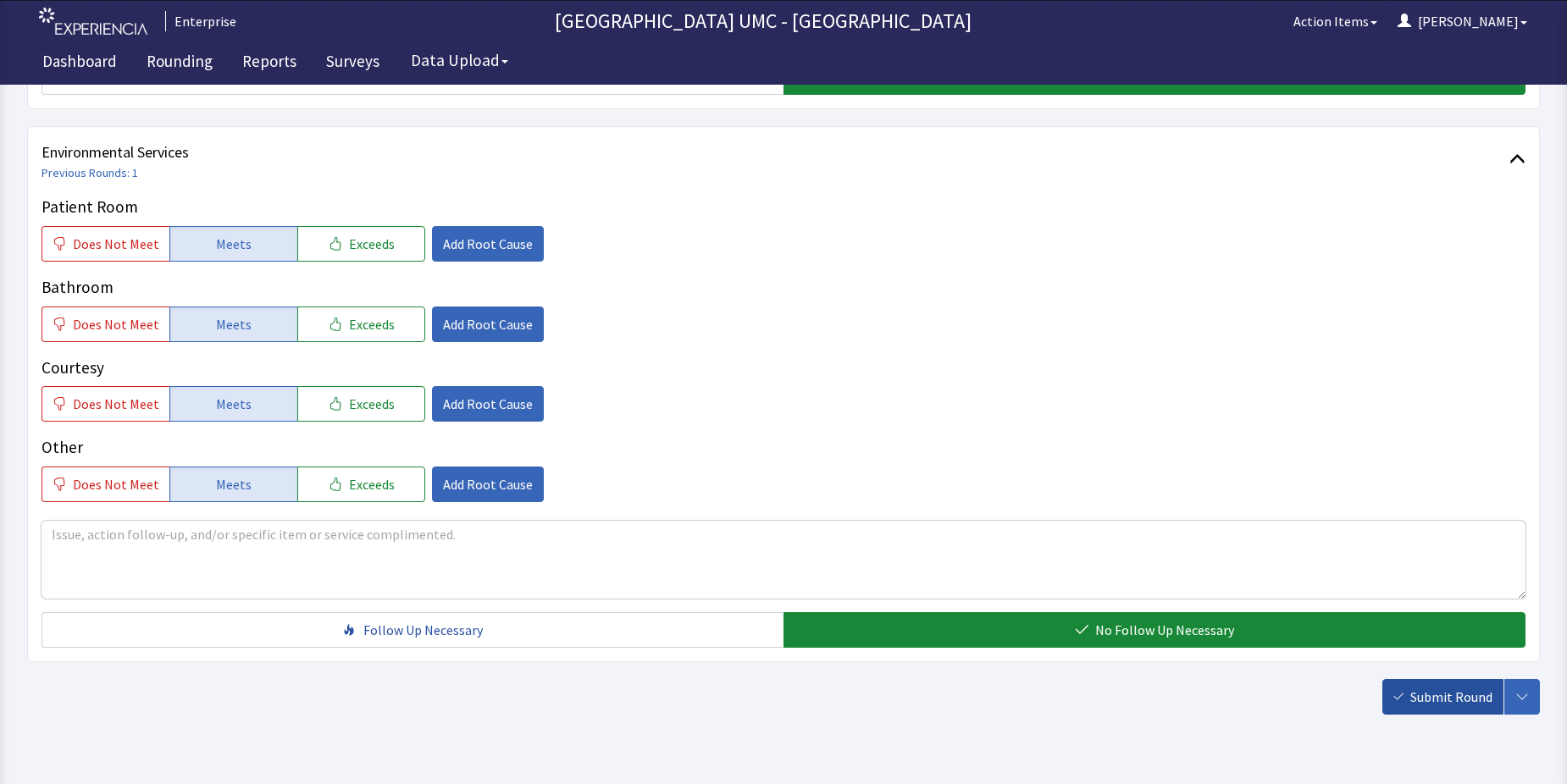
click at [1455, 695] on span "Submit Round" at bounding box center [1451, 697] width 82 height 21
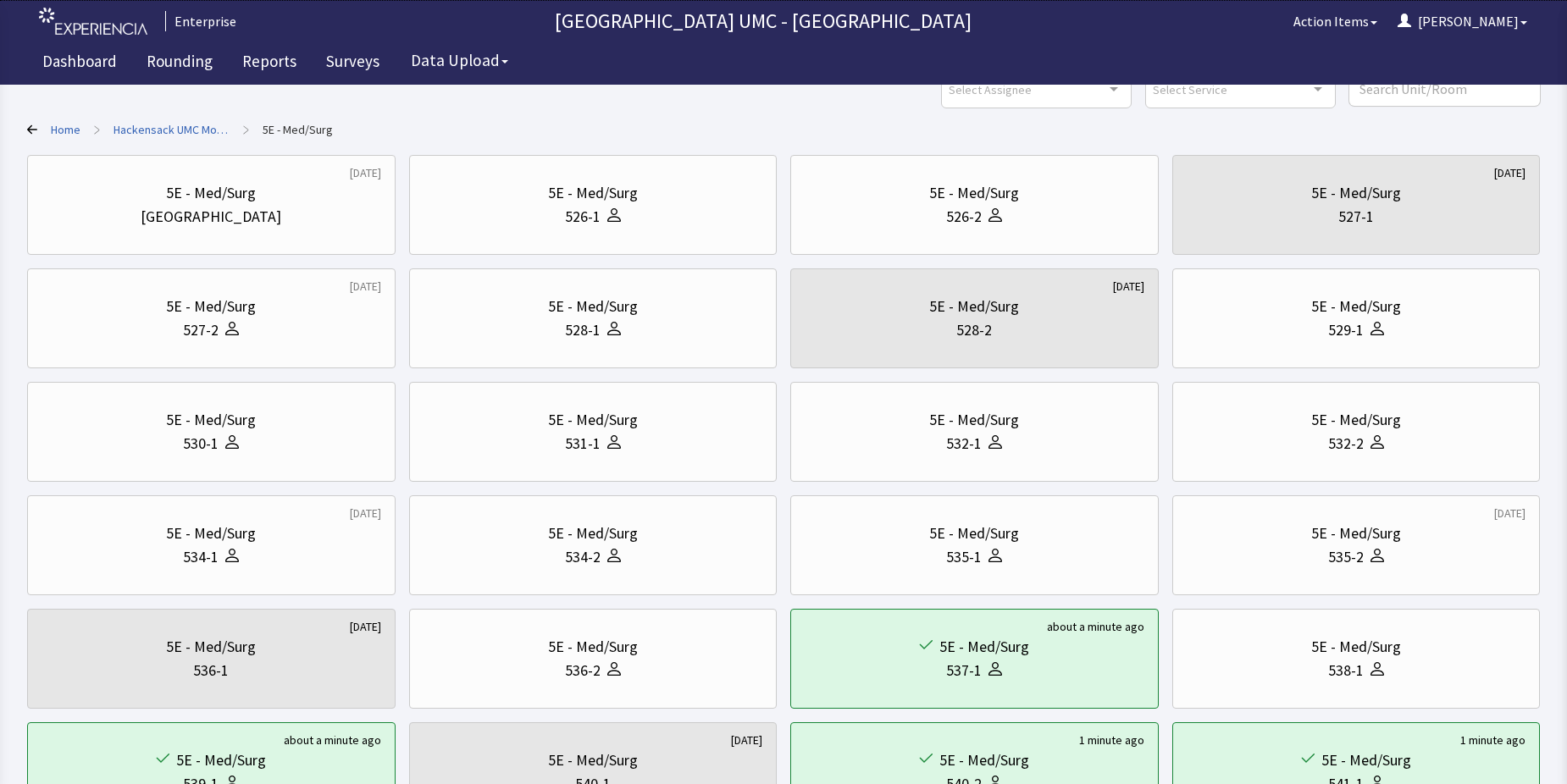
scroll to position [85, 0]
click at [988, 433] on div at bounding box center [992, 444] width 21 height 23
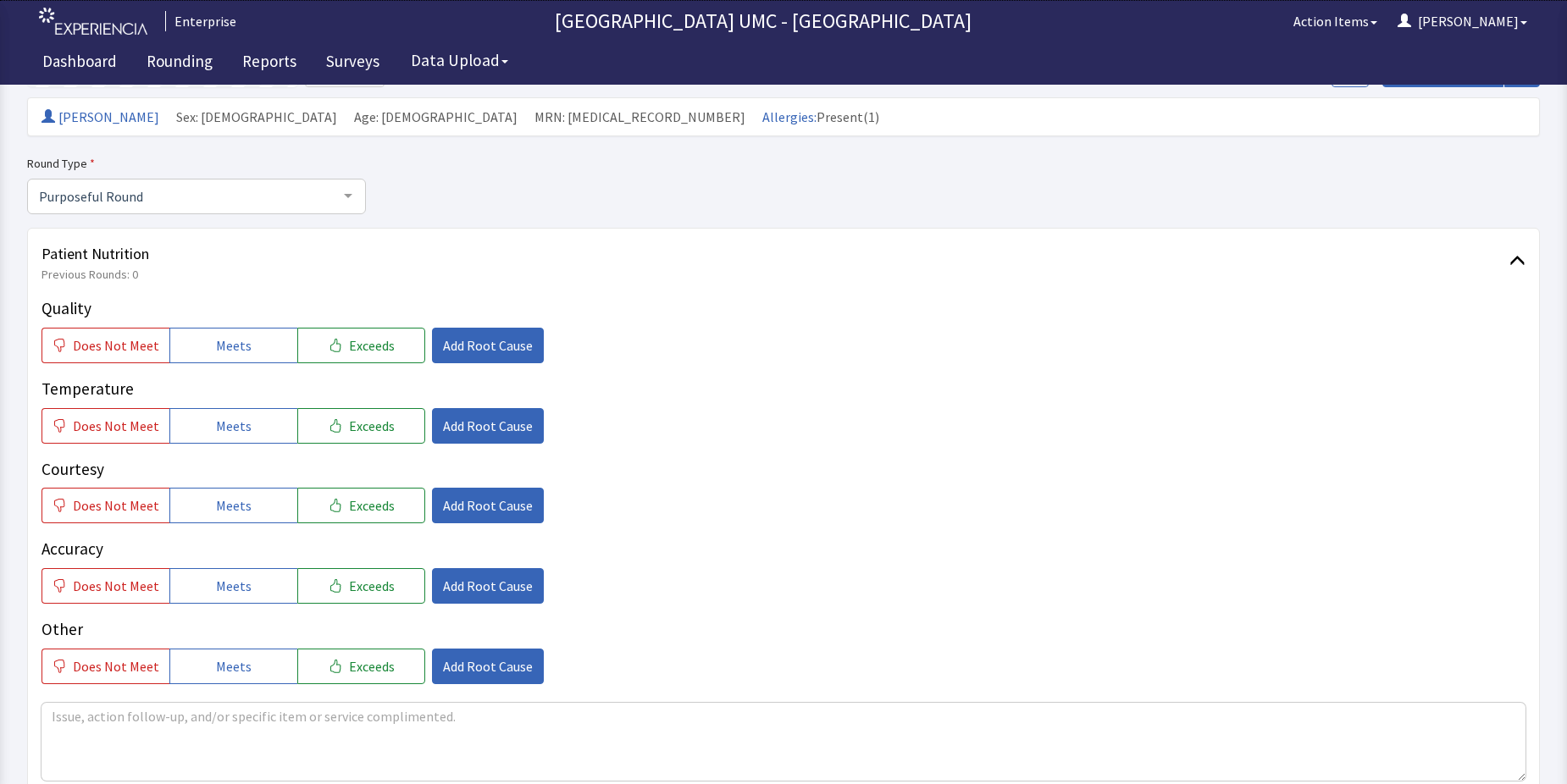
scroll to position [170, 0]
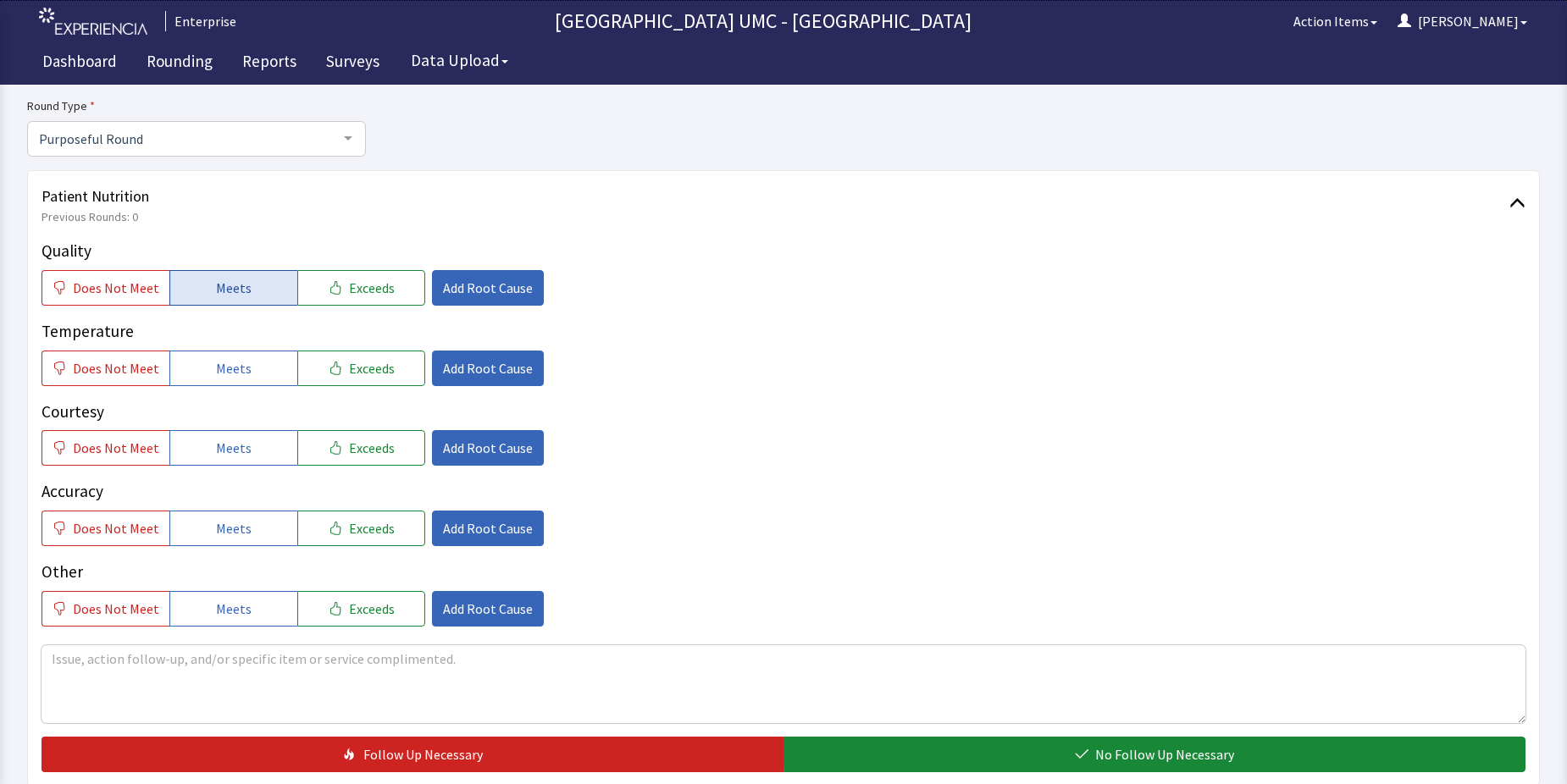
click at [257, 292] on button "Meets" at bounding box center [233, 288] width 128 height 35
click at [230, 370] on span "Meets" at bounding box center [234, 368] width 35 height 21
click at [206, 450] on button "Meets" at bounding box center [233, 447] width 128 height 35
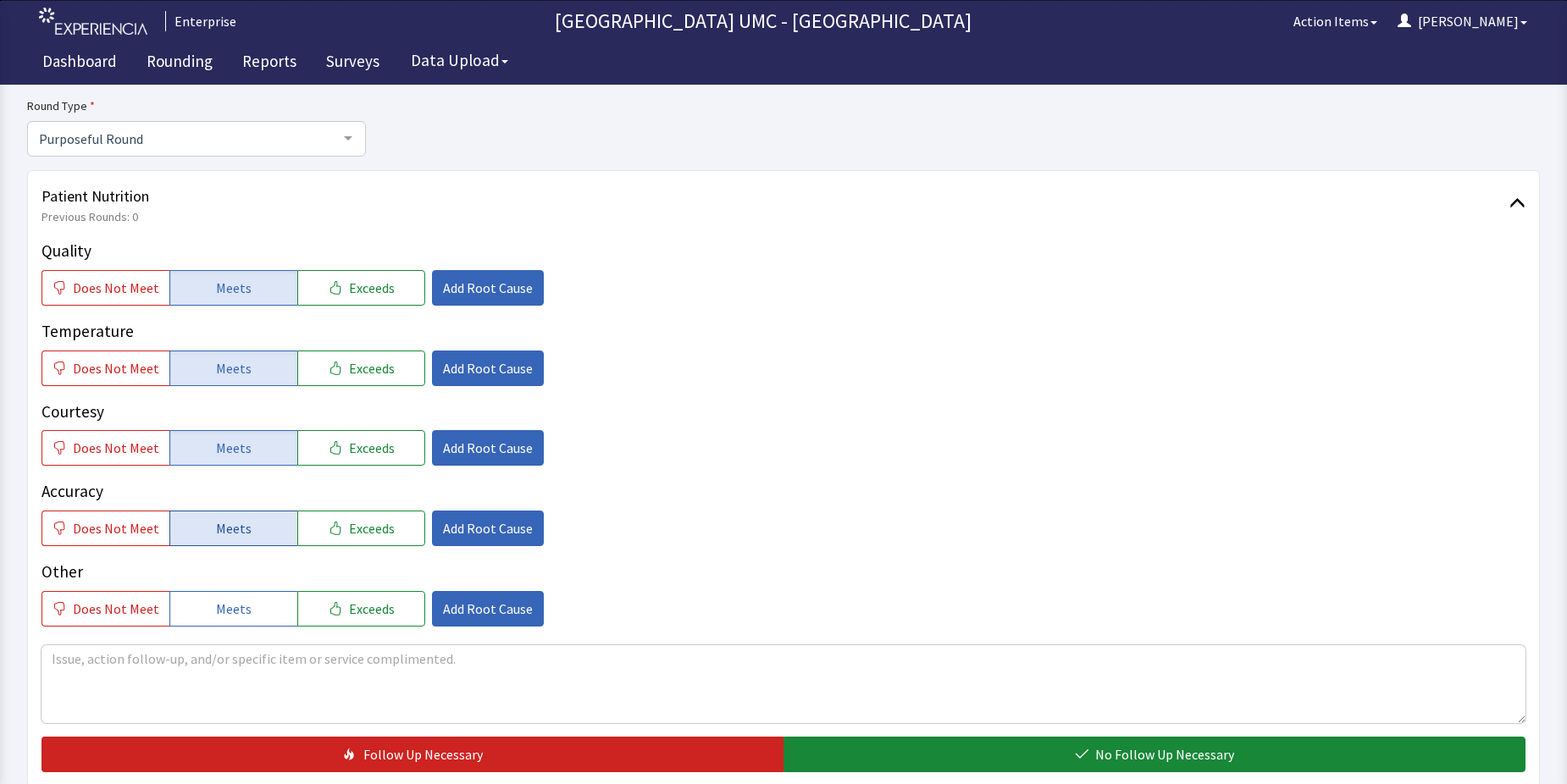
click at [236, 531] on span "Meets" at bounding box center [234, 529] width 35 height 21
click at [229, 613] on span "Meets" at bounding box center [234, 609] width 35 height 21
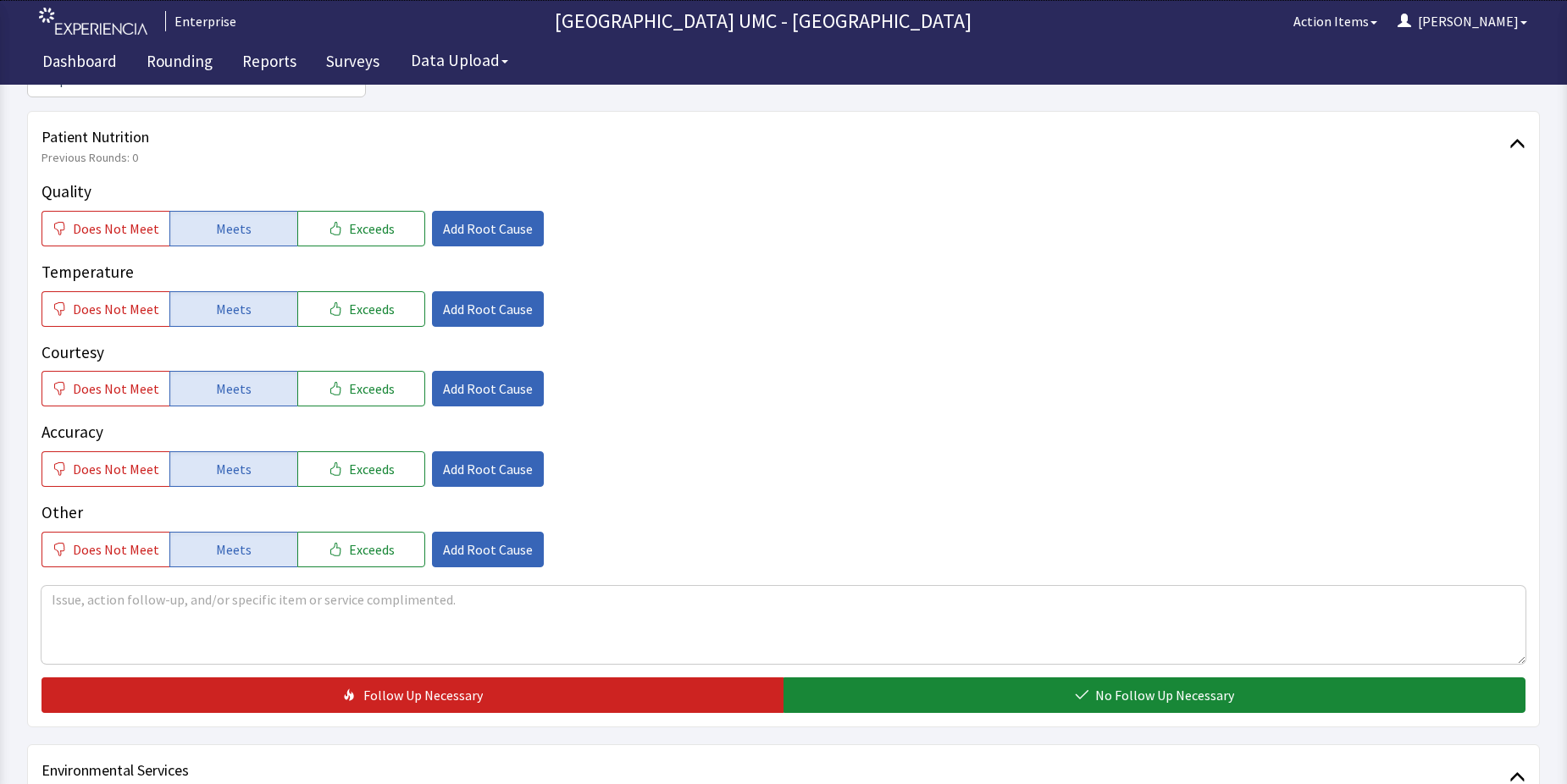
scroll to position [338, 0]
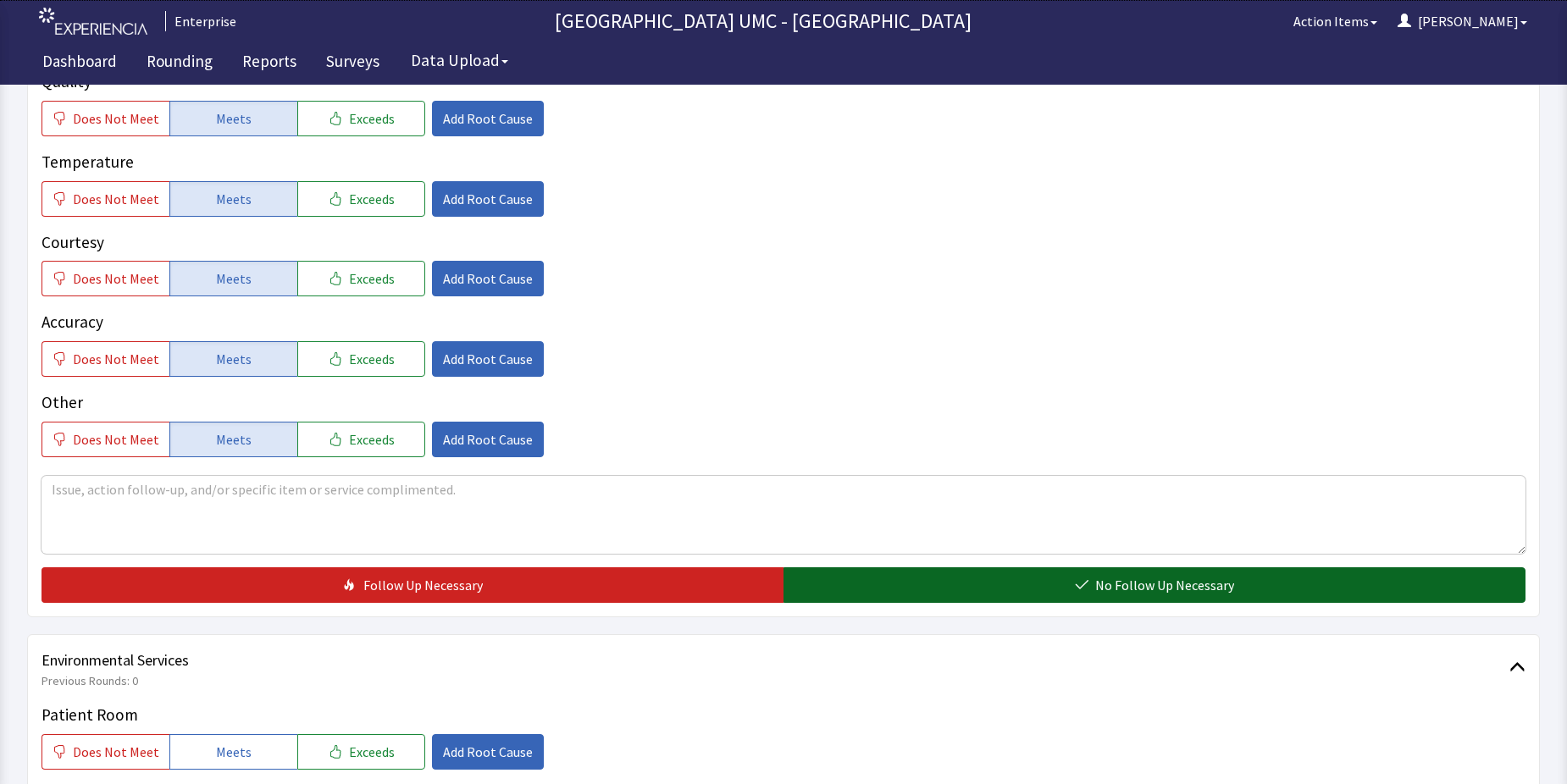
click at [1186, 588] on span "No Follow Up Necessary" at bounding box center [1164, 585] width 139 height 21
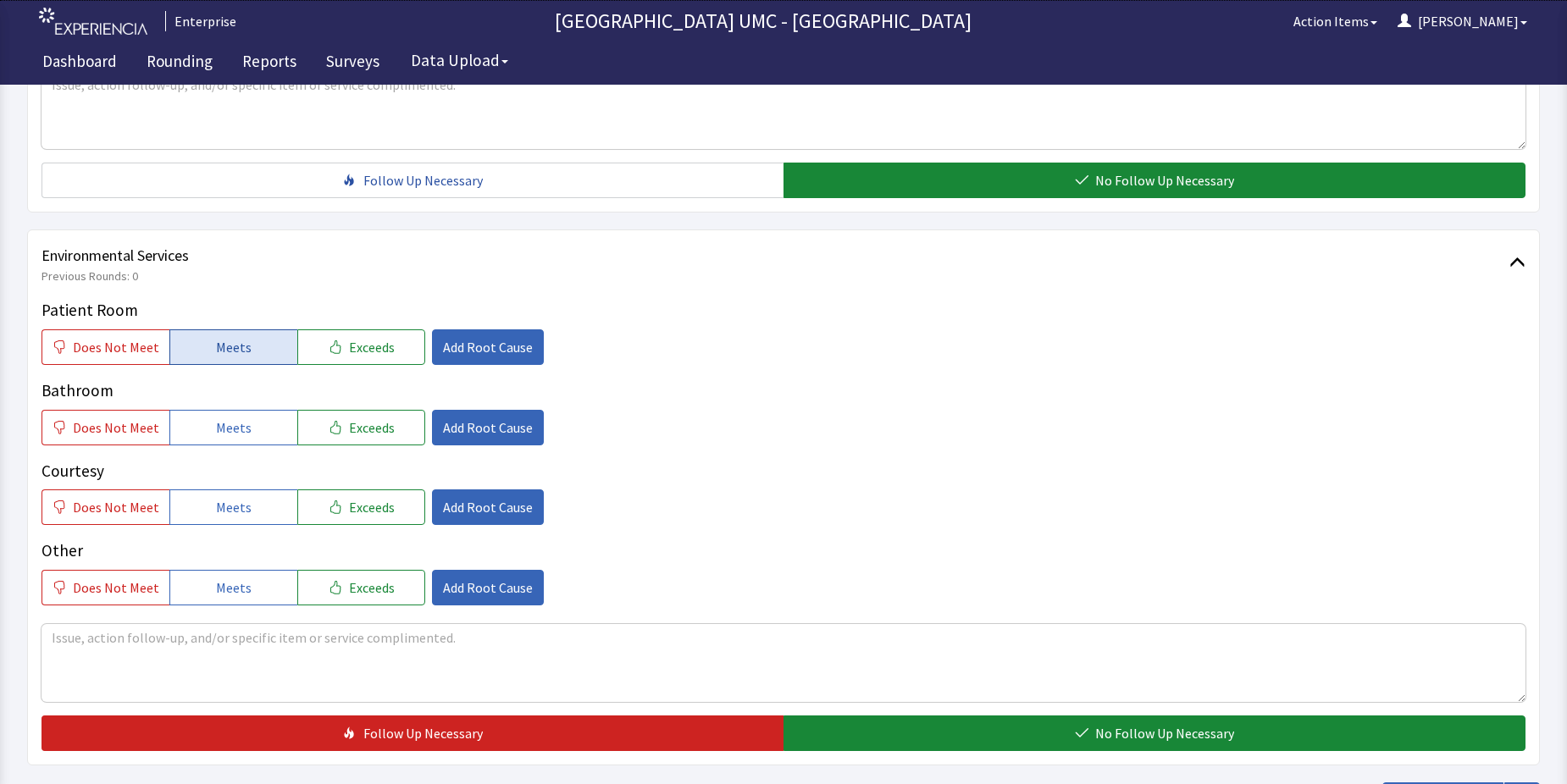
scroll to position [762, 0]
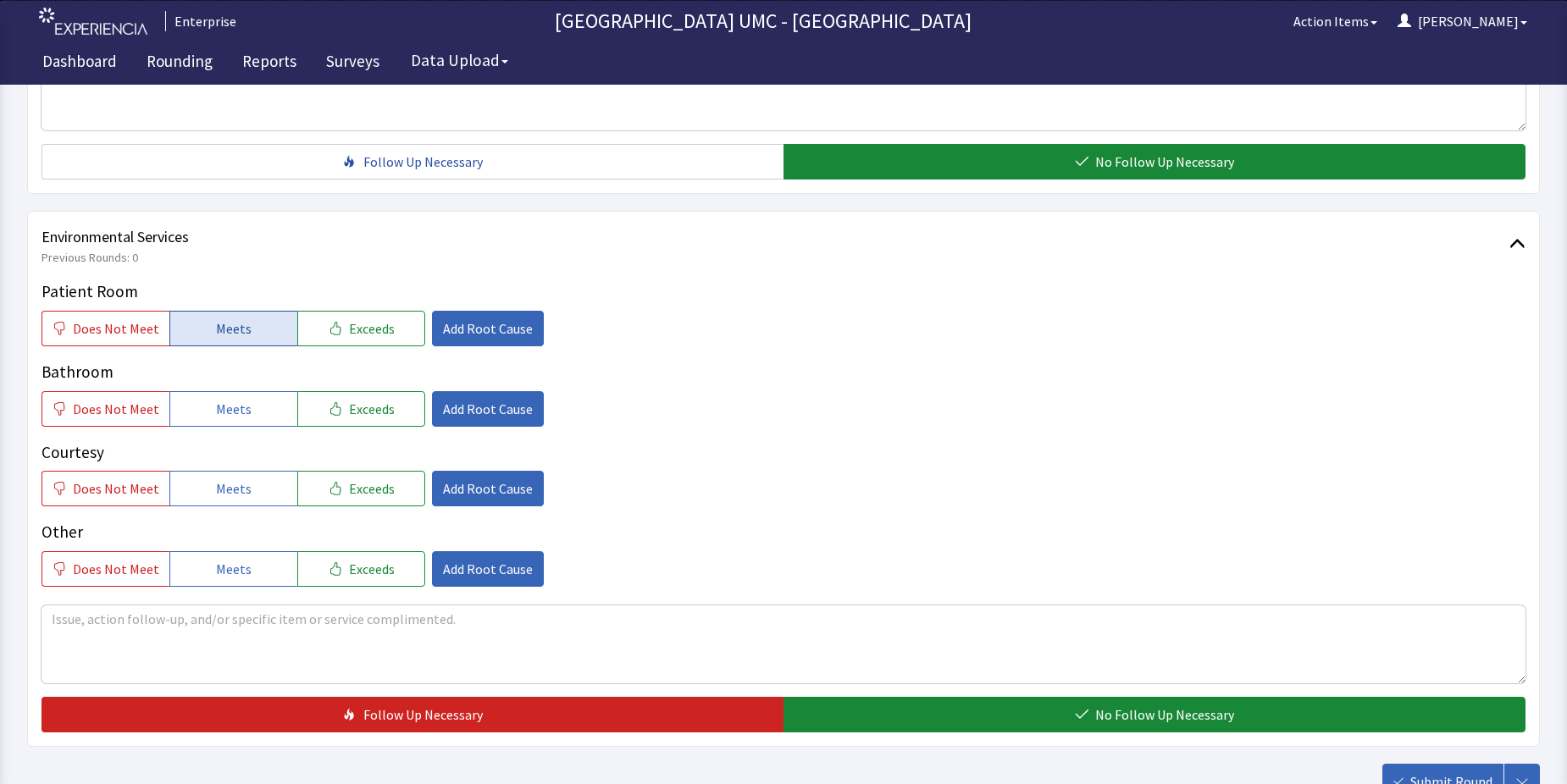
click at [228, 320] on span "Meets" at bounding box center [234, 329] width 35 height 21
drag, startPoint x: 199, startPoint y: 402, endPoint x: 247, endPoint y: 492, distance: 102.0
click at [220, 442] on div "Patient Room Does Not Meet Meets Exceeds Add Root Cause Bathroom Does Not Meet …" at bounding box center [784, 433] width 1484 height 308
drag, startPoint x: 242, startPoint y: 487, endPoint x: 244, endPoint y: 499, distance: 12.2
click at [242, 494] on span "Meets" at bounding box center [234, 488] width 35 height 21
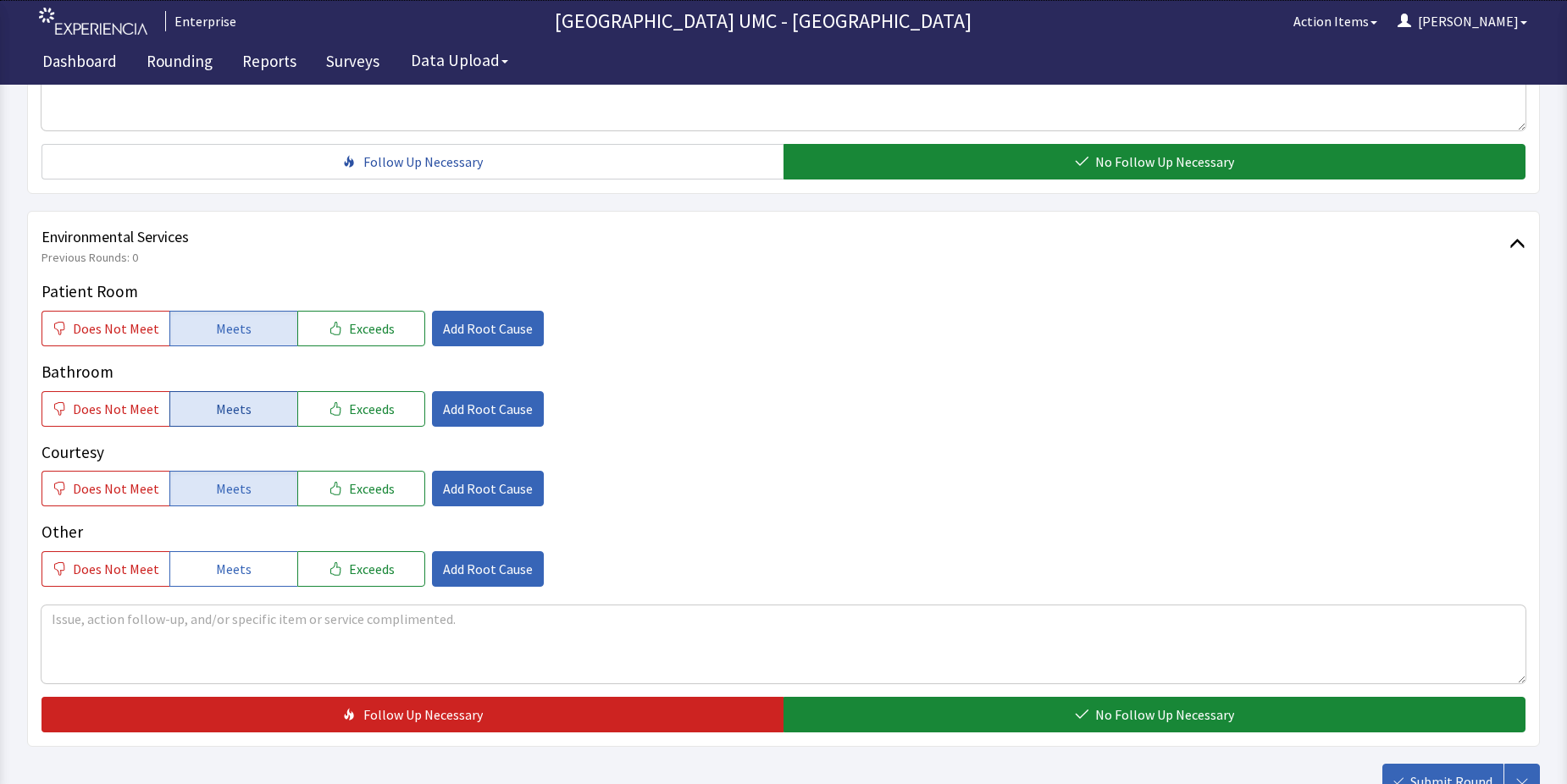
click at [243, 404] on span "Meets" at bounding box center [234, 409] width 35 height 21
drag, startPoint x: 244, startPoint y: 559, endPoint x: 324, endPoint y: 578, distance: 82.2
click at [265, 568] on button "Meets" at bounding box center [233, 569] width 128 height 35
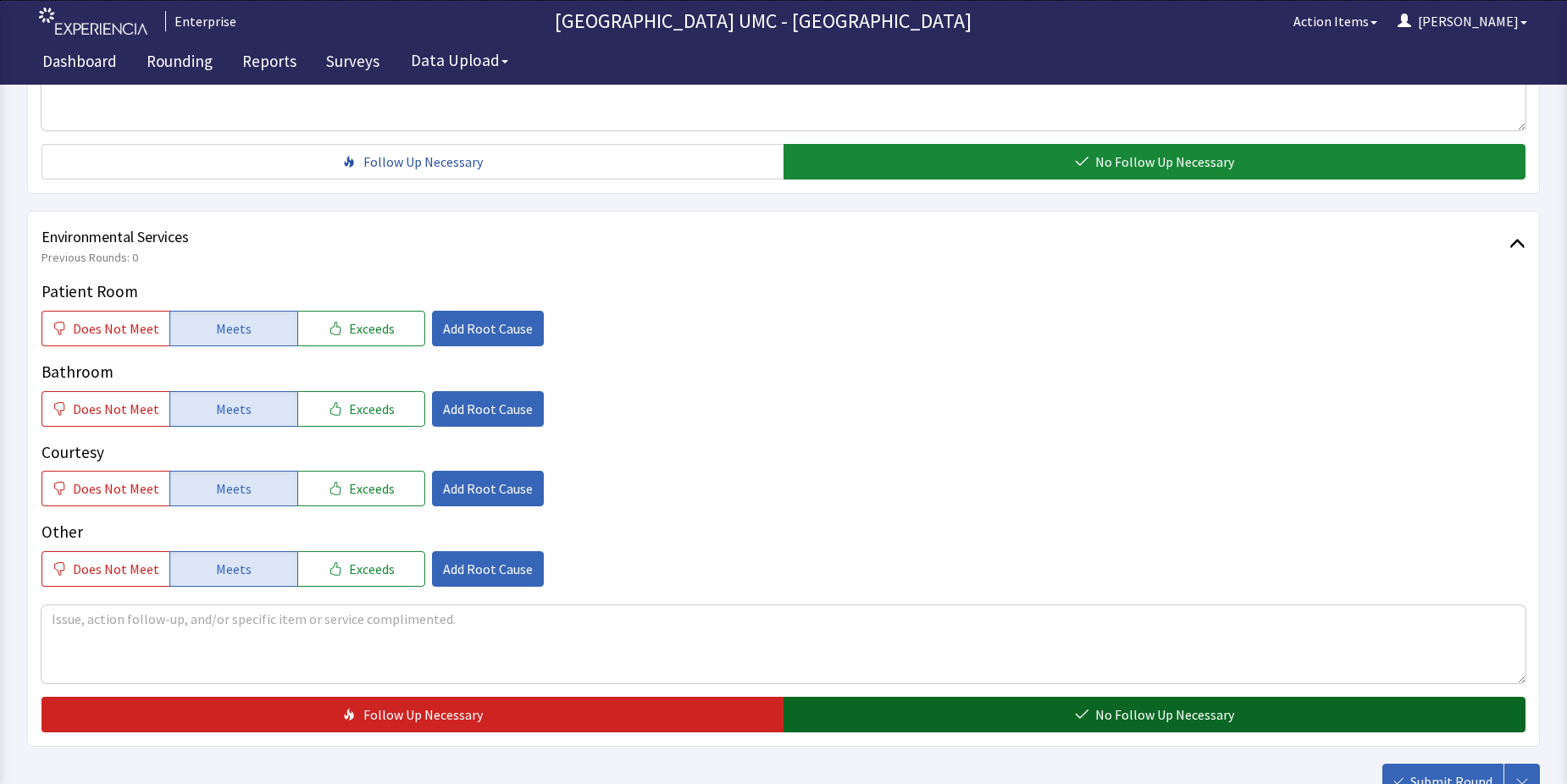
click at [1206, 707] on span "No Follow Up Necessary" at bounding box center [1164, 715] width 139 height 21
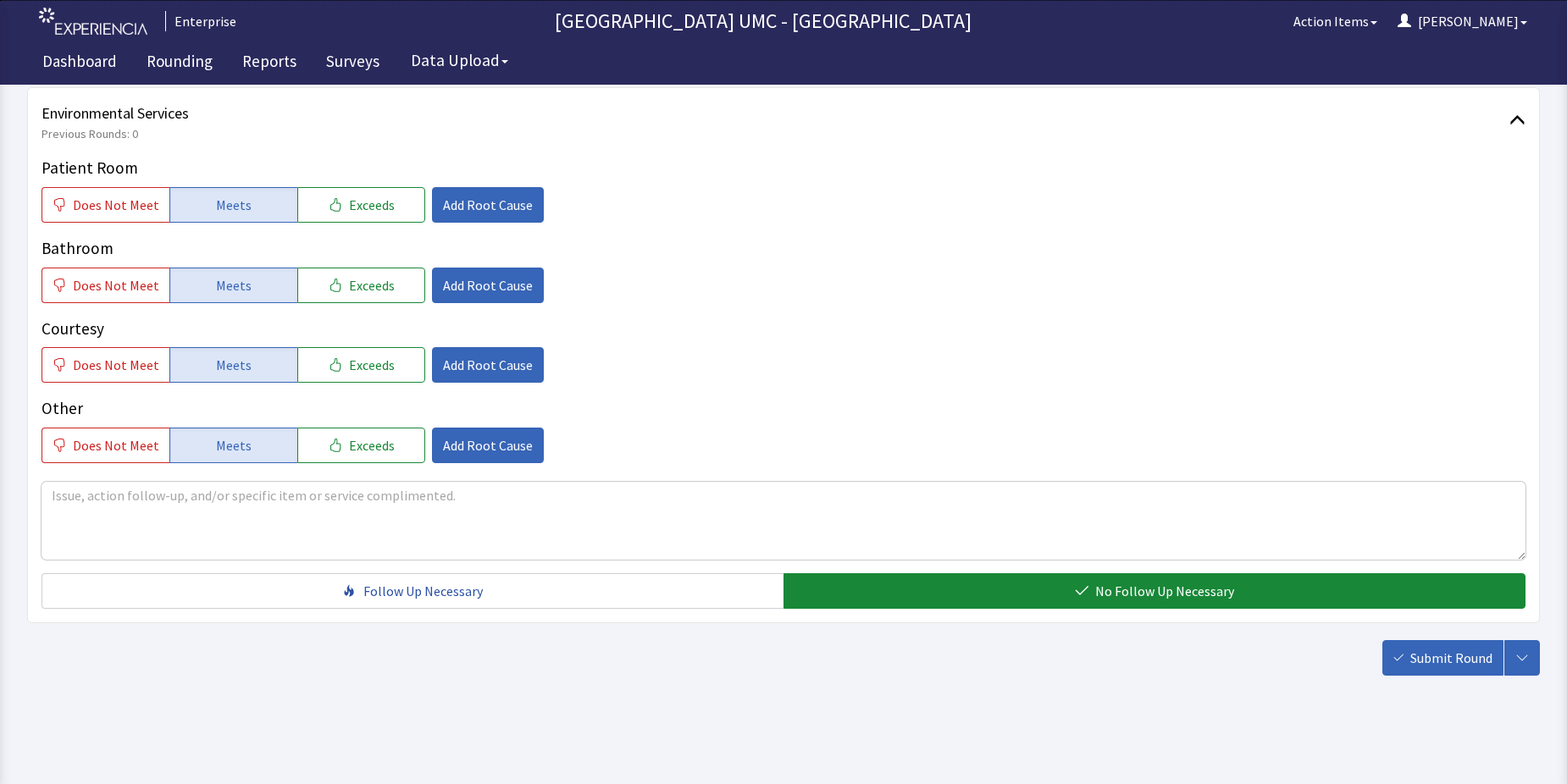
scroll to position [889, 0]
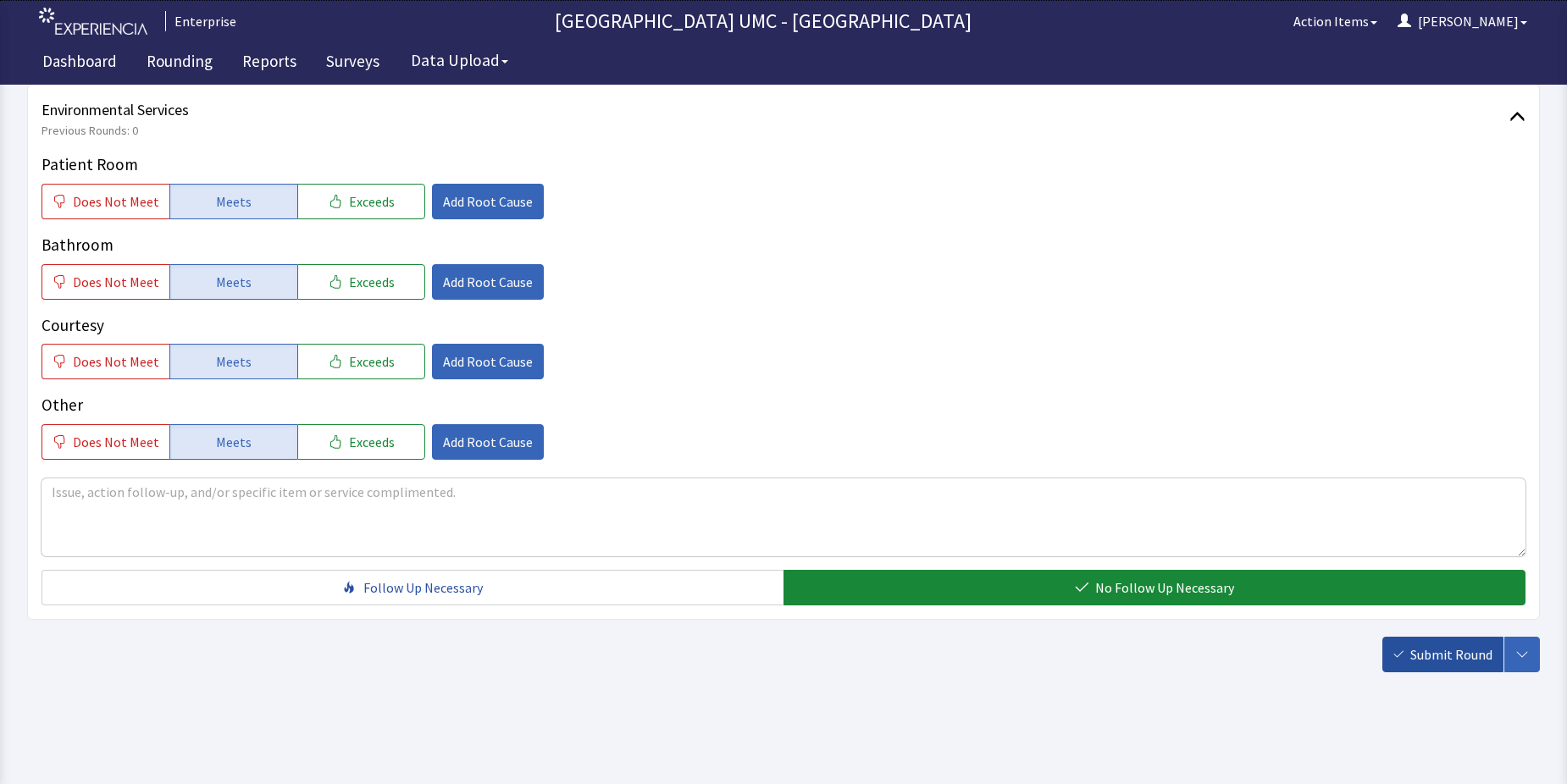
click at [1417, 660] on span "Submit Round" at bounding box center [1451, 654] width 82 height 21
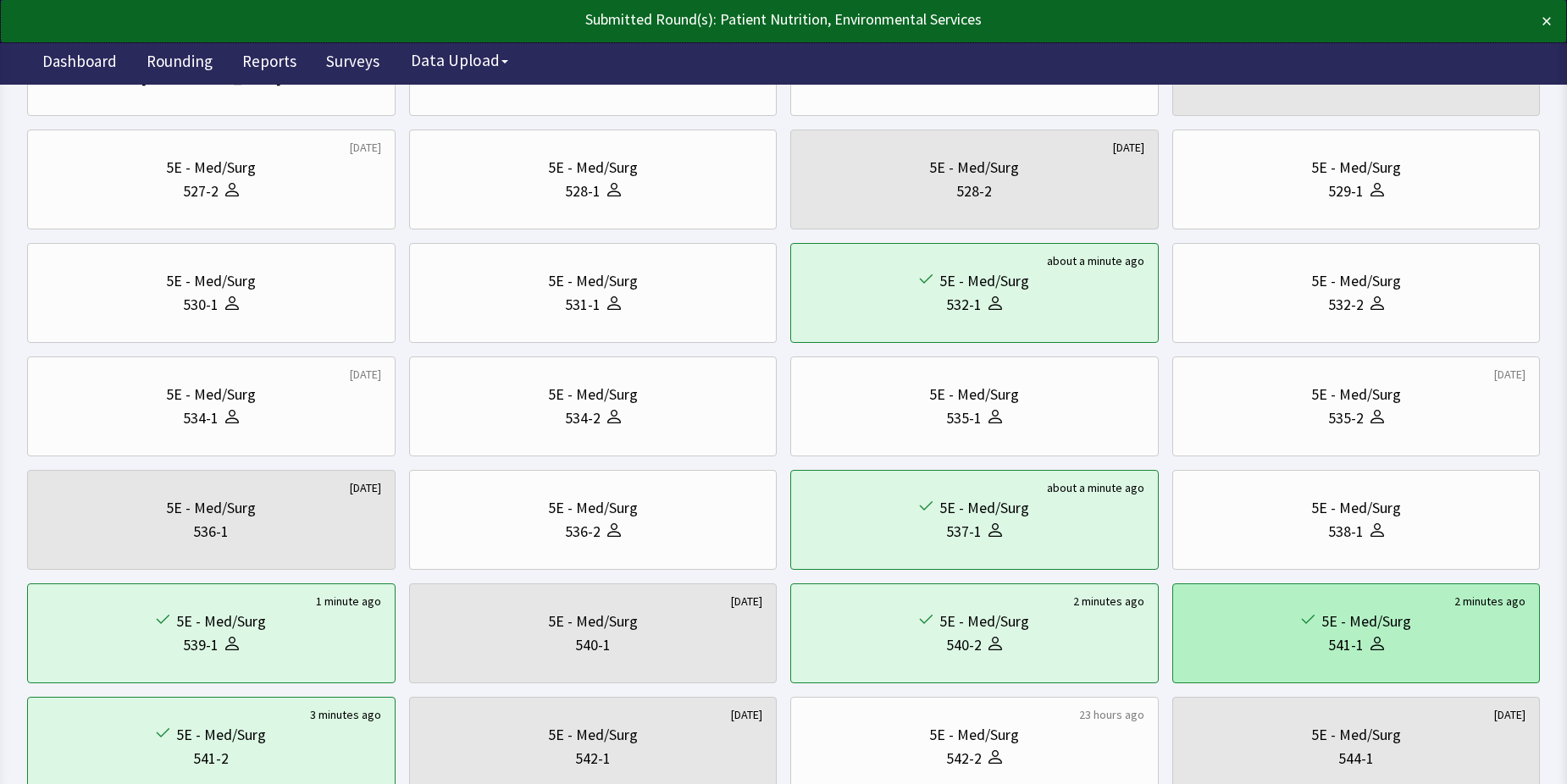
scroll to position [254, 0]
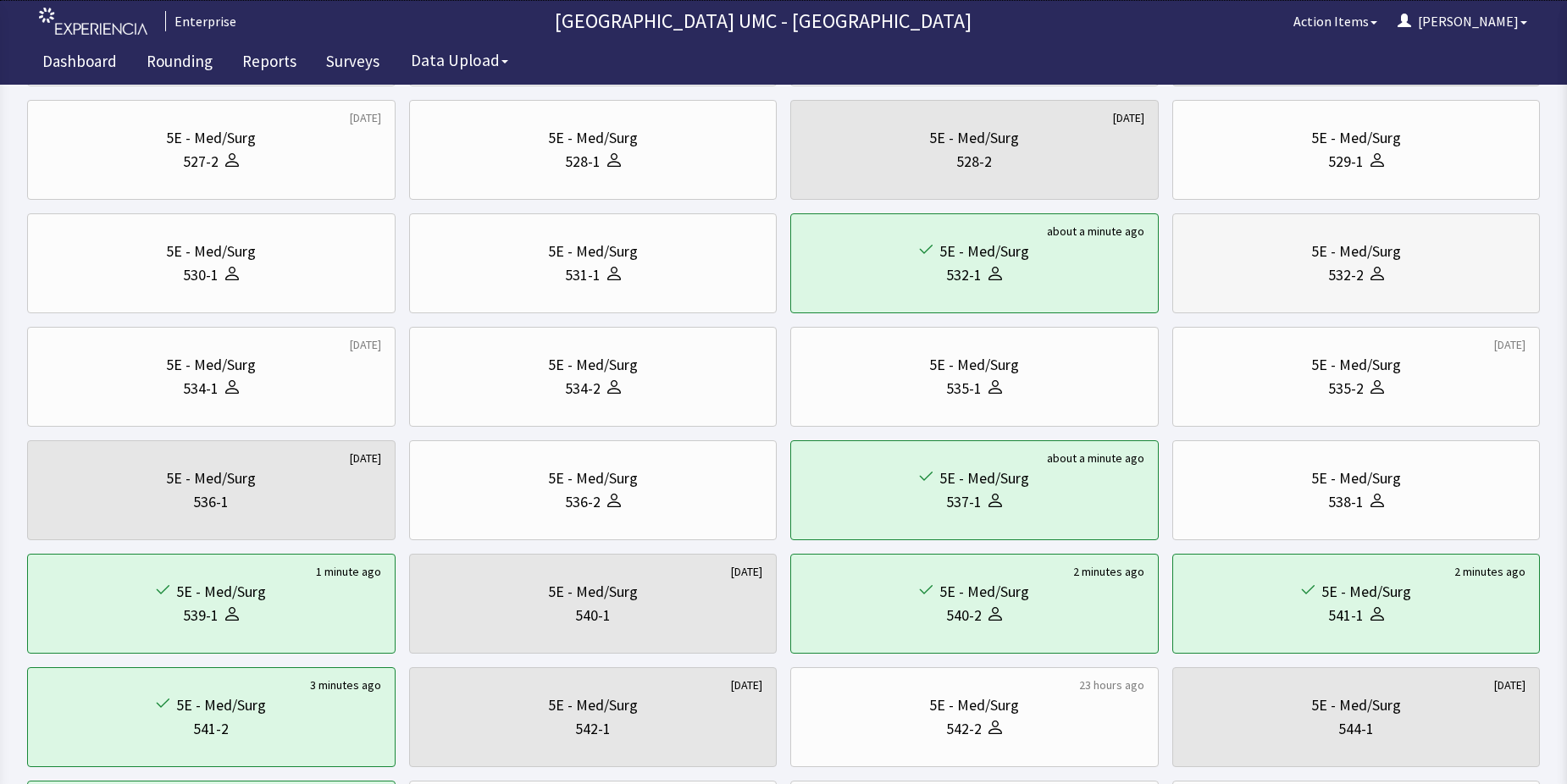
click at [1361, 269] on div "532-2" at bounding box center [1346, 274] width 35 height 23
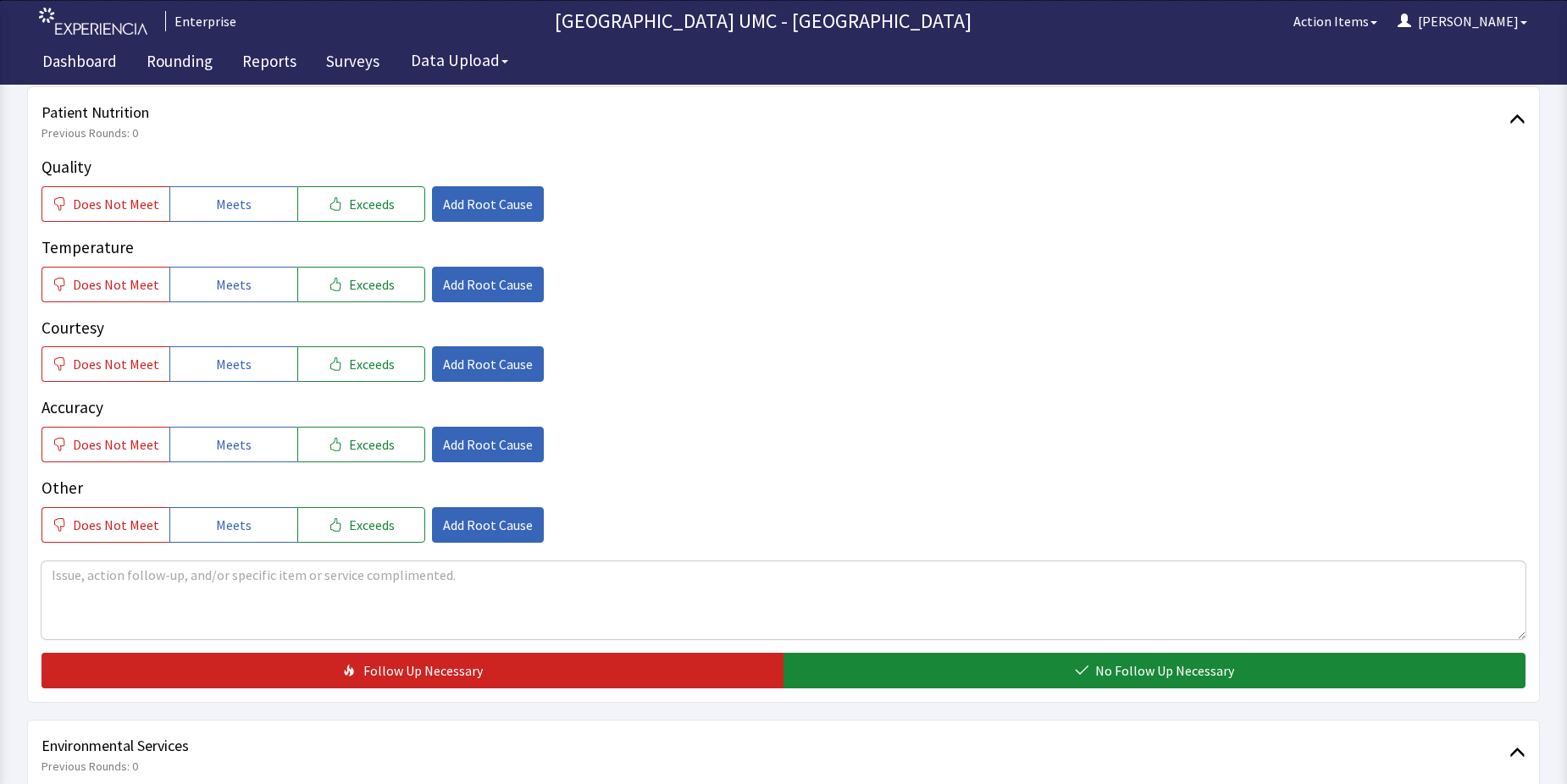
scroll to position [254, 0]
drag, startPoint x: 216, startPoint y: 208, endPoint x: 210, endPoint y: 241, distance: 33.5
click at [217, 208] on span "Meets" at bounding box center [234, 203] width 35 height 21
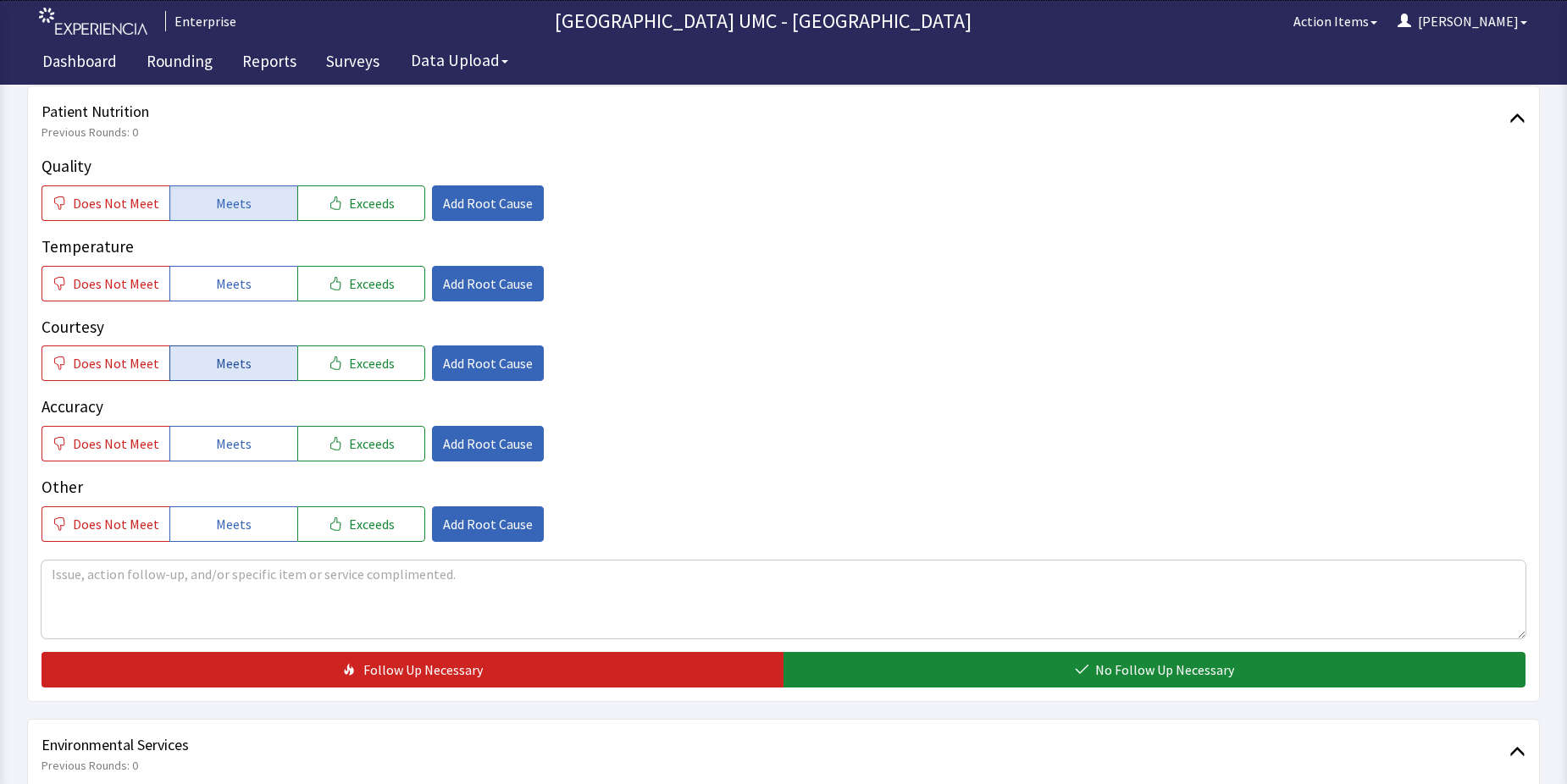
drag, startPoint x: 208, startPoint y: 277, endPoint x: 224, endPoint y: 367, distance: 91.4
click at [208, 285] on button "Meets" at bounding box center [233, 283] width 128 height 35
drag, startPoint x: 224, startPoint y: 371, endPoint x: 221, endPoint y: 457, distance: 86.1
click at [224, 372] on span "Meets" at bounding box center [234, 364] width 35 height 21
click at [221, 457] on button "Meets" at bounding box center [233, 444] width 128 height 35
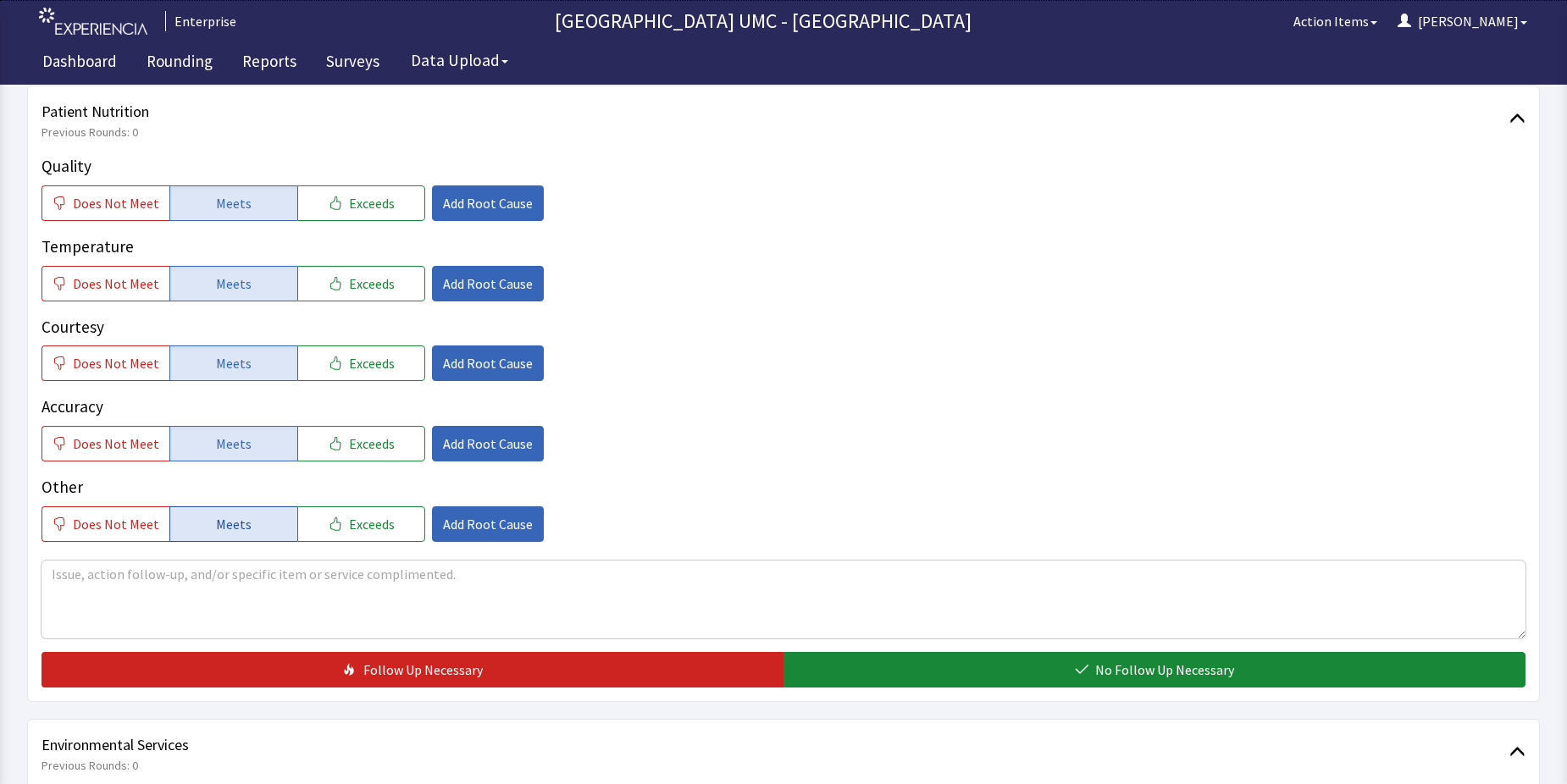
drag, startPoint x: 230, startPoint y: 522, endPoint x: 263, endPoint y: 532, distance: 34.5
click at [231, 521] on span "Meets" at bounding box center [234, 524] width 35 height 21
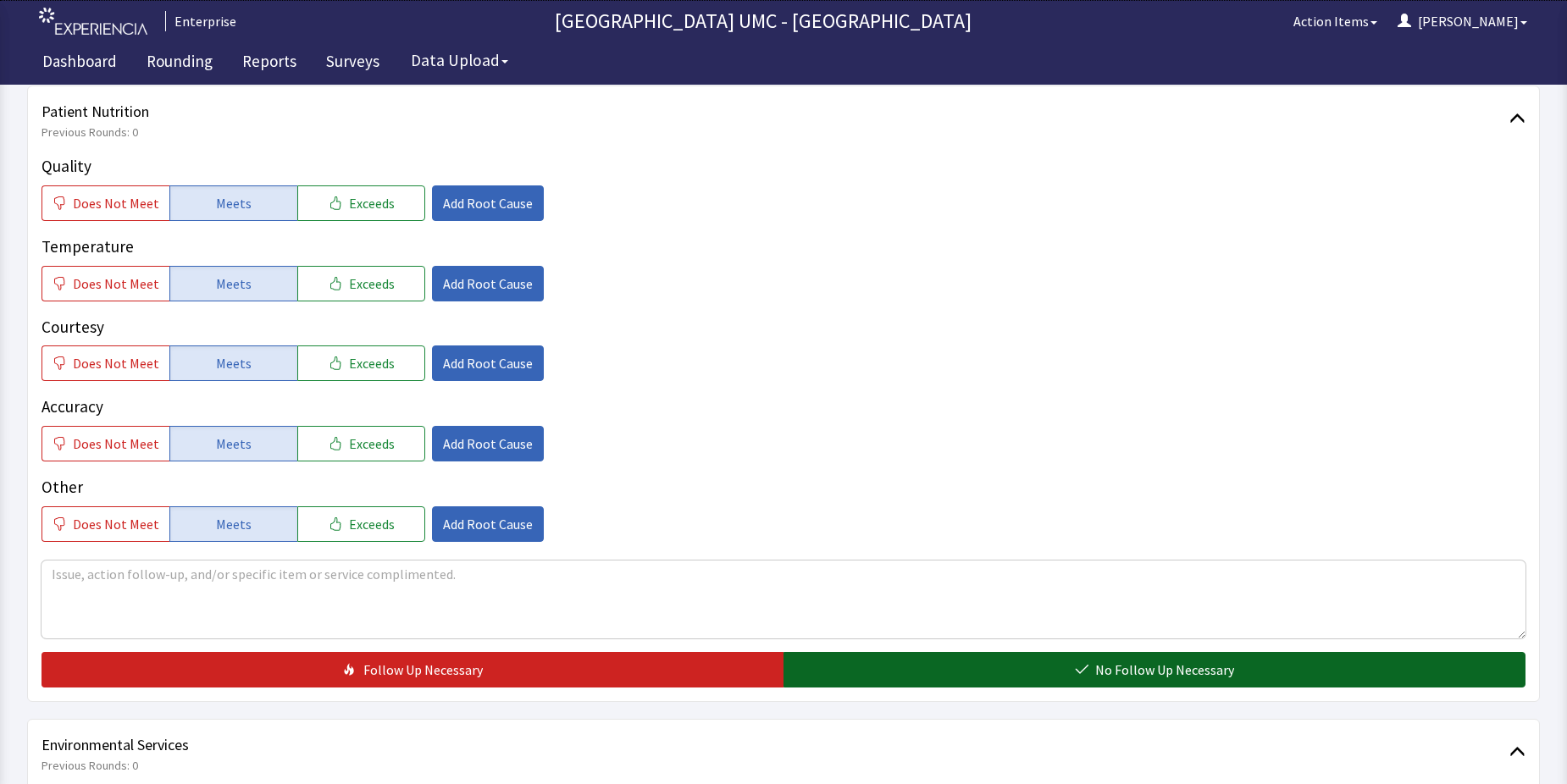
click at [1048, 679] on button "No Follow Up Necessary" at bounding box center [1155, 669] width 742 height 35
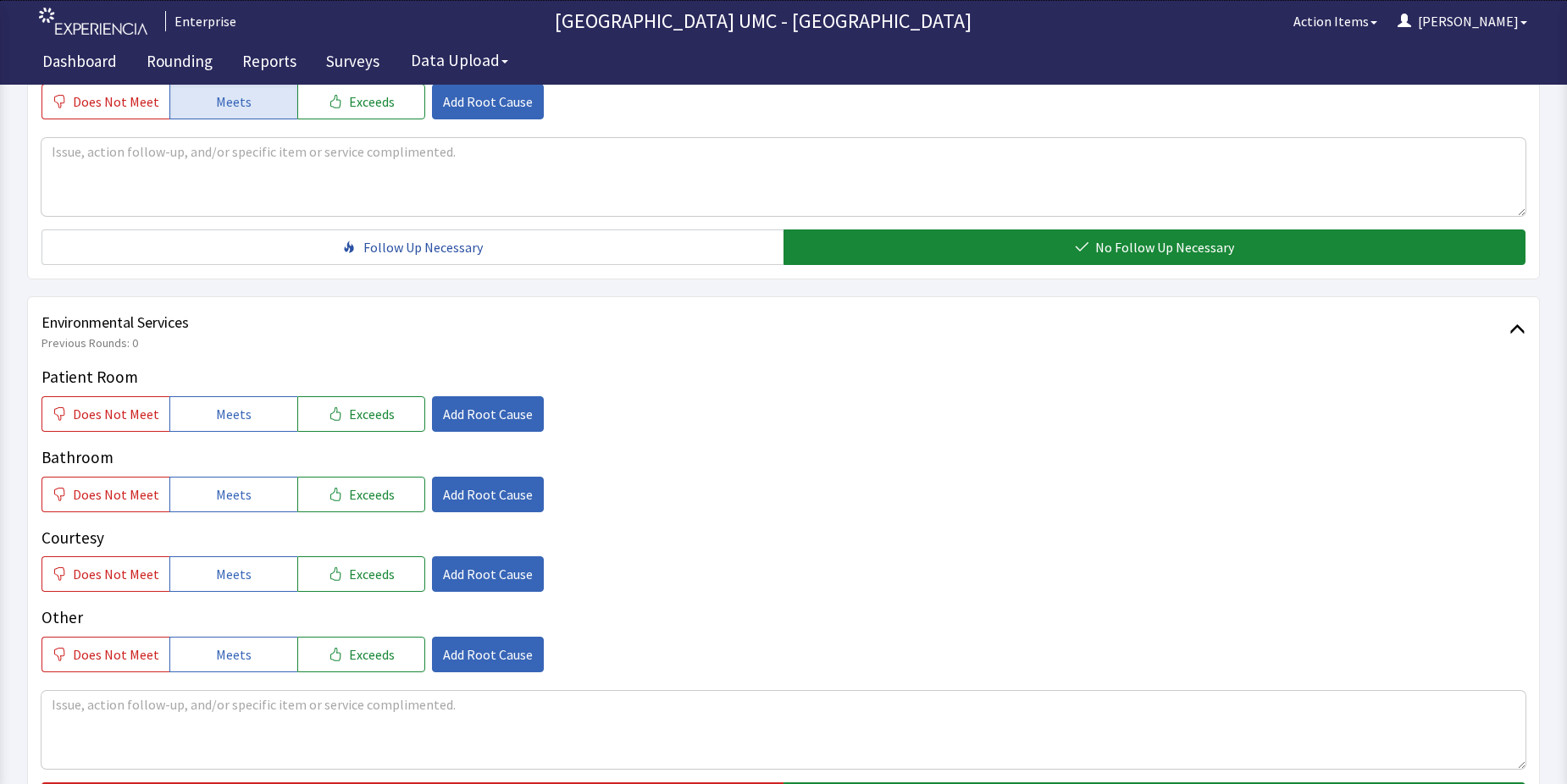
scroll to position [678, 0]
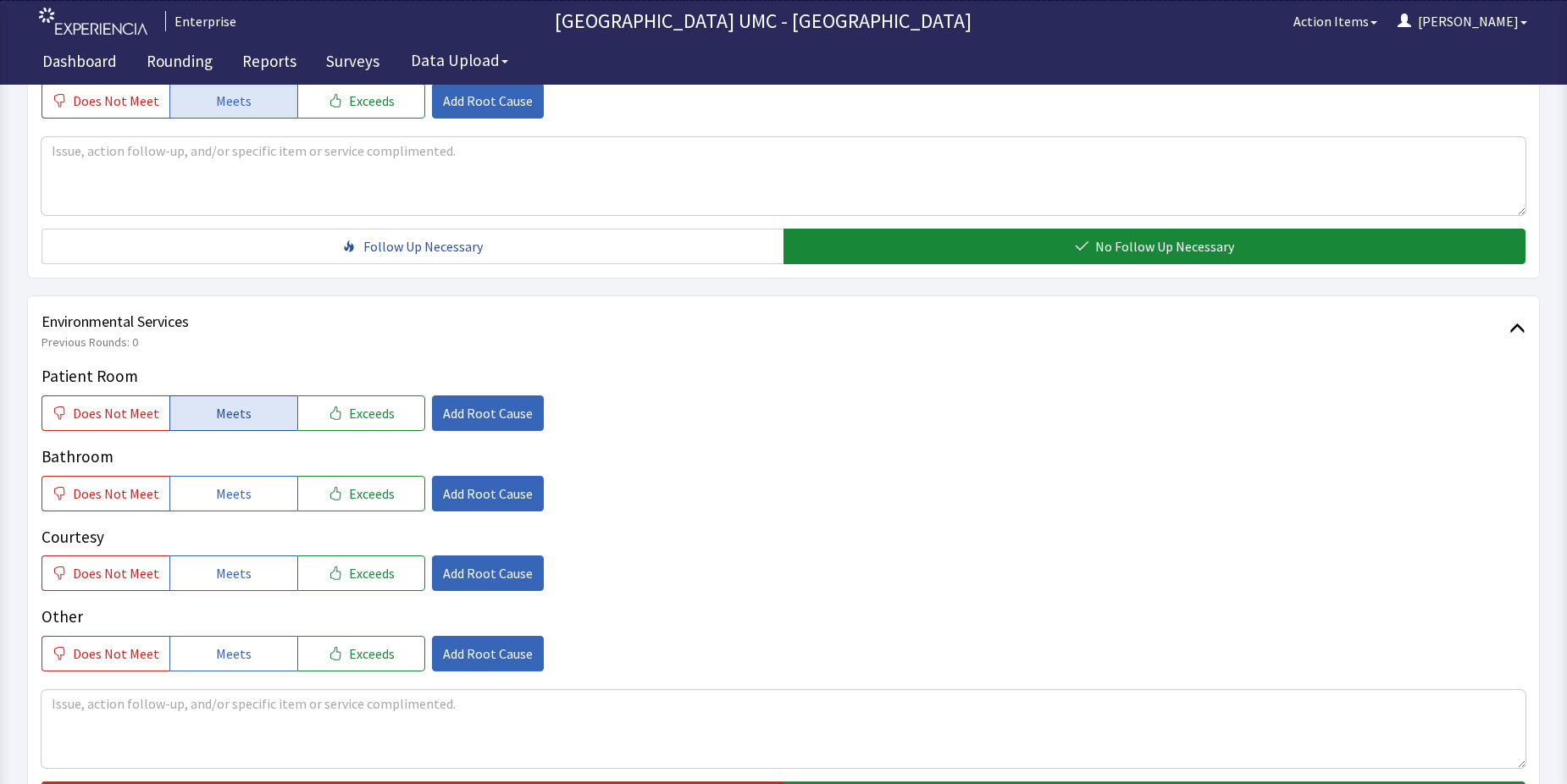
click at [246, 420] on button "Meets" at bounding box center [233, 413] width 128 height 35
click at [220, 497] on span "Meets" at bounding box center [234, 494] width 35 height 21
click at [221, 581] on span "Meets" at bounding box center [234, 573] width 35 height 21
drag, startPoint x: 229, startPoint y: 641, endPoint x: 368, endPoint y: 659, distance: 140.2
click at [241, 643] on button "Meets" at bounding box center [233, 653] width 128 height 35
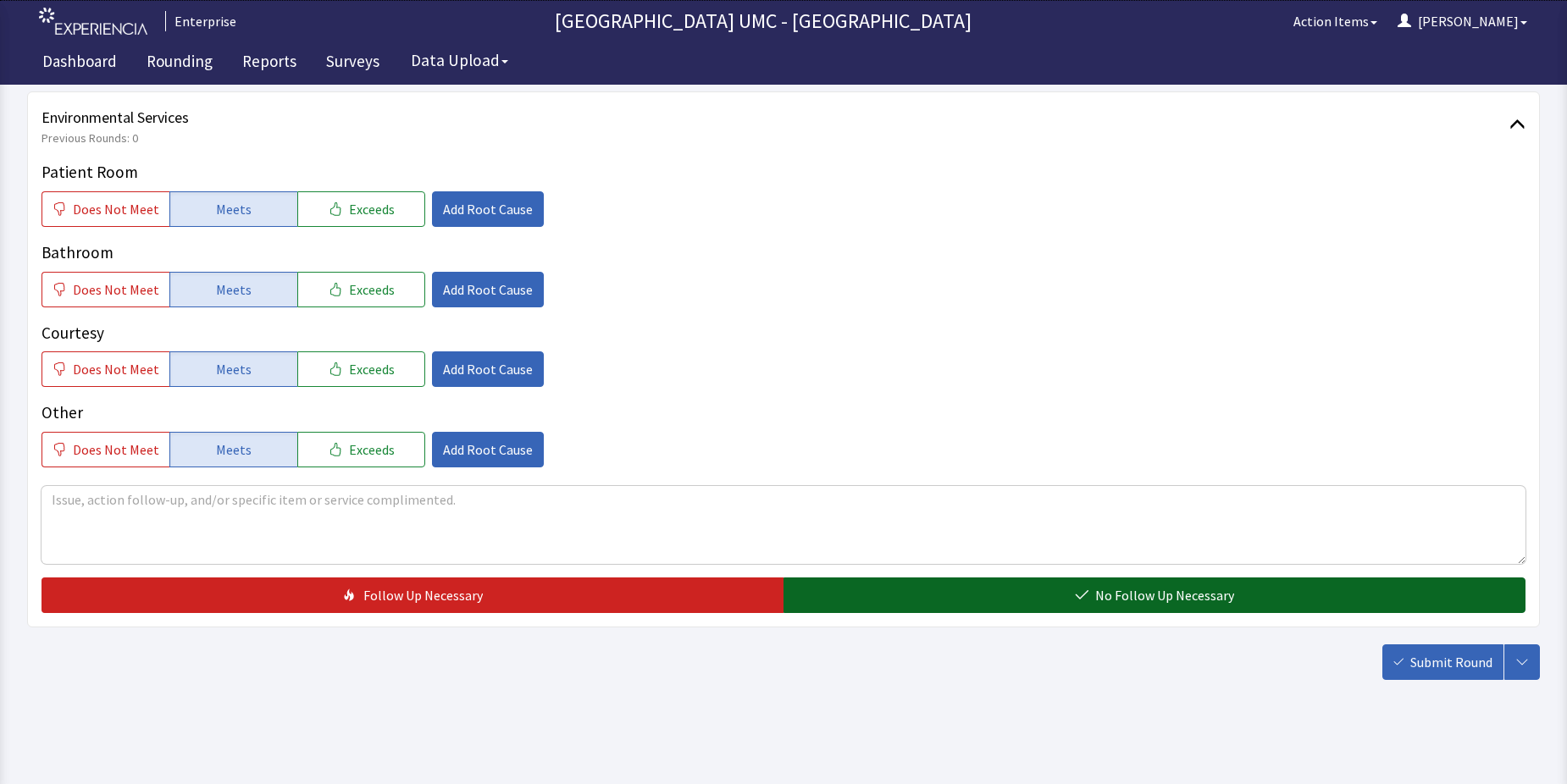
scroll to position [889, 0]
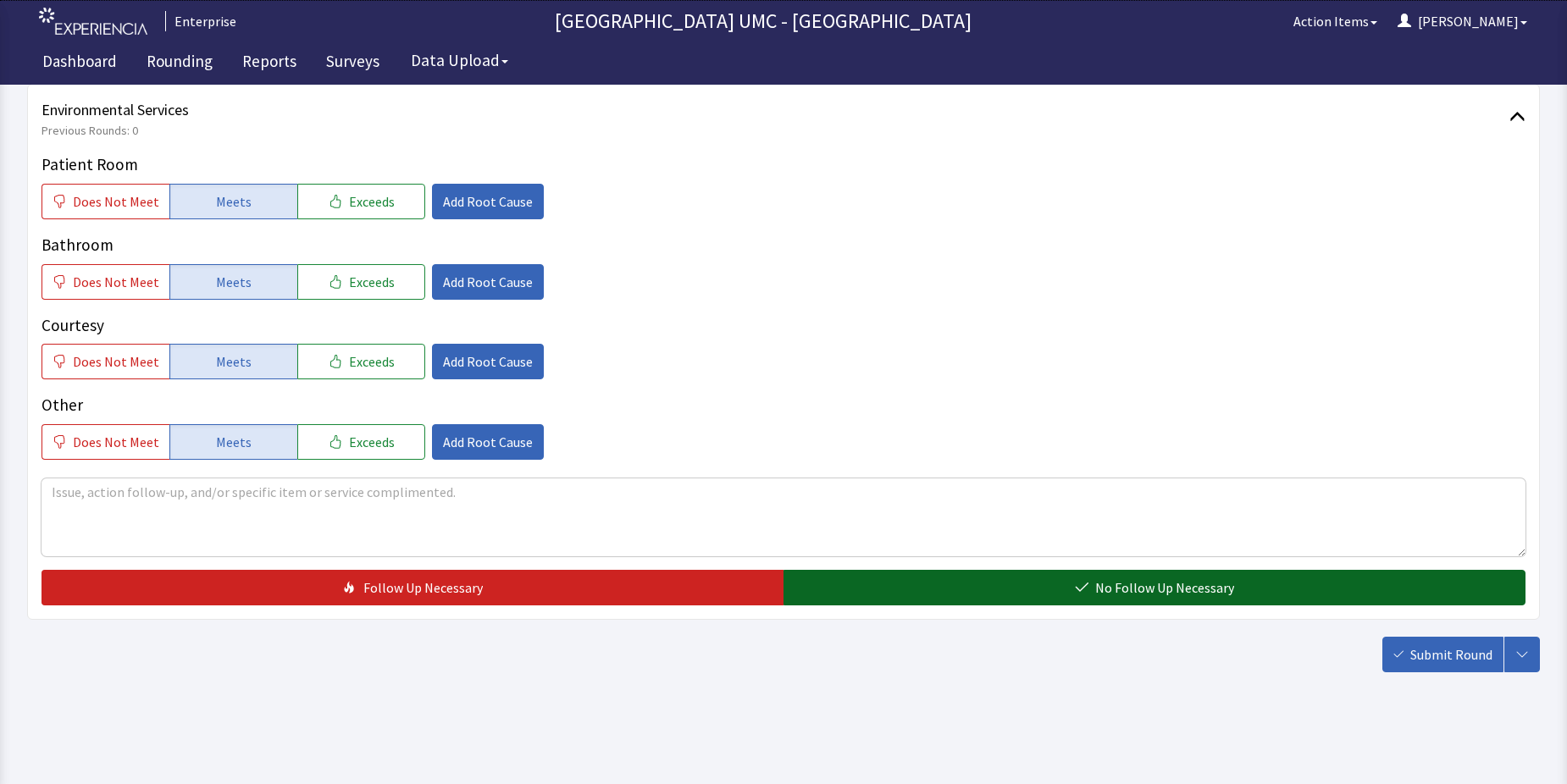
click at [1048, 580] on button "No Follow Up Necessary" at bounding box center [1155, 587] width 742 height 35
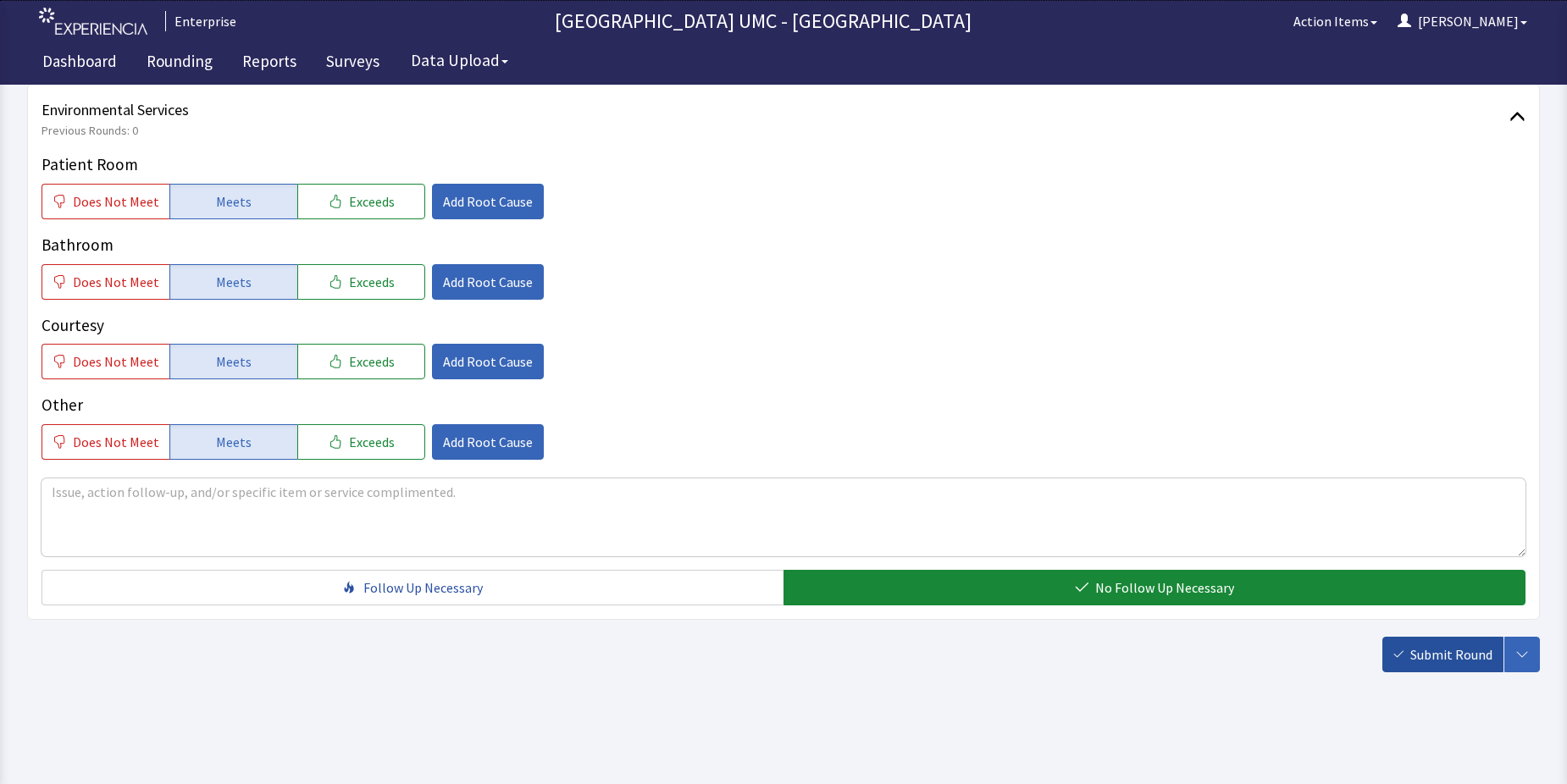
click at [1470, 662] on span "Submit Round" at bounding box center [1451, 654] width 82 height 21
